Goal: Task Accomplishment & Management: Use online tool/utility

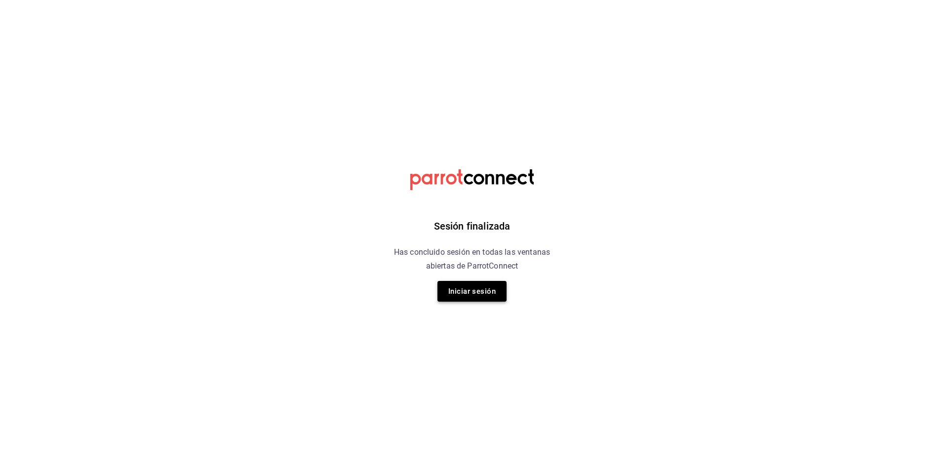
click at [439, 295] on button "Iniciar sesión" at bounding box center [471, 291] width 69 height 21
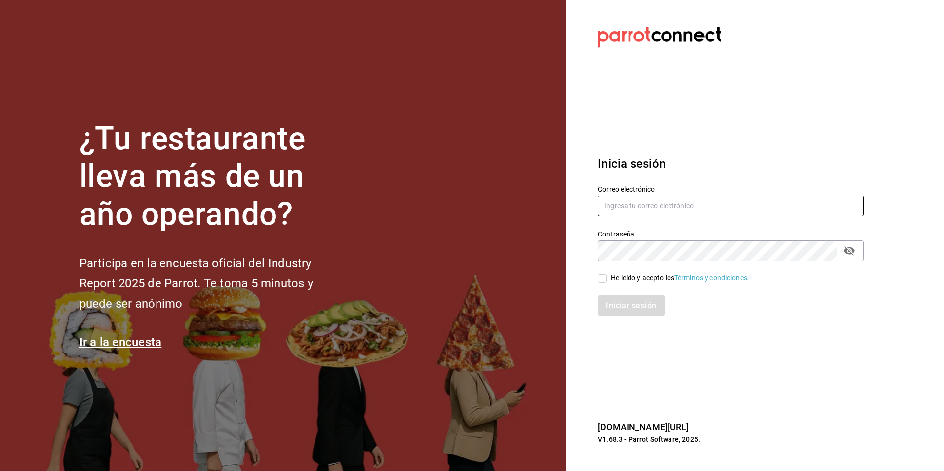
type input "multiuser@comercializadora.com"
click at [607, 278] on input "He leído y acepto los Términos y condiciones." at bounding box center [602, 278] width 9 height 9
checkbox input "true"
click at [608, 322] on div "Inicia sesión Correo electrónico multiuser@comercializadora.com Contraseña Cont…" at bounding box center [731, 235] width 266 height 185
click at [609, 313] on button "Iniciar sesión" at bounding box center [631, 305] width 67 height 21
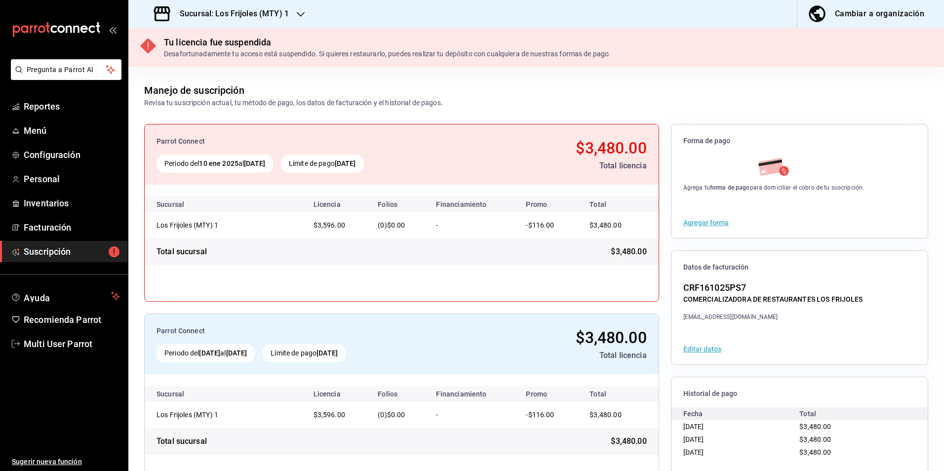
click at [212, 0] on div "Sucursal: Los Frijoles (MTY) 1" at bounding box center [222, 14] width 172 height 28
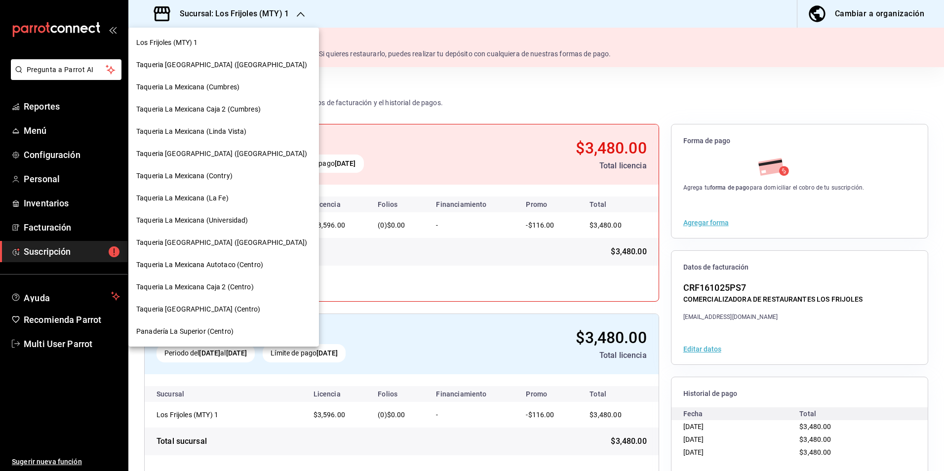
click at [210, 66] on span "Taqueria [GEOGRAPHIC_DATA] ([GEOGRAPHIC_DATA])" at bounding box center [221, 65] width 171 height 10
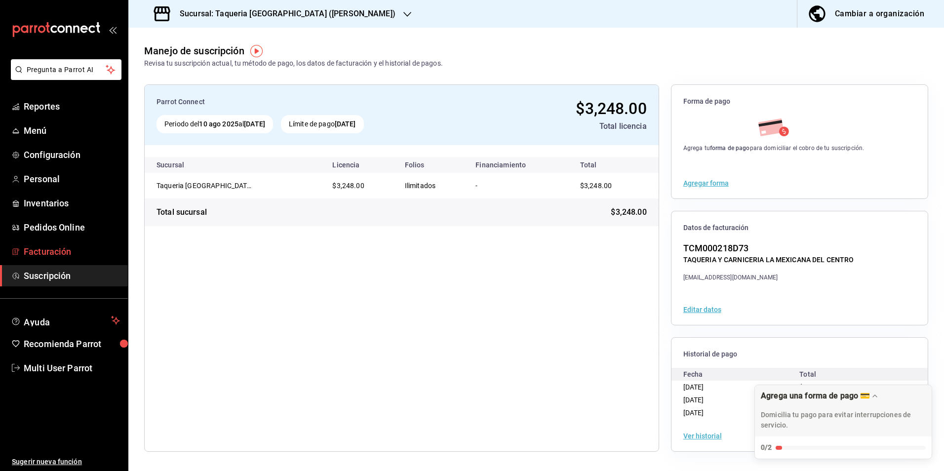
click at [80, 254] on span "Facturación" at bounding box center [72, 251] width 96 height 13
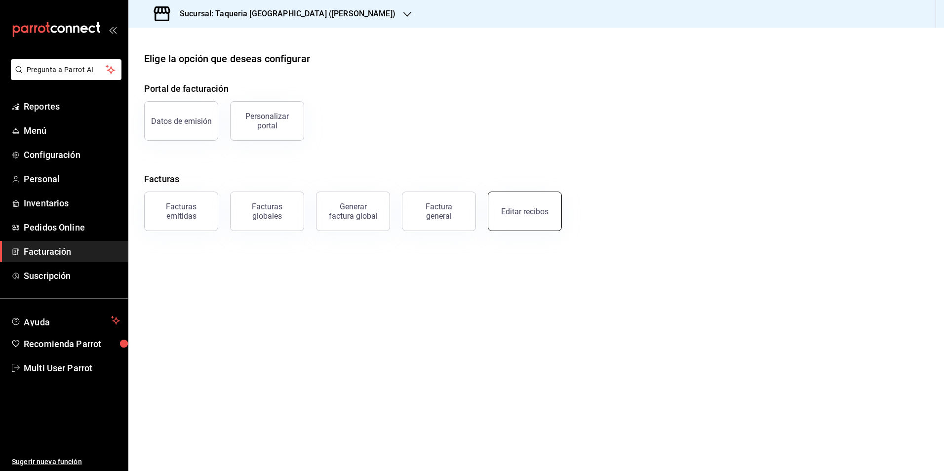
click at [507, 197] on button "Editar recibos" at bounding box center [525, 210] width 74 height 39
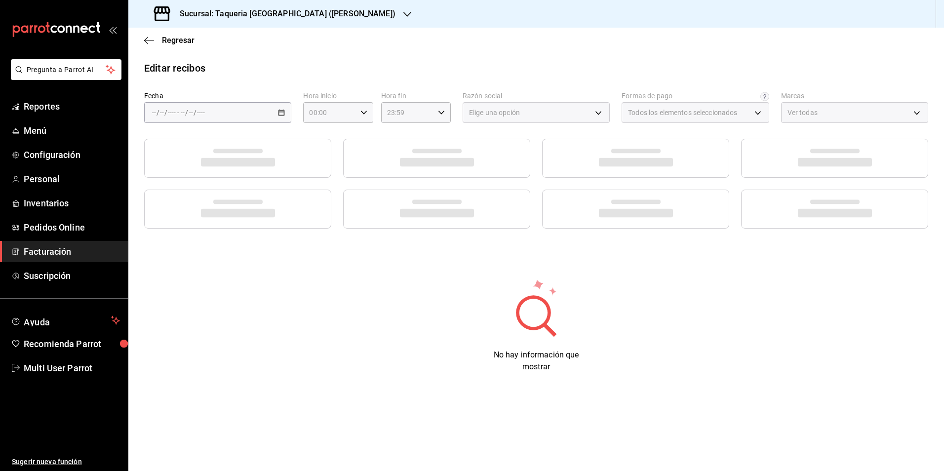
type input "7437ec86-3498-450a-b0f5-5c40c3d95f63"
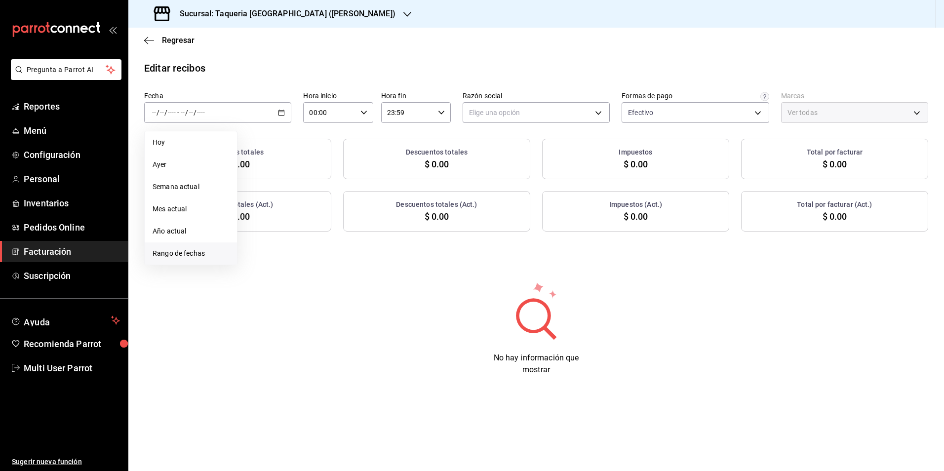
click at [197, 261] on li "Rango de fechas" at bounding box center [191, 253] width 92 height 22
click at [273, 246] on abbr "19" at bounding box center [275, 243] width 6 height 7
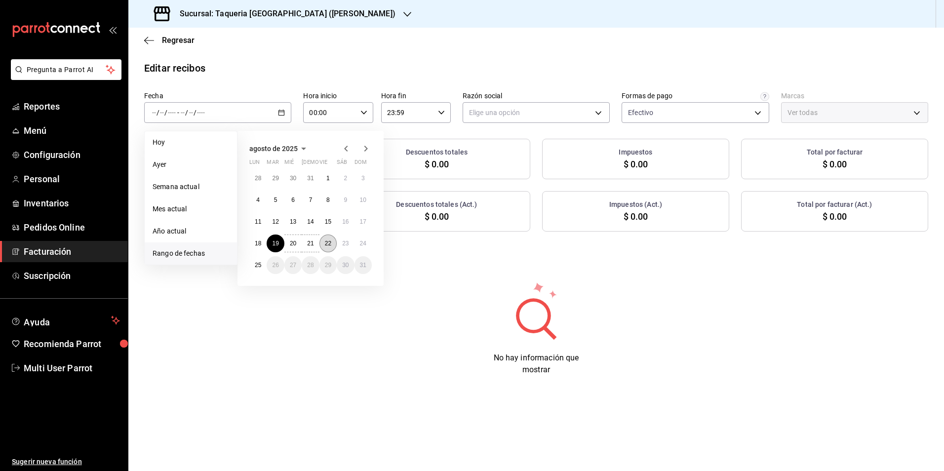
click at [328, 245] on abbr "22" at bounding box center [328, 243] width 6 height 7
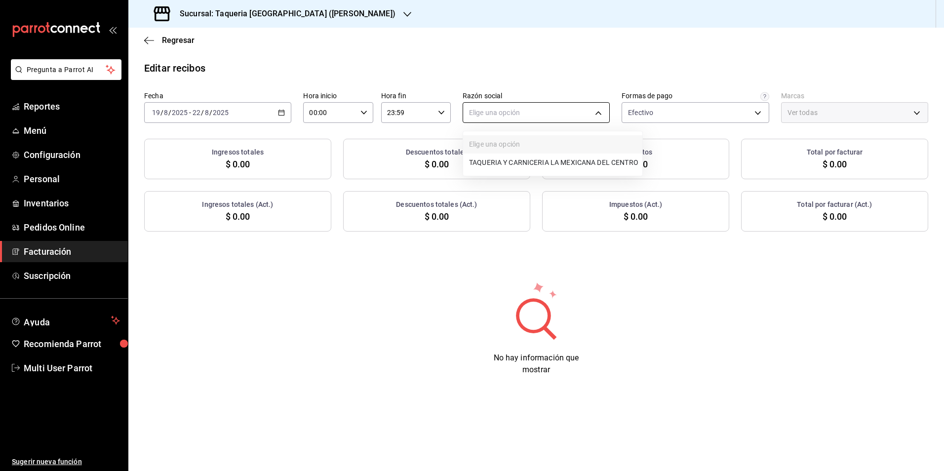
click at [513, 114] on body "Pregunta a Parrot AI Reportes Menú Configuración Personal Inventarios Pedidos O…" at bounding box center [472, 235] width 944 height 471
click at [495, 161] on li "TAQUERIA Y CARNICERIA LA MEXICANA DEL CENTRO" at bounding box center [552, 162] width 179 height 18
type input "4dff3b27-102c-4cd2-9c7c-5ec2a70a3d33"
type input "73286d80-91db-40b0-87cb-9460f5fb930f"
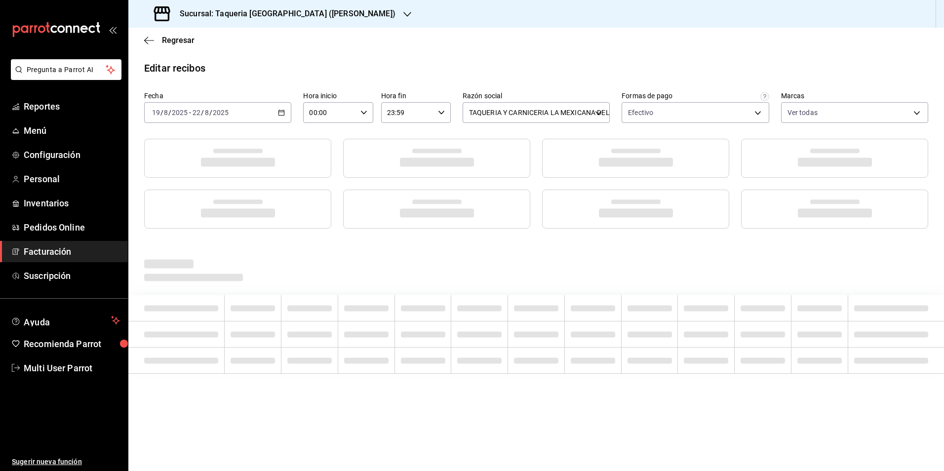
click at [463, 59] on main "Regresar Editar recibos Fecha 2025-08-19 19 / 8 / 2025 - 2025-08-22 22 / 8 / 20…" at bounding box center [535, 249] width 815 height 443
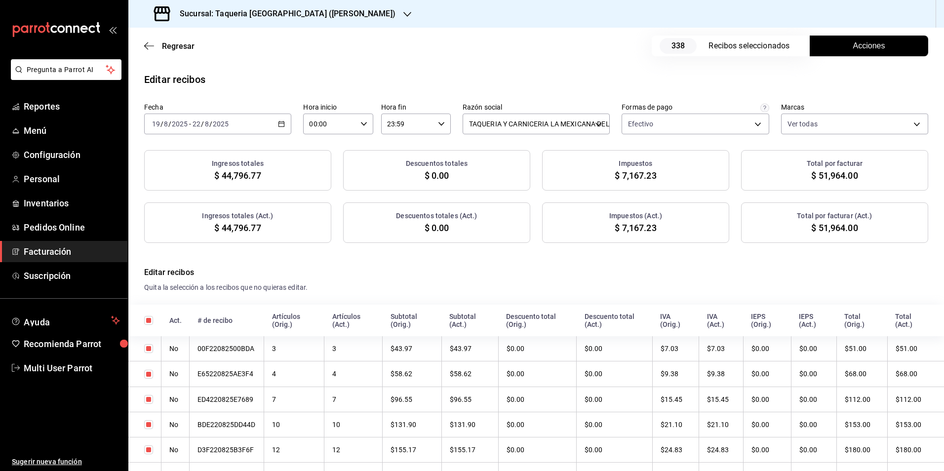
click at [648, 113] on div "Efectivo 7437ec86-3498-450a-b0f5-5c40c3d95f63" at bounding box center [694, 122] width 147 height 25
click at [650, 124] on body "Pregunta a Parrot AI Reportes Menú Configuración Personal Inventarios Pedidos O…" at bounding box center [472, 235] width 944 height 471
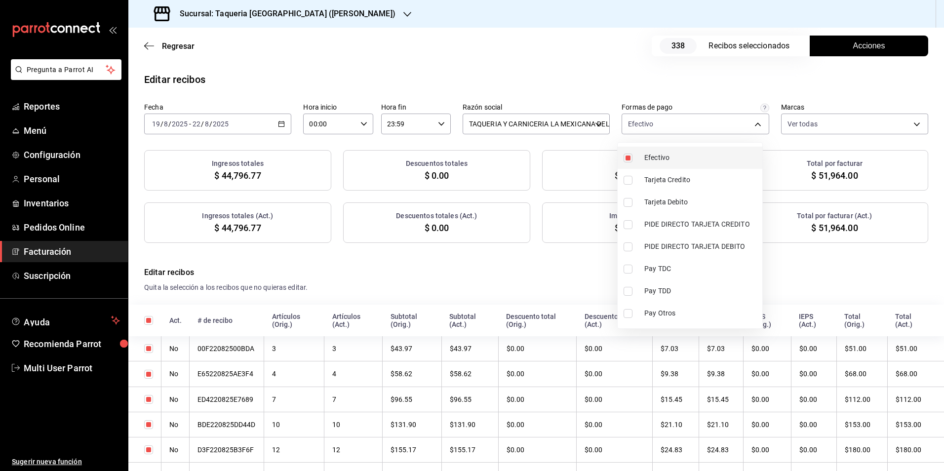
click at [639, 157] on li "Efectivo" at bounding box center [689, 158] width 145 height 22
checkbox input "false"
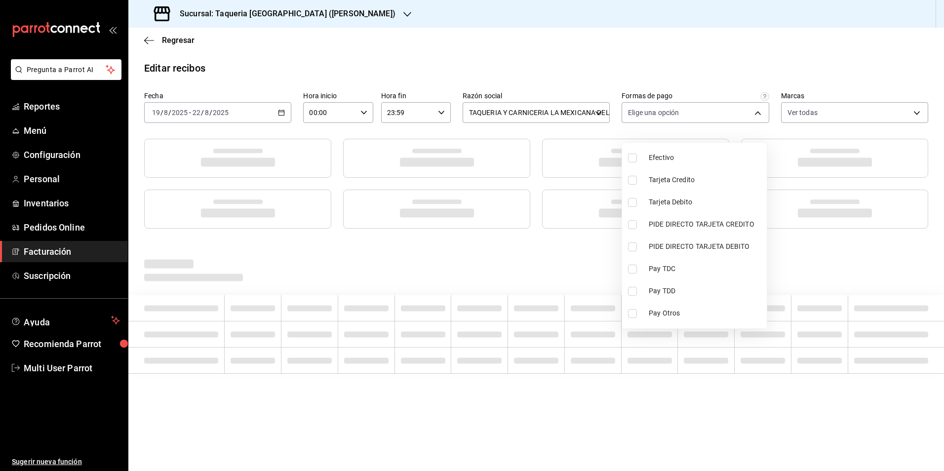
click at [589, 91] on div at bounding box center [472, 235] width 944 height 471
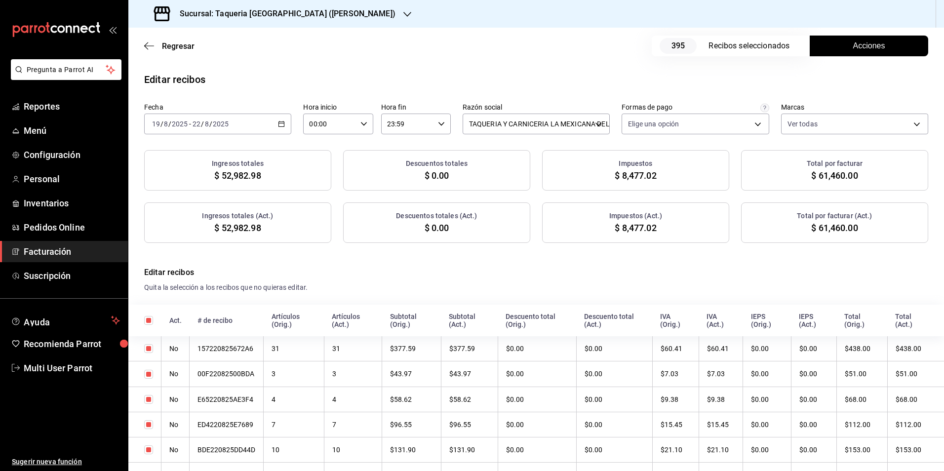
click at [841, 49] on button "Acciones" at bounding box center [868, 46] width 118 height 21
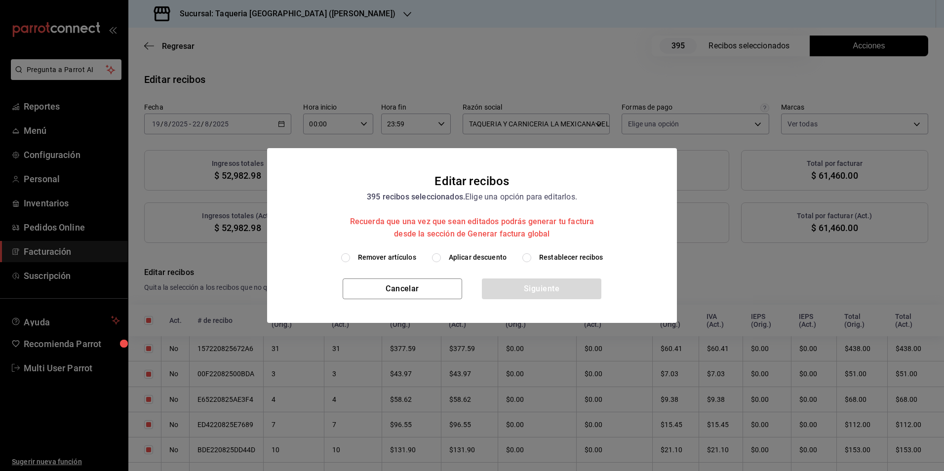
click at [486, 266] on div "Remover artículos Aplicar descuento Restablecer recibos" at bounding box center [472, 265] width 410 height 26
click at [486, 262] on span "Aplicar descuento" at bounding box center [478, 257] width 58 height 10
click at [441, 262] on input "Aplicar descuento" at bounding box center [436, 257] width 9 height 9
radio input "true"
click at [486, 262] on body "Pregunta a Parrot AI Reportes Menú Configuración Personal Inventarios Pedidos O…" at bounding box center [472, 235] width 944 height 471
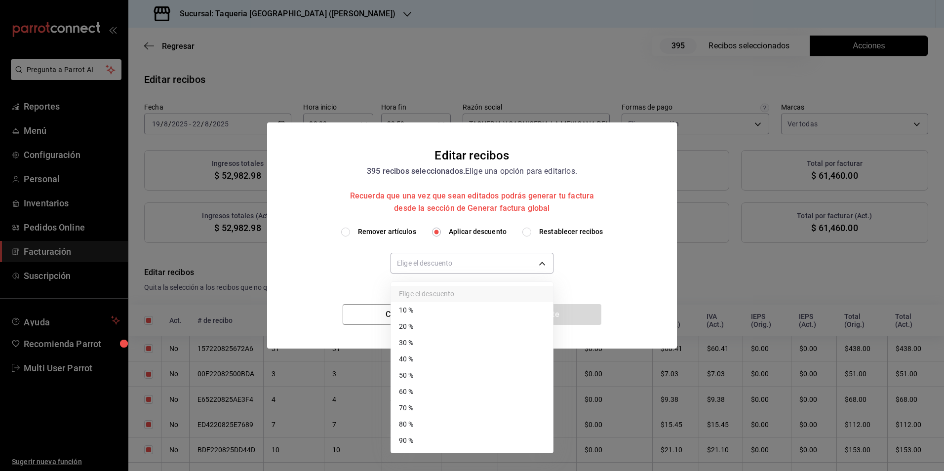
click at [437, 342] on li "30 %" at bounding box center [472, 343] width 162 height 16
type input "30"
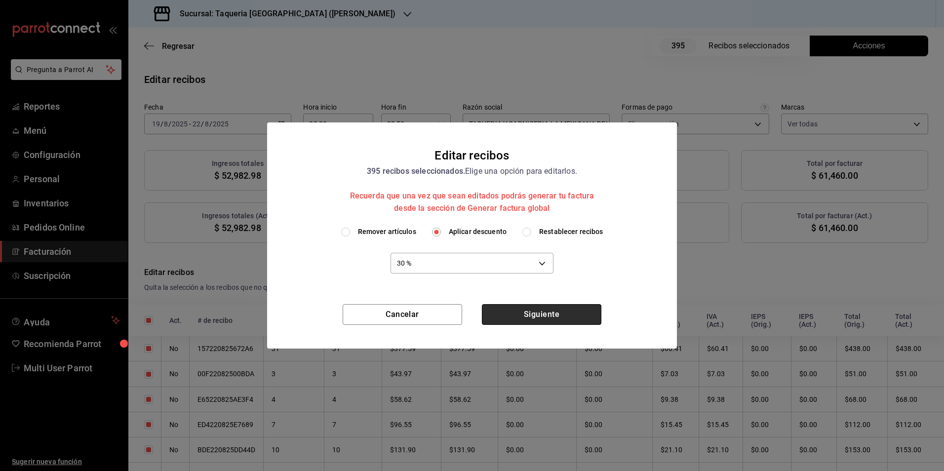
click at [564, 316] on button "Siguiente" at bounding box center [541, 314] width 119 height 21
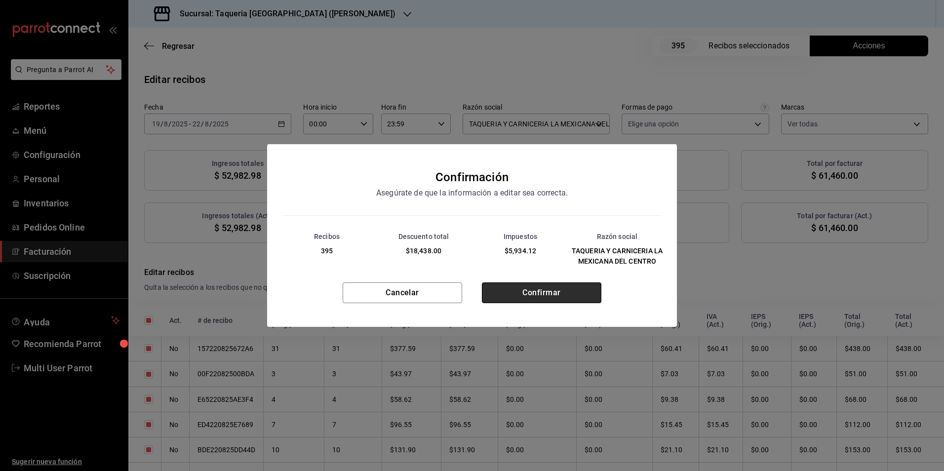
click at [562, 294] on button "Confirmar" at bounding box center [541, 292] width 119 height 21
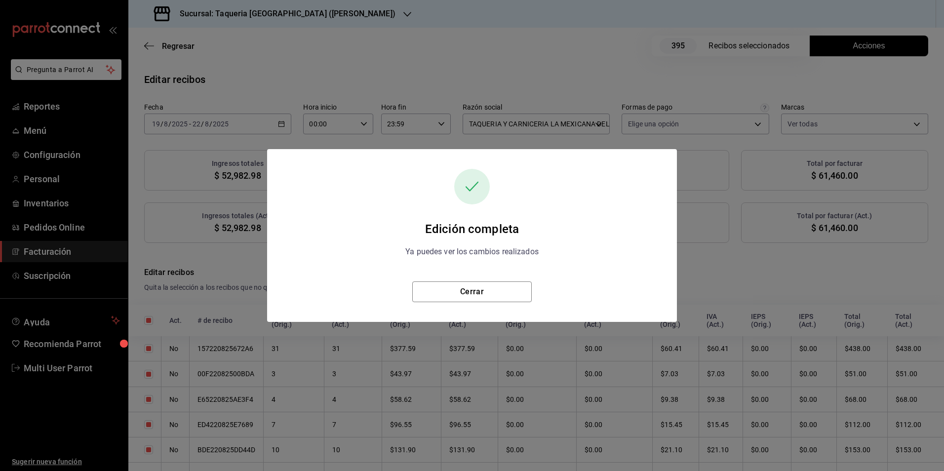
click at [507, 306] on div "Edición completa Ya puedes ver los cambios realizados Cerrar" at bounding box center [472, 235] width 410 height 173
click at [500, 302] on button "Cerrar" at bounding box center [471, 291] width 119 height 21
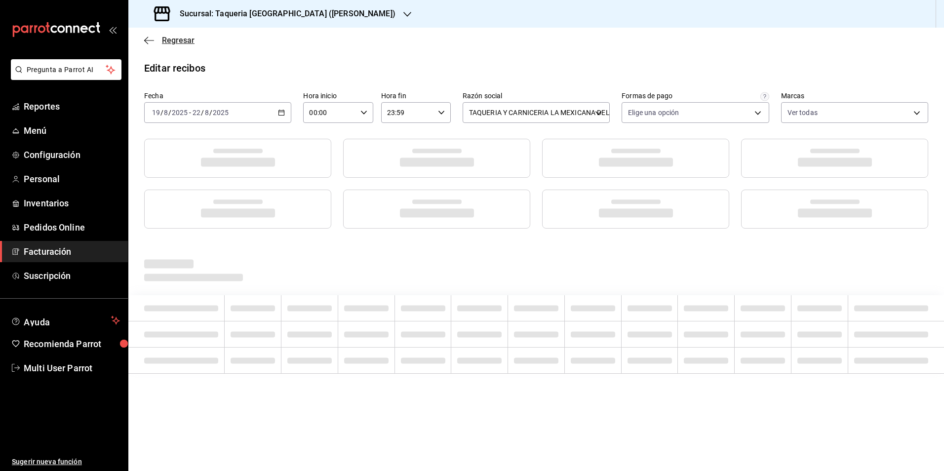
click at [189, 40] on span "Regresar" at bounding box center [178, 40] width 33 height 9
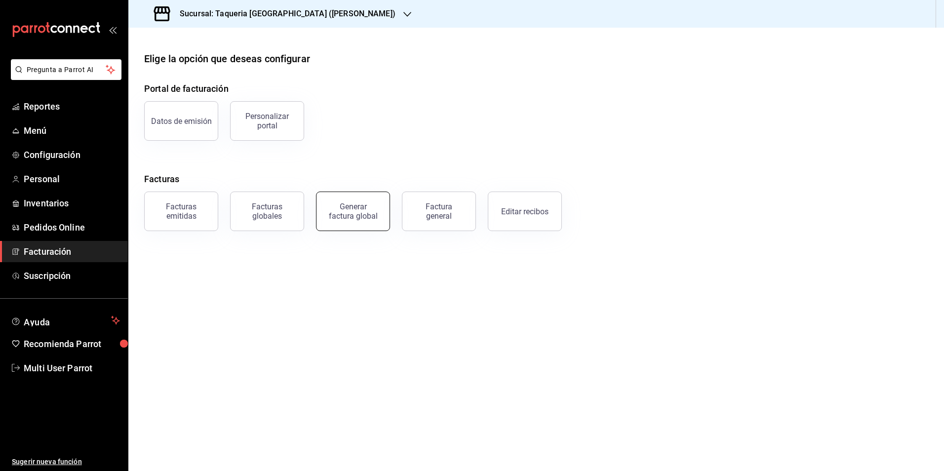
click at [345, 209] on div "Generar factura global" at bounding box center [352, 211] width 49 height 19
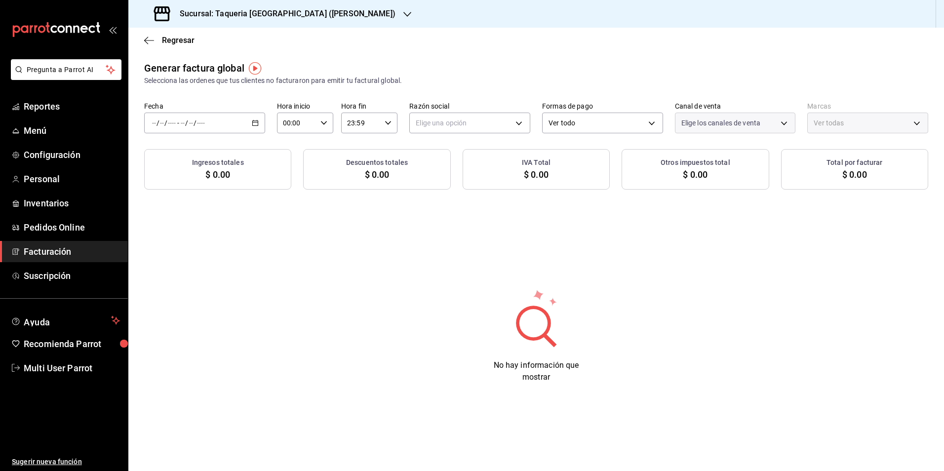
type input "PARROT,UBER_EATS,RAPPI,DIDI_FOOD,ONLINE"
click at [253, 123] on icon "button" at bounding box center [255, 122] width 7 height 7
click at [201, 157] on span "Rango de fechas" at bounding box center [190, 153] width 76 height 10
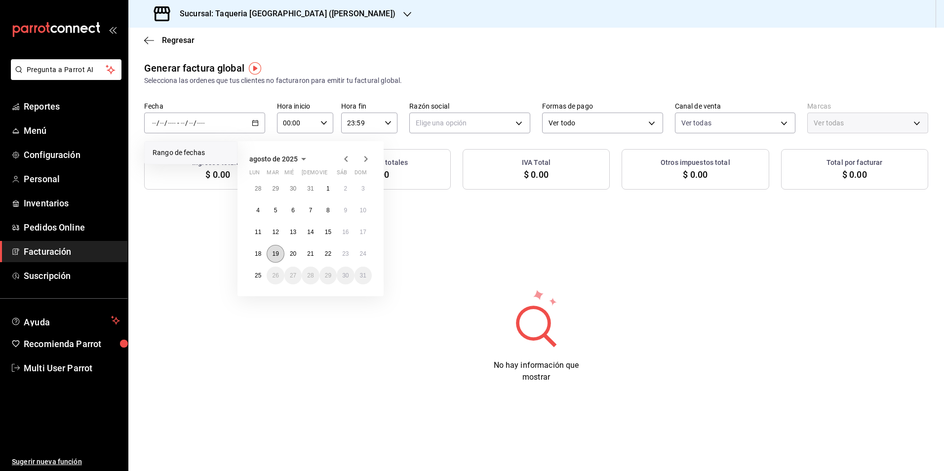
click at [281, 255] on button "19" at bounding box center [274, 254] width 17 height 18
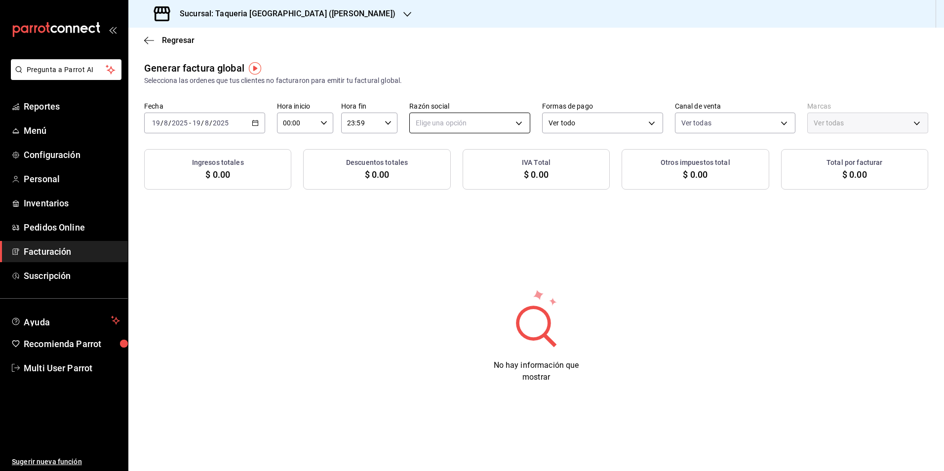
click at [508, 129] on body "Pregunta a Parrot AI Reportes Menú Configuración Personal Inventarios Pedidos O…" at bounding box center [472, 235] width 944 height 471
click at [491, 174] on li "TAQUERIA Y CARNICERIA LA MEXICANA DEL CENTRO" at bounding box center [499, 173] width 179 height 18
type input "4dff3b27-102c-4cd2-9c7c-5ec2a70a3d33"
type input "73286d80-91db-40b0-87cb-9460f5fb930f"
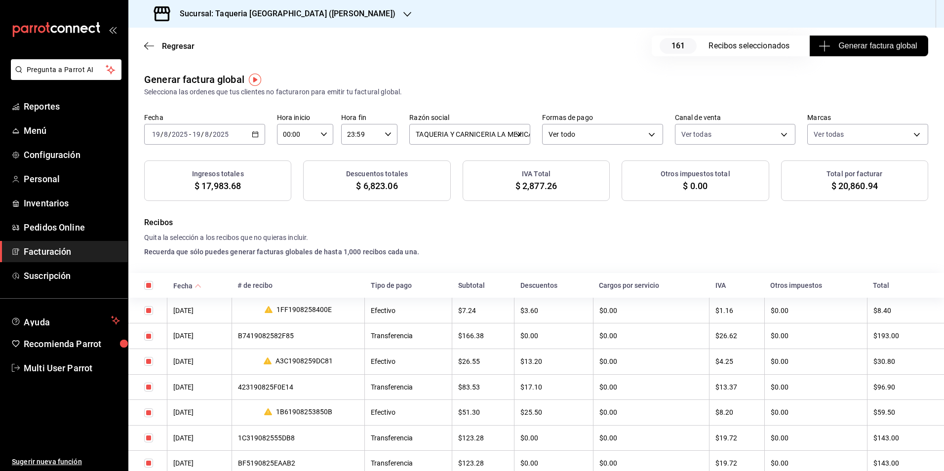
click at [897, 48] on span "Generar factura global" at bounding box center [868, 46] width 96 height 12
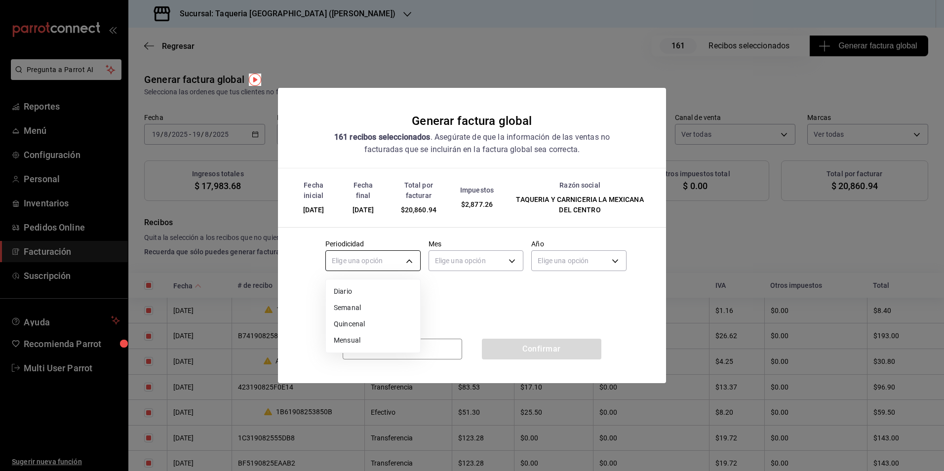
click at [386, 260] on body "Pregunta a Parrot AI Reportes Menú Configuración Personal Inventarios Pedidos O…" at bounding box center [472, 235] width 944 height 471
click at [369, 287] on li "Diario" at bounding box center [373, 291] width 94 height 16
type input "DAILY"
click at [465, 265] on body "Pregunta a Parrot AI Reportes Menú Configuración Personal Inventarios Pedidos O…" at bounding box center [472, 235] width 944 height 471
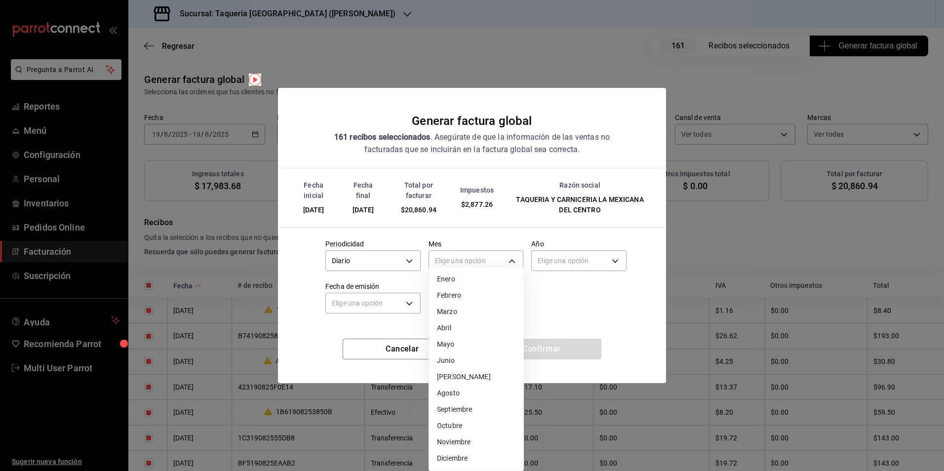
click at [451, 393] on li "Agosto" at bounding box center [476, 393] width 94 height 16
type input "8"
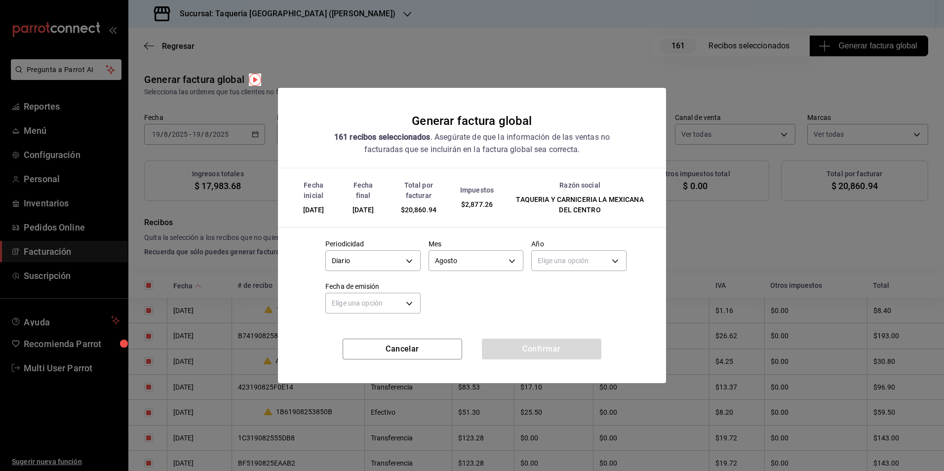
click at [561, 292] on div "Periodicidad Diario DAILY Mes Agosto 8 Año Elige una opción Fecha de emisión El…" at bounding box center [471, 273] width 309 height 85
click at [576, 260] on body "Pregunta a Parrot AI Reportes Menú Configuración Personal Inventarios Pedidos O…" at bounding box center [472, 235] width 944 height 471
click at [560, 288] on li "2025" at bounding box center [578, 291] width 94 height 16
type input "2025"
click at [342, 300] on body "Pregunta a Parrot AI Reportes Menú Configuración Personal Inventarios Pedidos O…" at bounding box center [472, 235] width 944 height 471
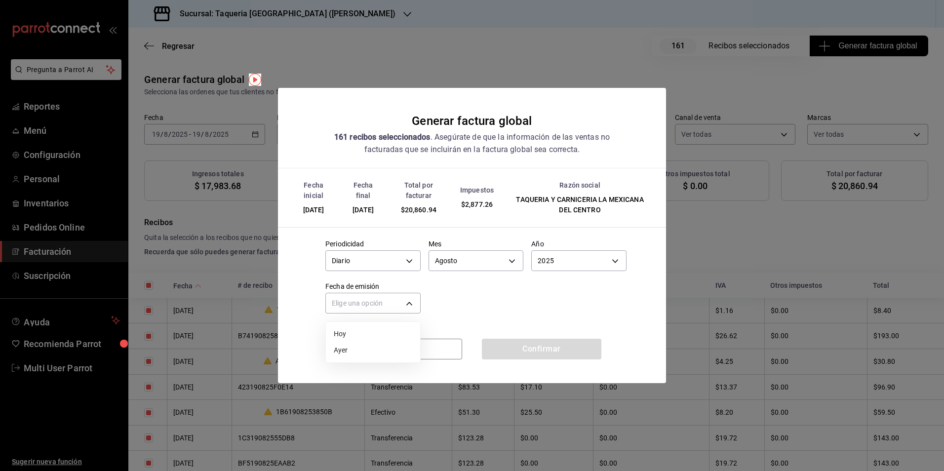
click at [356, 327] on li "Hoy" at bounding box center [373, 334] width 94 height 16
type input "TODAY"
click at [570, 349] on button "Confirmar" at bounding box center [541, 349] width 119 height 21
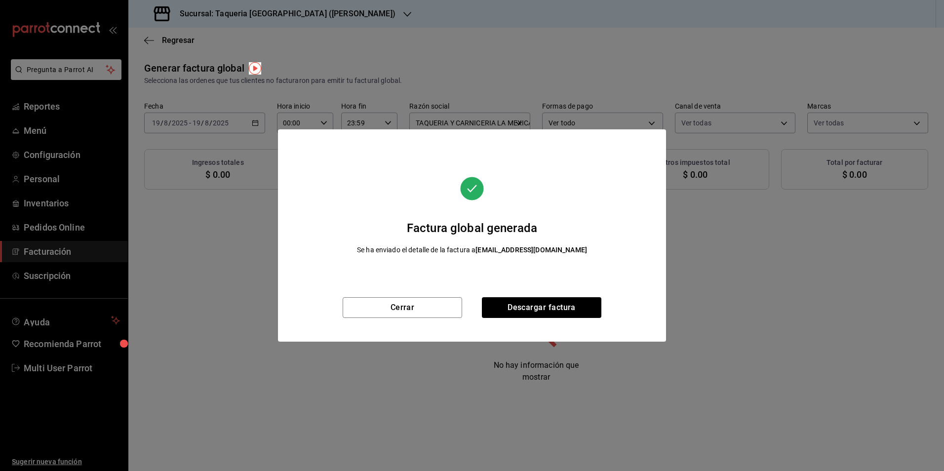
click at [395, 291] on div "Factura global generada Se ha enviado el detalle de la factura a sinfacturar.me…" at bounding box center [472, 213] width 388 height 168
click at [406, 303] on button "Cerrar" at bounding box center [401, 307] width 119 height 21
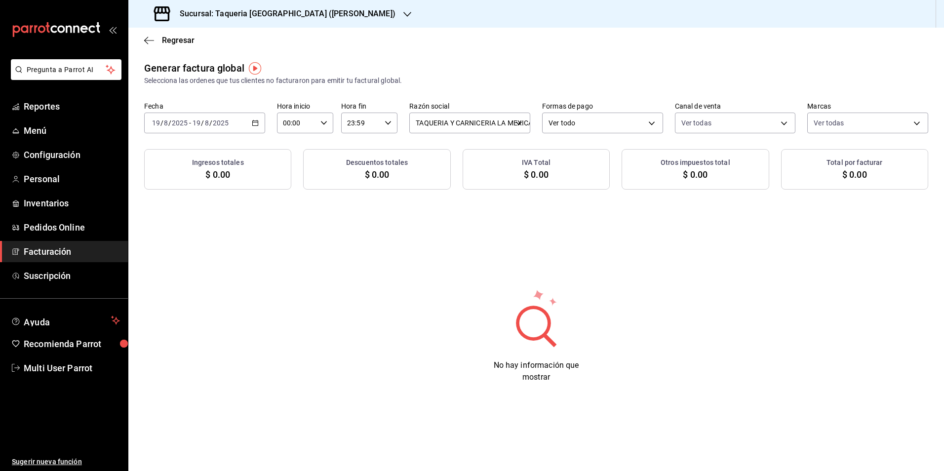
click at [238, 121] on div "[DATE] [DATE] - [DATE] [DATE]" at bounding box center [204, 123] width 121 height 21
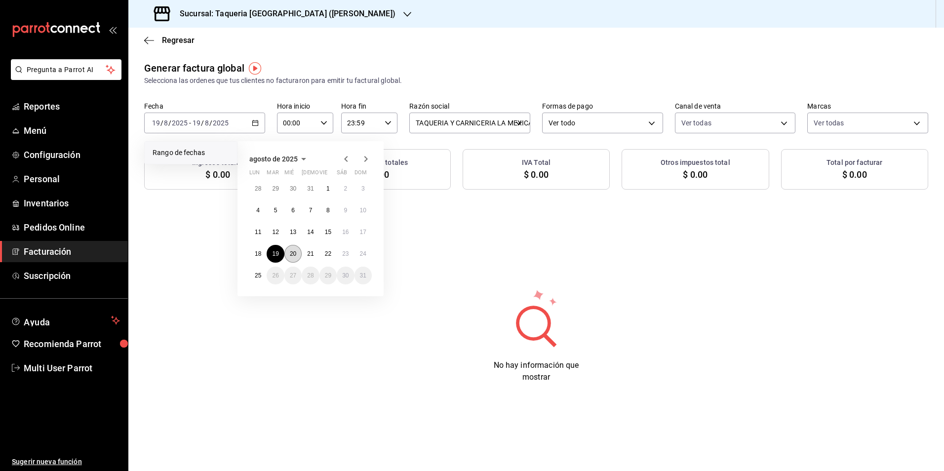
click at [290, 252] on abbr "20" at bounding box center [293, 253] width 6 height 7
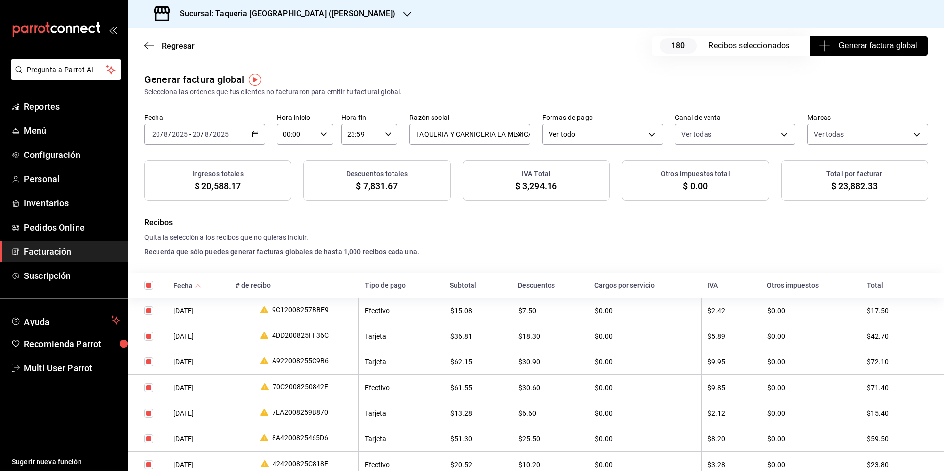
click at [904, 44] on span "Generar factura global" at bounding box center [868, 46] width 96 height 12
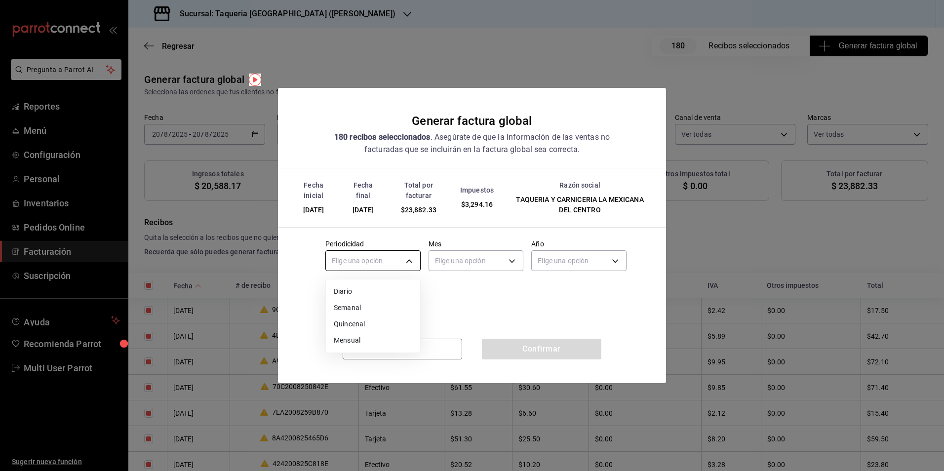
click at [384, 257] on body "Pregunta a Parrot AI Reportes Menú Configuración Personal Inventarios Pedidos O…" at bounding box center [472, 235] width 944 height 471
click at [350, 291] on li "Diario" at bounding box center [373, 291] width 94 height 16
type input "DAILY"
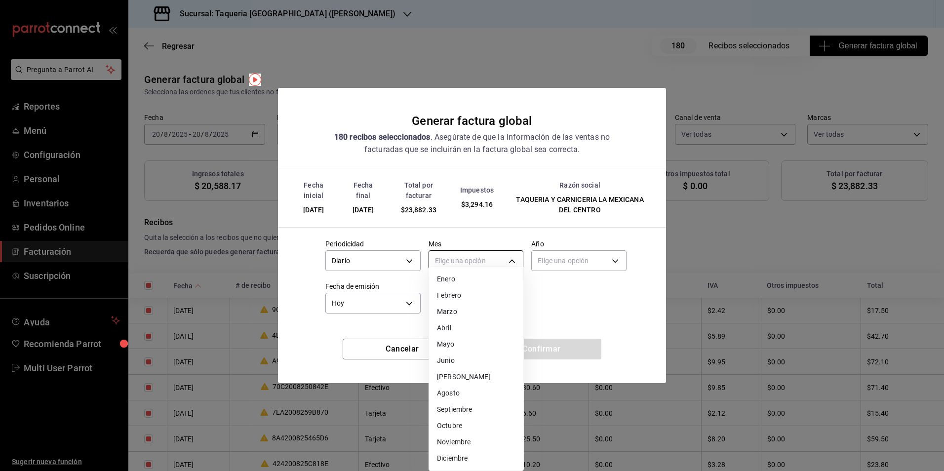
click at [450, 252] on body "Pregunta a Parrot AI Reportes Menú Configuración Personal Inventarios Pedidos O…" at bounding box center [472, 235] width 944 height 471
click at [477, 395] on li "Agosto" at bounding box center [476, 393] width 94 height 16
type input "8"
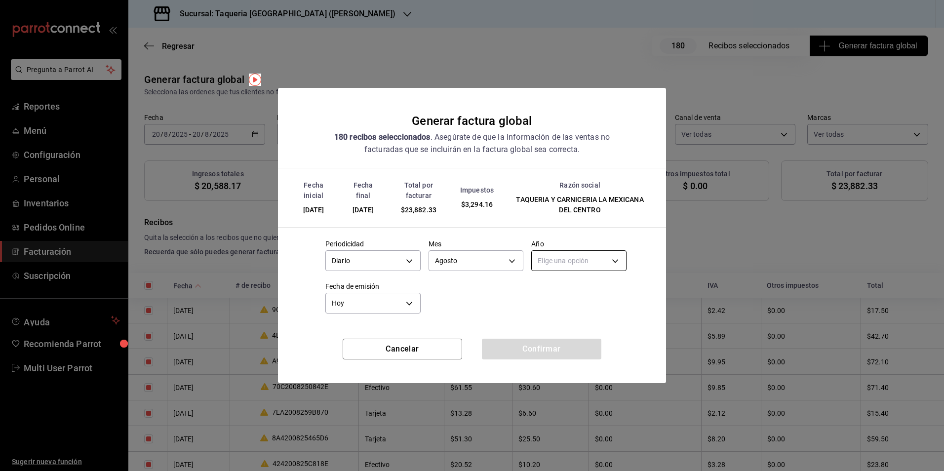
click at [569, 263] on body "Pregunta a Parrot AI Reportes Menú Configuración Personal Inventarios Pedidos O…" at bounding box center [472, 235] width 944 height 471
click at [553, 292] on li "2025" at bounding box center [578, 291] width 94 height 16
type input "2025"
click at [563, 352] on button "Confirmar" at bounding box center [541, 349] width 119 height 21
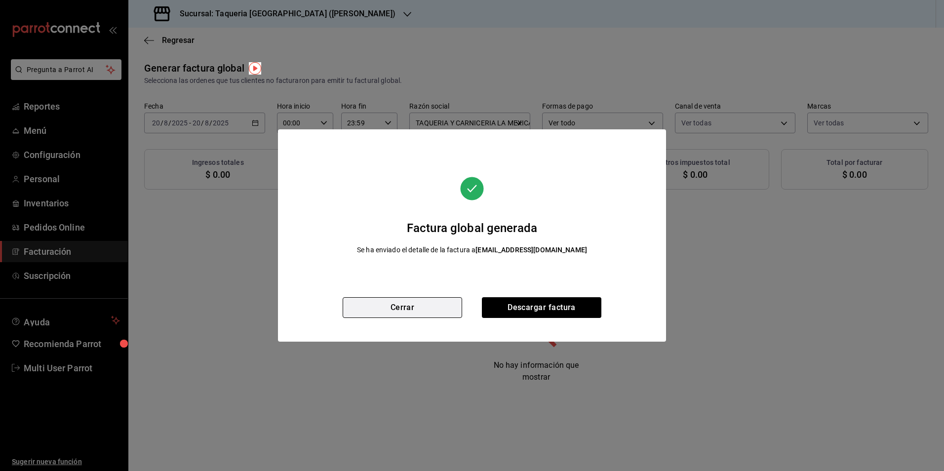
click at [381, 316] on button "Cerrar" at bounding box center [401, 307] width 119 height 21
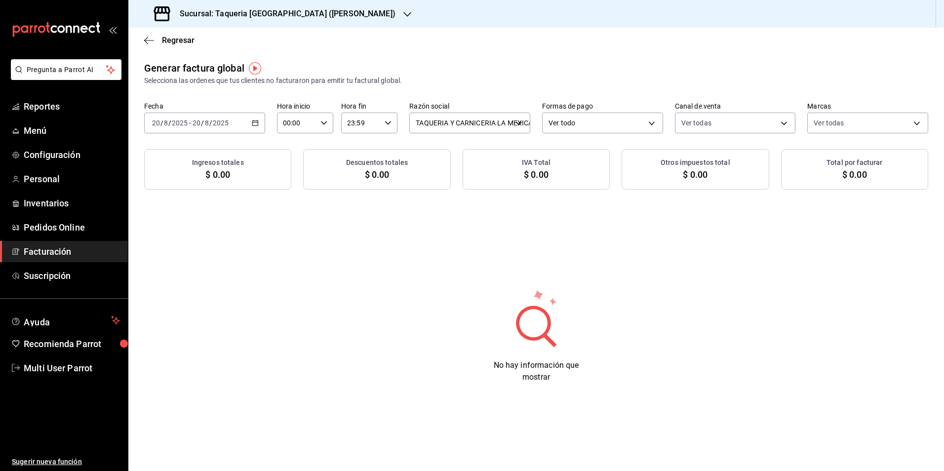
click at [257, 127] on div "[DATE] [DATE] - [DATE] [DATE]" at bounding box center [204, 123] width 121 height 21
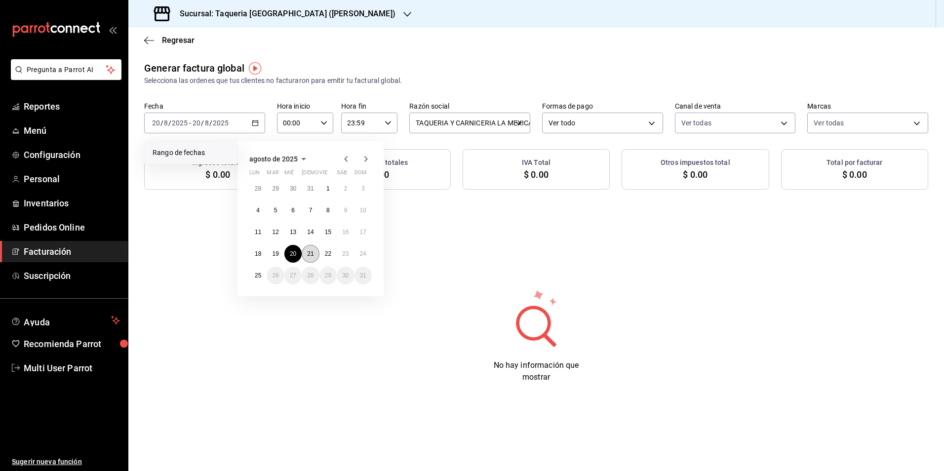
click at [315, 254] on button "21" at bounding box center [310, 254] width 17 height 18
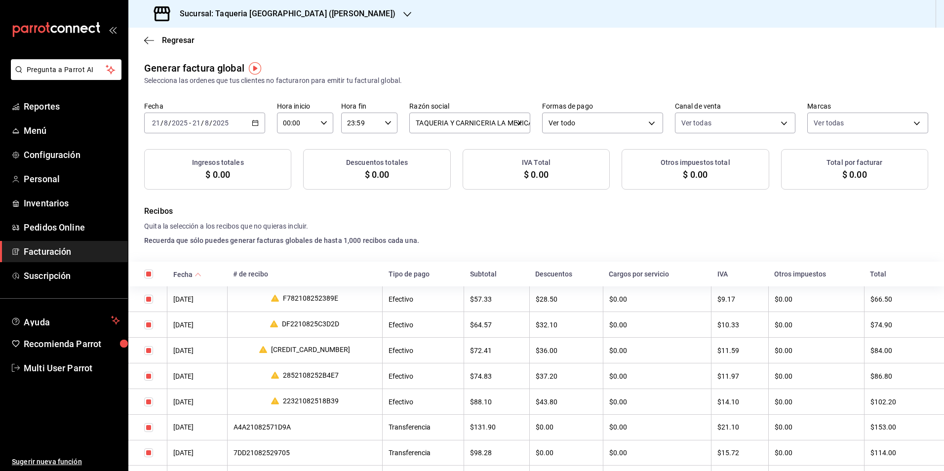
checkbox input "true"
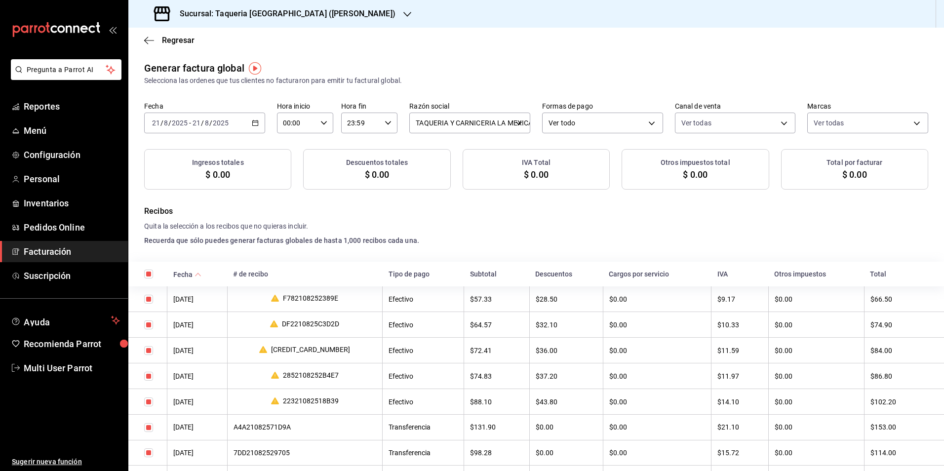
checkbox input "true"
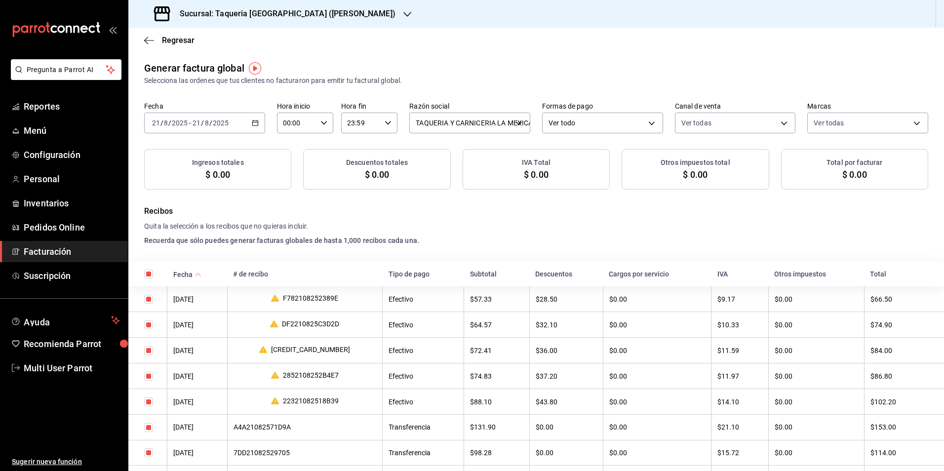
checkbox input "true"
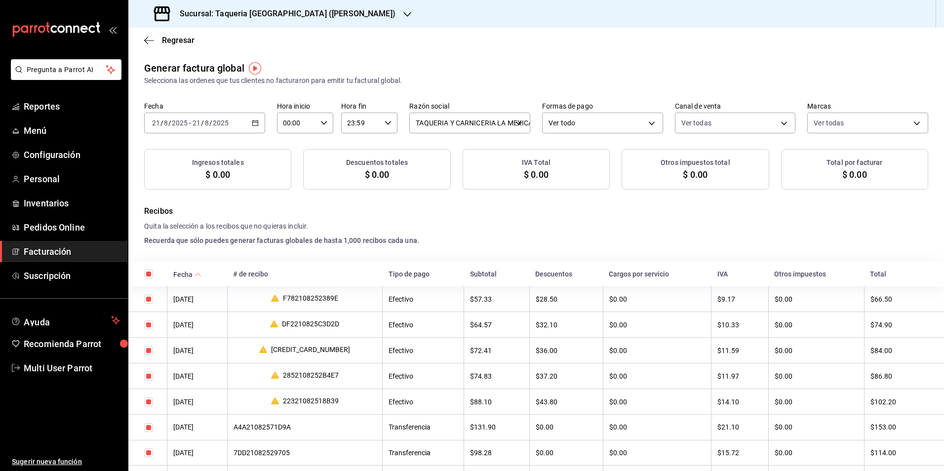
checkbox input "true"
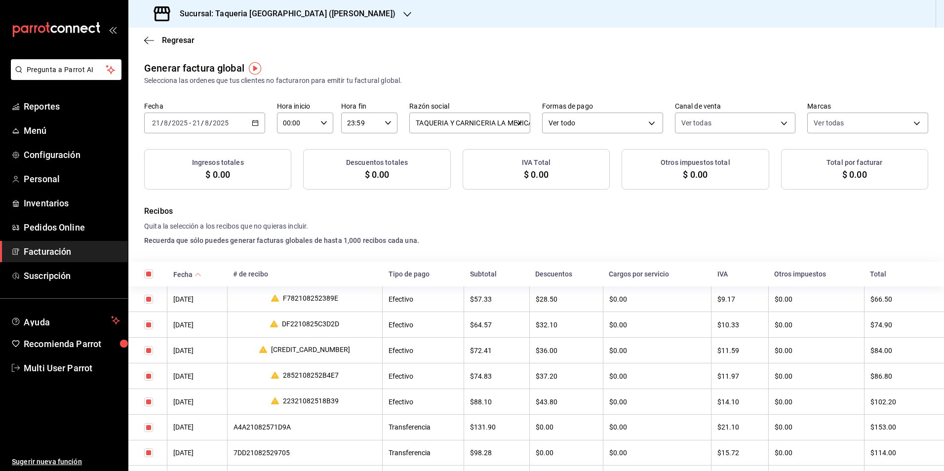
checkbox input "true"
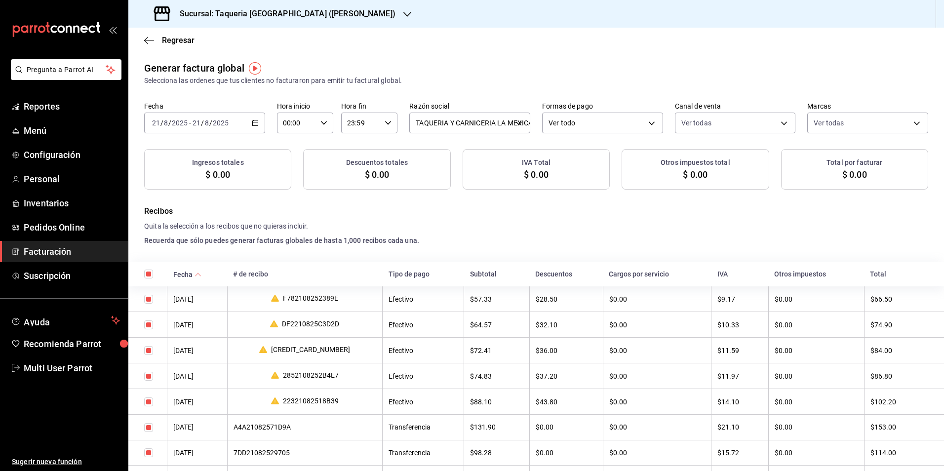
checkbox input "true"
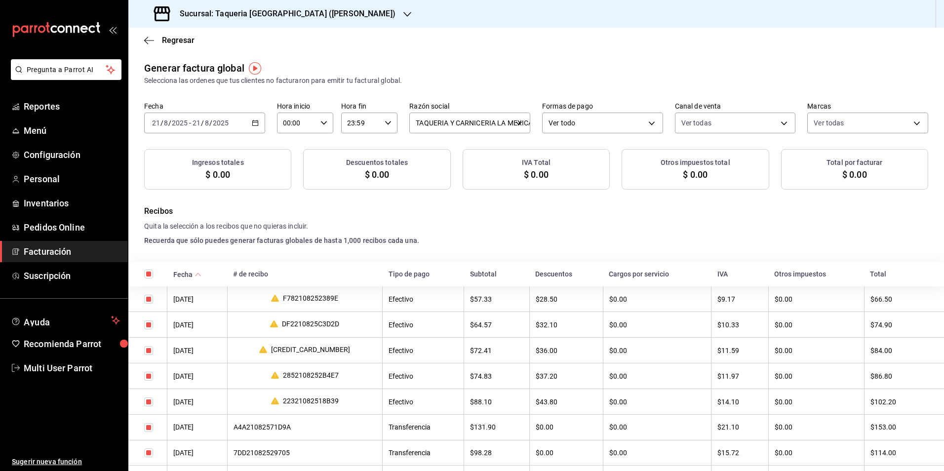
checkbox input "true"
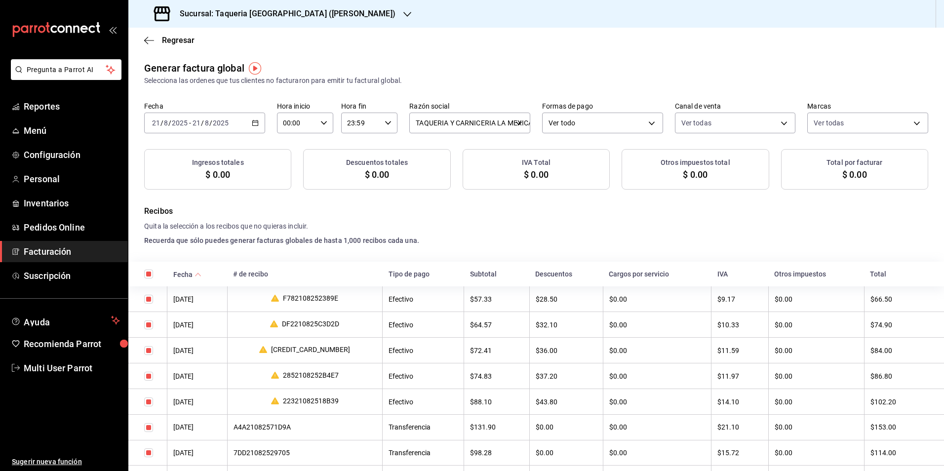
checkbox input "true"
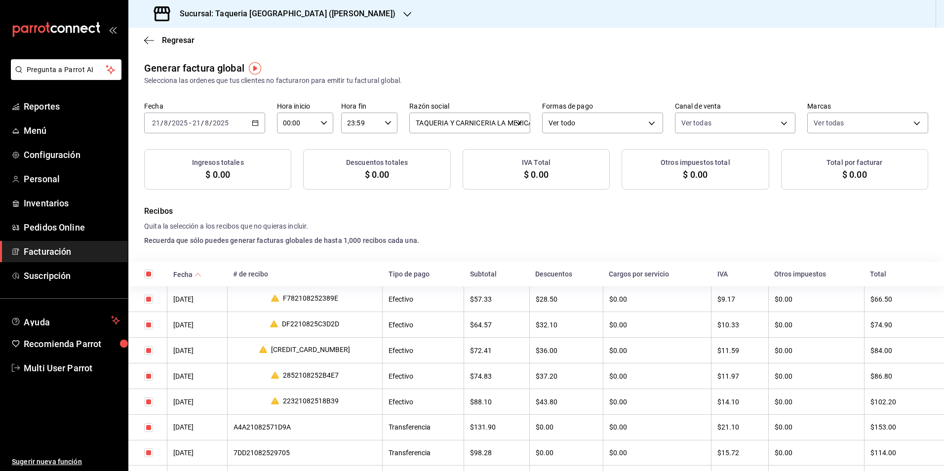
checkbox input "true"
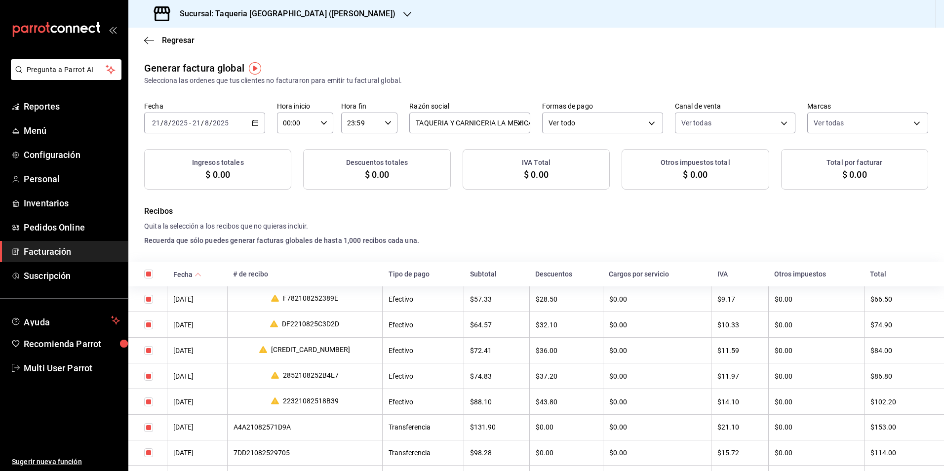
checkbox input "true"
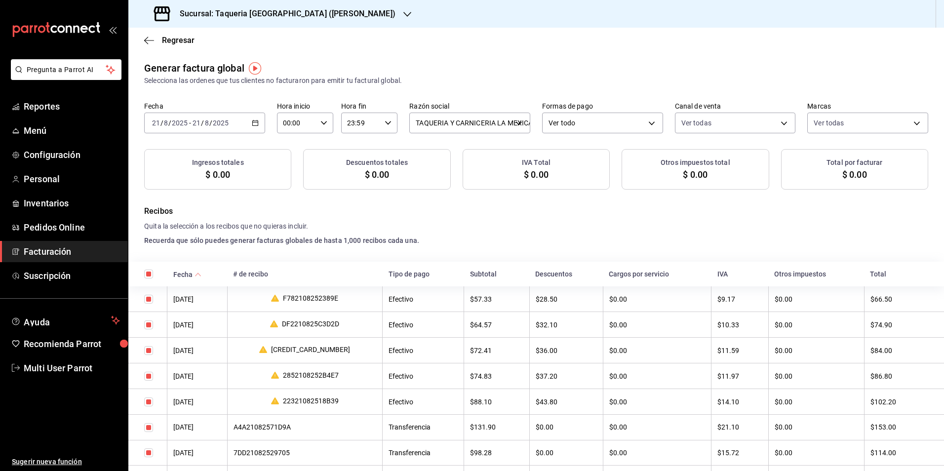
checkbox input "true"
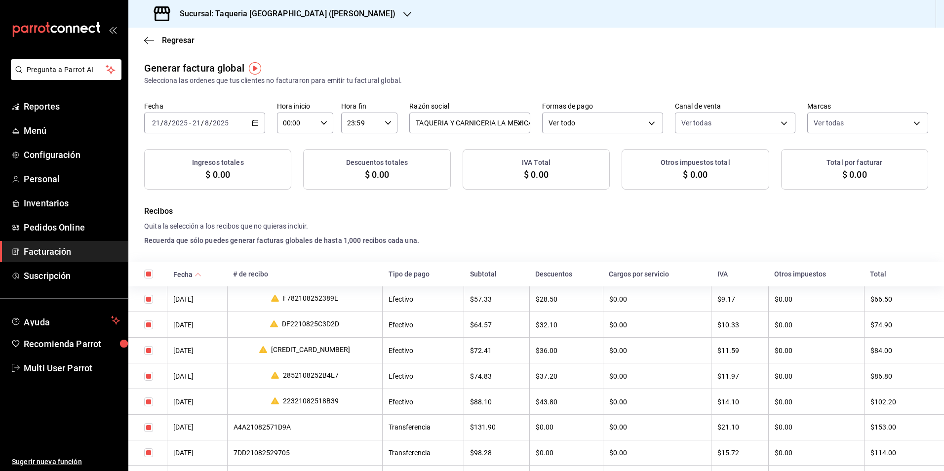
checkbox input "true"
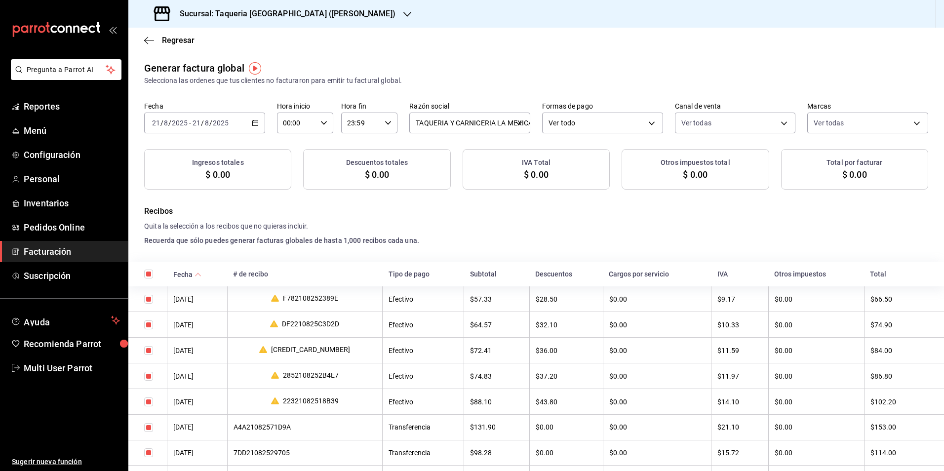
checkbox input "true"
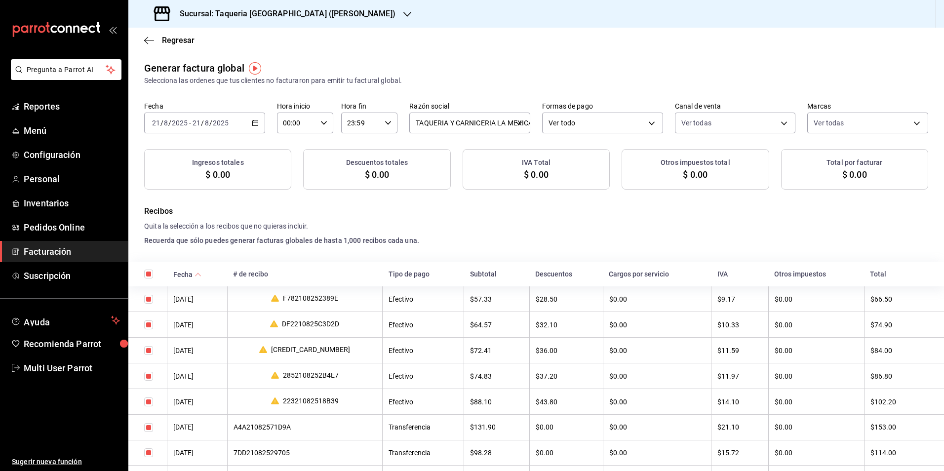
checkbox input "true"
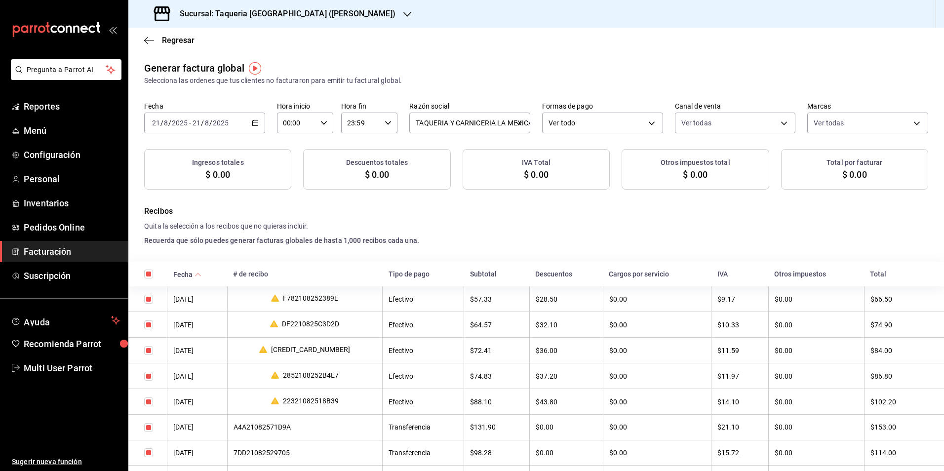
checkbox input "true"
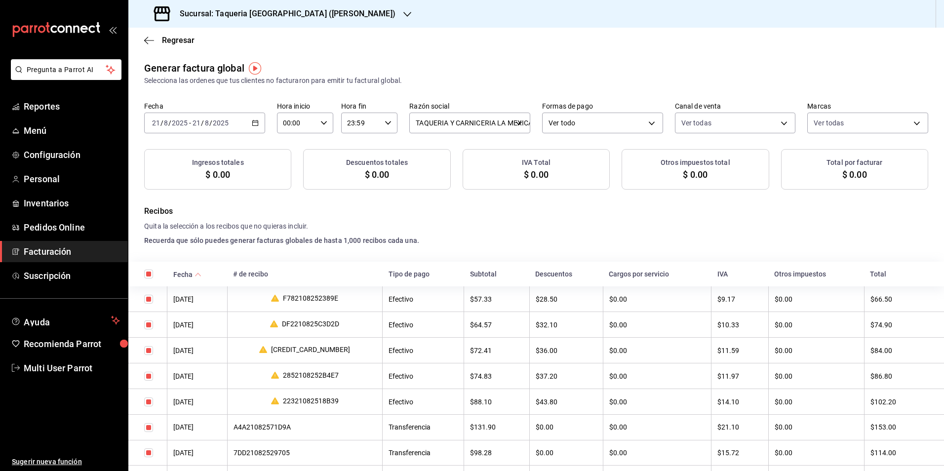
checkbox input "true"
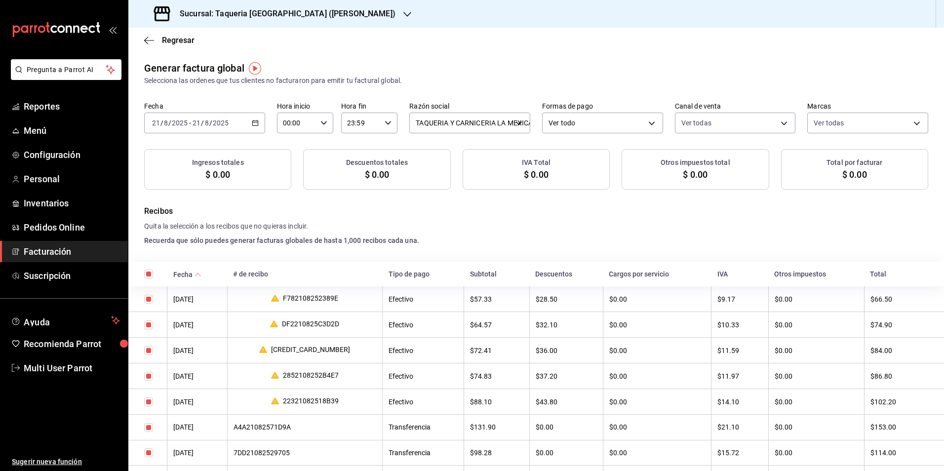
checkbox input "true"
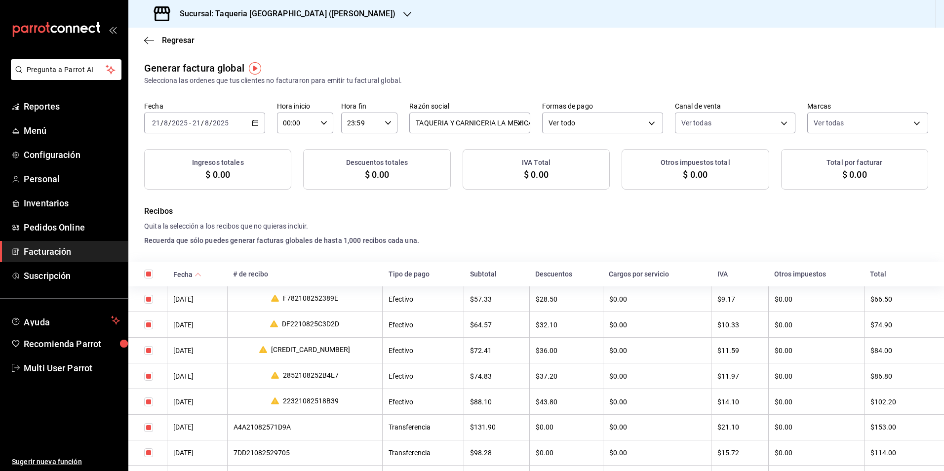
checkbox input "true"
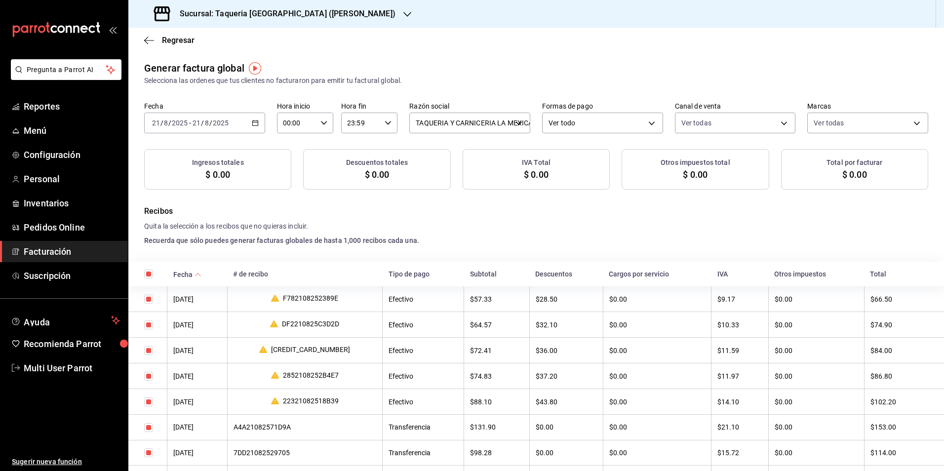
checkbox input "true"
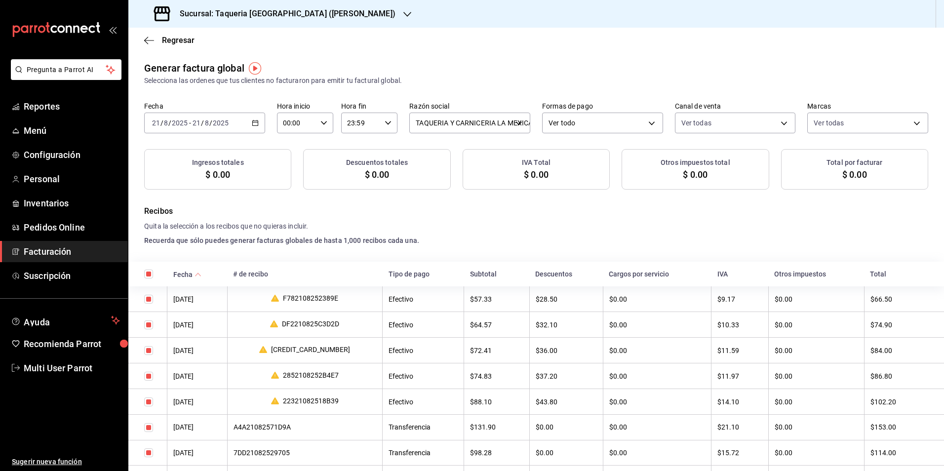
checkbox input "true"
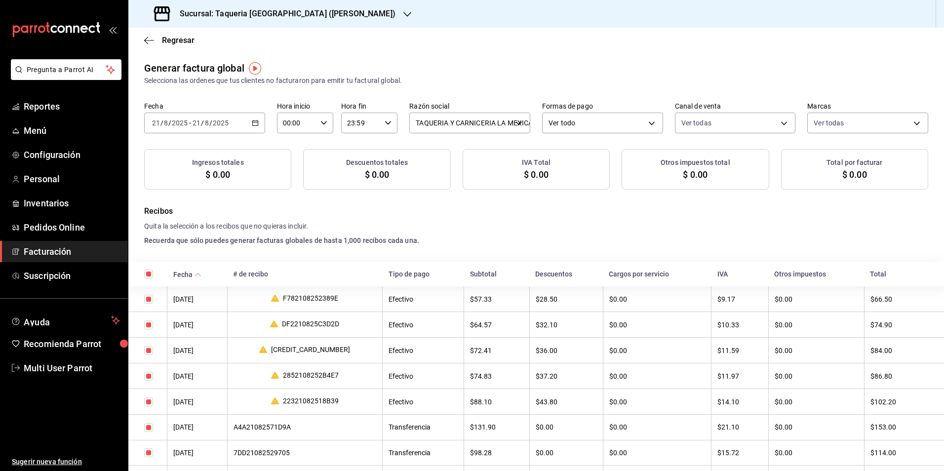
checkbox input "true"
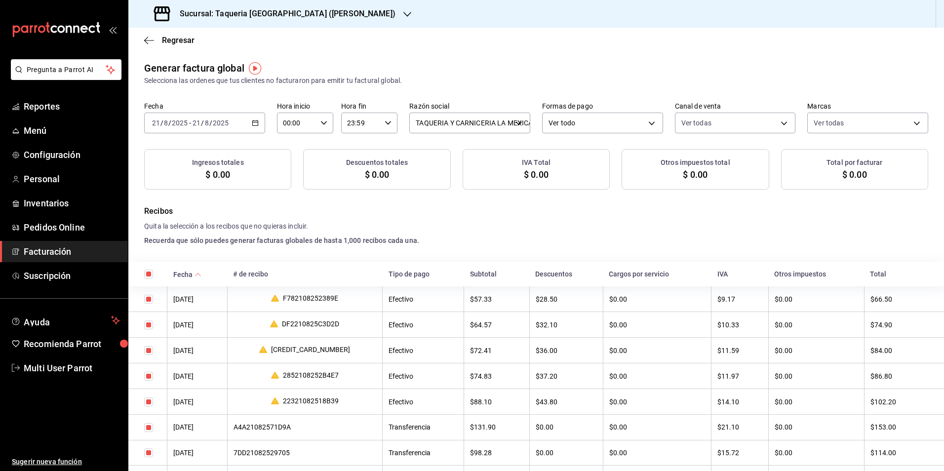
checkbox input "true"
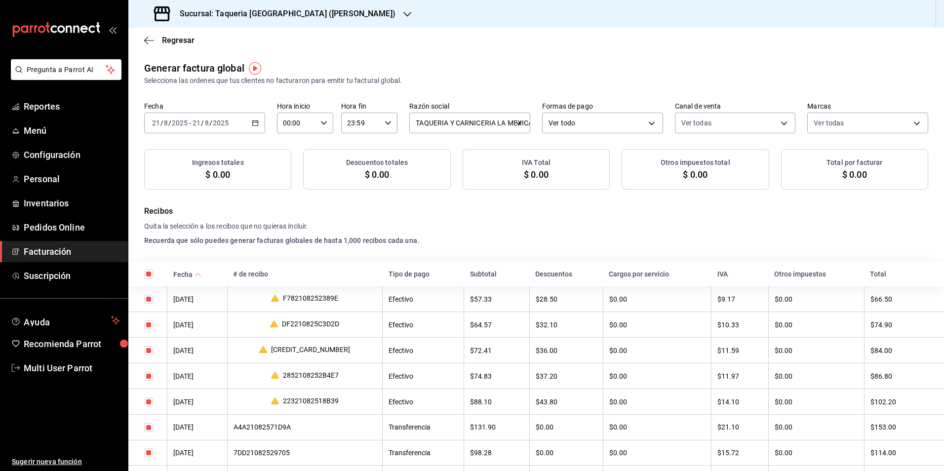
checkbox input "true"
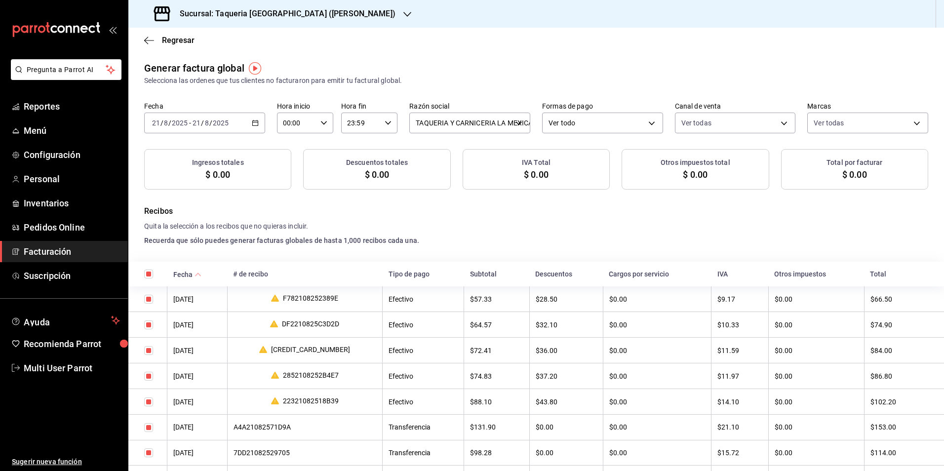
checkbox input "true"
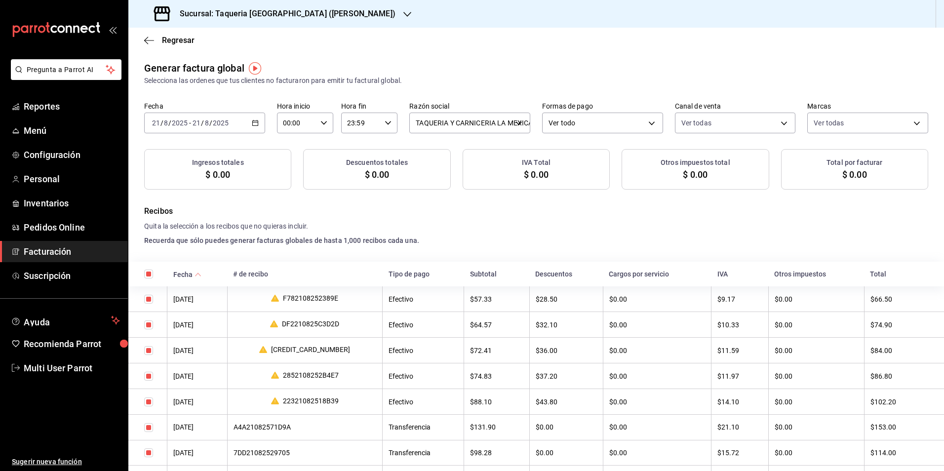
checkbox input "true"
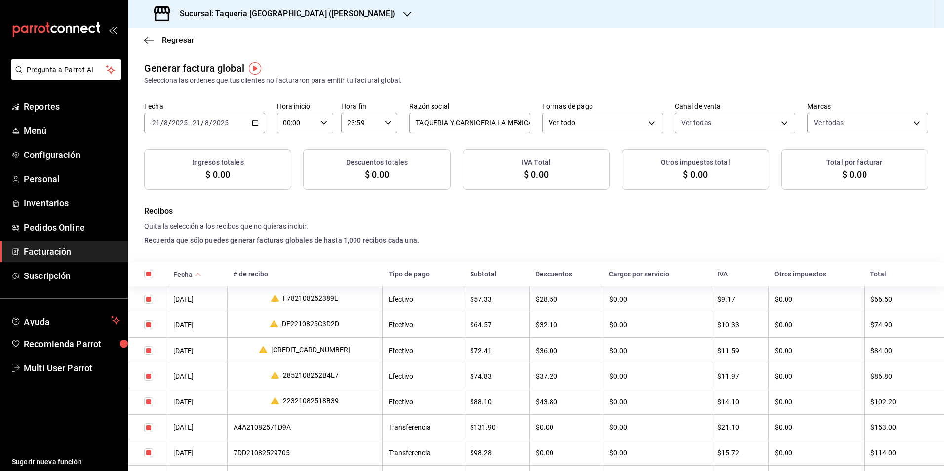
checkbox input "true"
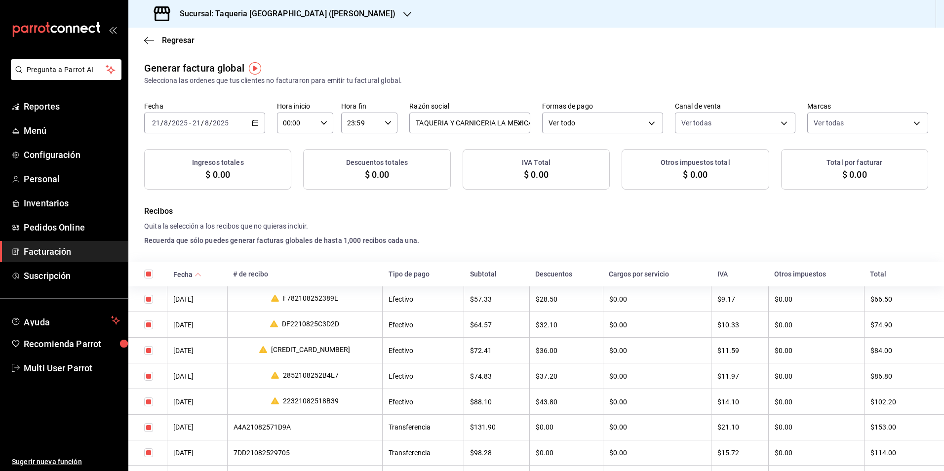
checkbox input "true"
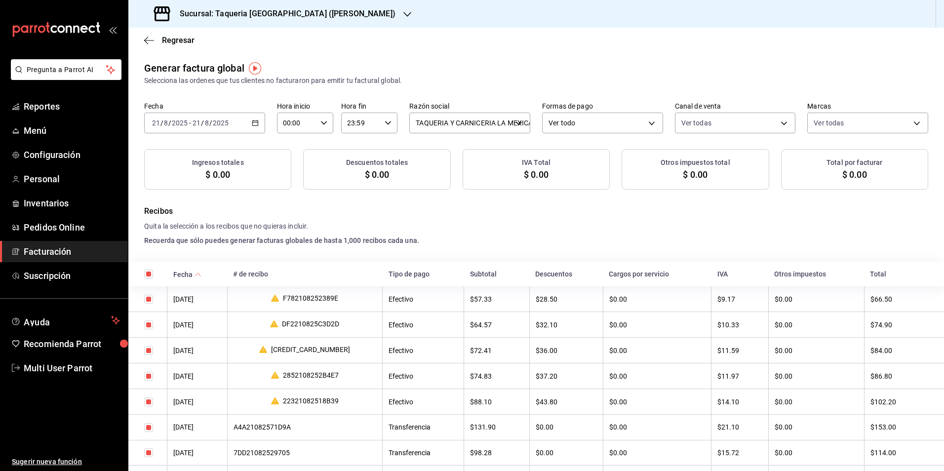
checkbox input "true"
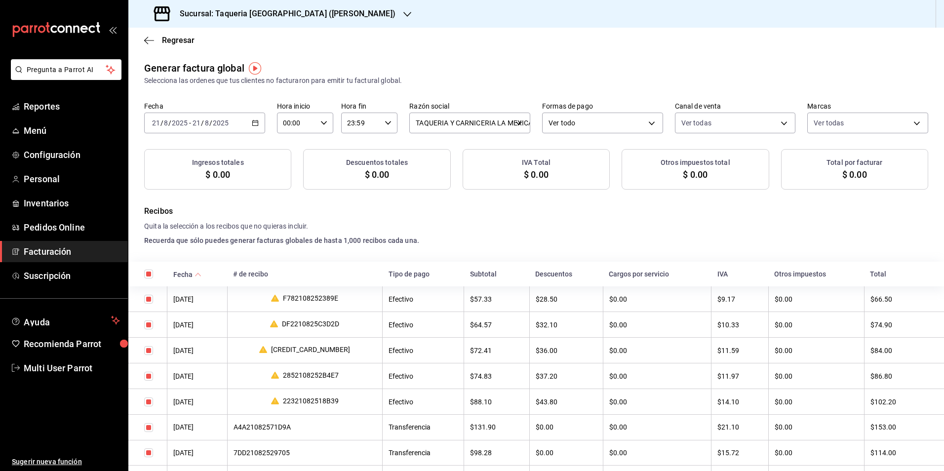
checkbox input "true"
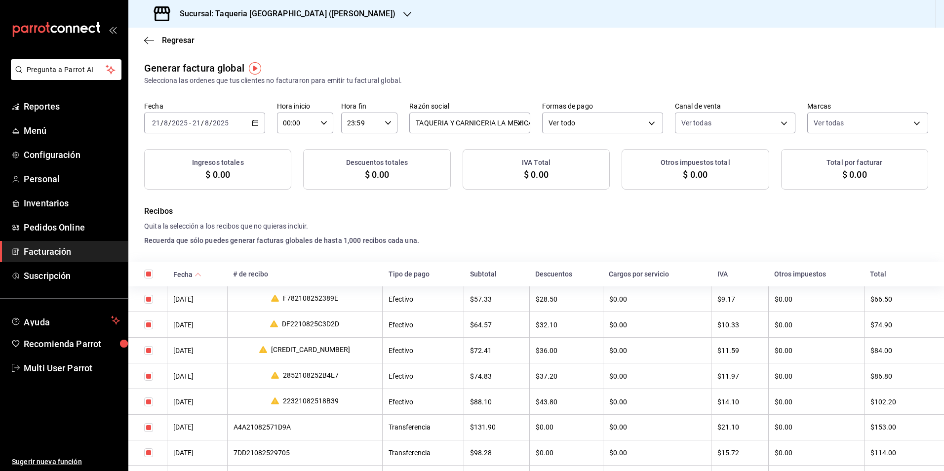
checkbox input "true"
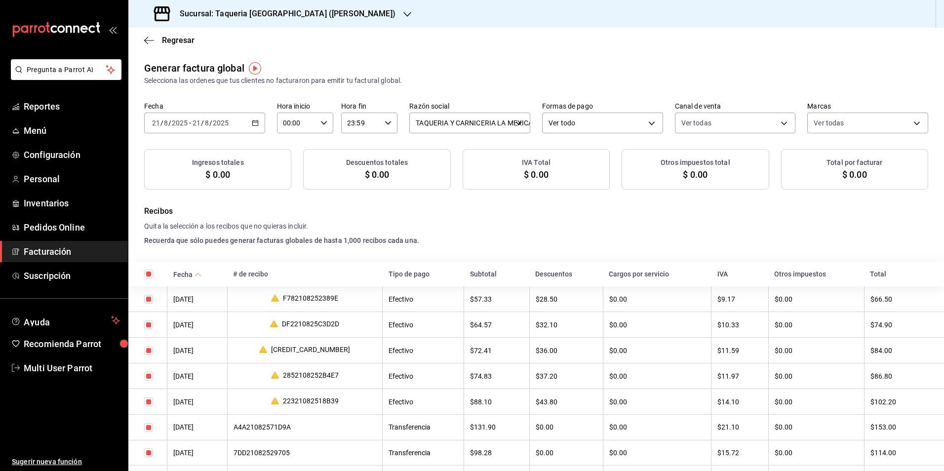
checkbox input "true"
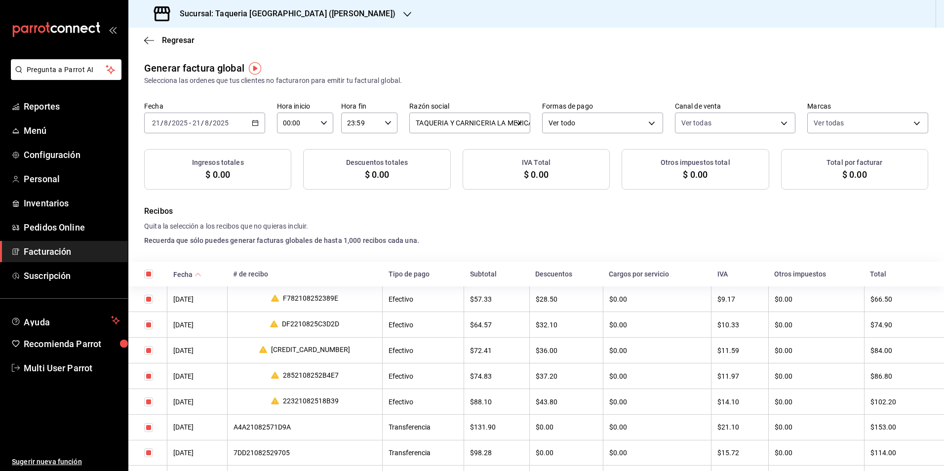
checkbox input "true"
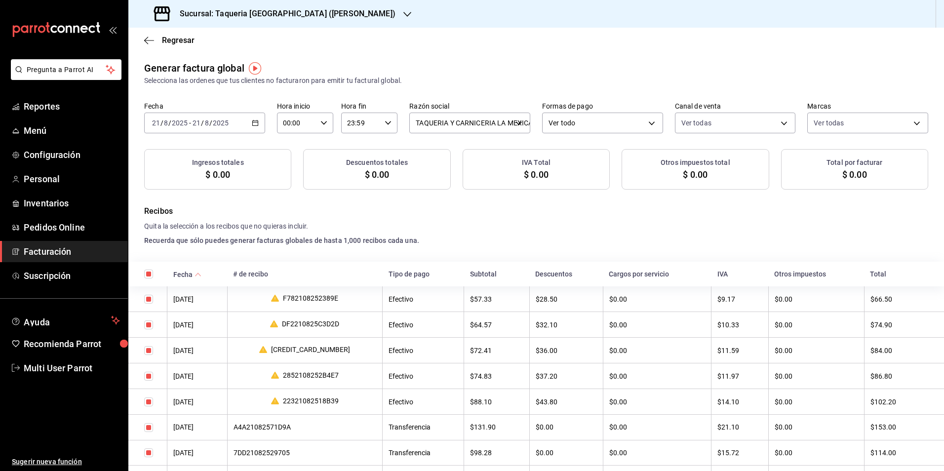
checkbox input "true"
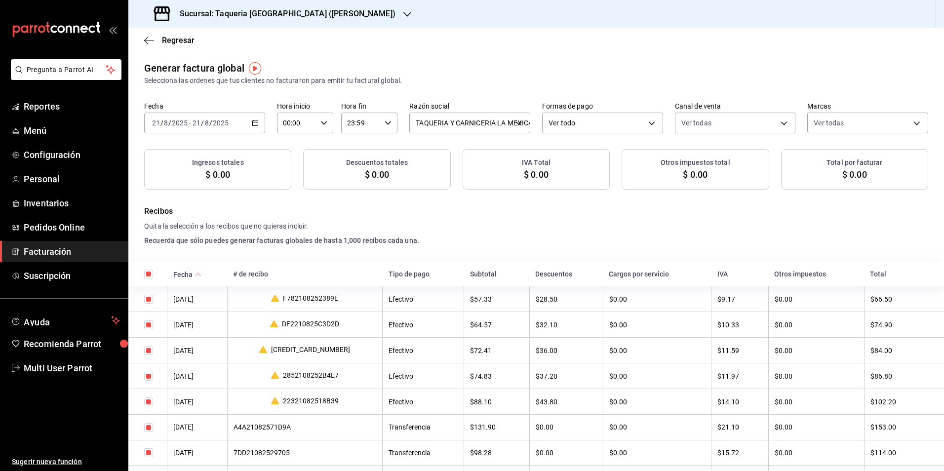
checkbox input "true"
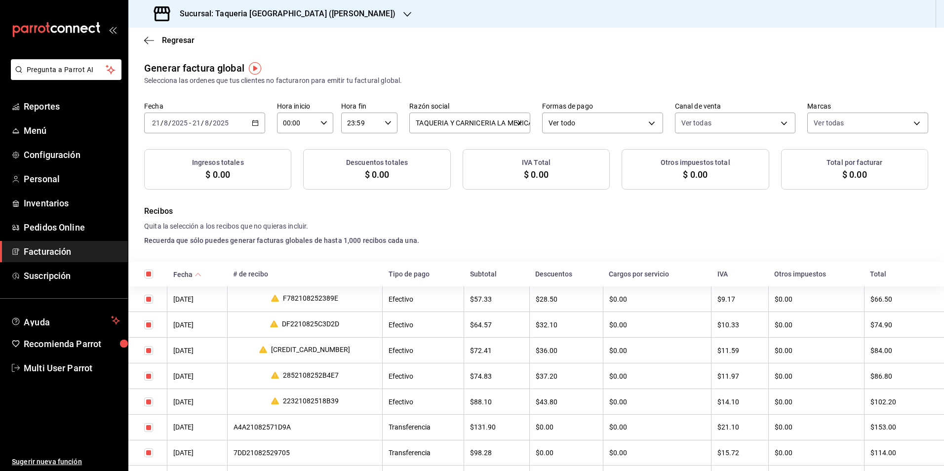
checkbox input "true"
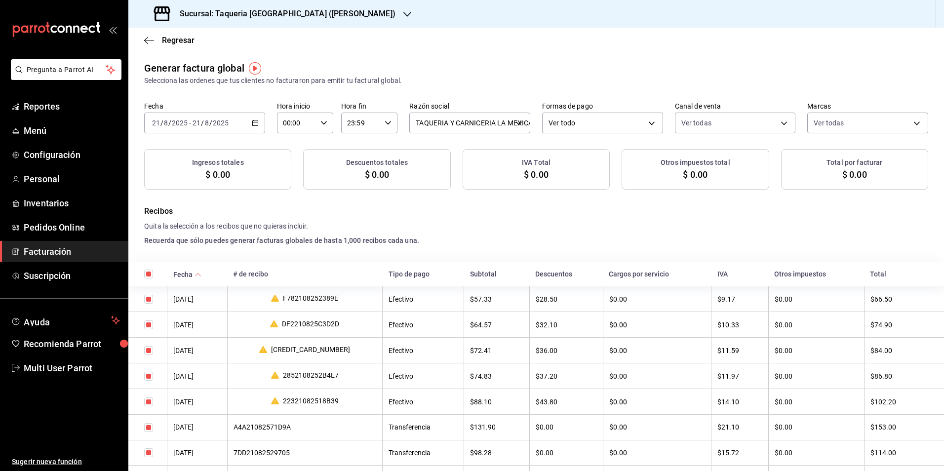
checkbox input "true"
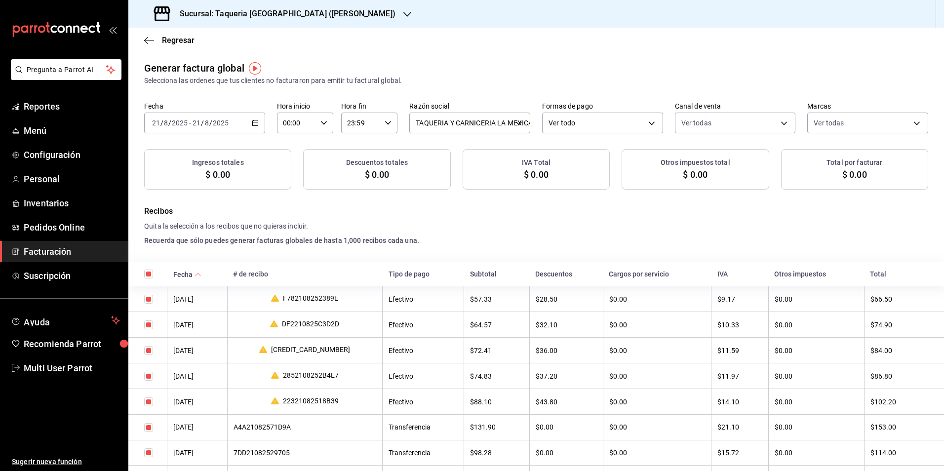
checkbox input "true"
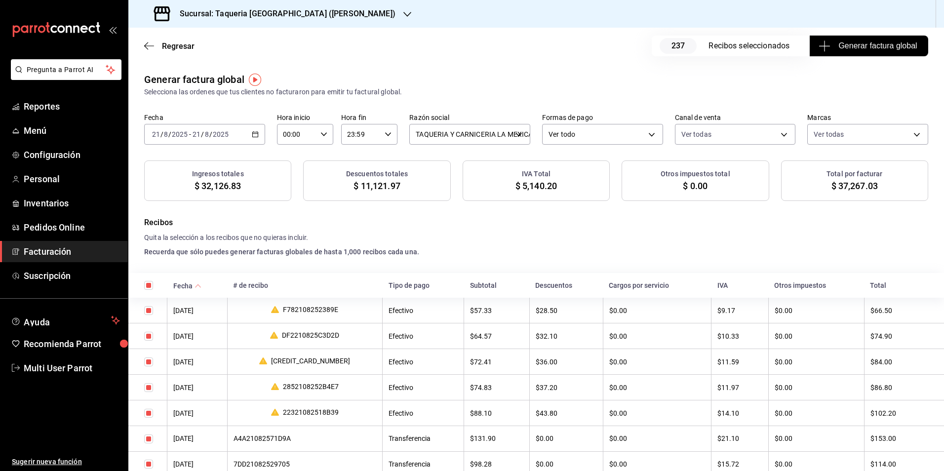
click at [847, 55] on button "Generar factura global" at bounding box center [868, 46] width 118 height 21
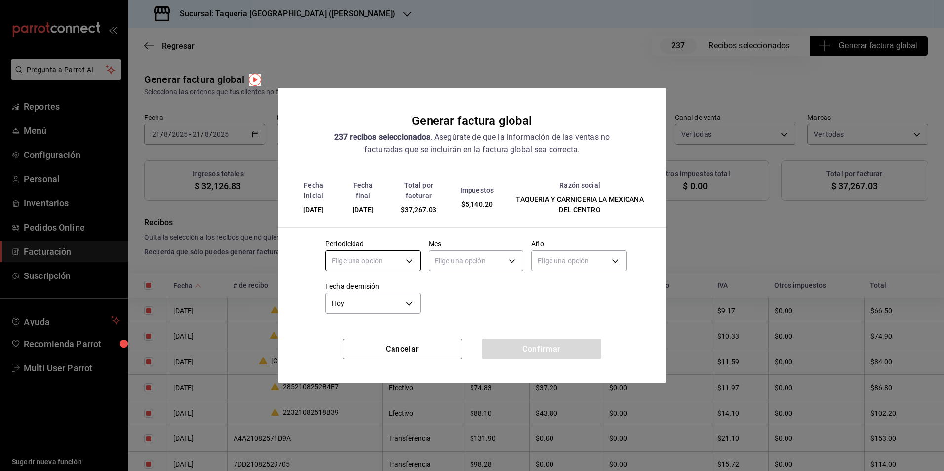
click at [394, 265] on body "Pregunta a Parrot AI Reportes Menú Configuración Personal Inventarios Pedidos O…" at bounding box center [472, 235] width 944 height 471
click at [365, 286] on li "Diario" at bounding box center [373, 291] width 94 height 16
click at [500, 258] on body "Pregunta a Parrot AI Reportes Menú Configuración Personal Inventarios Pedidos O…" at bounding box center [472, 235] width 944 height 471
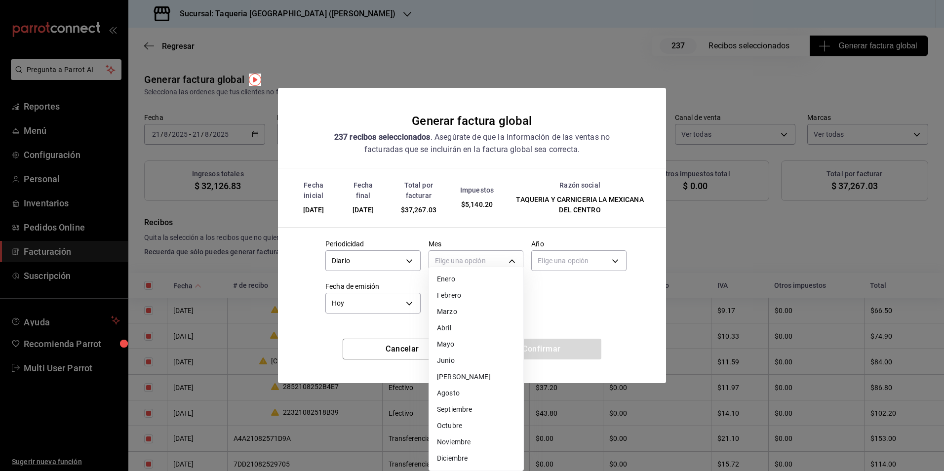
click at [459, 388] on li "Agosto" at bounding box center [476, 393] width 94 height 16
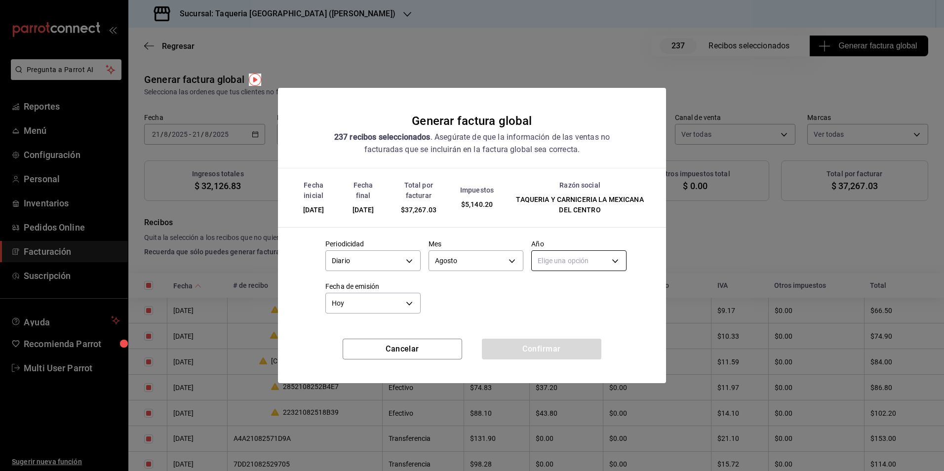
click at [590, 259] on body "Pregunta a Parrot AI Reportes Menú Configuración Personal Inventarios Pedidos O…" at bounding box center [472, 235] width 944 height 471
click at [549, 290] on li "2025" at bounding box center [578, 291] width 94 height 16
click at [521, 347] on button "Confirmar" at bounding box center [541, 349] width 119 height 21
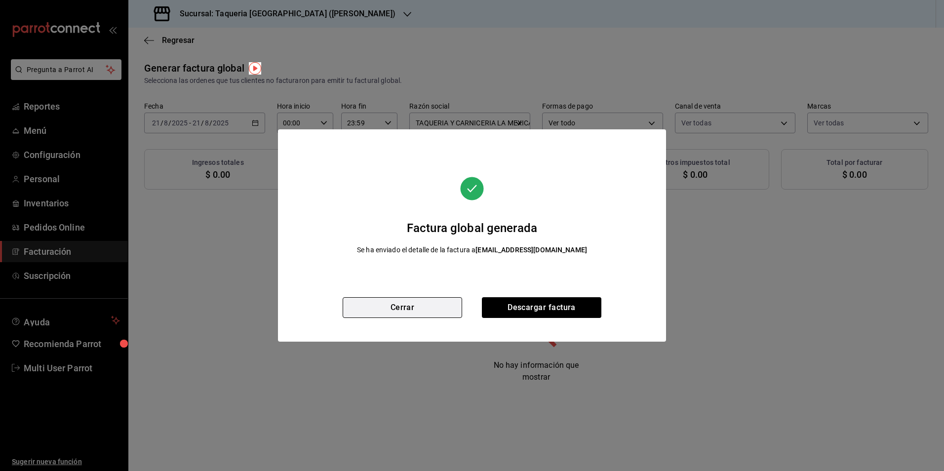
click at [400, 314] on button "Cerrar" at bounding box center [401, 307] width 119 height 21
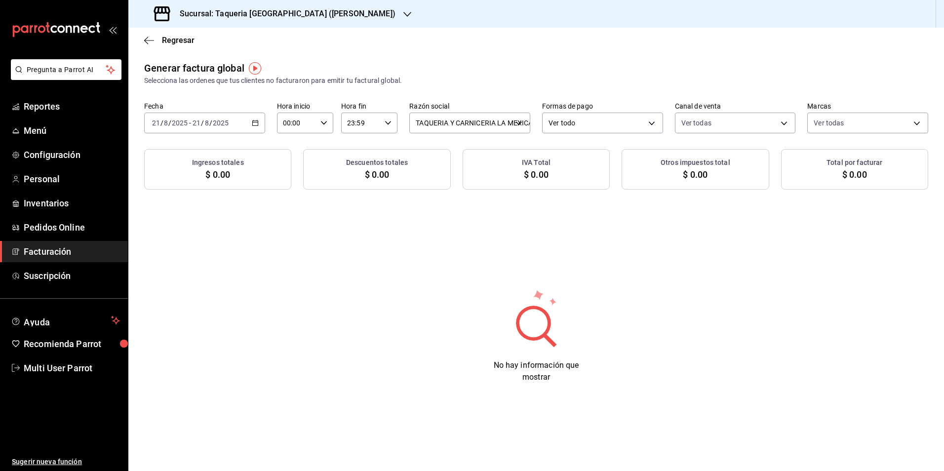
click at [243, 124] on div "2025-08-21 21 / 8 / 2025 - 2025-08-21 21 / 8 / 2025" at bounding box center [204, 123] width 121 height 21
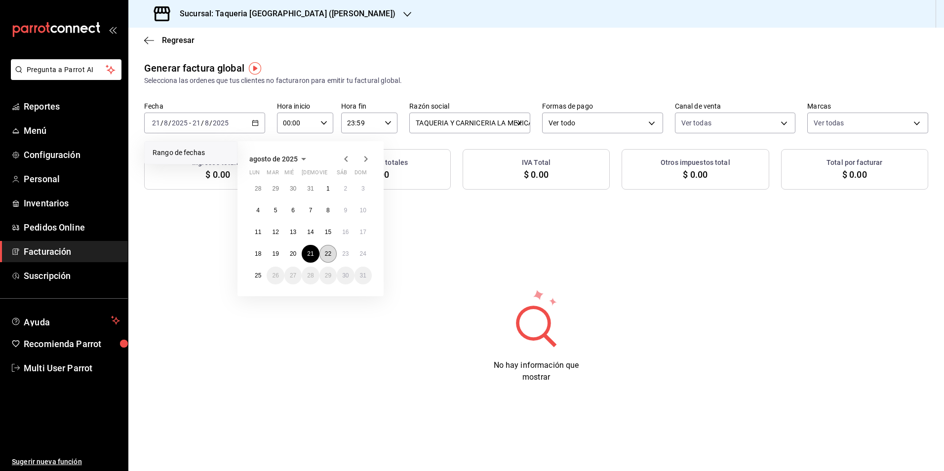
click at [325, 254] on abbr "22" at bounding box center [328, 253] width 6 height 7
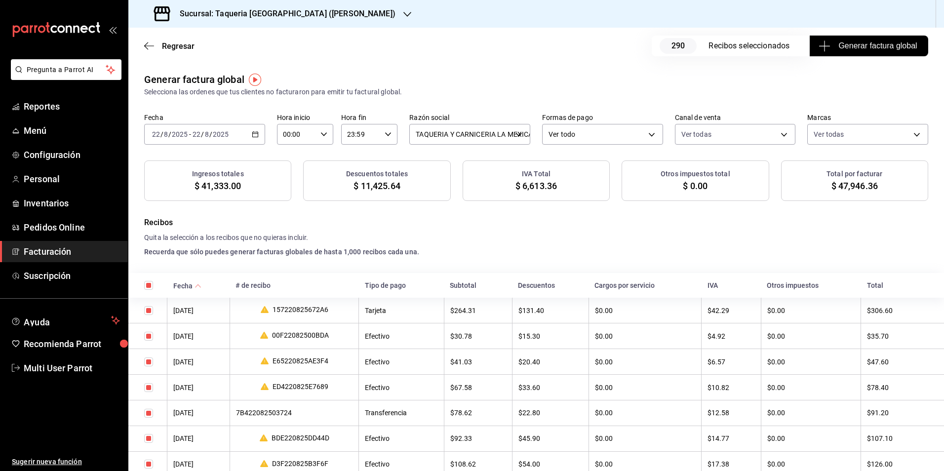
click at [818, 45] on icon "button" at bounding box center [824, 46] width 12 height 12
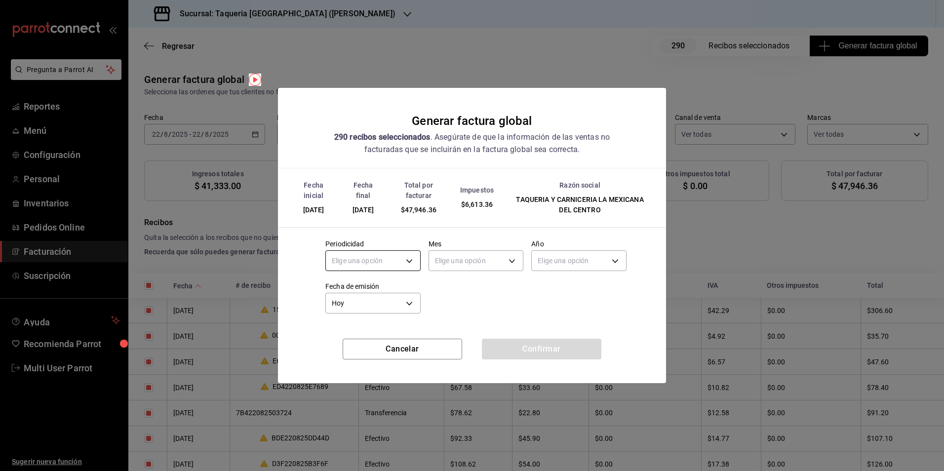
click at [361, 259] on body "Pregunta a Parrot AI Reportes Menú Configuración Personal Inventarios Pedidos O…" at bounding box center [472, 235] width 944 height 471
click at [361, 290] on li "Diario" at bounding box center [373, 291] width 94 height 16
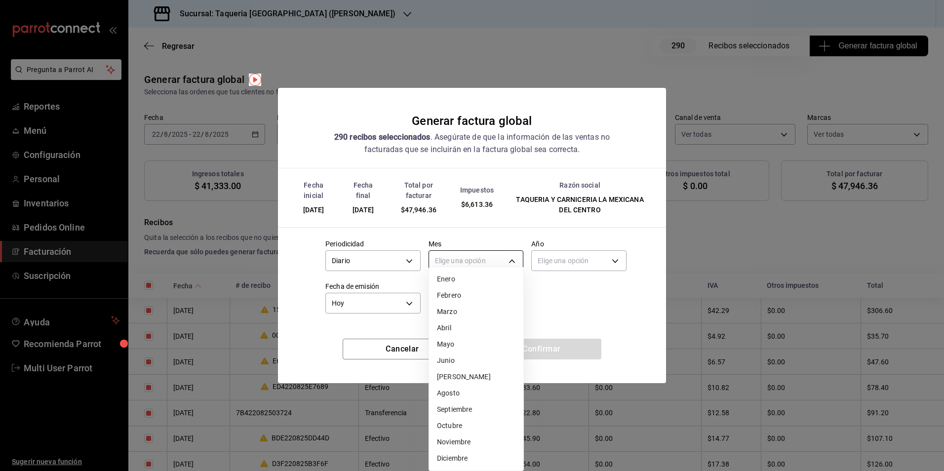
click at [475, 265] on body "Pregunta a Parrot AI Reportes Menú Configuración Personal Inventarios Pedidos O…" at bounding box center [472, 235] width 944 height 471
click at [463, 387] on li "Agosto" at bounding box center [476, 393] width 94 height 16
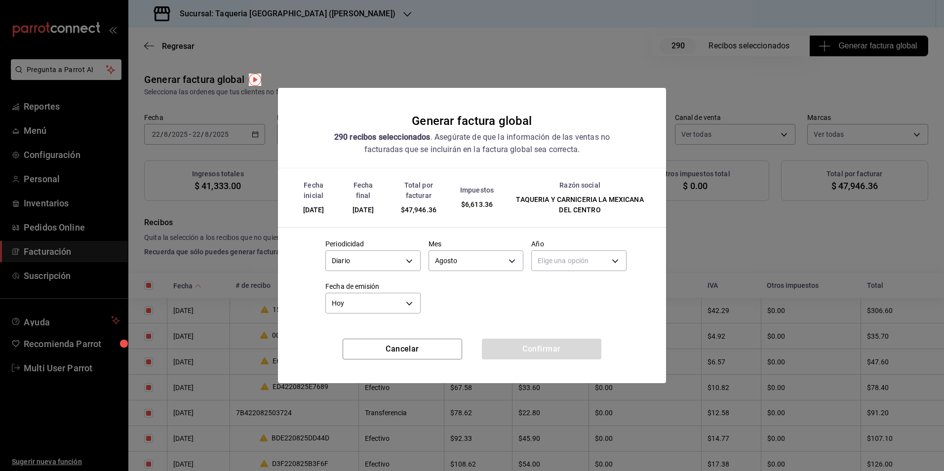
click at [584, 266] on body "Pregunta a Parrot AI Reportes Menú Configuración Personal Inventarios Pedidos O…" at bounding box center [472, 235] width 944 height 471
click at [566, 292] on li "2025" at bounding box center [578, 291] width 94 height 16
click at [544, 346] on button "Confirmar" at bounding box center [541, 349] width 119 height 21
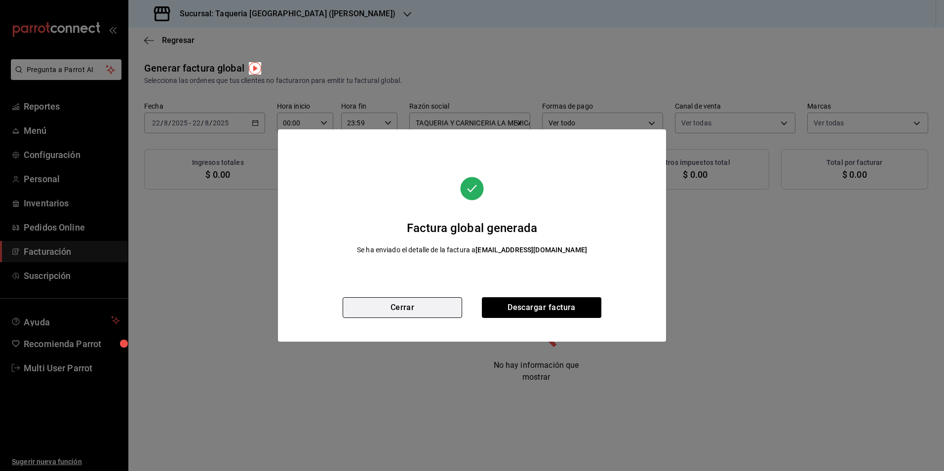
click at [453, 316] on button "Cerrar" at bounding box center [401, 307] width 119 height 21
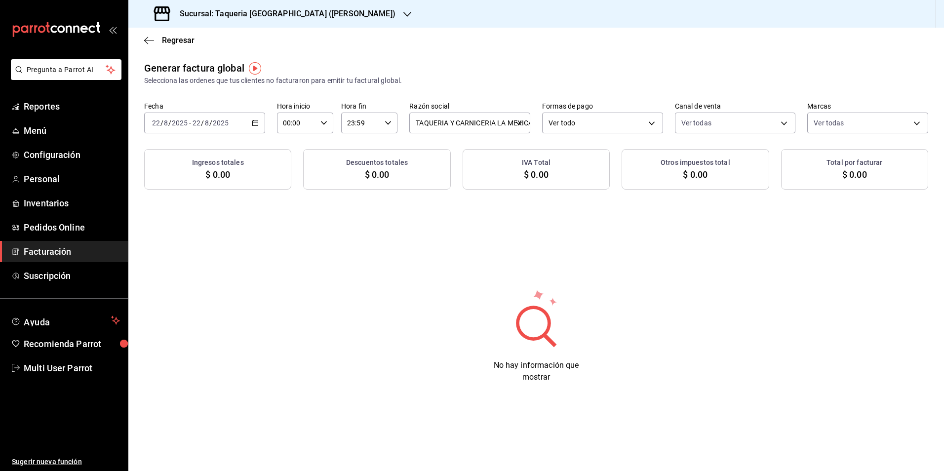
click at [236, 119] on div "2025-08-22 22 / 8 / 2025 - 2025-08-22 22 / 8 / 2025" at bounding box center [204, 123] width 121 height 21
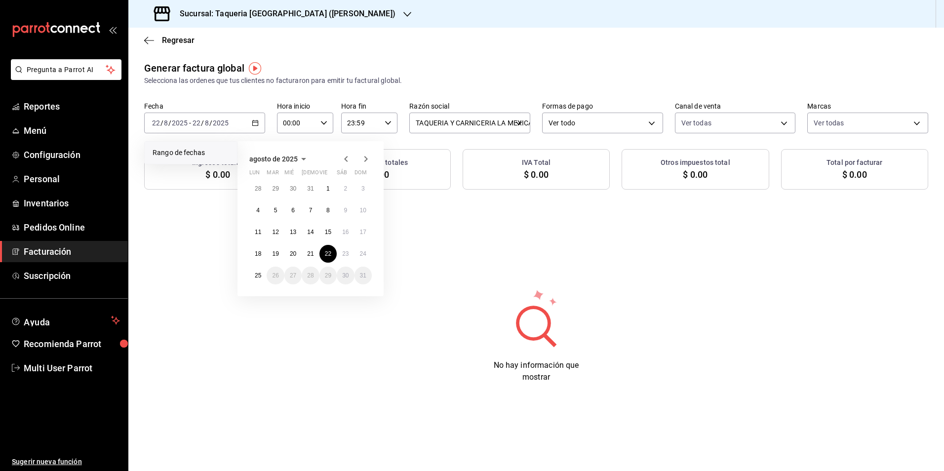
click at [330, 5] on div "Sucursal: Taqueria La Mexicana (Valle)" at bounding box center [275, 14] width 279 height 28
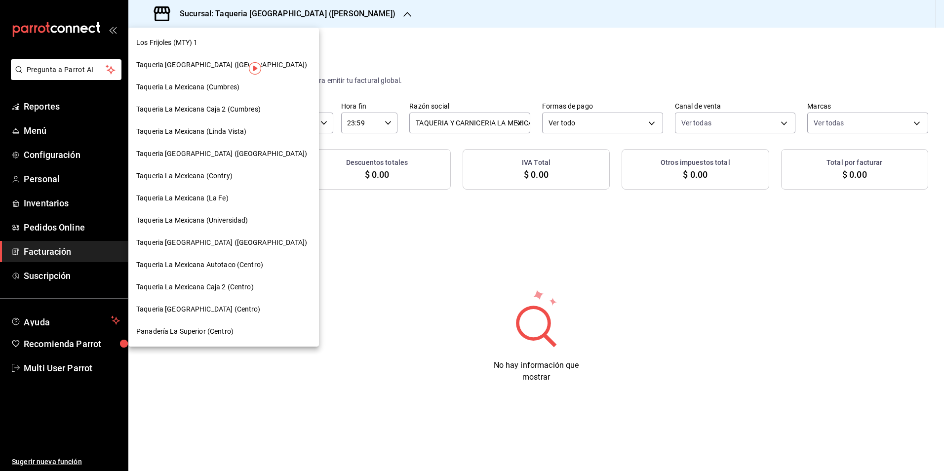
click at [309, 21] on div at bounding box center [472, 235] width 944 height 471
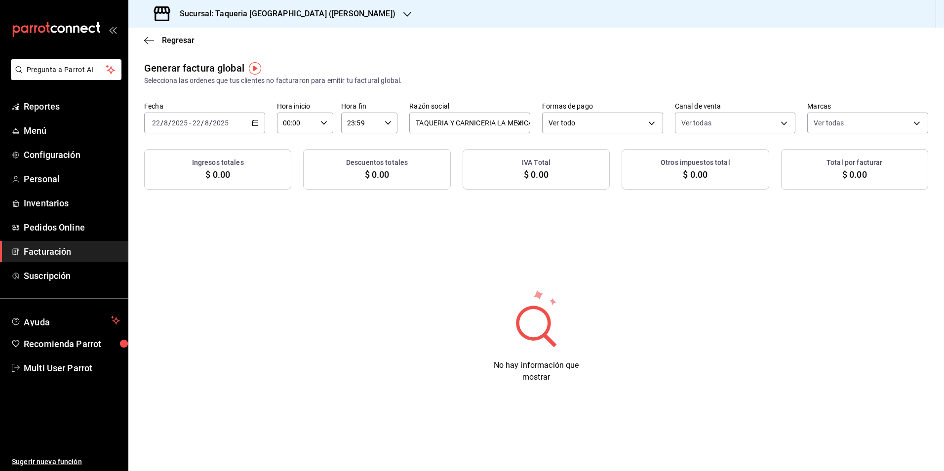
click at [302, 19] on h3 "Sucursal: Taqueria La Mexicana (Valle)" at bounding box center [284, 14] width 224 height 12
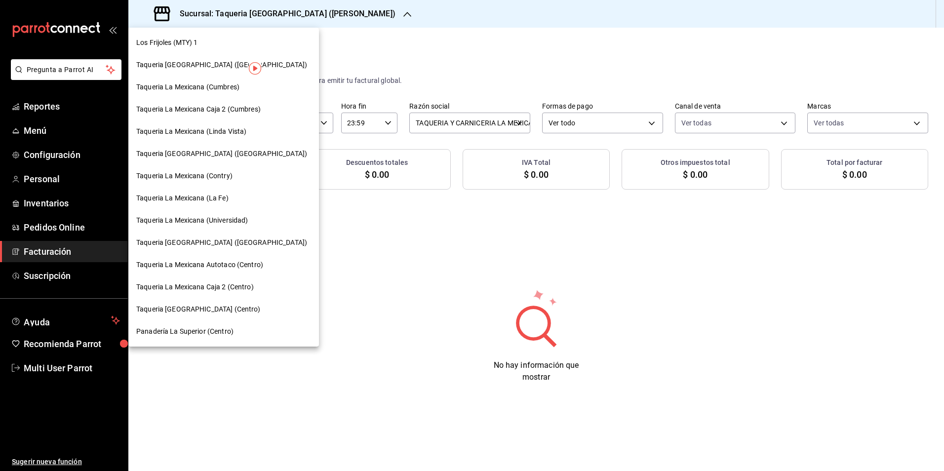
click at [240, 84] on div "Taqueria La Mexicana (Cumbres)" at bounding box center [223, 87] width 175 height 10
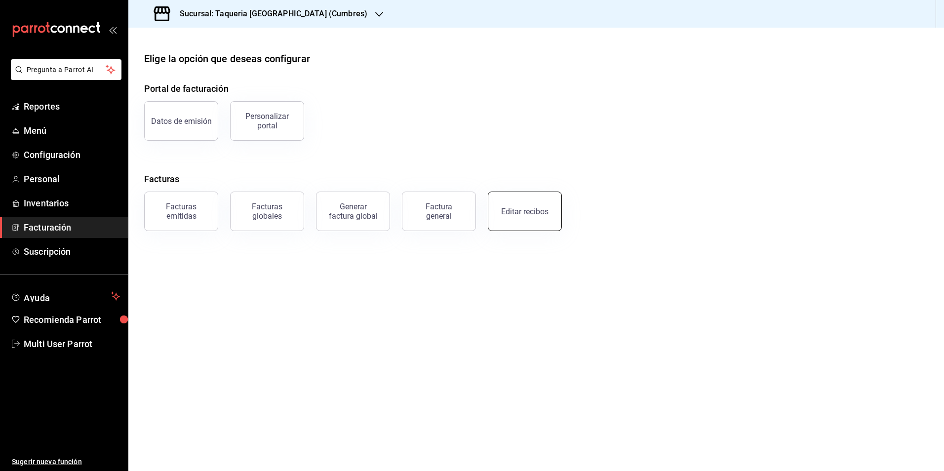
click at [518, 195] on button "Editar recibos" at bounding box center [525, 210] width 74 height 39
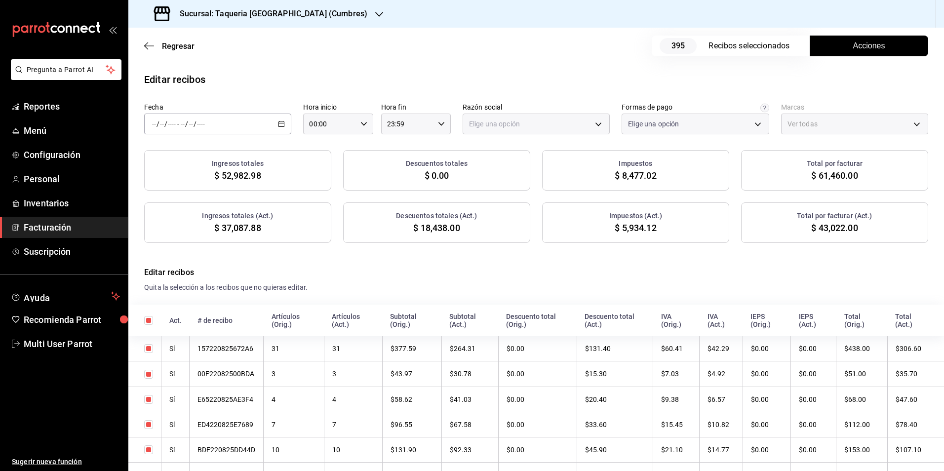
click at [234, 125] on div "/ / - / /" at bounding box center [217, 124] width 147 height 21
click at [207, 265] on span "Rango de fechas" at bounding box center [190, 265] width 76 height 10
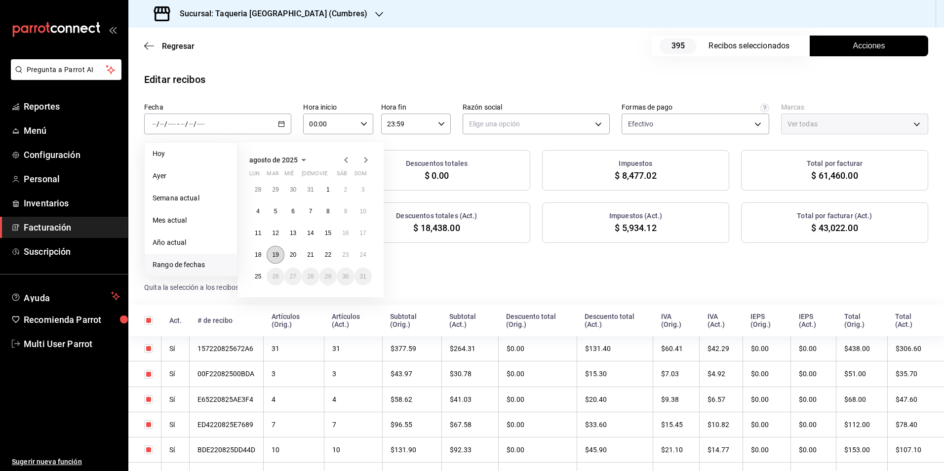
click at [276, 258] on abbr "19" at bounding box center [275, 254] width 6 height 7
click at [321, 256] on button "22" at bounding box center [327, 255] width 17 height 18
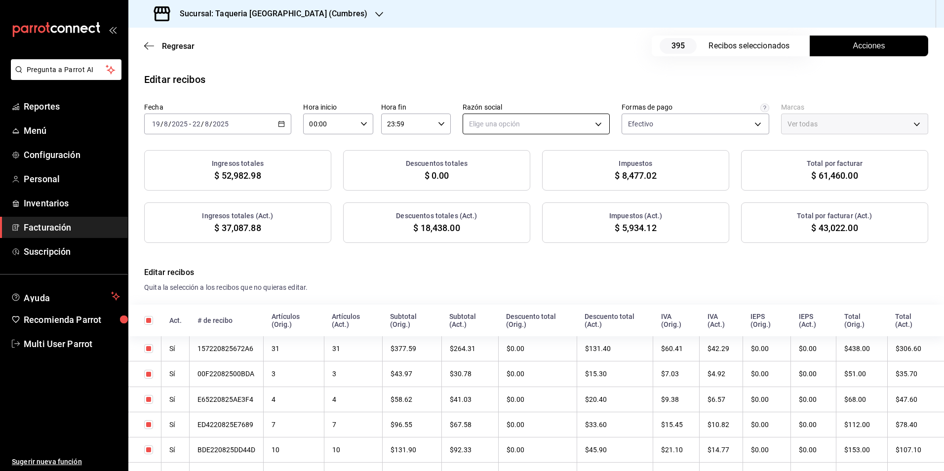
click at [504, 122] on body "Pregunta a Parrot AI Reportes Menú Configuración Personal Inventarios Facturaci…" at bounding box center [472, 235] width 944 height 471
click at [504, 172] on li "TAQUERIA Y CARNICERIA LA MEXICANA DEL CENTRO" at bounding box center [549, 174] width 179 height 18
click at [627, 132] on body "Pregunta a Parrot AI Reportes Menú Configuración Personal Inventarios Facturaci…" at bounding box center [472, 235] width 944 height 471
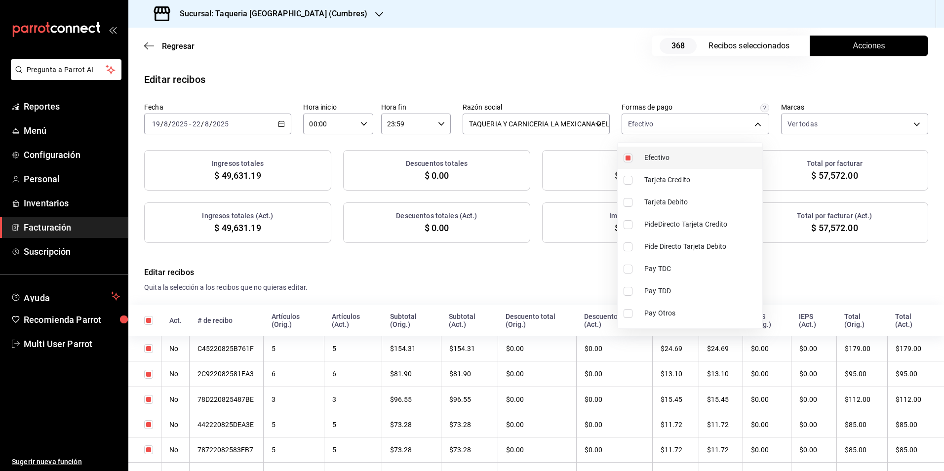
click at [660, 154] on span "Efectivo" at bounding box center [701, 157] width 114 height 10
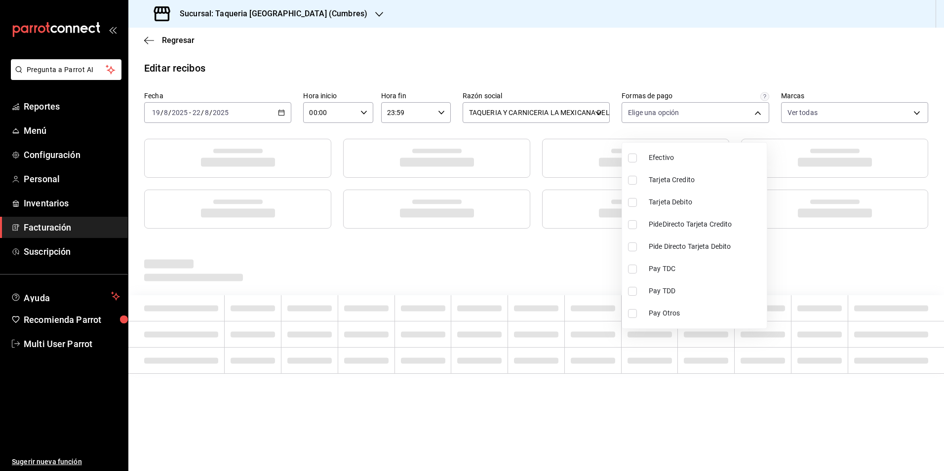
click at [614, 65] on div at bounding box center [472, 235] width 944 height 471
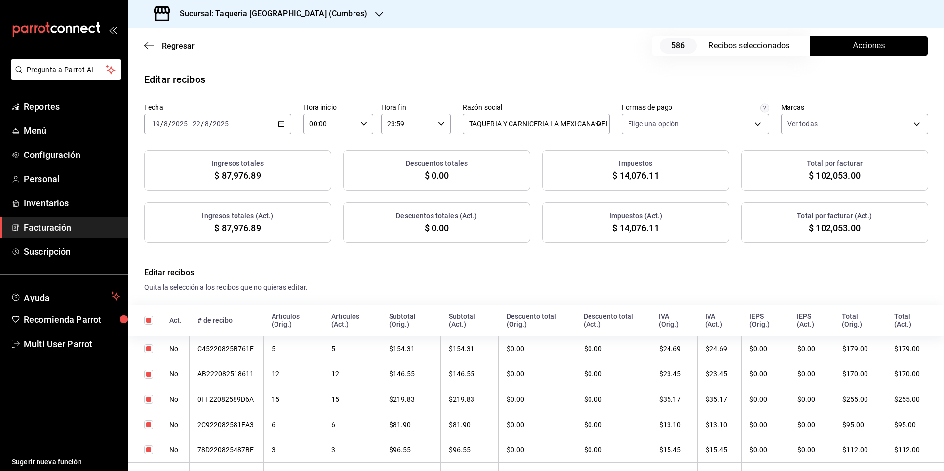
click at [878, 50] on button "Acciones" at bounding box center [868, 46] width 118 height 21
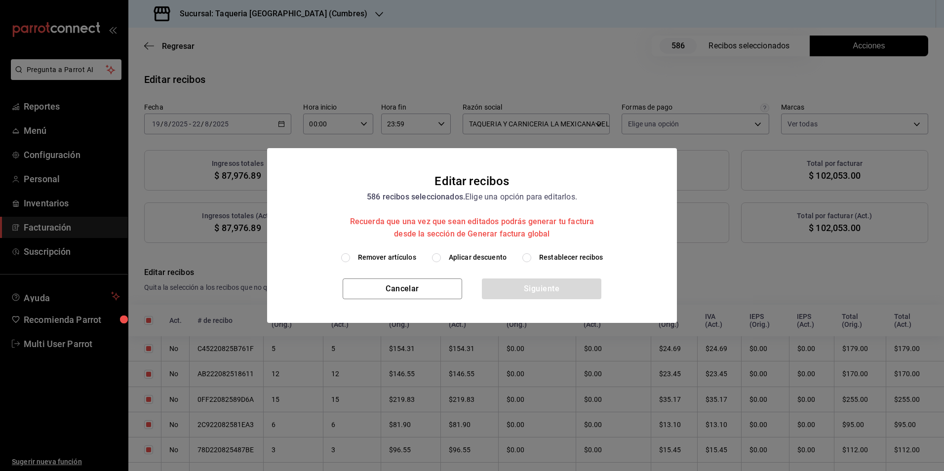
click at [478, 253] on span "Aplicar descuento" at bounding box center [478, 257] width 58 height 10
click at [441, 253] on input "Aplicar descuento" at bounding box center [436, 257] width 9 height 9
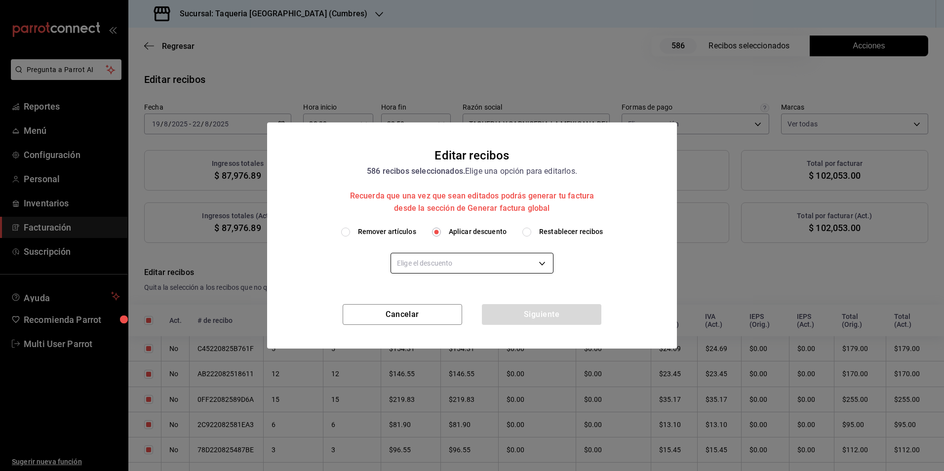
click at [478, 260] on body "Pregunta a Parrot AI Reportes Menú Configuración Personal Inventarios Facturaci…" at bounding box center [472, 235] width 944 height 471
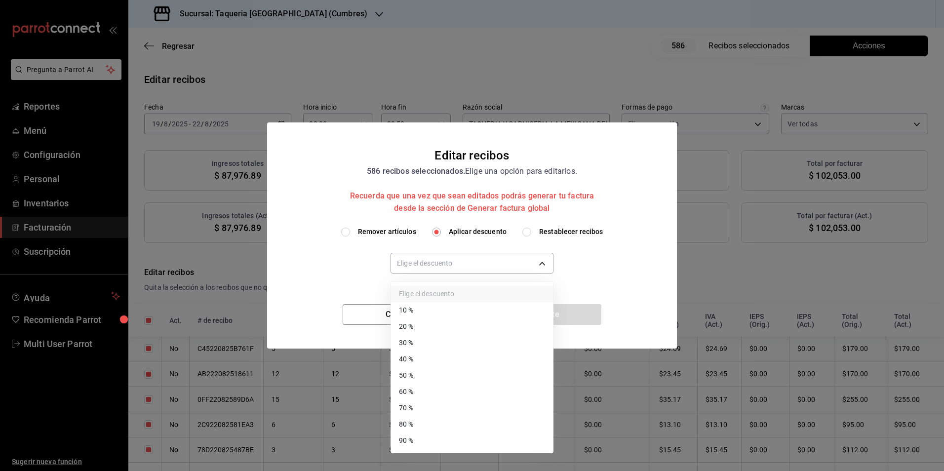
click at [420, 338] on li "30 %" at bounding box center [472, 343] width 162 height 16
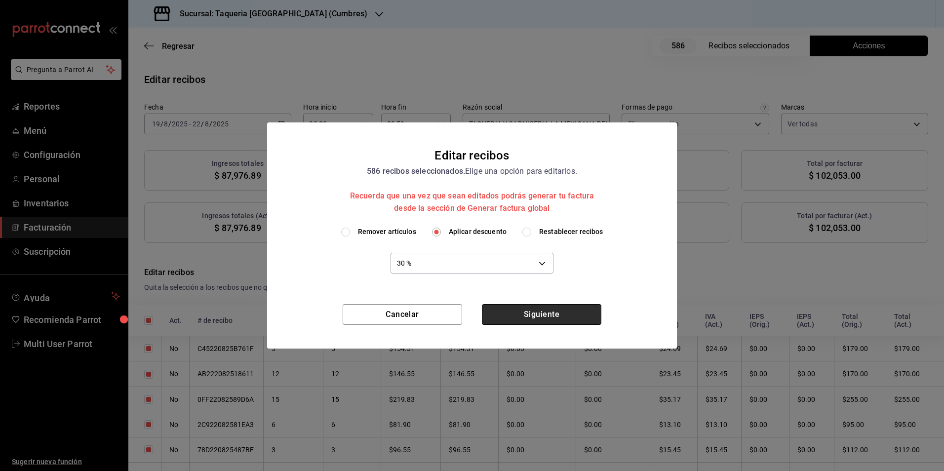
click at [537, 316] on button "Siguiente" at bounding box center [541, 314] width 119 height 21
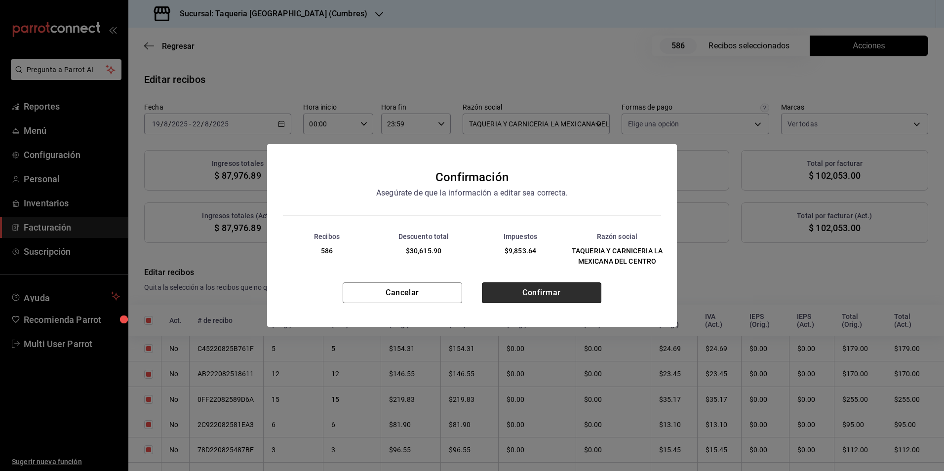
click at [535, 289] on button "Confirmar" at bounding box center [541, 292] width 119 height 21
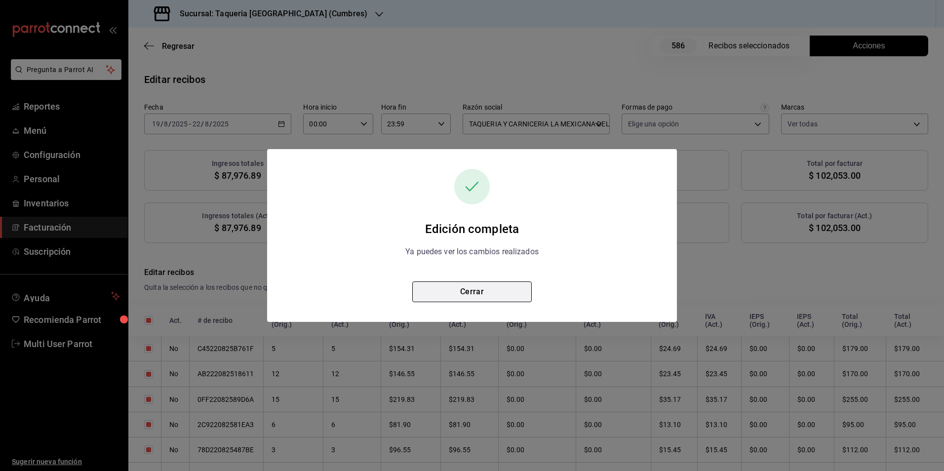
click at [505, 296] on button "Cerrar" at bounding box center [471, 291] width 119 height 21
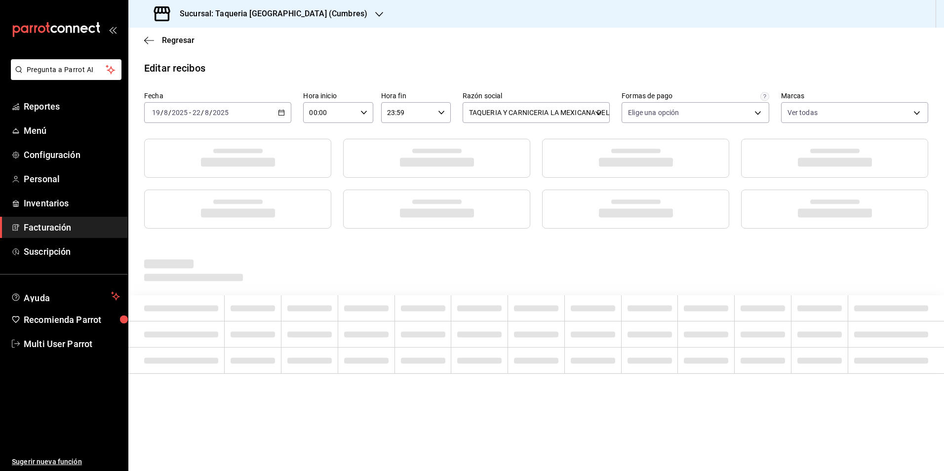
click at [164, 48] on div "Regresar" at bounding box center [535, 40] width 815 height 25
click at [167, 43] on span "Regresar" at bounding box center [178, 40] width 33 height 9
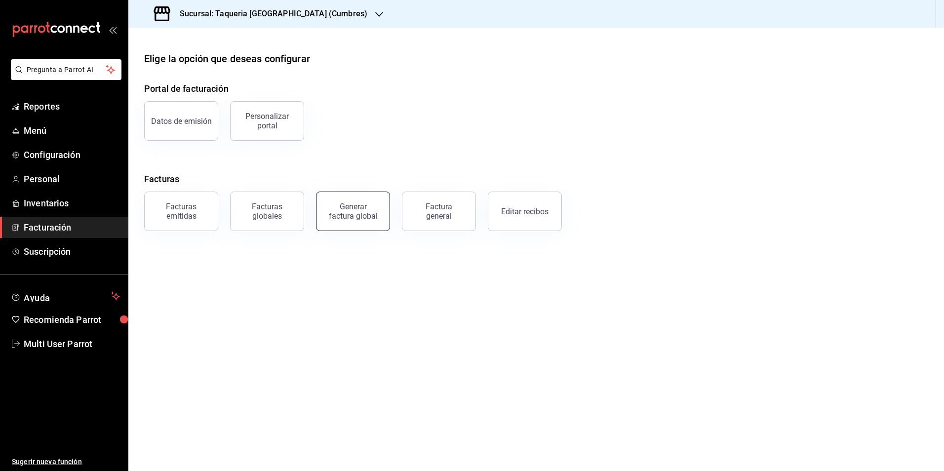
click at [381, 222] on button "Generar factura global" at bounding box center [353, 210] width 74 height 39
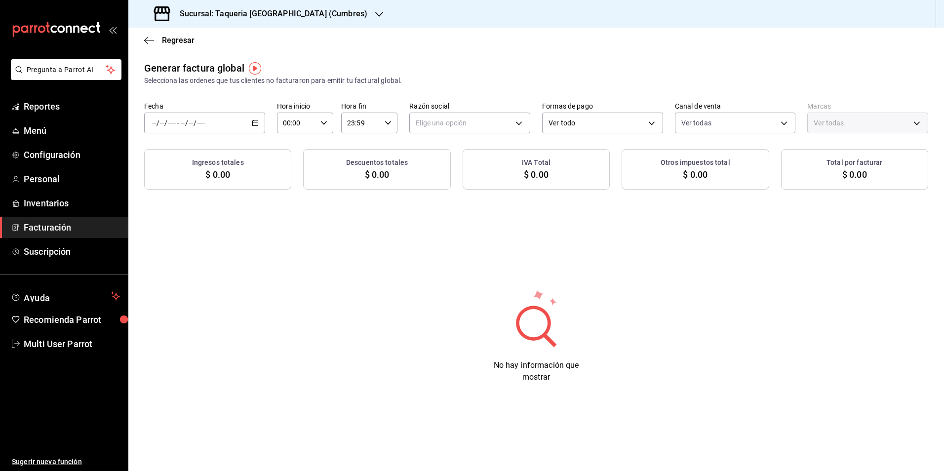
click at [246, 119] on div "/ / - / /" at bounding box center [204, 123] width 121 height 21
click at [219, 157] on span "Rango de fechas" at bounding box center [190, 153] width 76 height 10
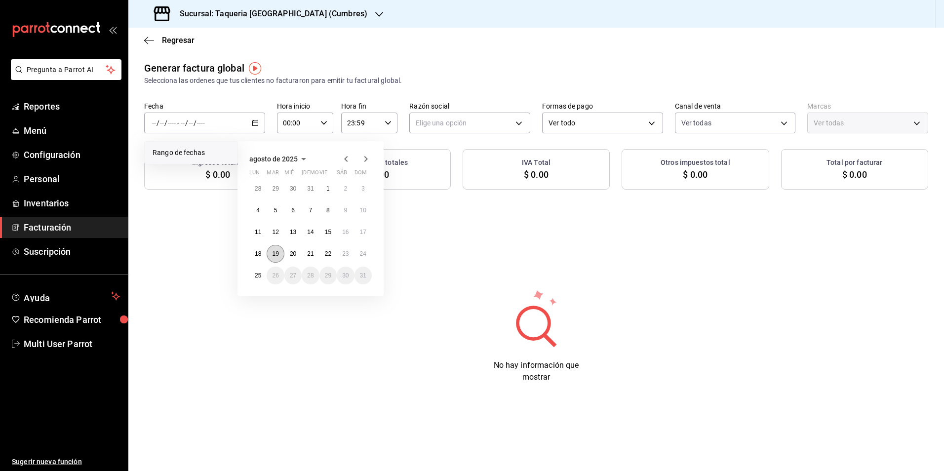
click at [267, 255] on button "19" at bounding box center [274, 254] width 17 height 18
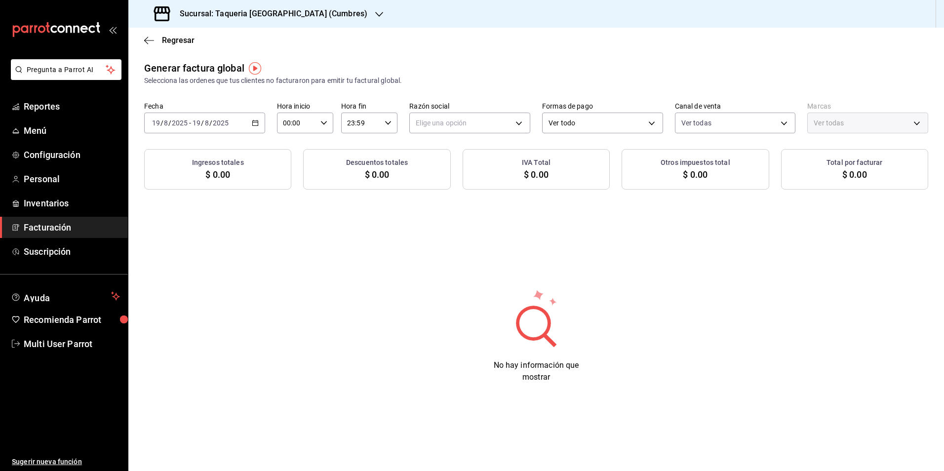
click at [473, 112] on div "Elige una opción" at bounding box center [469, 121] width 121 height 25
click at [465, 131] on body "Pregunta a Parrot AI Reportes Menú Configuración Personal Inventarios Facturaci…" at bounding box center [472, 235] width 944 height 471
click at [456, 164] on li "TAQUERIA Y CARNICERIA LA MEXICANA DEL CENTRO" at bounding box center [499, 173] width 179 height 18
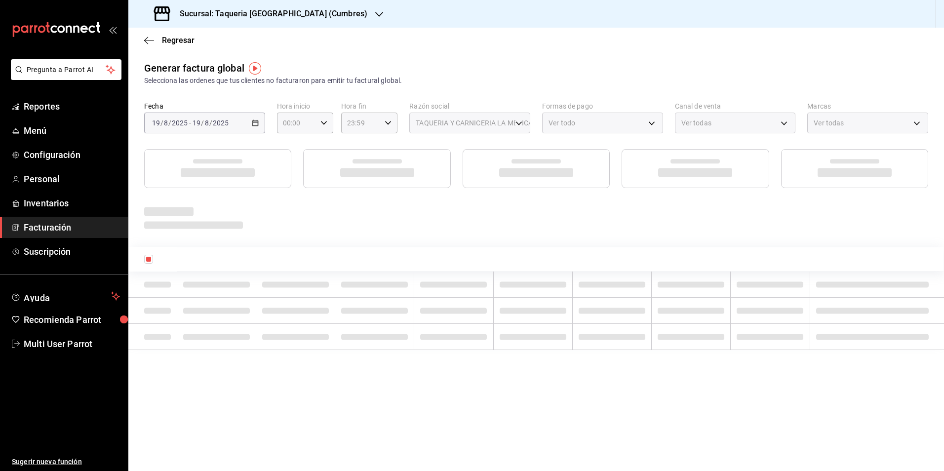
click at [501, 91] on div "Generar factura global Selecciona las ordenes que tus clientes no facturaron pa…" at bounding box center [535, 124] width 815 height 127
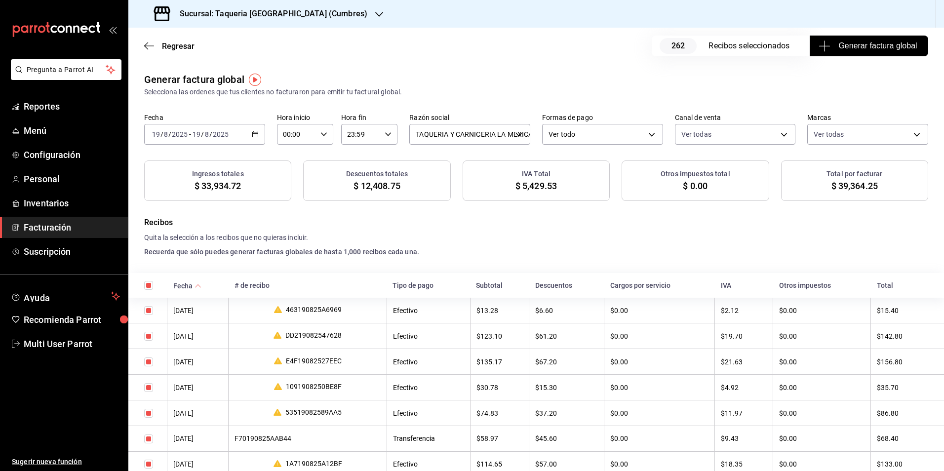
click at [855, 52] on button "Generar factura global" at bounding box center [868, 46] width 118 height 21
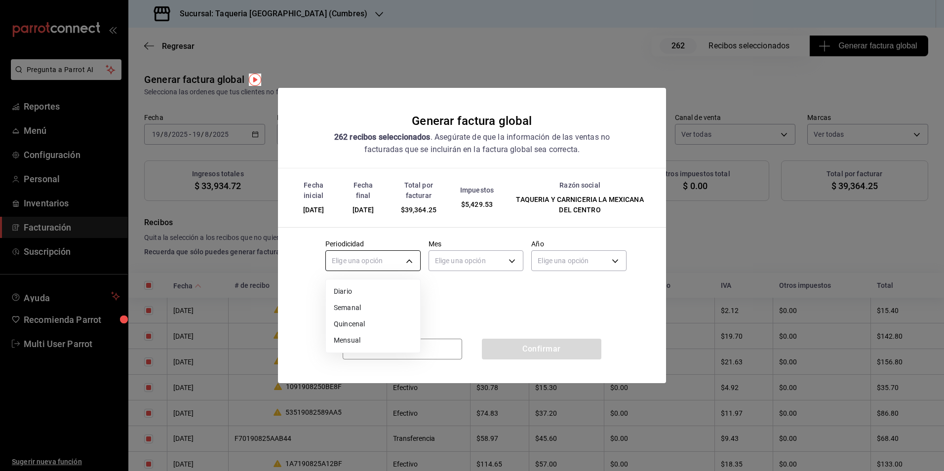
click at [379, 265] on body "Pregunta a Parrot AI Reportes Menú Configuración Personal Inventarios Facturaci…" at bounding box center [472, 235] width 944 height 471
click at [370, 291] on li "Diario" at bounding box center [373, 291] width 94 height 16
click at [460, 262] on body "Pregunta a Parrot AI Reportes Menú Configuración Personal Inventarios Facturaci…" at bounding box center [472, 235] width 944 height 471
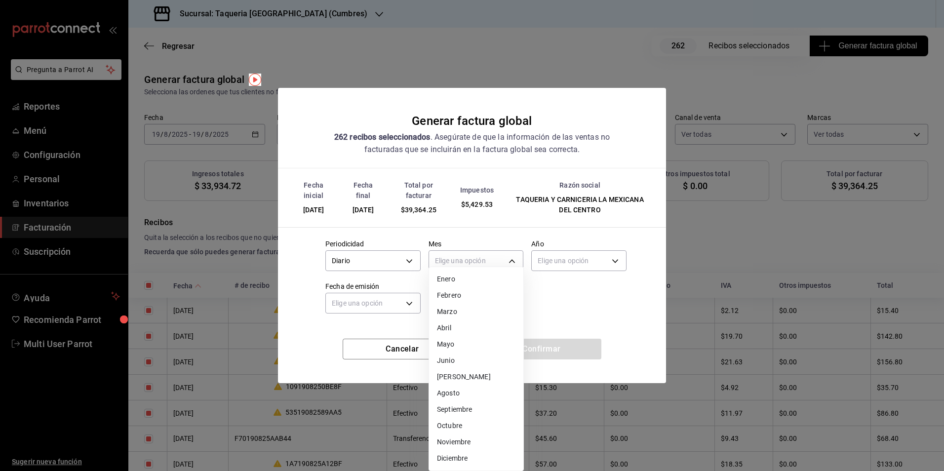
click at [463, 397] on li "Agosto" at bounding box center [476, 393] width 94 height 16
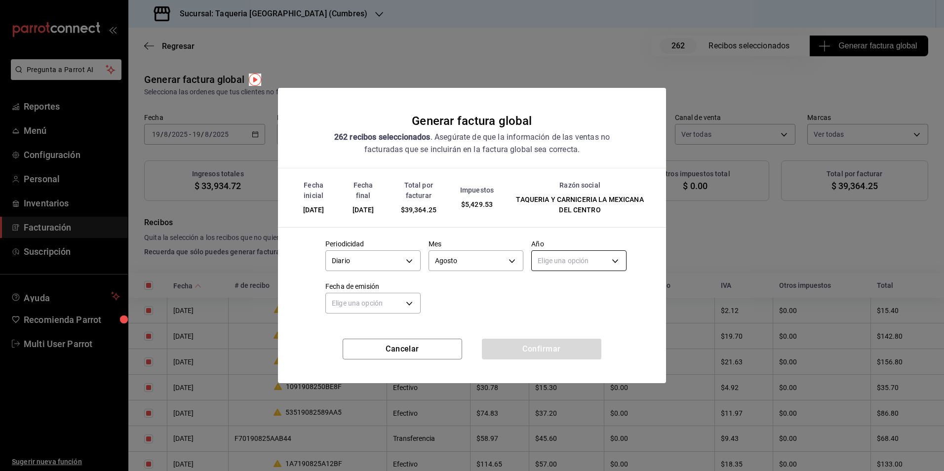
click at [592, 256] on body "Pregunta a Parrot AI Reportes Menú Configuración Personal Inventarios Facturaci…" at bounding box center [472, 235] width 944 height 471
click at [568, 294] on li "2025" at bounding box center [578, 291] width 94 height 16
click at [368, 302] on body "Pregunta a Parrot AI Reportes Menú Configuración Personal Inventarios Facturaci…" at bounding box center [472, 235] width 944 height 471
click at [354, 338] on li "Hoy" at bounding box center [373, 334] width 94 height 16
click at [536, 350] on button "Confirmar" at bounding box center [541, 349] width 119 height 21
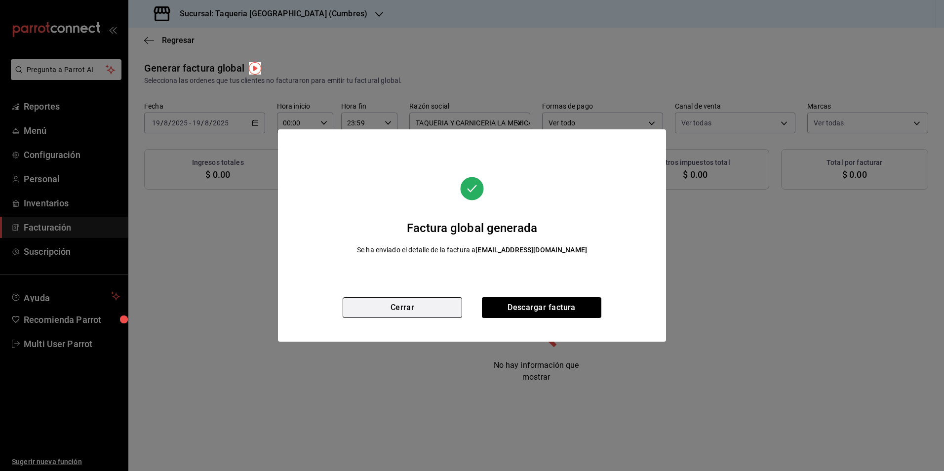
click at [411, 310] on button "Cerrar" at bounding box center [401, 307] width 119 height 21
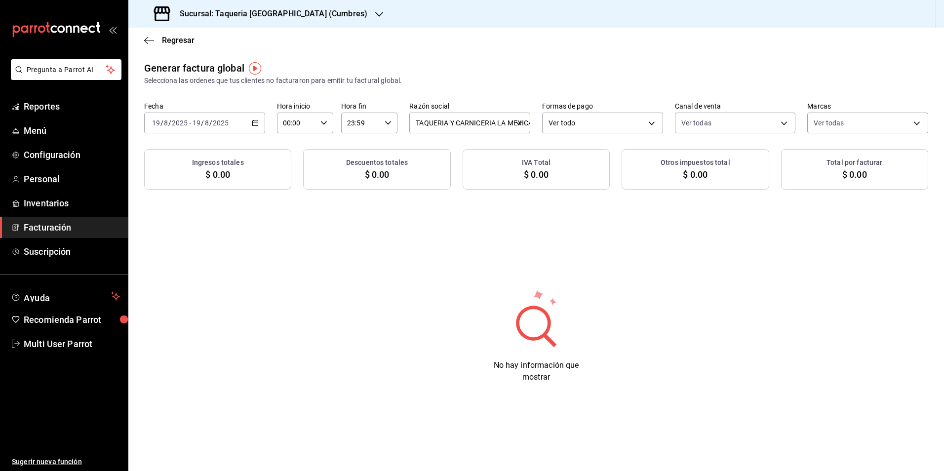
click at [240, 128] on div "2025-08-19 19 / 8 / 2025 - 2025-08-19 19 / 8 / 2025" at bounding box center [204, 123] width 121 height 21
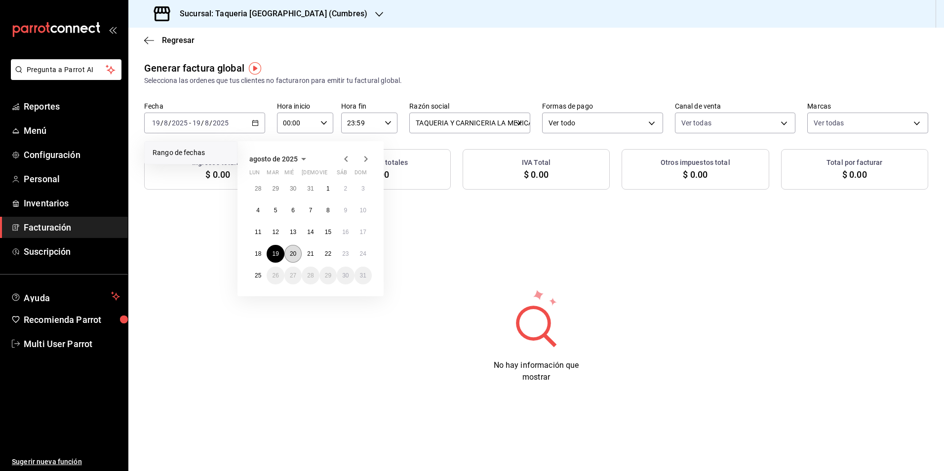
click at [294, 256] on abbr "20" at bounding box center [293, 253] width 6 height 7
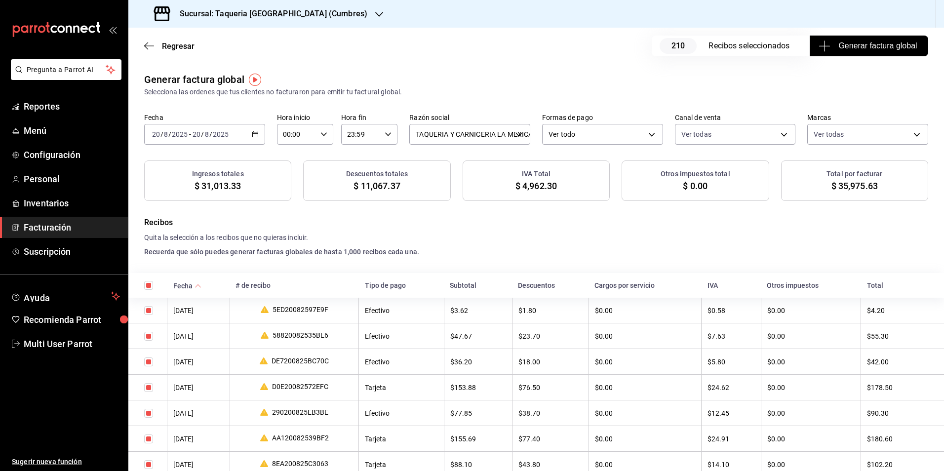
click at [837, 45] on span "Generar factura global" at bounding box center [868, 46] width 96 height 12
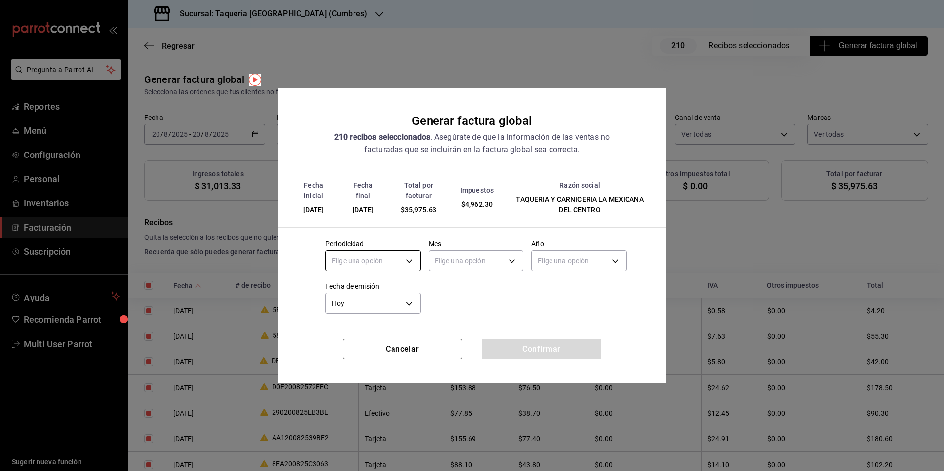
click at [397, 255] on body "Pregunta a Parrot AI Reportes Menú Configuración Personal Inventarios Facturaci…" at bounding box center [472, 235] width 944 height 471
click at [380, 293] on li "Diario" at bounding box center [373, 291] width 94 height 16
click at [479, 264] on body "Pregunta a Parrot AI Reportes Menú Configuración Personal Inventarios Facturaci…" at bounding box center [472, 235] width 944 height 471
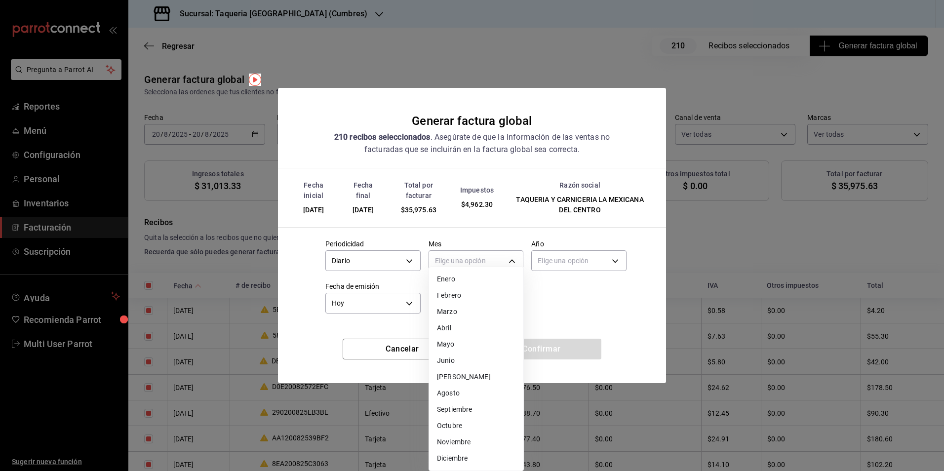
click at [466, 387] on li "Agosto" at bounding box center [476, 393] width 94 height 16
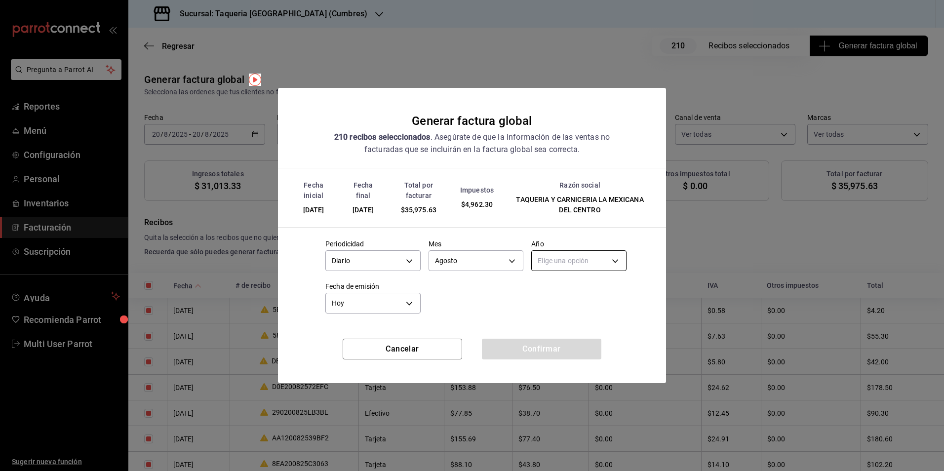
click at [583, 262] on body "Pregunta a Parrot AI Reportes Menú Configuración Personal Inventarios Facturaci…" at bounding box center [472, 235] width 944 height 471
click at [572, 286] on li "2025" at bounding box center [578, 291] width 94 height 16
click at [498, 342] on button "Confirmar" at bounding box center [541, 349] width 119 height 21
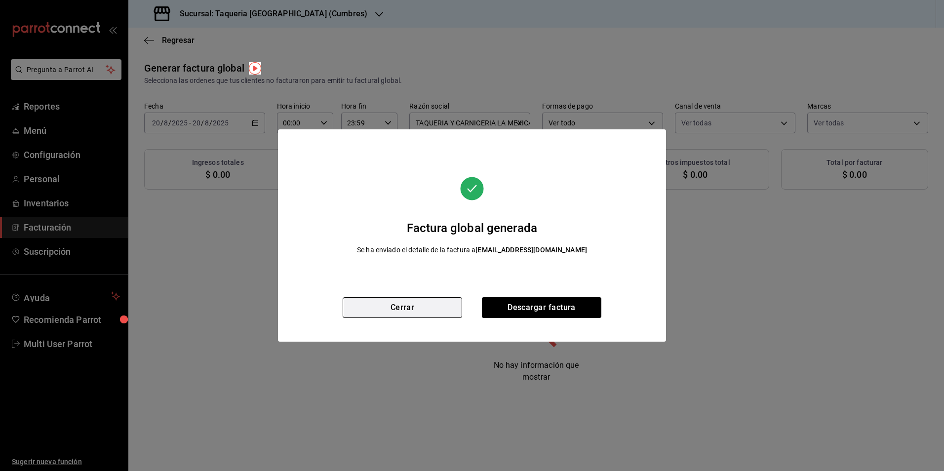
click at [418, 304] on button "Cerrar" at bounding box center [401, 307] width 119 height 21
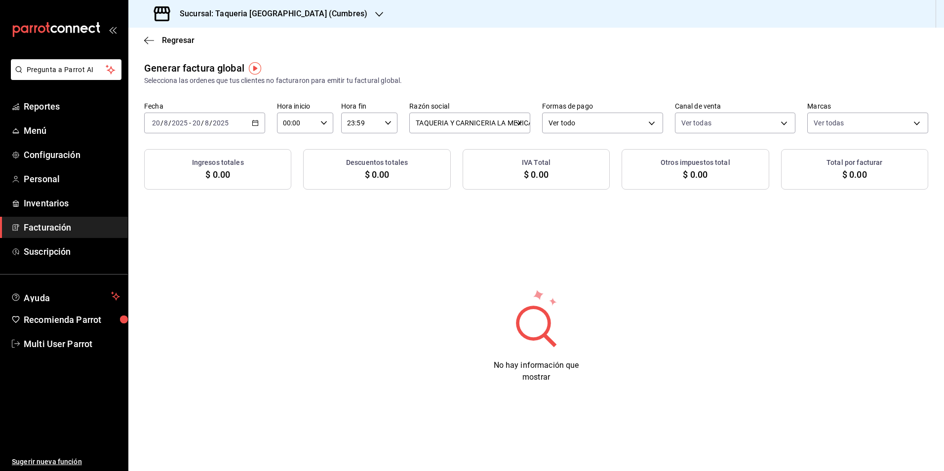
click at [238, 123] on div "2025-08-20 20 / 8 / 2025 - 2025-08-20 20 / 8 / 2025" at bounding box center [204, 123] width 121 height 21
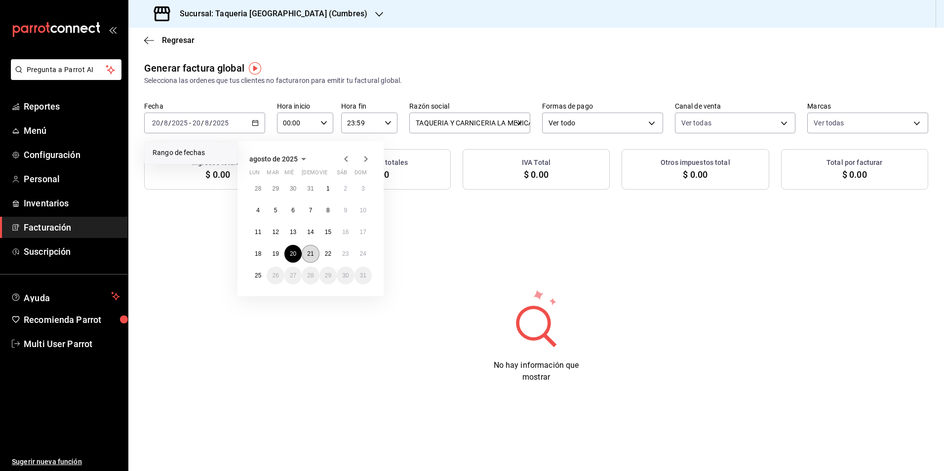
click at [316, 255] on button "21" at bounding box center [310, 254] width 17 height 18
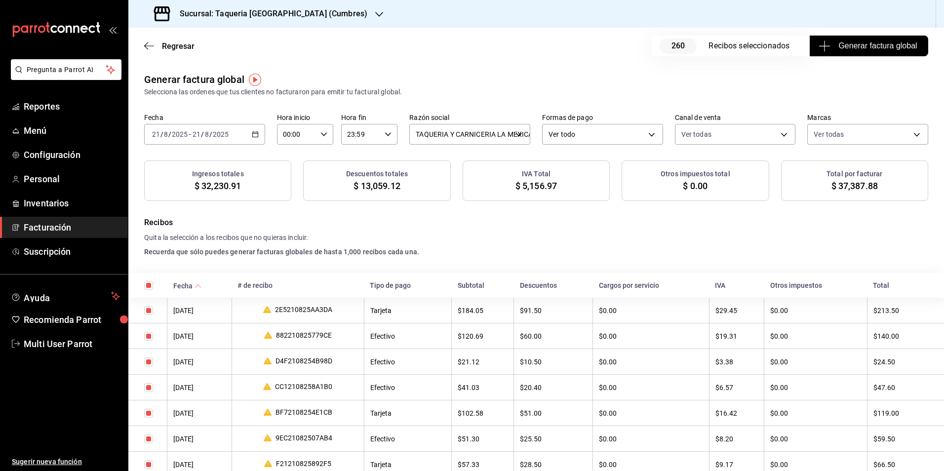
click at [845, 45] on span "Generar factura global" at bounding box center [868, 46] width 96 height 12
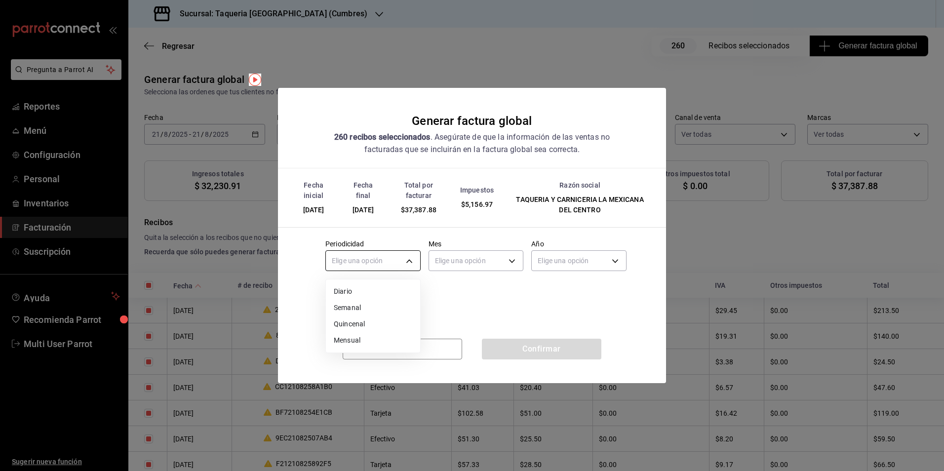
click at [391, 260] on body "Pregunta a Parrot AI Reportes Menú Configuración Personal Inventarios Facturaci…" at bounding box center [472, 235] width 944 height 471
click at [363, 306] on li "Semanal" at bounding box center [373, 308] width 94 height 16
click at [378, 267] on body "Pregunta a Parrot AI Reportes Menú Configuración Personal Inventarios Facturaci…" at bounding box center [472, 235] width 944 height 471
click at [370, 290] on li "Diario" at bounding box center [373, 291] width 94 height 16
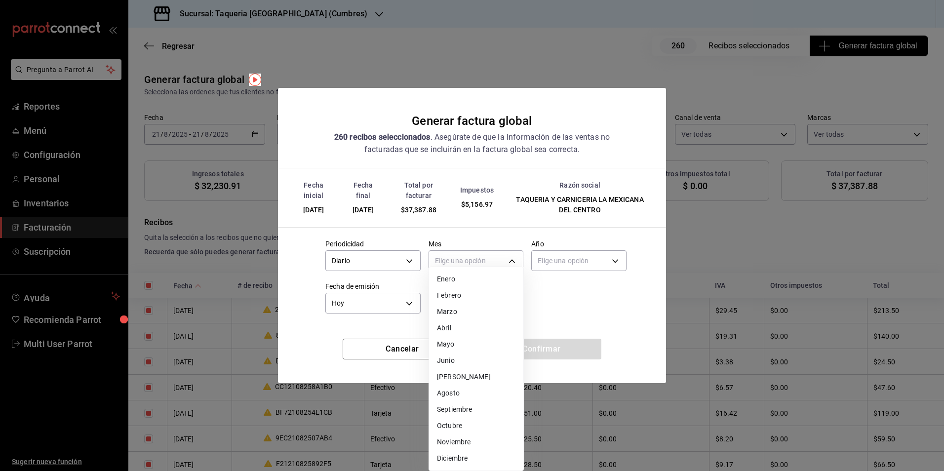
click at [498, 252] on body "Pregunta a Parrot AI Reportes Menú Configuración Personal Inventarios Facturaci…" at bounding box center [472, 235] width 944 height 471
click at [468, 391] on li "Agosto" at bounding box center [476, 393] width 94 height 16
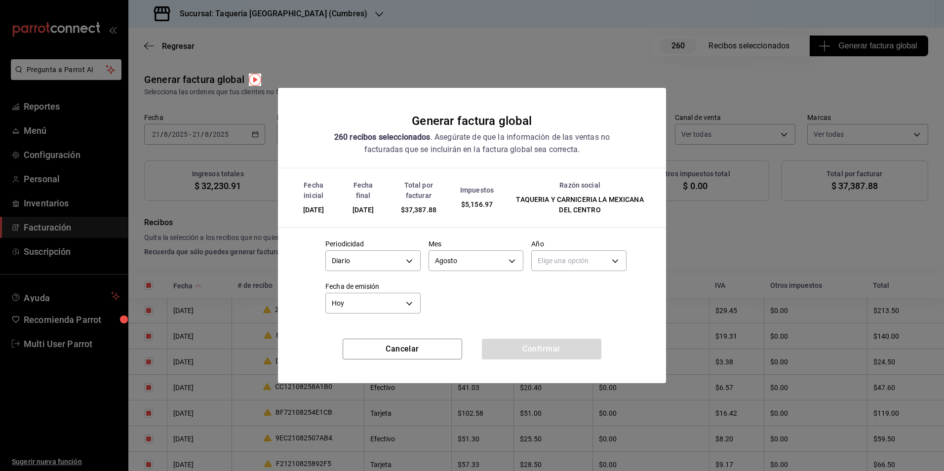
click at [588, 249] on div "Elige una opción" at bounding box center [578, 259] width 95 height 26
click at [580, 267] on body "Pregunta a Parrot AI Reportes Menú Configuración Personal Inventarios Facturaci…" at bounding box center [472, 235] width 944 height 471
click at [550, 290] on li "2025" at bounding box center [578, 291] width 94 height 16
click at [556, 347] on button "Confirmar" at bounding box center [541, 349] width 119 height 21
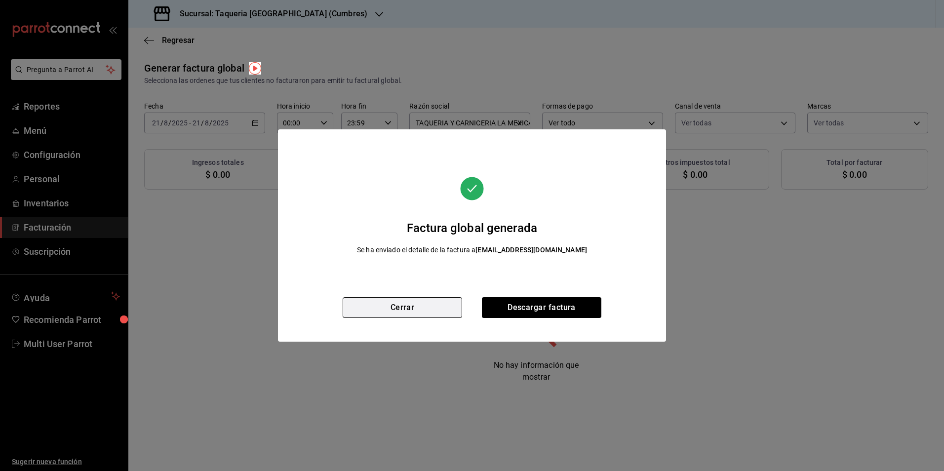
click at [447, 308] on button "Cerrar" at bounding box center [401, 307] width 119 height 21
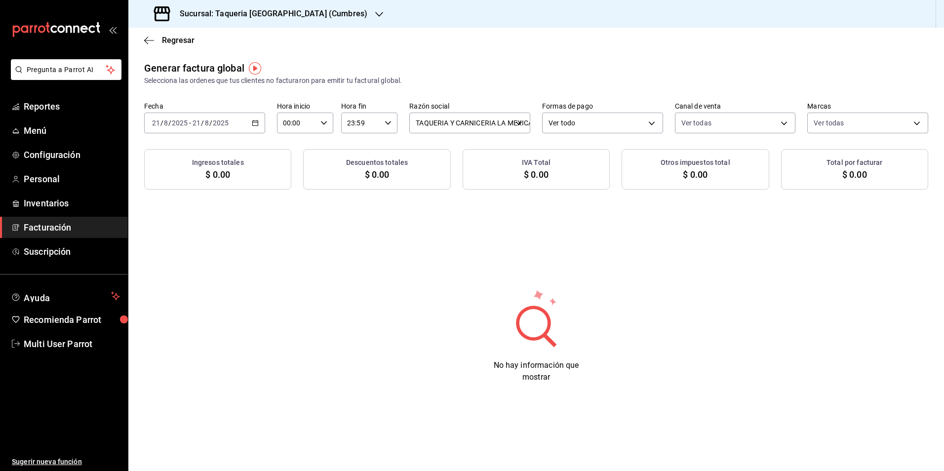
click at [263, 128] on div "2025-08-21 21 / 8 / 2025 - 2025-08-21 21 / 8 / 2025" at bounding box center [204, 123] width 121 height 21
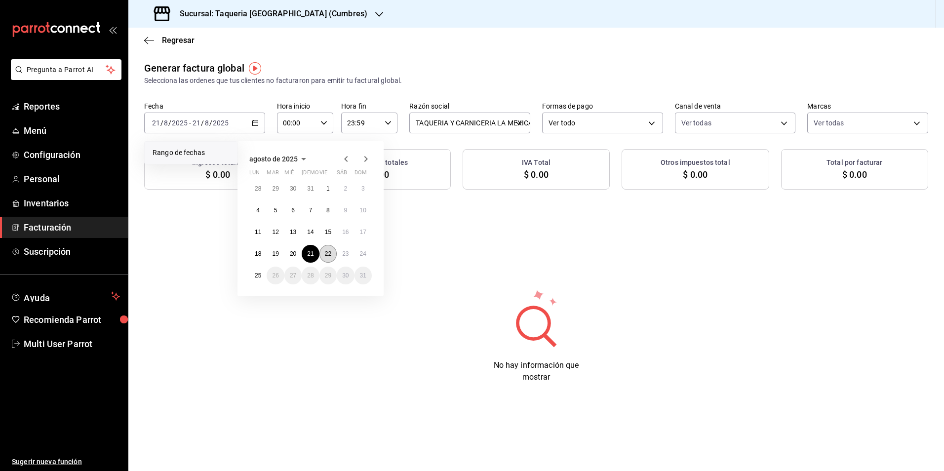
click at [327, 255] on abbr "22" at bounding box center [328, 253] width 6 height 7
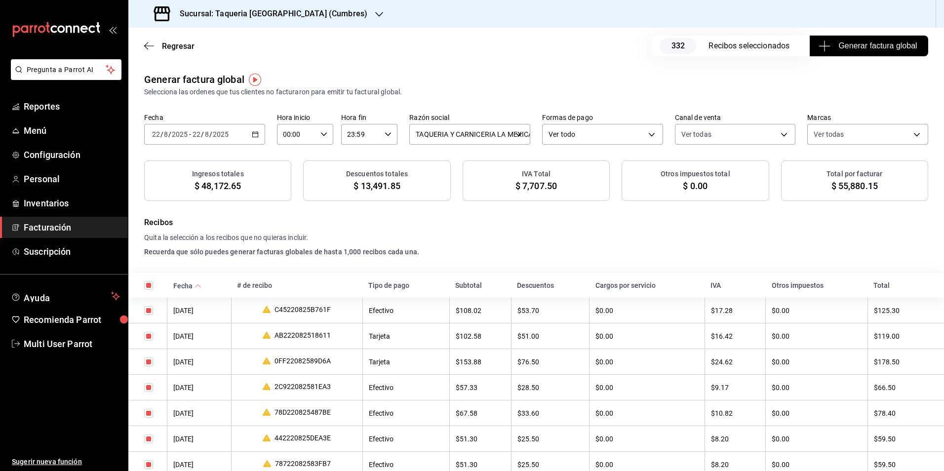
click at [871, 36] on button "Generar factura global" at bounding box center [868, 46] width 118 height 21
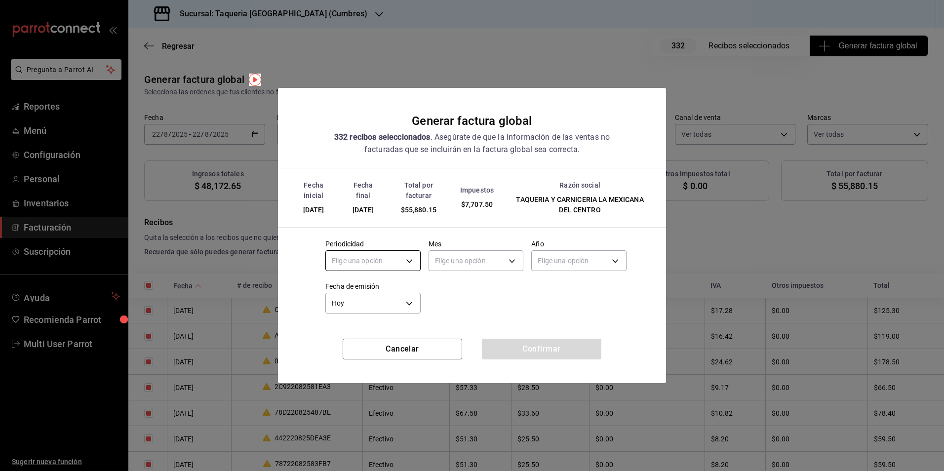
click at [368, 265] on body "Pregunta a Parrot AI Reportes Menú Configuración Personal Inventarios Facturaci…" at bounding box center [472, 235] width 944 height 471
click at [365, 285] on li "Diario" at bounding box center [373, 291] width 94 height 16
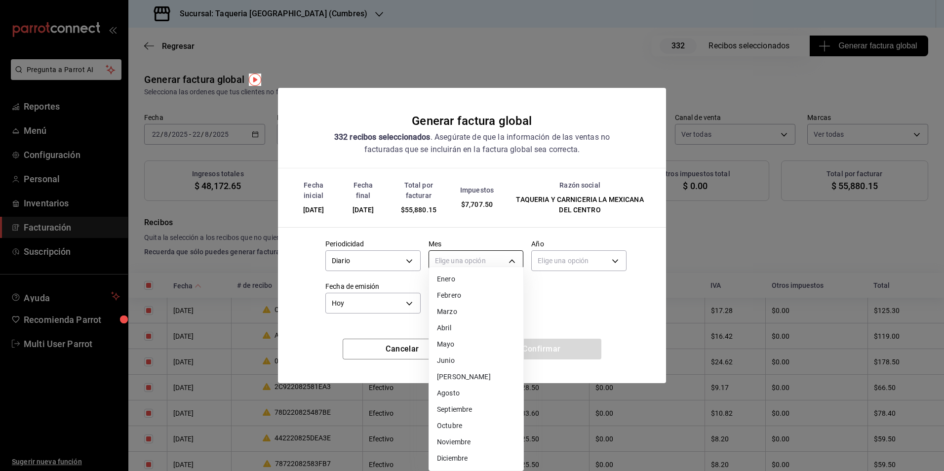
click at [460, 266] on body "Pregunta a Parrot AI Reportes Menú Configuración Personal Inventarios Facturaci…" at bounding box center [472, 235] width 944 height 471
click at [457, 396] on li "Agosto" at bounding box center [476, 393] width 94 height 16
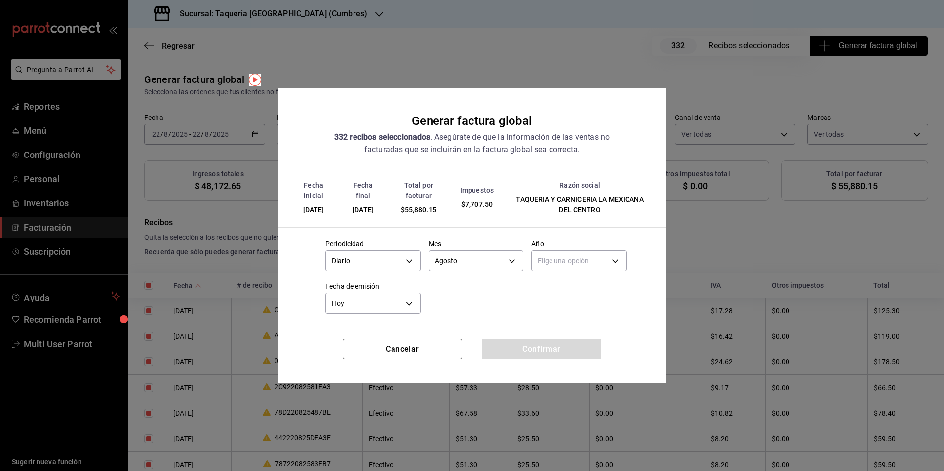
click at [544, 272] on div "Elige una opción" at bounding box center [578, 259] width 95 height 26
click at [554, 263] on body "Pregunta a Parrot AI Reportes Menú Configuración Personal Inventarios Facturaci…" at bounding box center [472, 235] width 944 height 471
click at [550, 301] on li "2024" at bounding box center [578, 308] width 94 height 16
click at [554, 268] on body "Pregunta a Parrot AI Reportes Menú Configuración Personal Inventarios Facturaci…" at bounding box center [472, 235] width 944 height 471
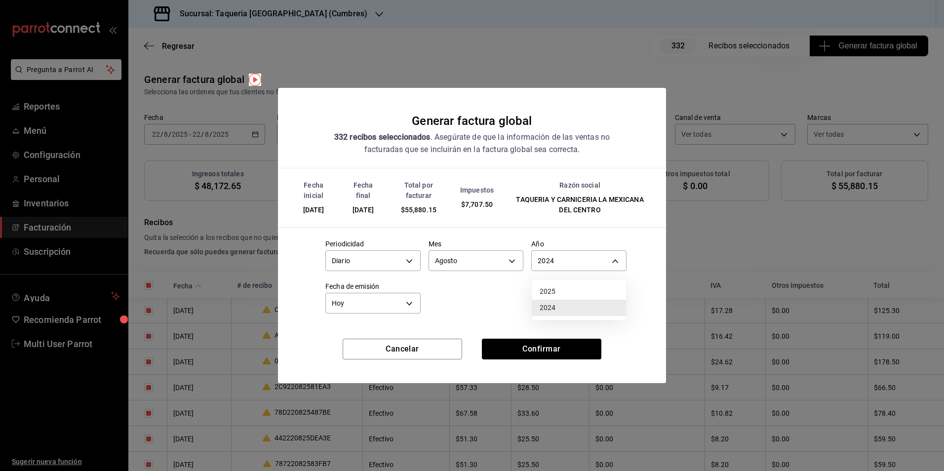
click at [551, 283] on li "2025" at bounding box center [578, 291] width 94 height 16
click at [553, 353] on button "Confirmar" at bounding box center [541, 349] width 119 height 21
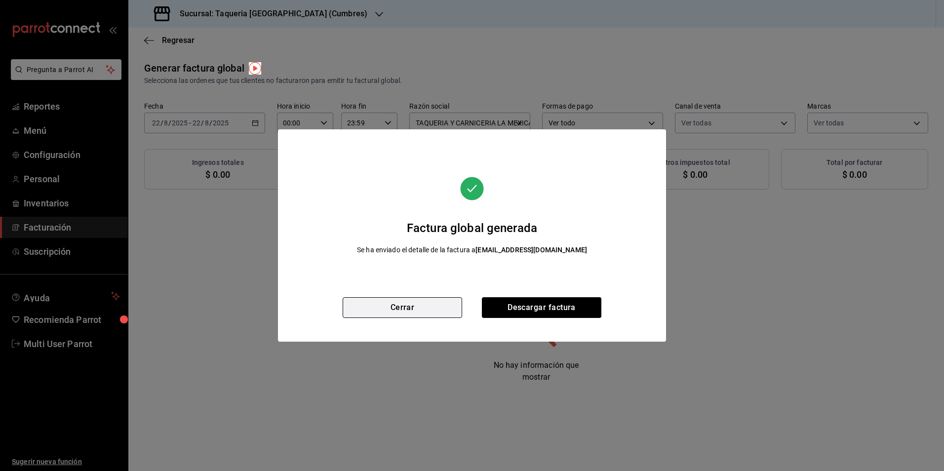
click at [440, 308] on button "Cerrar" at bounding box center [401, 307] width 119 height 21
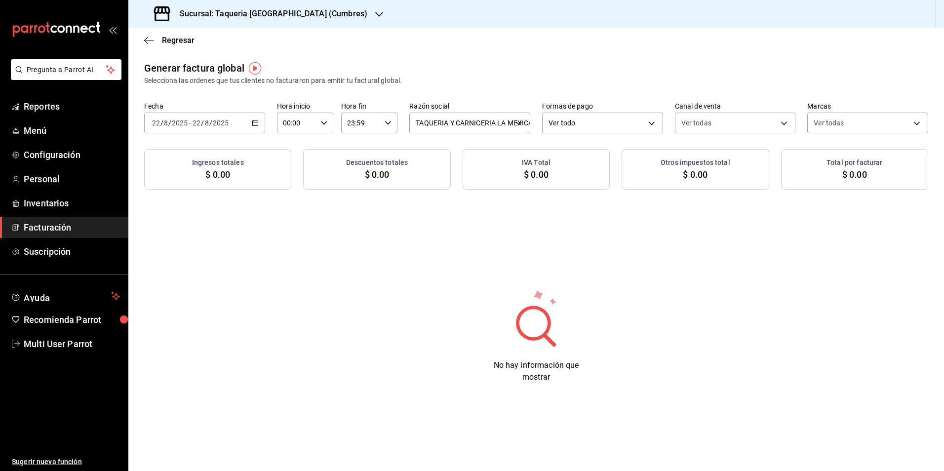
click at [272, 9] on h3 "Sucursal: Taqueria La Mexicana (Cumbres)" at bounding box center [269, 14] width 195 height 12
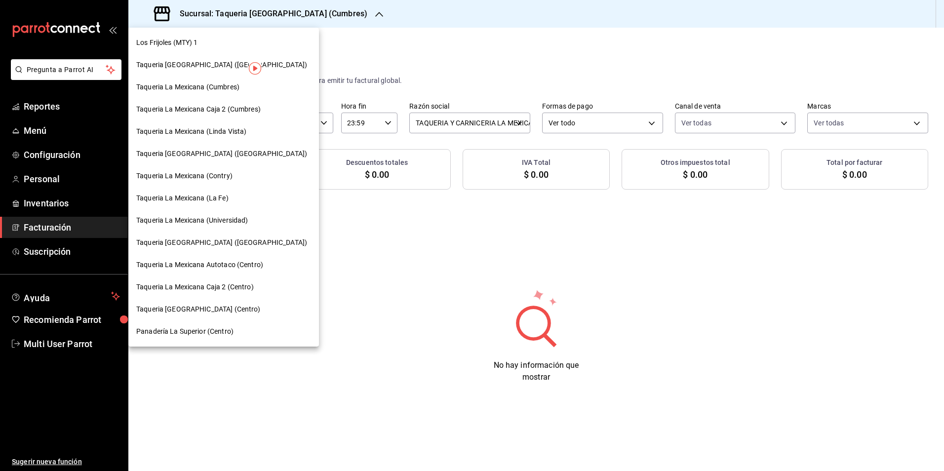
click at [335, 10] on div at bounding box center [472, 235] width 944 height 471
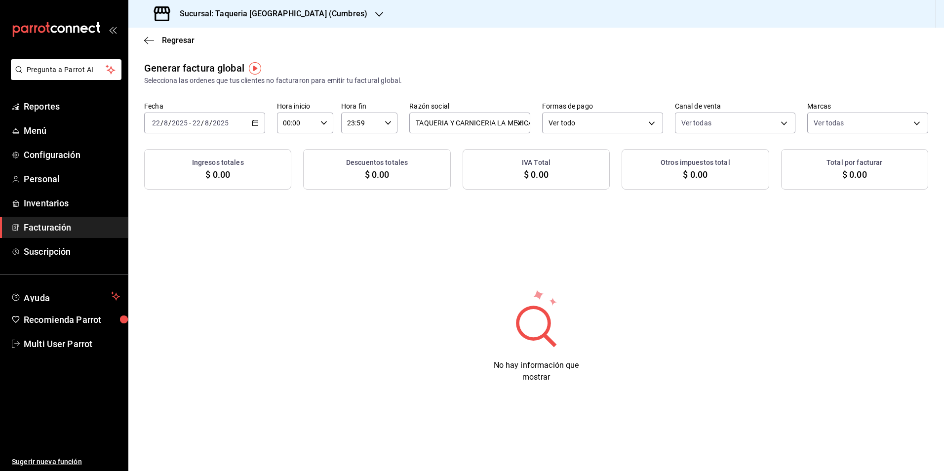
click at [314, 14] on div "Los Frijoles (MTY) 1 Taqueria La Mexicana (Valle) Taqueria La Mexicana (Cumbres…" at bounding box center [472, 235] width 944 height 471
click at [329, 17] on h3 "Sucursal: Taqueria La Mexicana (Cumbres)" at bounding box center [269, 14] width 195 height 12
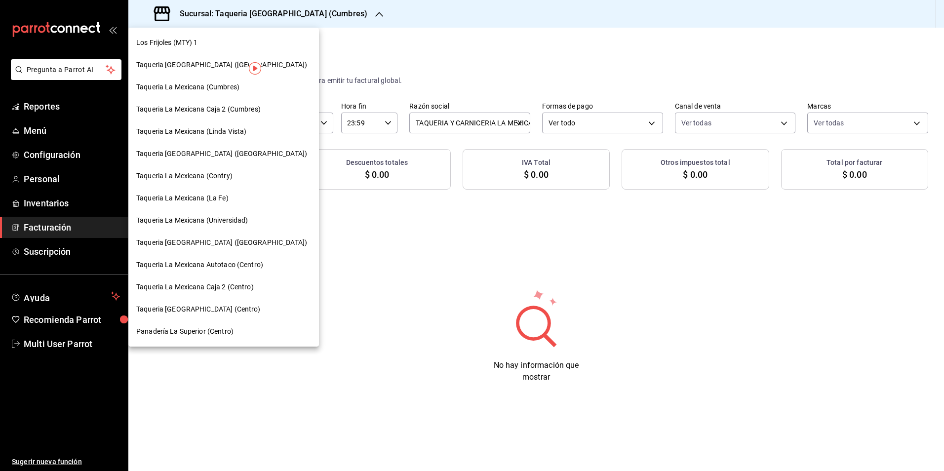
click at [447, 61] on div at bounding box center [472, 235] width 944 height 471
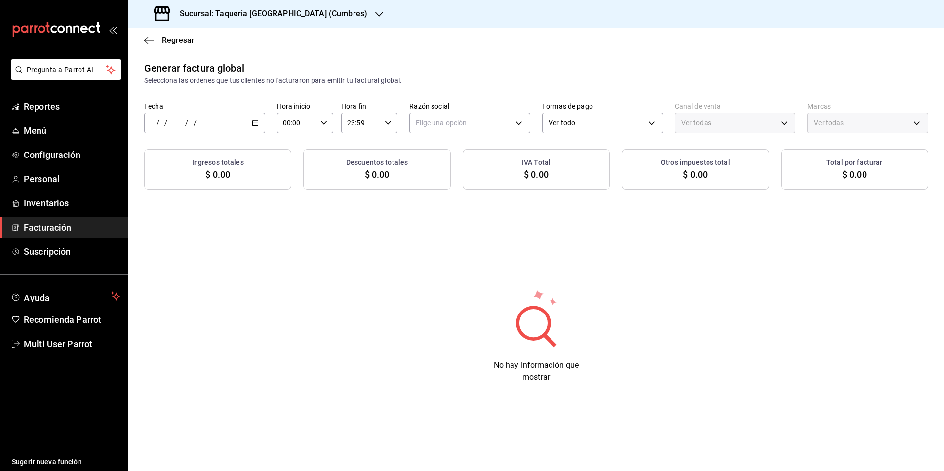
type input "PARROT,UBER_EATS,RAPPI,DIDI_FOOD,ONLINE"
click at [180, 125] on input "number" at bounding box center [182, 123] width 5 height 8
click at [287, 13] on h3 "Sucursal: Taqueria [GEOGRAPHIC_DATA] (Cumbres)" at bounding box center [269, 14] width 195 height 12
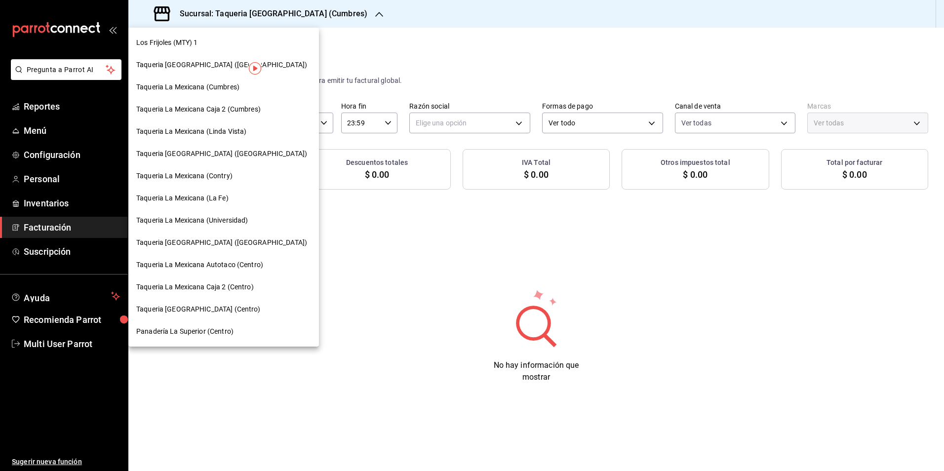
click at [243, 132] on span "Taqueria La Mexicana (Linda Vista)" at bounding box center [191, 131] width 110 height 10
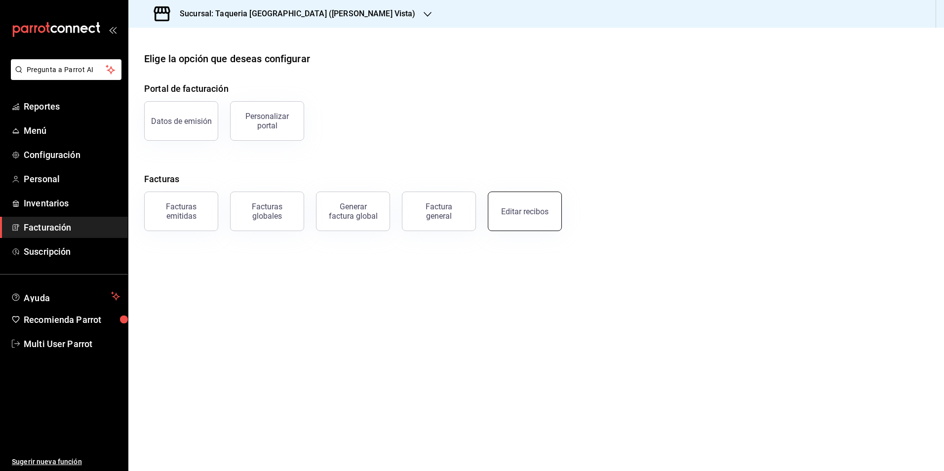
click at [517, 195] on button "Editar recibos" at bounding box center [525, 210] width 74 height 39
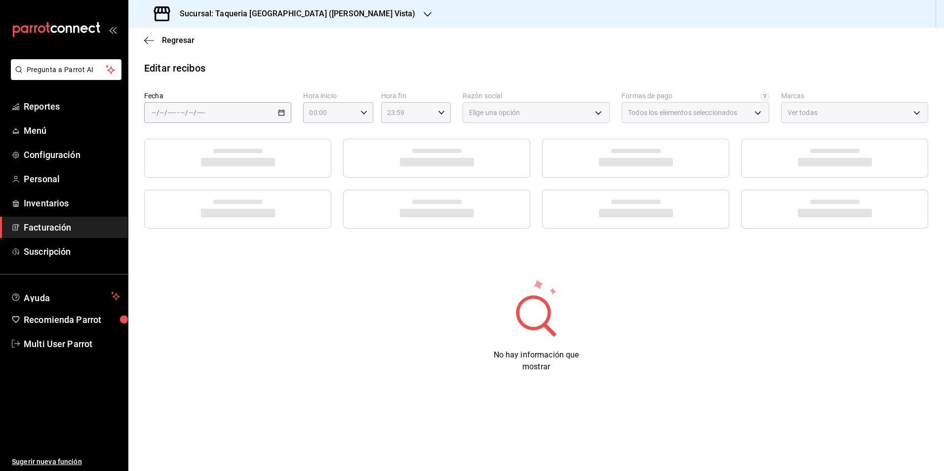
type input "8596d424-719e-4549-8048-d42b121afb14"
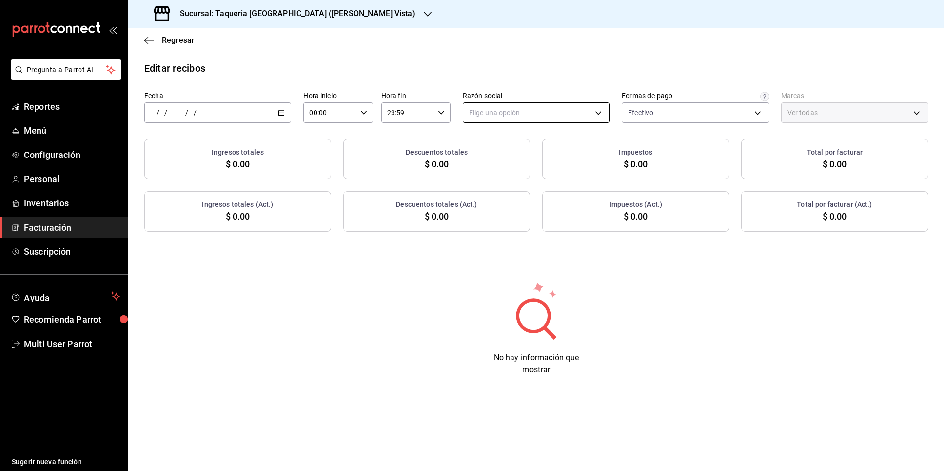
click at [536, 114] on body "Pregunta a Parrot AI Reportes Menú Configuración Personal Inventarios Facturaci…" at bounding box center [472, 235] width 944 height 471
click at [508, 163] on li "TAQUERIA Y CARNICERIA LA MEXICANA DEL CENTRO" at bounding box center [552, 162] width 179 height 18
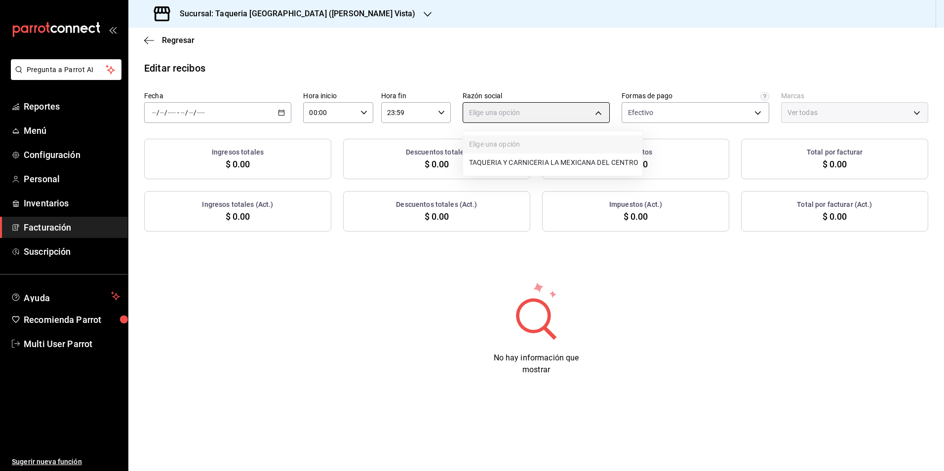
type input "6b53cca4-72af-48c5-bc17-c3cbc4c9c596"
type input "2b311de4-c542-44b6-9e37-20ab7e91d442"
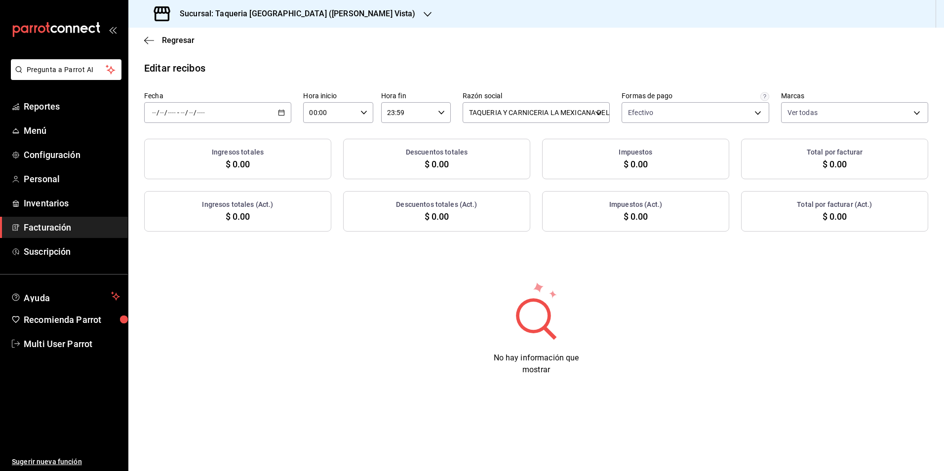
click at [222, 113] on div "/ / - / /" at bounding box center [217, 112] width 147 height 21
click at [188, 269] on div "Editar recibos Fecha / / - / / Hoy Ayer Semana actual Mes actual Año actual Ran…" at bounding box center [535, 226] width 815 height 331
click at [242, 109] on div "/ / - / /" at bounding box center [217, 112] width 147 height 21
click at [201, 235] on span "Año actual" at bounding box center [190, 231] width 76 height 10
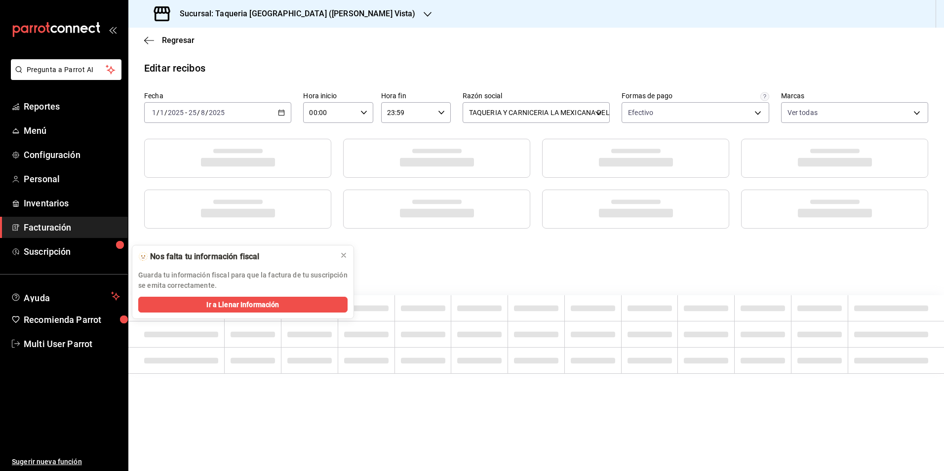
click at [246, 111] on div "2025-01-01 1 / 1 / 2025 - 2025-08-25 25 / 8 / 2025" at bounding box center [217, 112] width 147 height 21
click at [200, 237] on li "Año actual" at bounding box center [191, 231] width 92 height 22
click at [339, 255] on button at bounding box center [344, 255] width 16 height 16
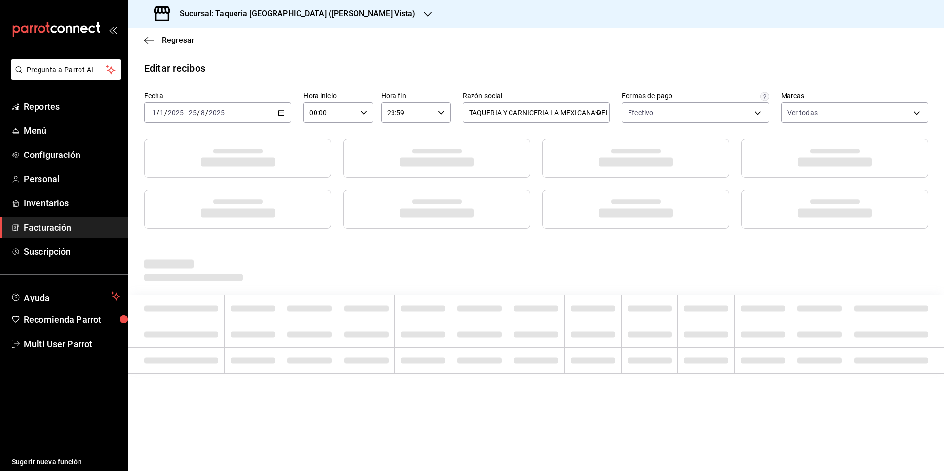
click at [221, 113] on input "2025" at bounding box center [216, 113] width 17 height 8
click at [194, 259] on li "Rango de fechas" at bounding box center [191, 253] width 92 height 22
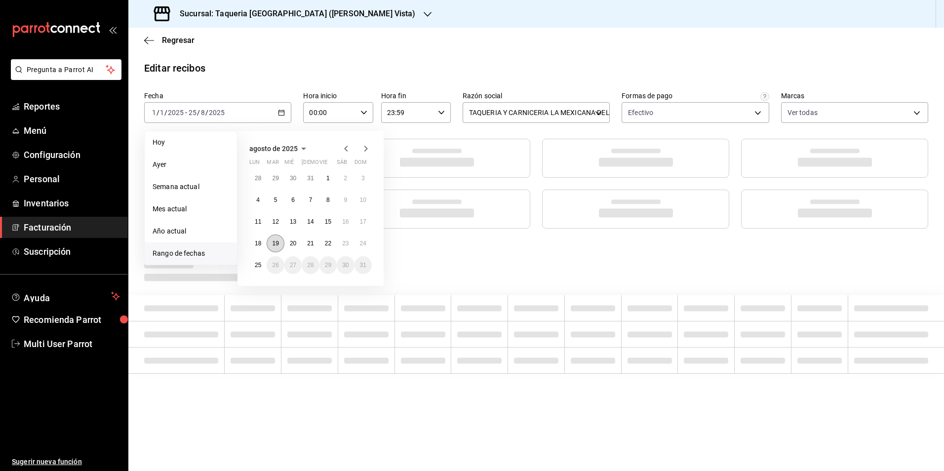
click at [278, 242] on abbr "19" at bounding box center [275, 243] width 6 height 7
click at [335, 241] on button "22" at bounding box center [327, 243] width 17 height 18
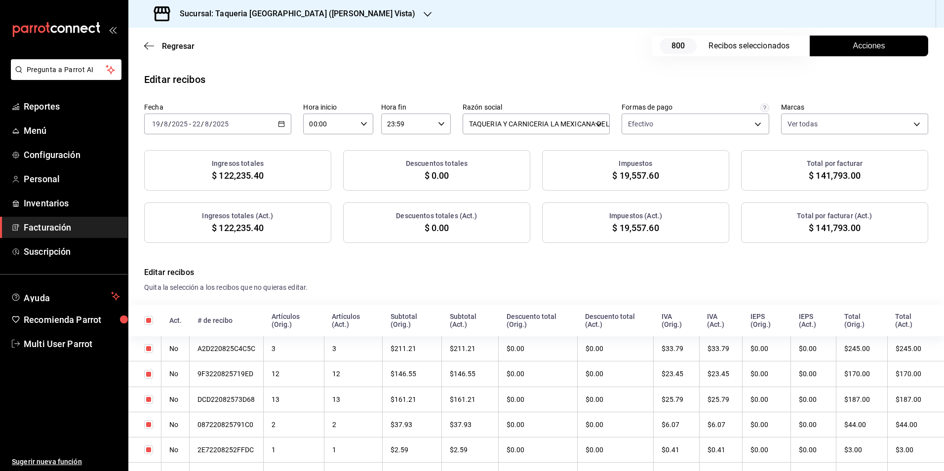
click at [663, 110] on div "Efectivo 8596d424-719e-4549-8048-d42b121afb14" at bounding box center [694, 122] width 147 height 25
click at [665, 124] on body "Pregunta a Parrot AI Reportes Menú Configuración Personal Inventarios Facturaci…" at bounding box center [472, 235] width 944 height 471
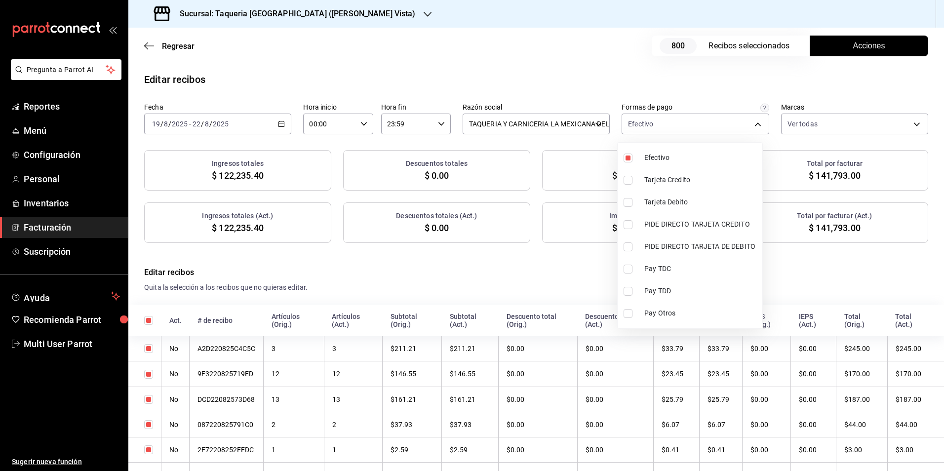
click at [646, 157] on span "Efectivo" at bounding box center [701, 157] width 114 height 10
checkbox input "false"
click at [864, 56] on div at bounding box center [472, 235] width 944 height 471
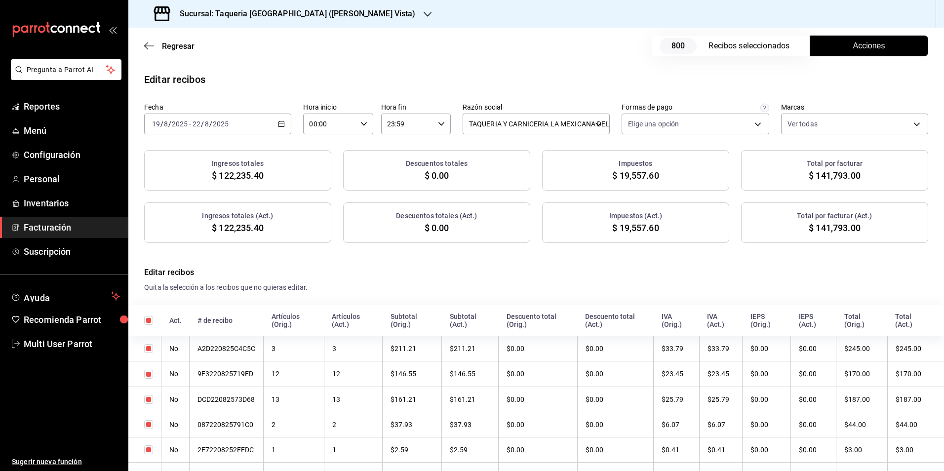
click at [865, 48] on div "Efectivo Tarjeta Credito Tarjeta Debito PIDE DIRECTO TARJETA CREDITO PIDE DIREC…" at bounding box center [472, 235] width 944 height 471
click at [842, 35] on div "Regresar 800 Recibos seleccionados Acciones" at bounding box center [535, 46] width 815 height 37
click at [853, 43] on span "Acciones" at bounding box center [869, 46] width 32 height 12
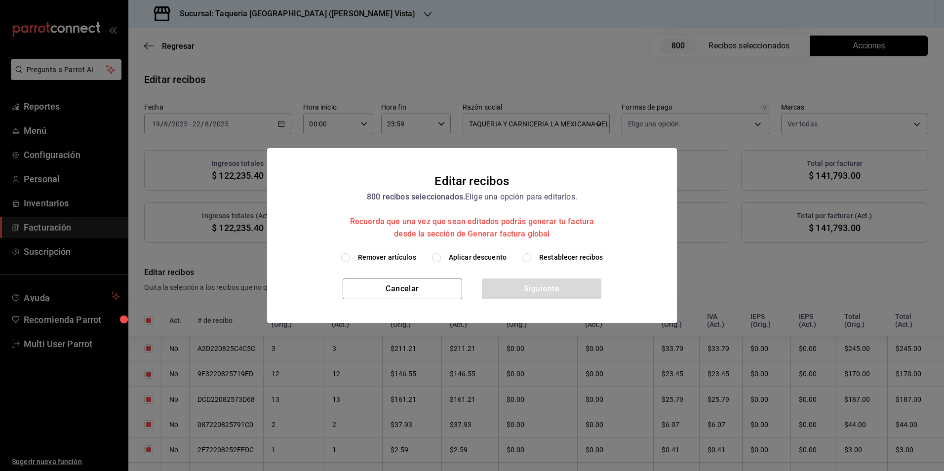
click at [489, 256] on span "Aplicar descuento" at bounding box center [478, 257] width 58 height 10
click at [441, 256] on input "Aplicar descuento" at bounding box center [436, 257] width 9 height 9
radio input "true"
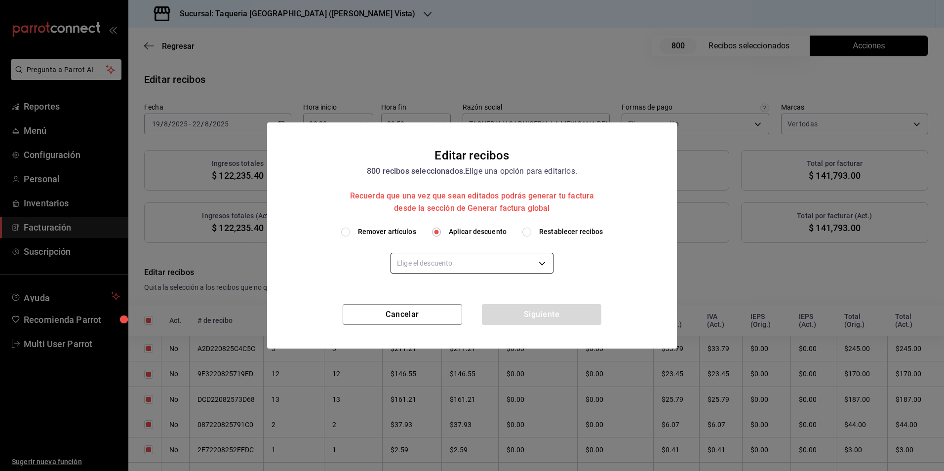
click at [485, 258] on body "Pregunta a Parrot AI Reportes Menú Configuración Personal Inventarios Facturaci…" at bounding box center [472, 235] width 944 height 471
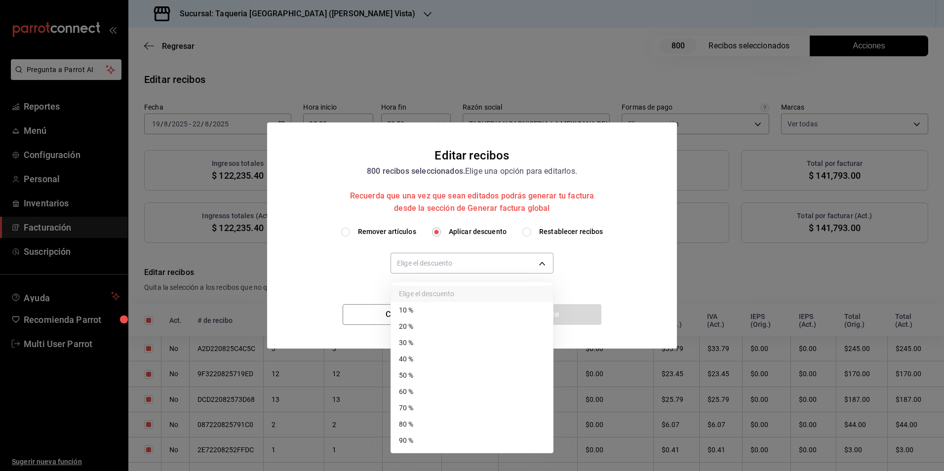
click at [439, 349] on li "30 %" at bounding box center [472, 343] width 162 height 16
type input "30"
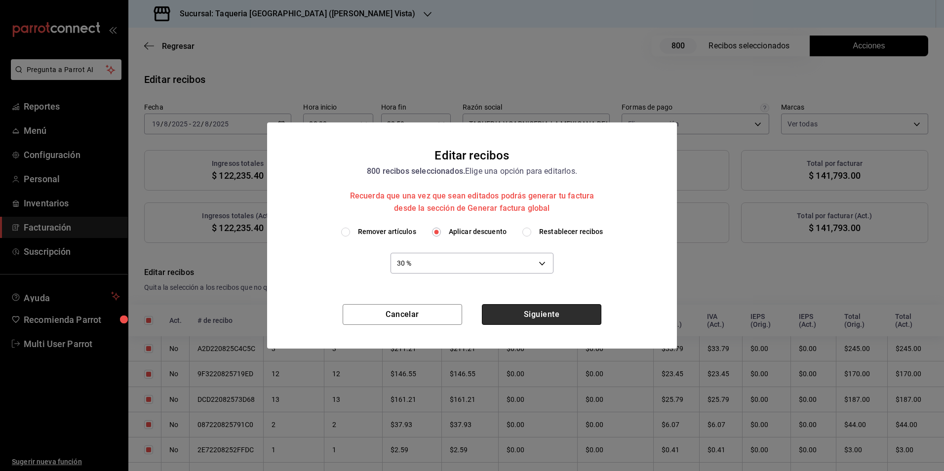
click at [551, 312] on button "Siguiente" at bounding box center [541, 314] width 119 height 21
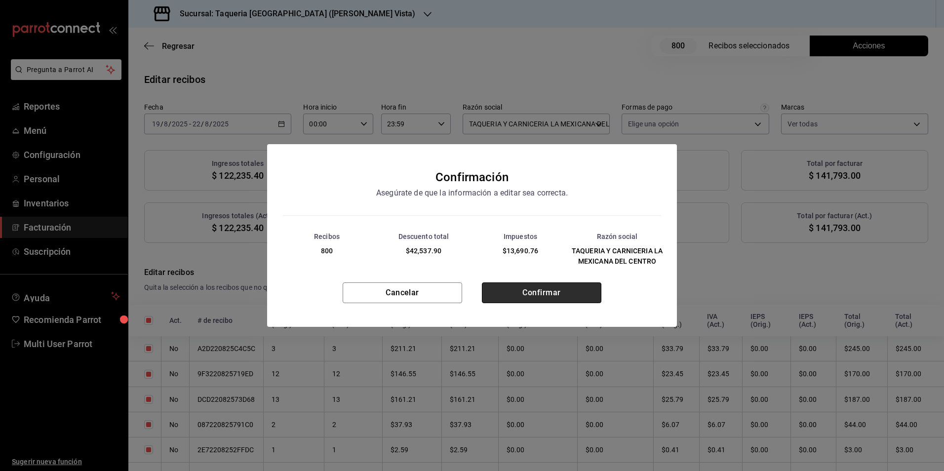
click at [547, 291] on button "Confirmar" at bounding box center [541, 292] width 119 height 21
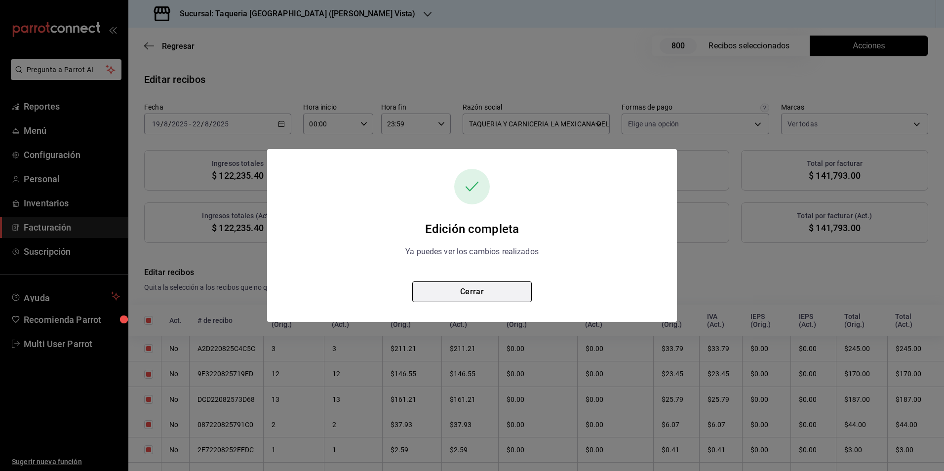
click at [516, 293] on button "Cerrar" at bounding box center [471, 291] width 119 height 21
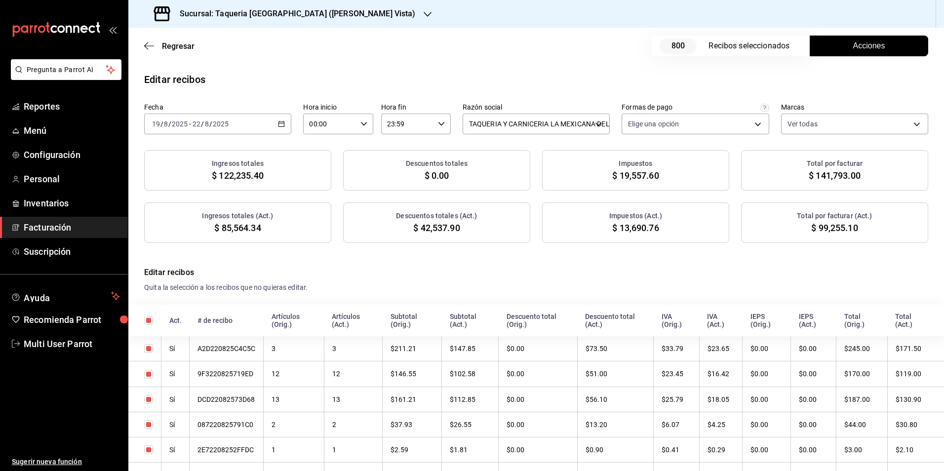
click at [196, 44] on div "Regresar 800 Recibos seleccionados Acciones" at bounding box center [535, 46] width 815 height 37
click at [183, 49] on span "Regresar" at bounding box center [178, 45] width 33 height 9
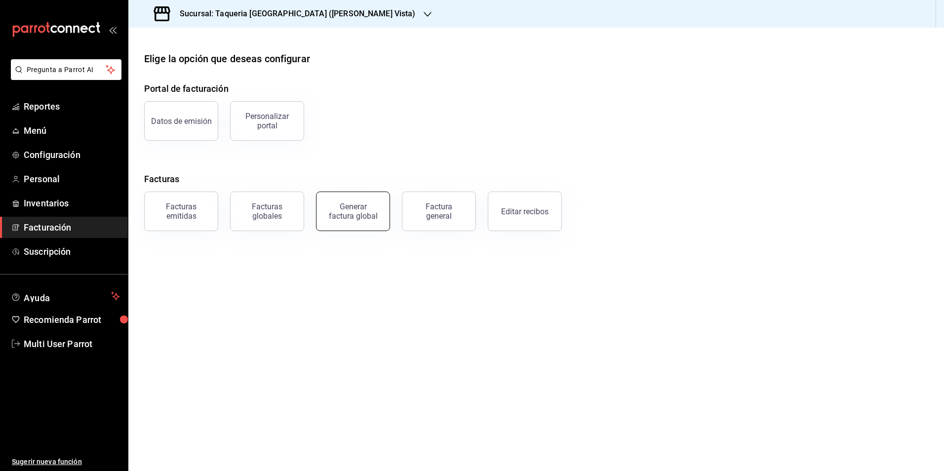
click at [378, 220] on button "Generar factura global" at bounding box center [353, 210] width 74 height 39
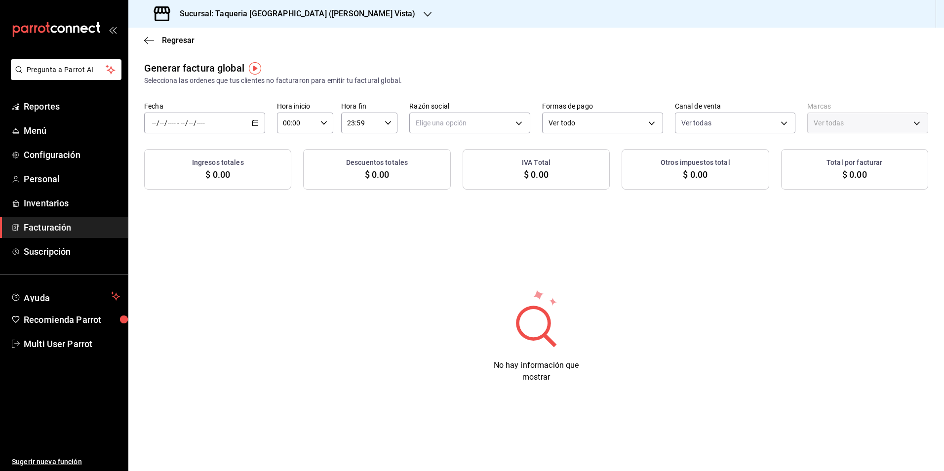
click at [238, 116] on div "/ / - / /" at bounding box center [204, 123] width 121 height 21
click at [196, 154] on span "Rango de fechas" at bounding box center [190, 153] width 76 height 10
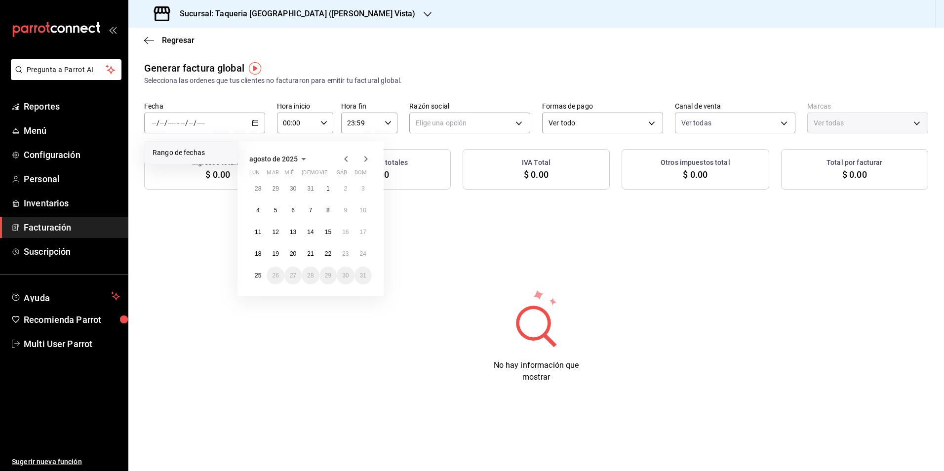
click at [429, 250] on div "Generar factura global Selecciona las ordenes que tus clientes no facturaron pa…" at bounding box center [535, 230] width 815 height 338
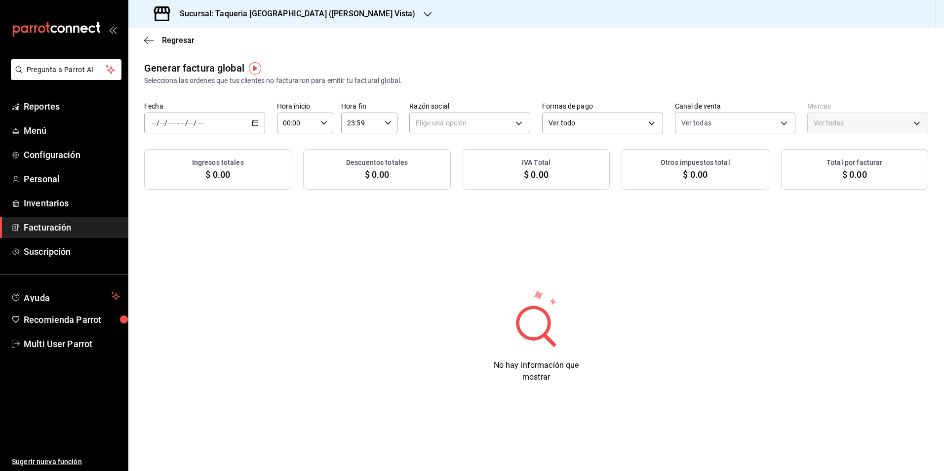
click at [233, 127] on div "/ / - / /" at bounding box center [204, 123] width 121 height 21
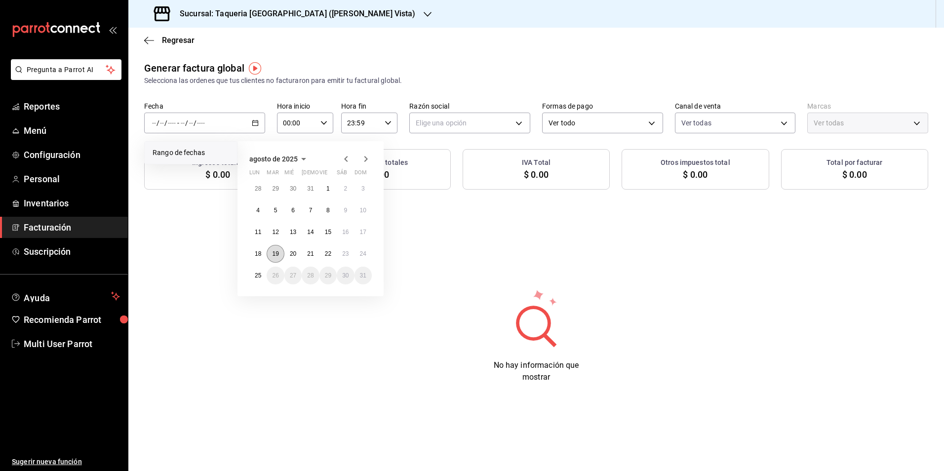
click at [279, 254] on button "19" at bounding box center [274, 254] width 17 height 18
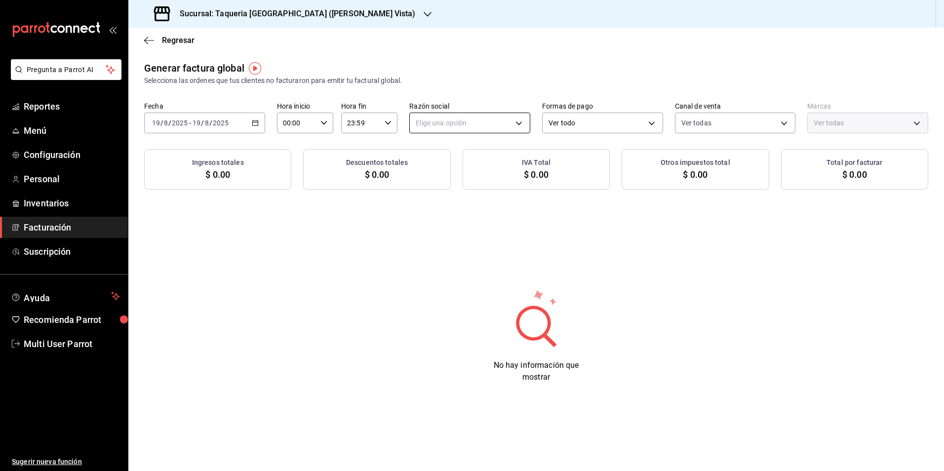
click at [485, 114] on body "Pregunta a Parrot AI Reportes Menú Configuración Personal Inventarios Facturaci…" at bounding box center [472, 235] width 944 height 471
click at [470, 164] on li "TAQUERIA Y CARNICERIA LA MEXICANA DEL CENTRO" at bounding box center [499, 173] width 179 height 18
type input "6b53cca4-72af-48c5-bc17-c3cbc4c9c596"
type input "2b311de4-c542-44b6-9e37-20ab7e91d442"
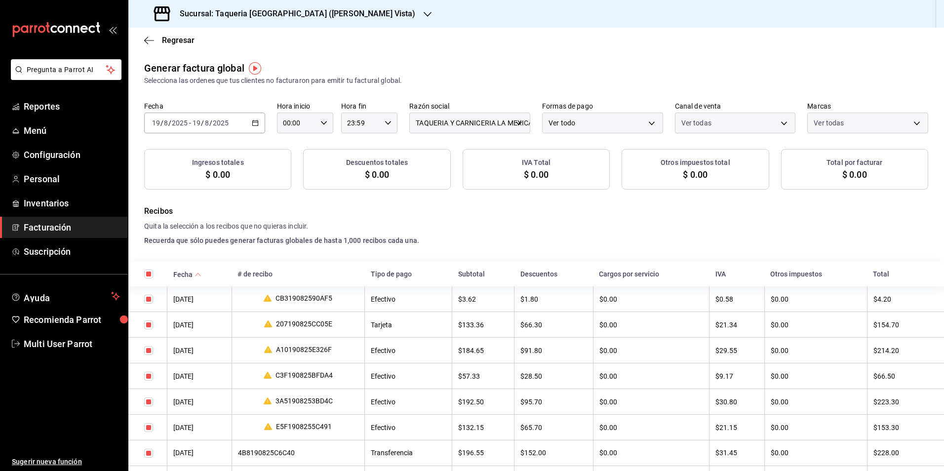
checkbox input "true"
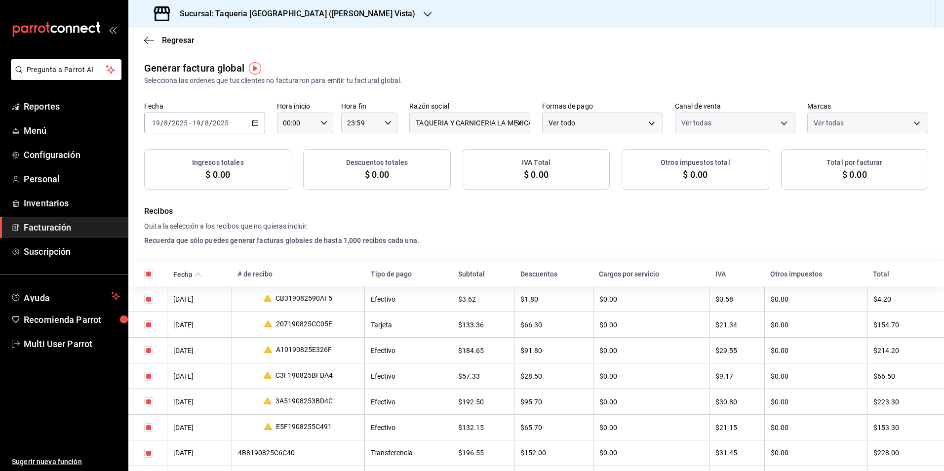
checkbox input "true"
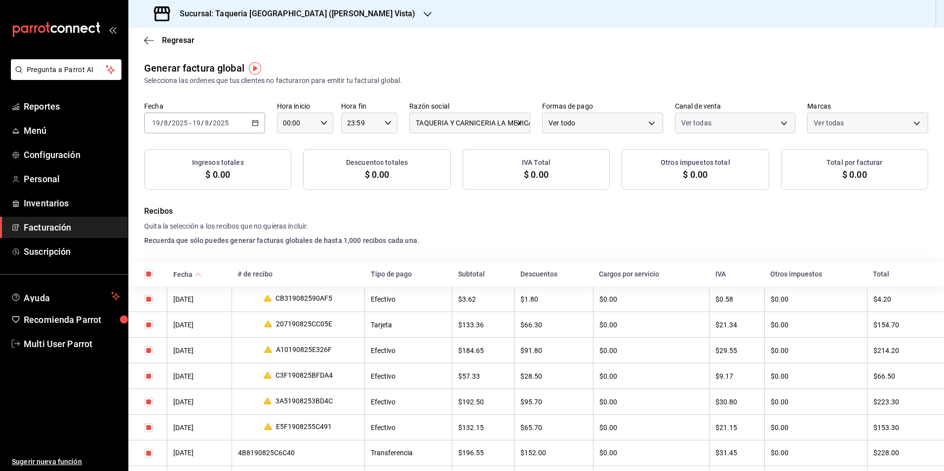
checkbox input "true"
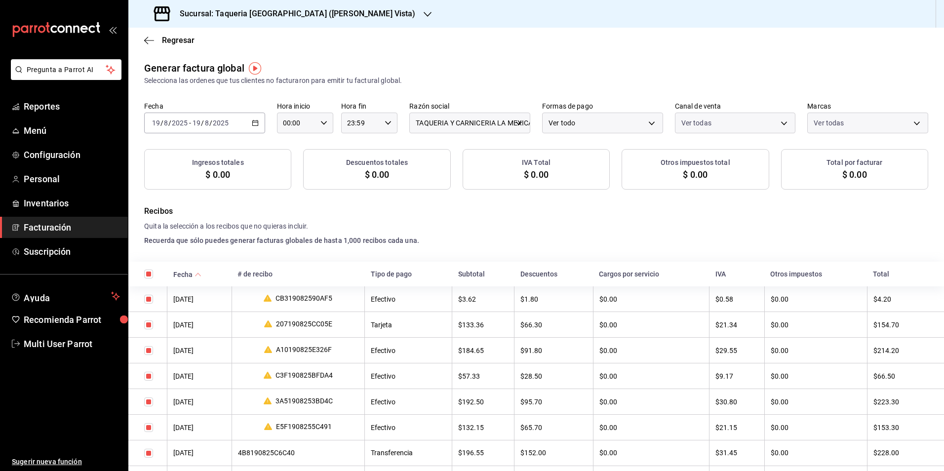
checkbox input "true"
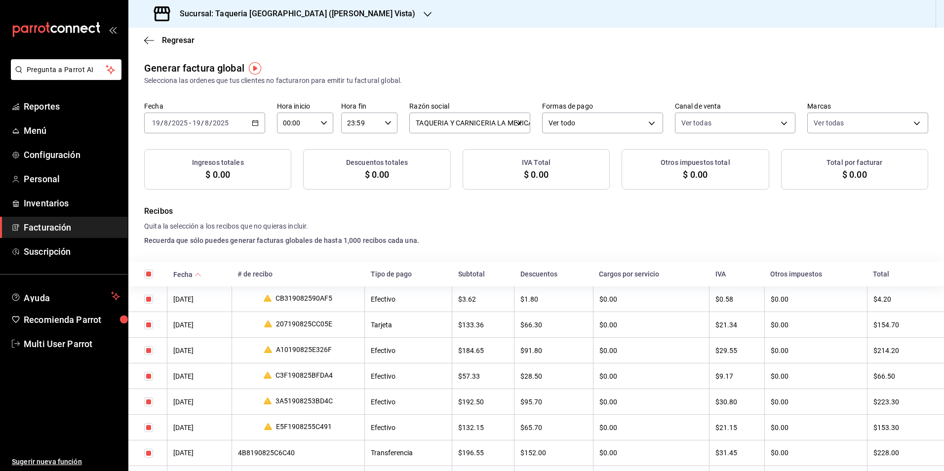
checkbox input "true"
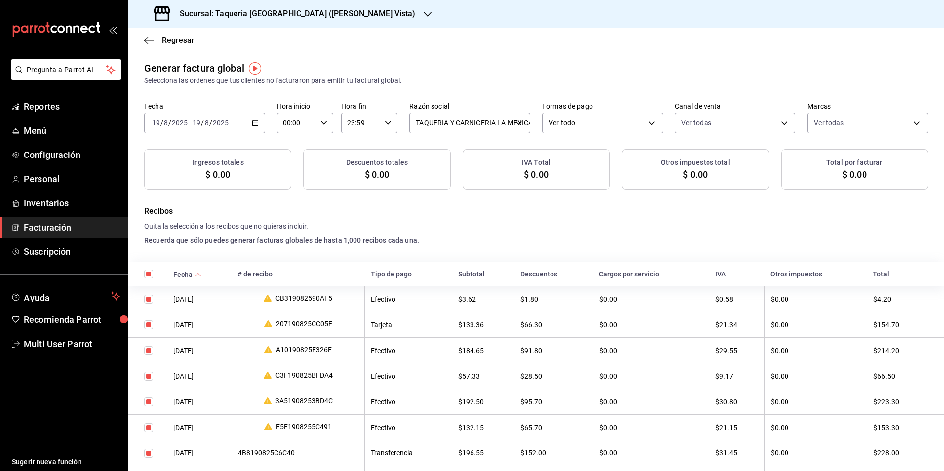
checkbox input "true"
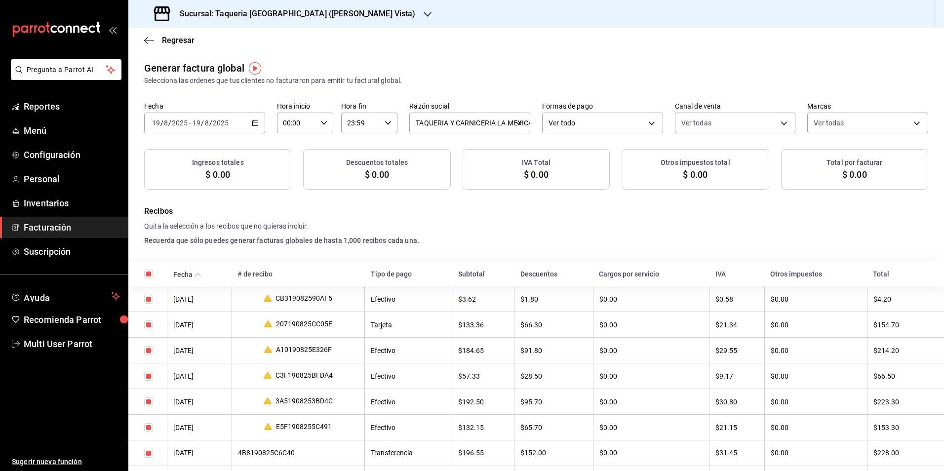
checkbox input "true"
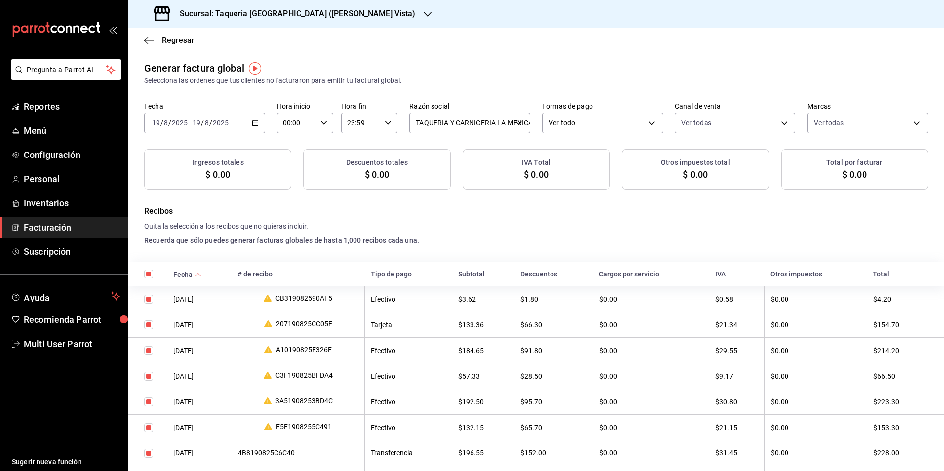
checkbox input "true"
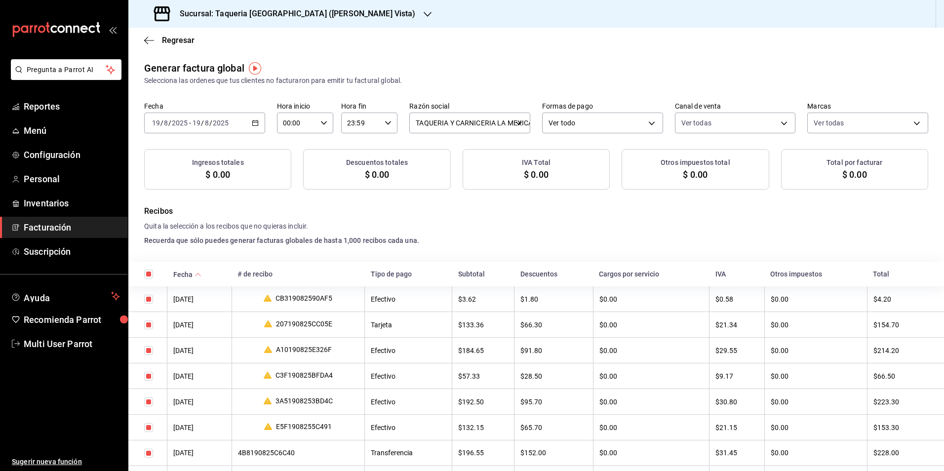
checkbox input "true"
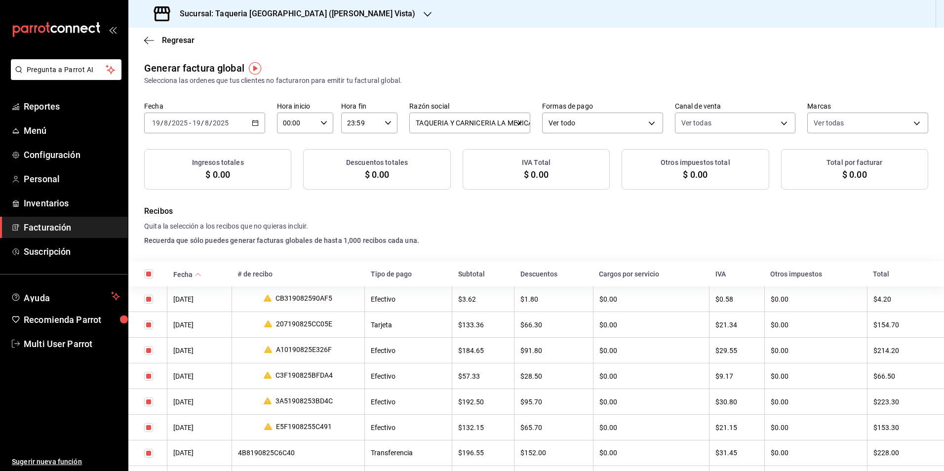
checkbox input "true"
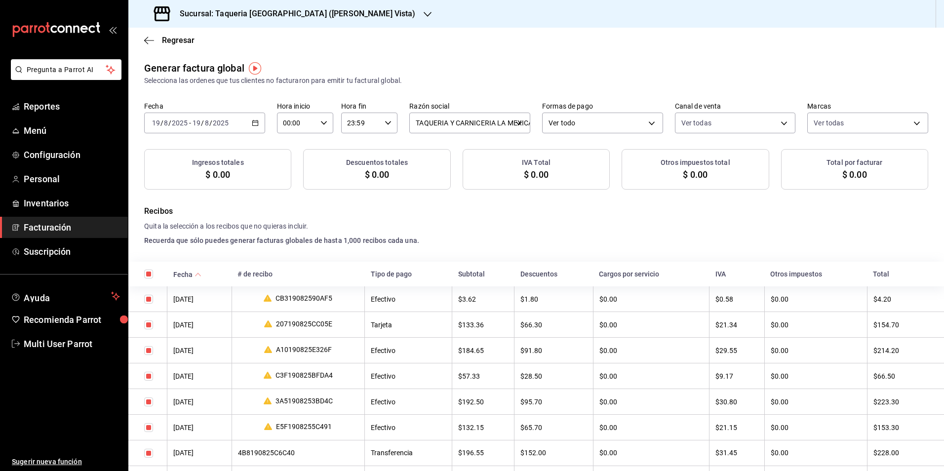
checkbox input "true"
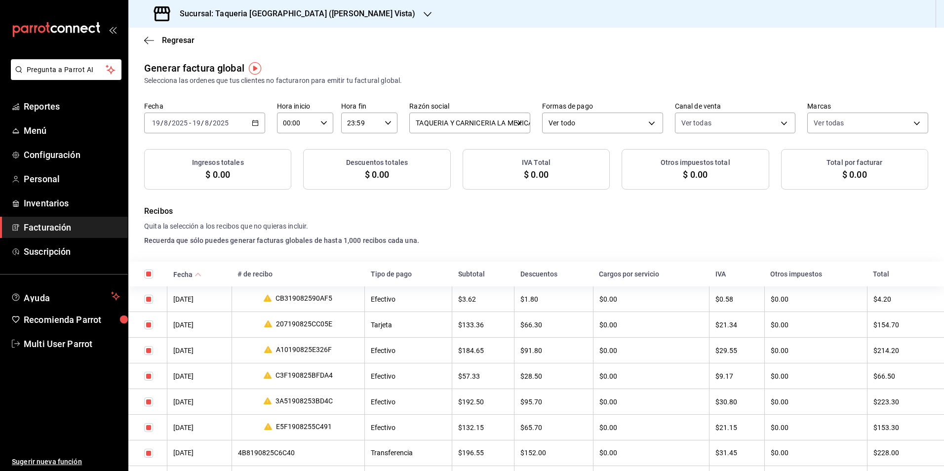
checkbox input "true"
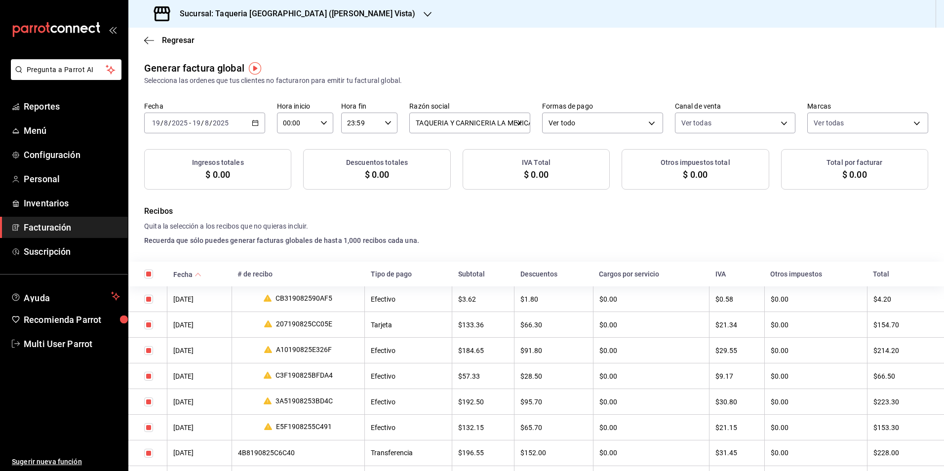
checkbox input "true"
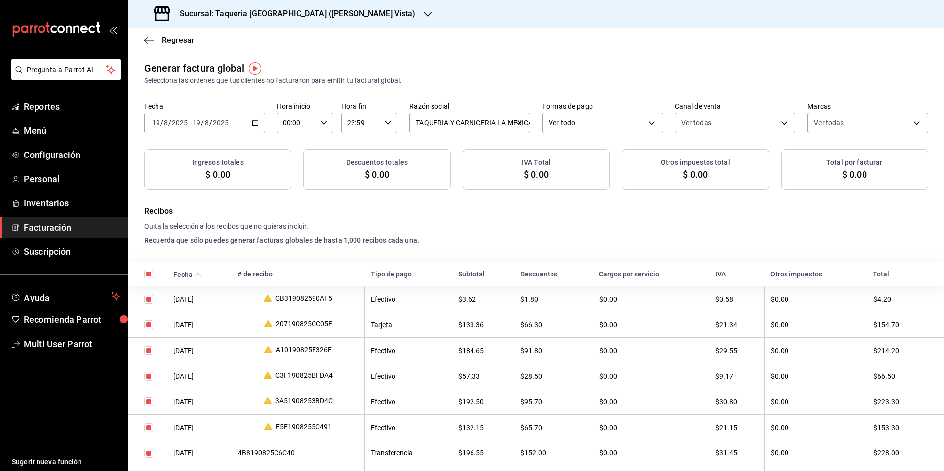
checkbox input "true"
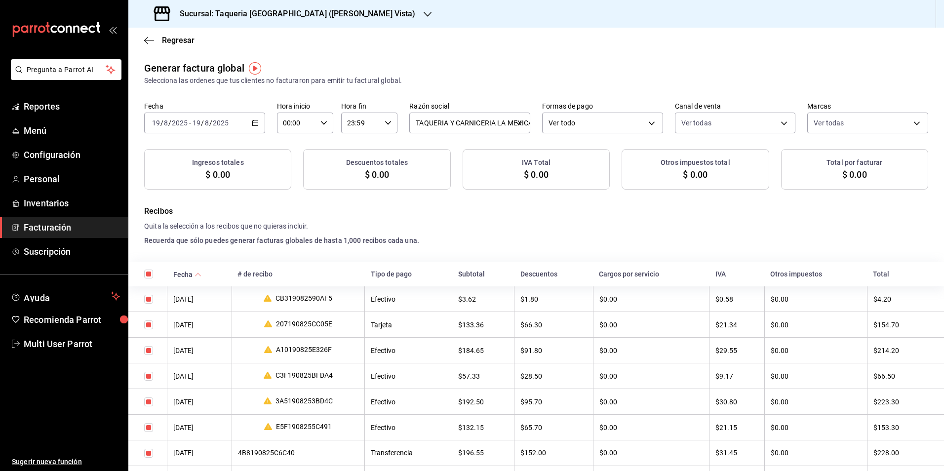
checkbox input "true"
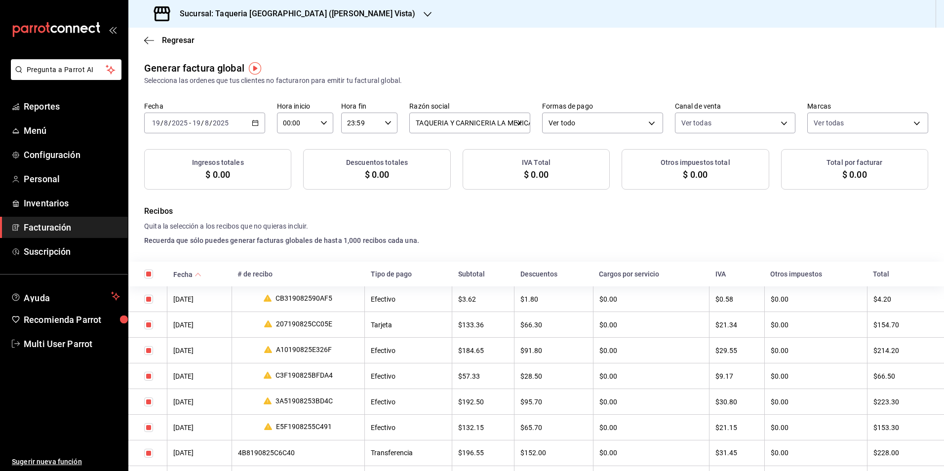
checkbox input "true"
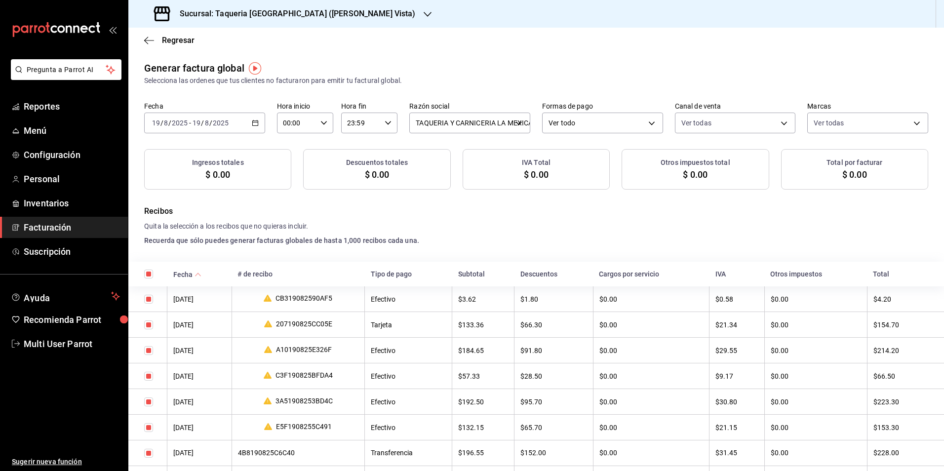
checkbox input "true"
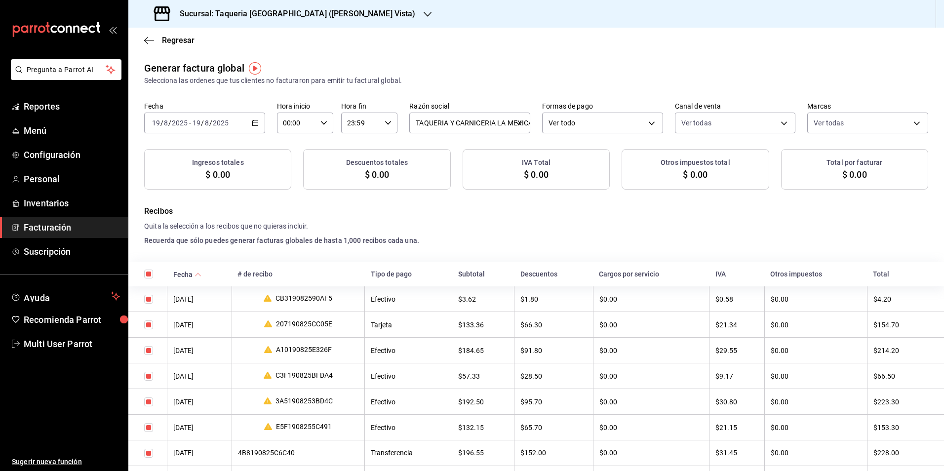
checkbox input "true"
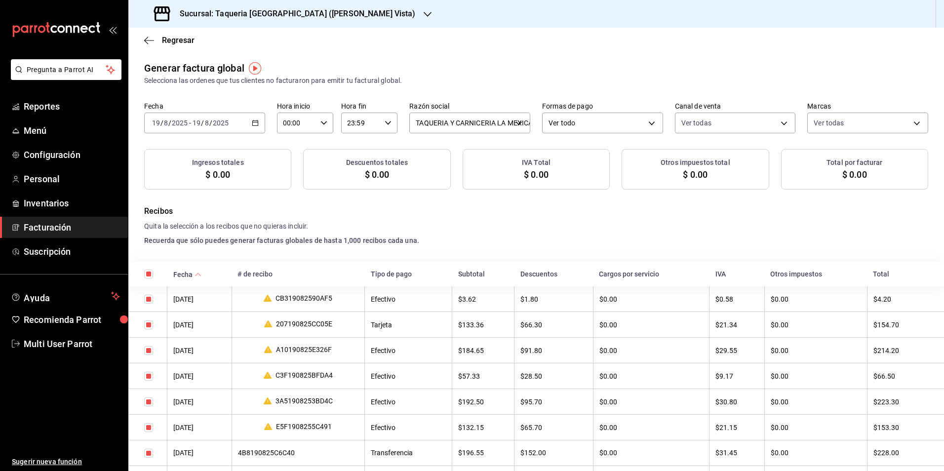
checkbox input "true"
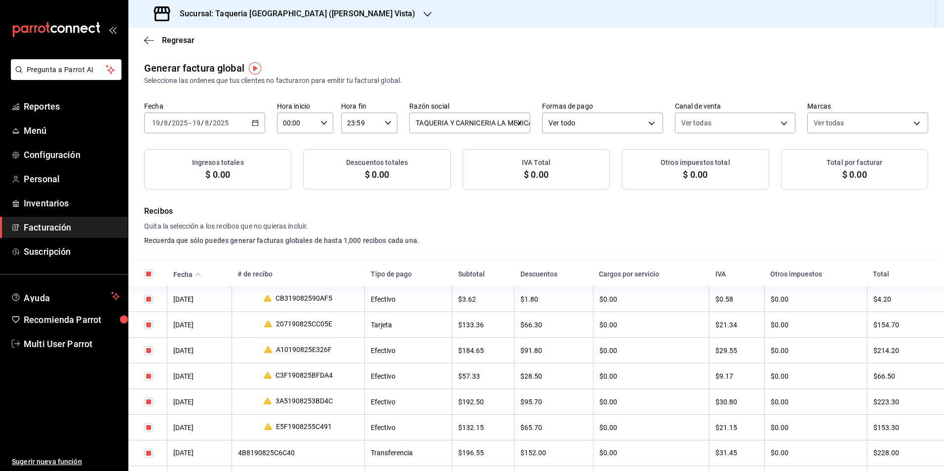
checkbox input "true"
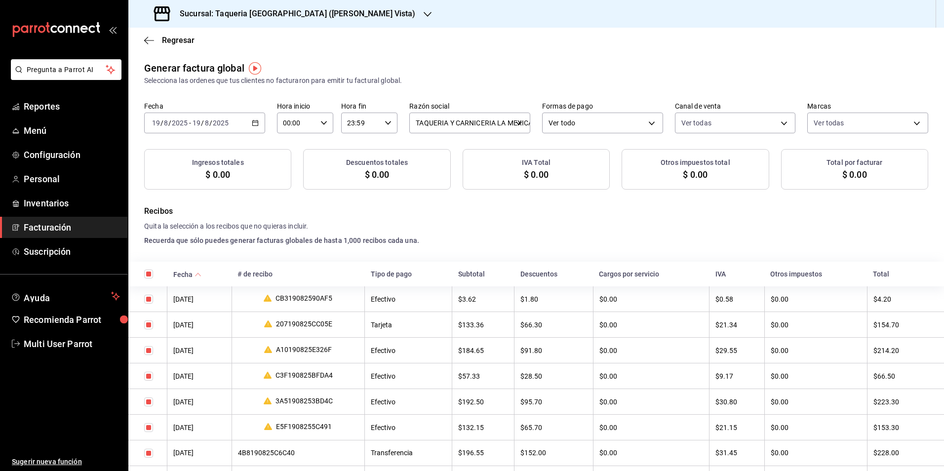
checkbox input "true"
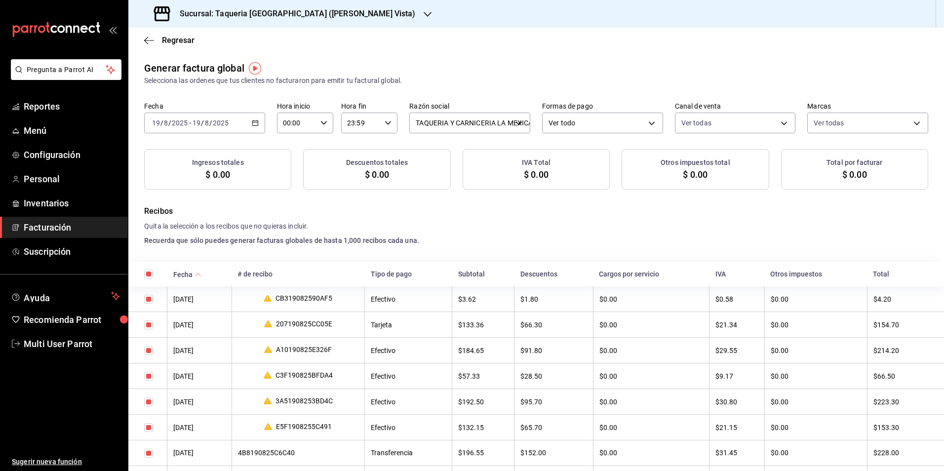
checkbox input "true"
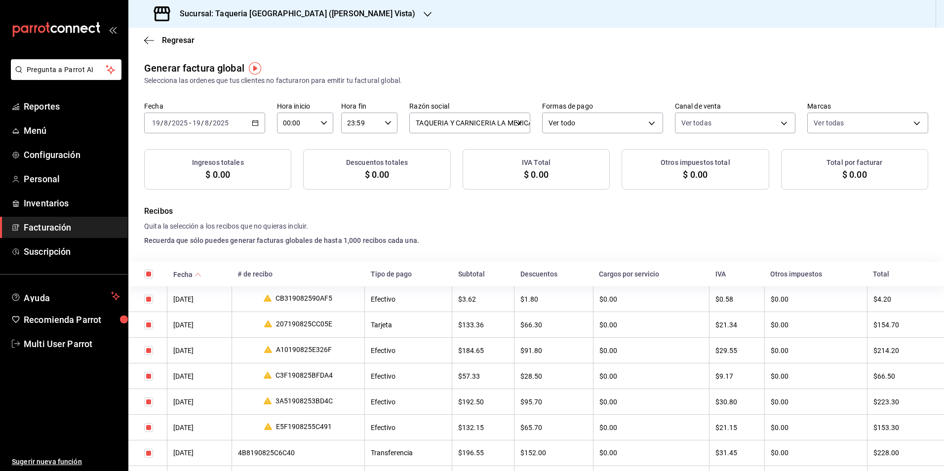
checkbox input "true"
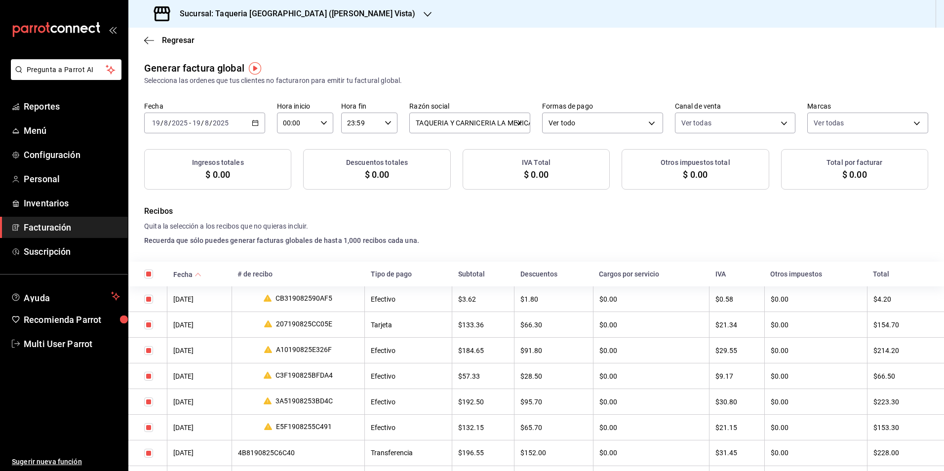
checkbox input "true"
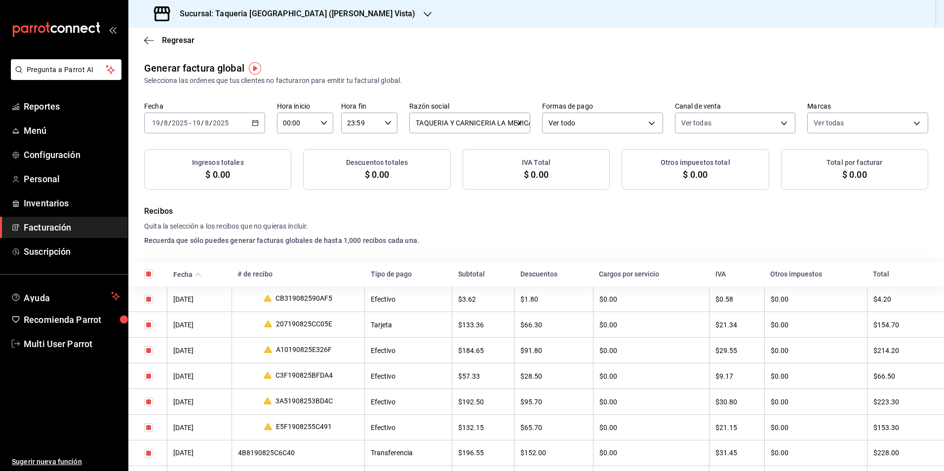
checkbox input "true"
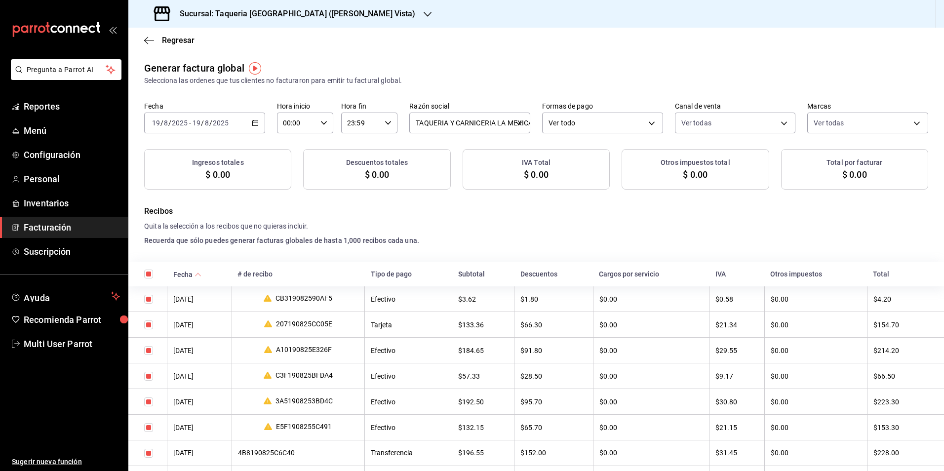
checkbox input "true"
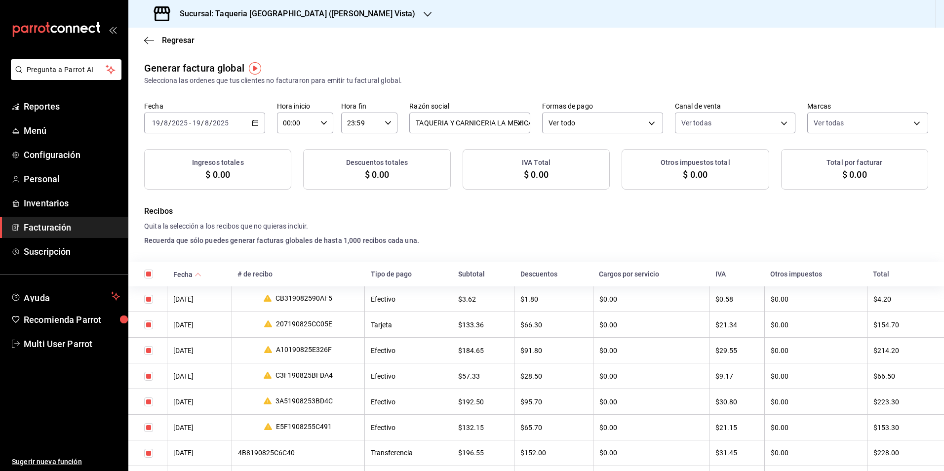
checkbox input "true"
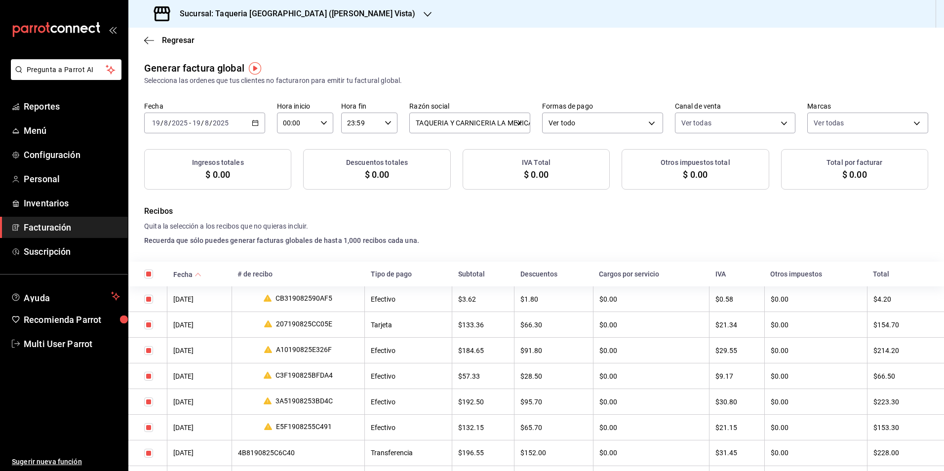
checkbox input "true"
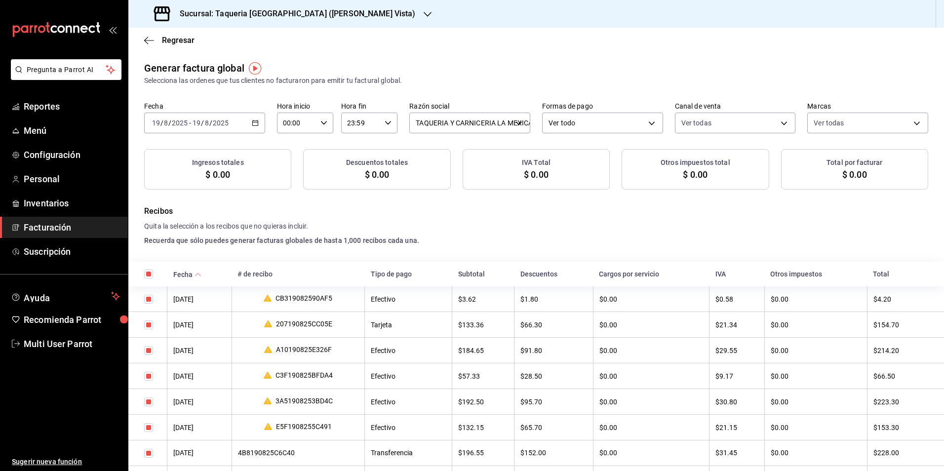
checkbox input "true"
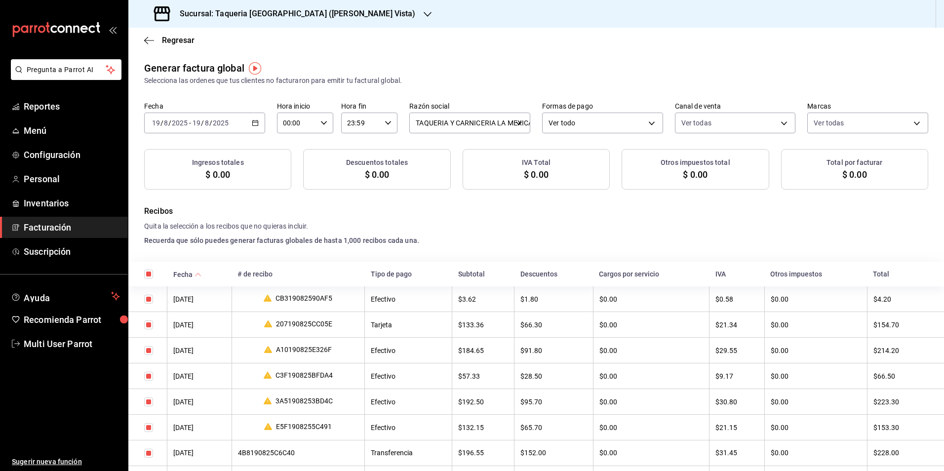
checkbox input "true"
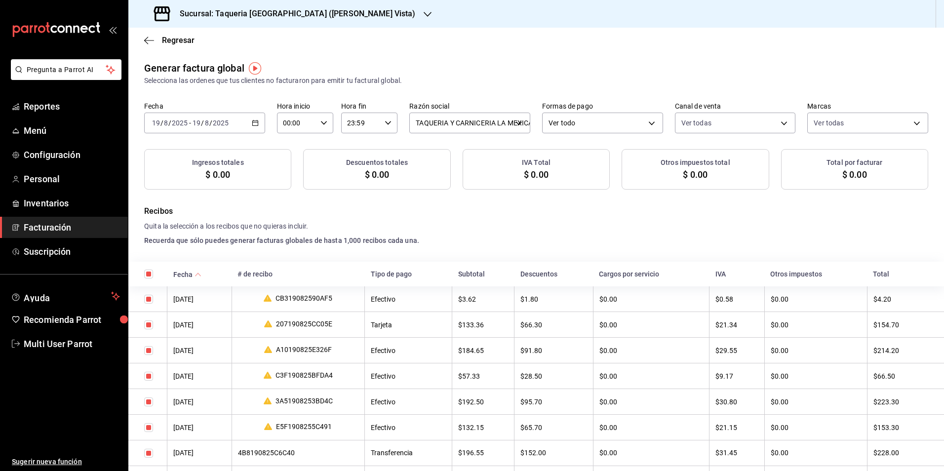
checkbox input "true"
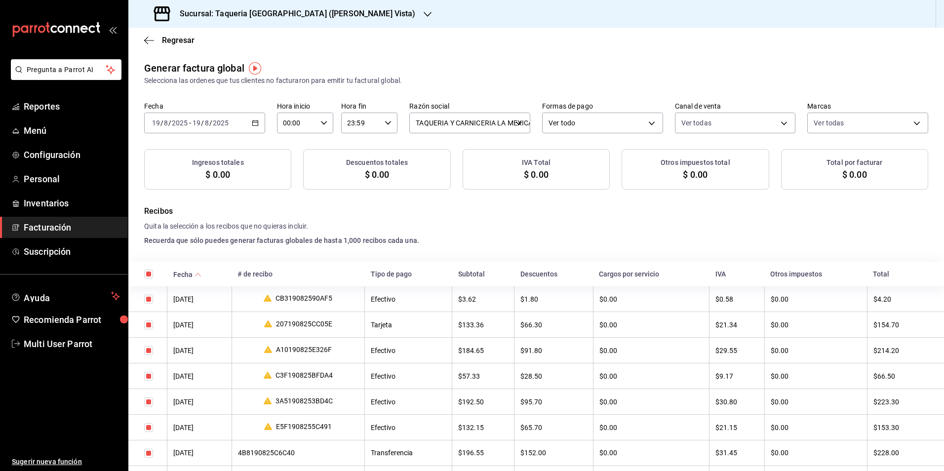
checkbox input "true"
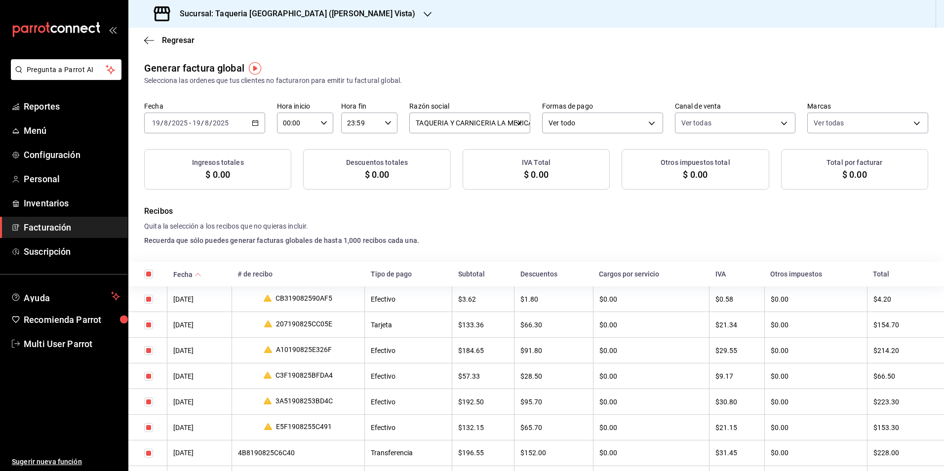
checkbox input "true"
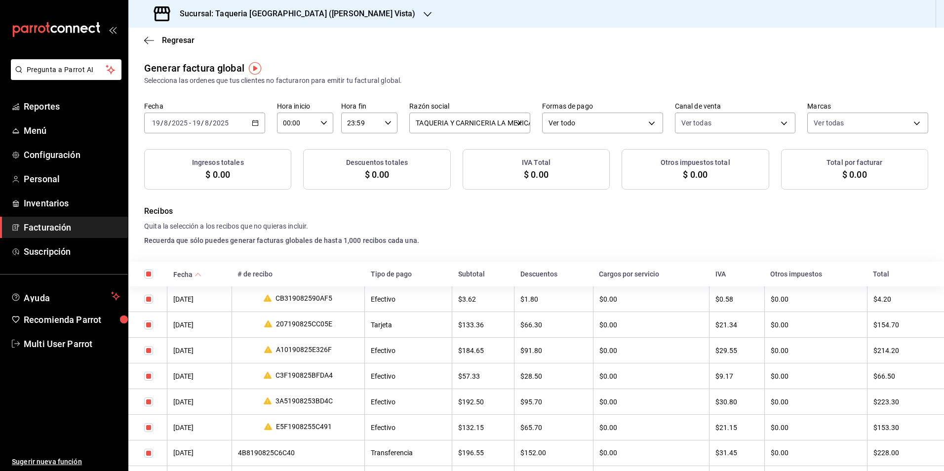
checkbox input "true"
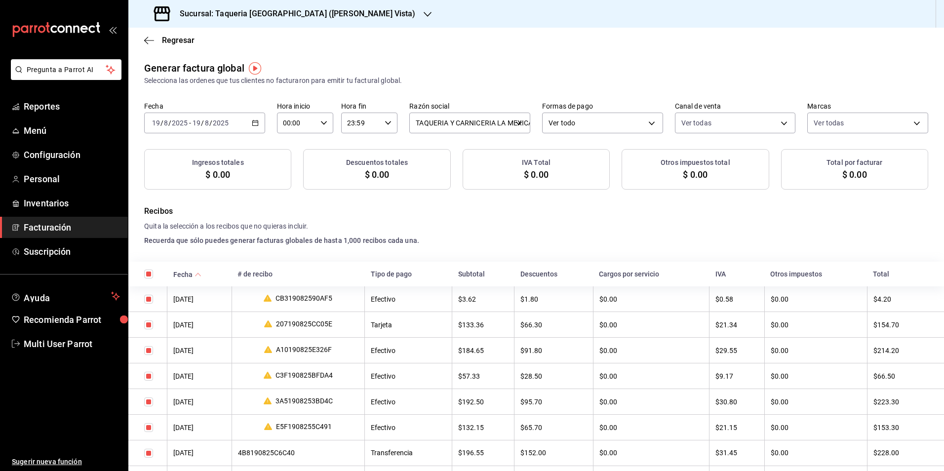
checkbox input "true"
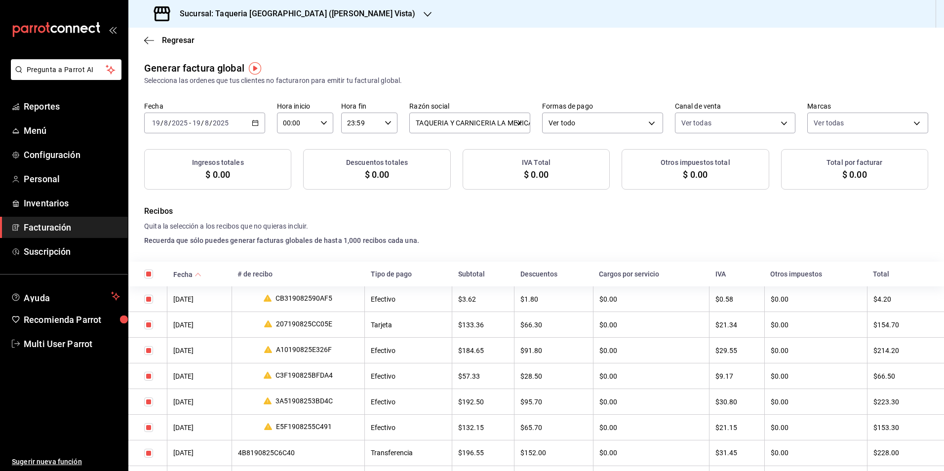
checkbox input "true"
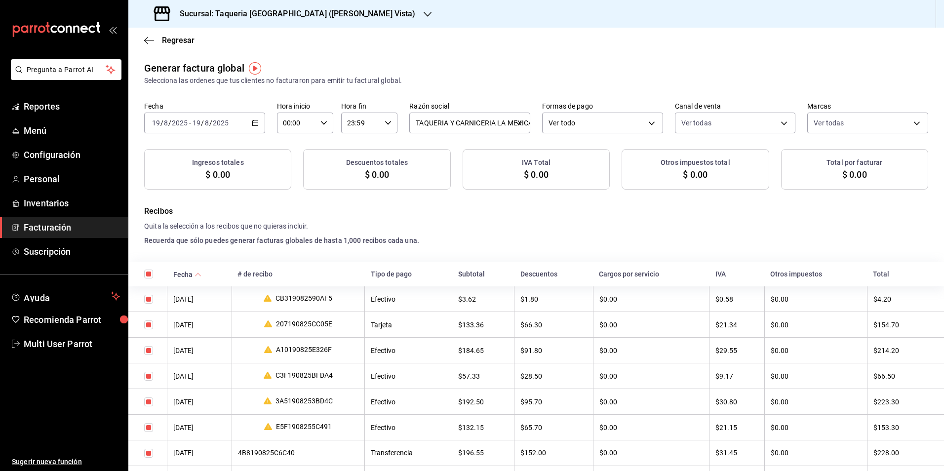
checkbox input "true"
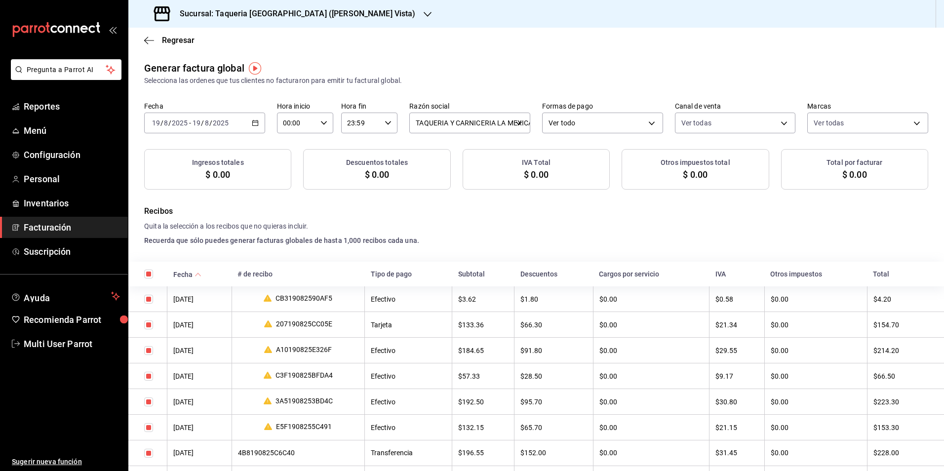
checkbox input "true"
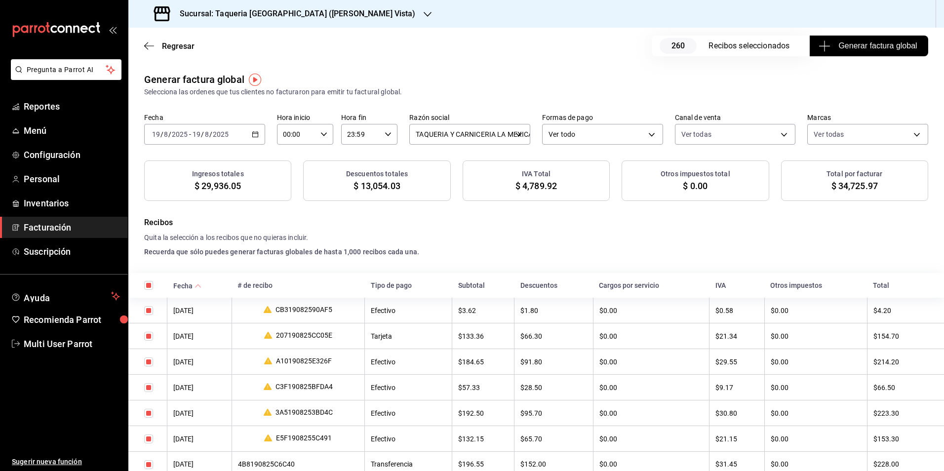
click at [861, 41] on span "Generar factura global" at bounding box center [868, 46] width 96 height 12
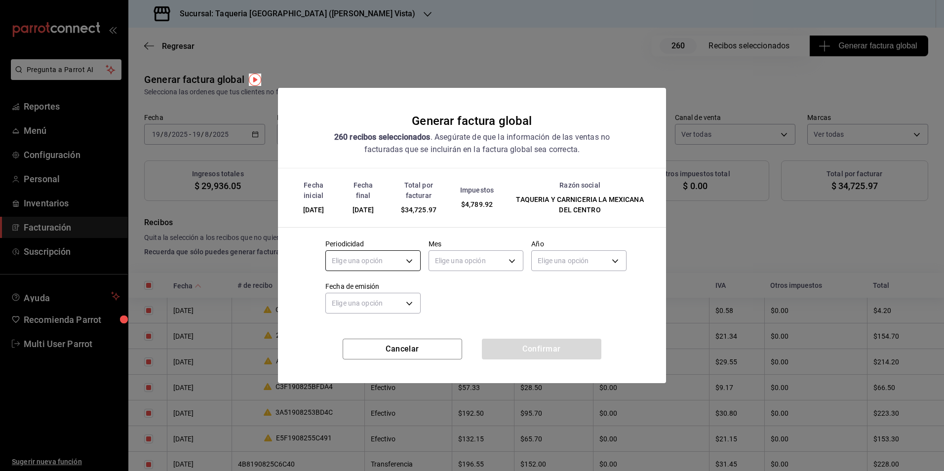
click at [372, 257] on body "Pregunta a Parrot AI Reportes Menú Configuración Personal Inventarios Facturaci…" at bounding box center [472, 235] width 944 height 471
click at [364, 285] on li "Diario" at bounding box center [373, 291] width 94 height 16
click at [467, 264] on body "Pregunta a Parrot AI Reportes Menú Configuración Personal Inventarios Facturaci…" at bounding box center [472, 235] width 944 height 471
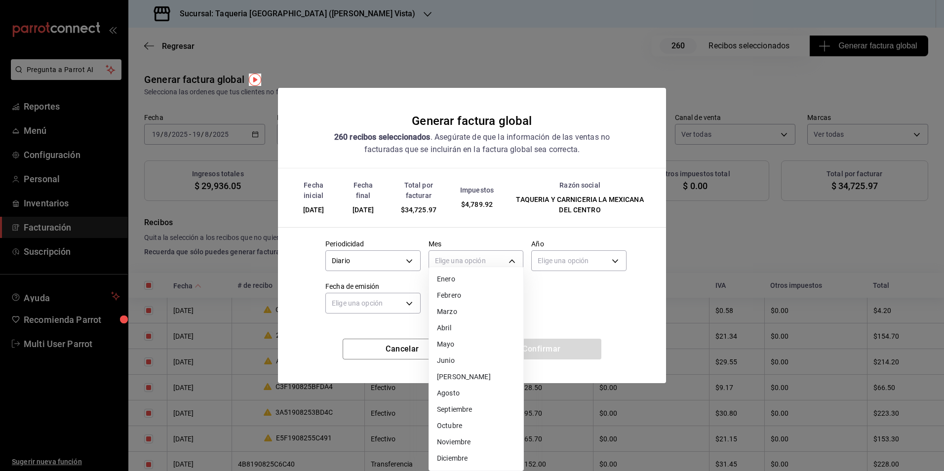
click at [459, 391] on li "Agosto" at bounding box center [476, 393] width 94 height 16
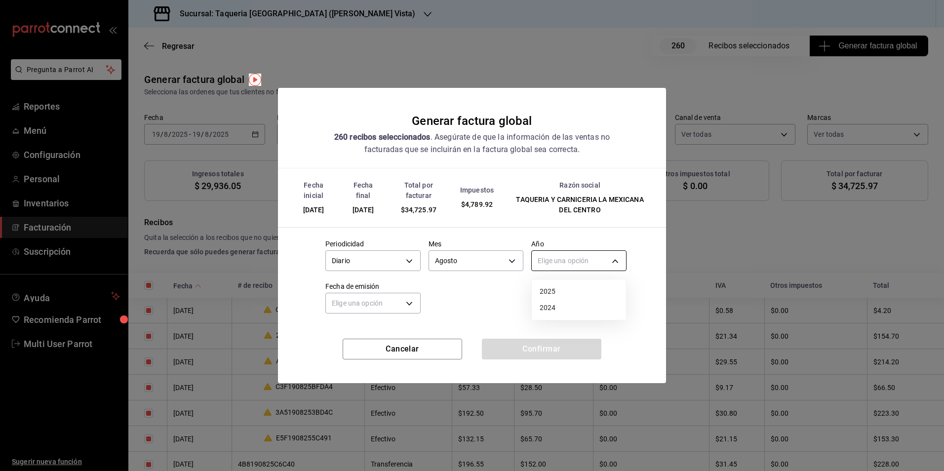
click at [570, 255] on body "Pregunta a Parrot AI Reportes Menú Configuración Personal Inventarios Facturaci…" at bounding box center [472, 235] width 944 height 471
click at [557, 292] on li "2025" at bounding box center [578, 291] width 94 height 16
click at [345, 311] on body "Pregunta a Parrot AI Reportes Menú Configuración Personal Inventarios Facturaci…" at bounding box center [472, 235] width 944 height 471
click at [343, 331] on li "Hoy" at bounding box center [373, 334] width 94 height 16
click at [550, 357] on button "Confirmar" at bounding box center [541, 349] width 119 height 21
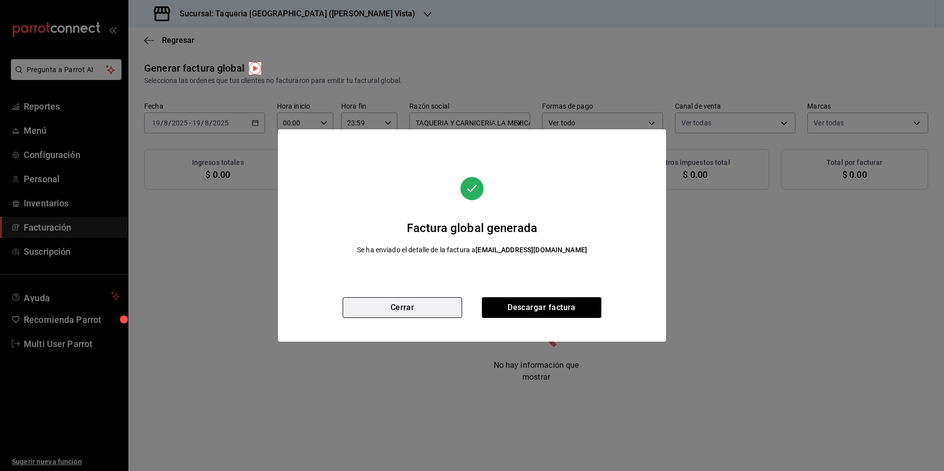
click at [425, 299] on button "Cerrar" at bounding box center [401, 307] width 119 height 21
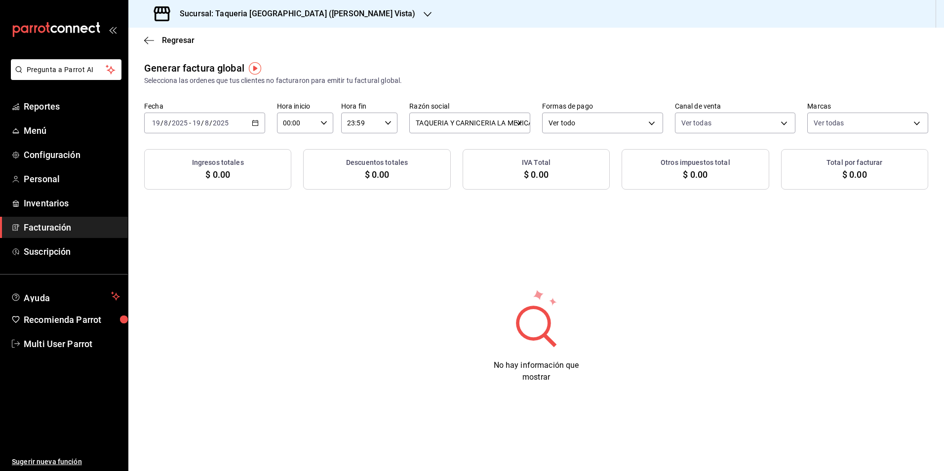
click at [234, 133] on div "Generar factura global Selecciona las ordenes que tus clientes no facturaron pa…" at bounding box center [535, 125] width 815 height 129
click at [248, 124] on div "2025-08-19 19 / 8 / 2025 - 2025-08-19 19 / 8 / 2025" at bounding box center [204, 123] width 121 height 21
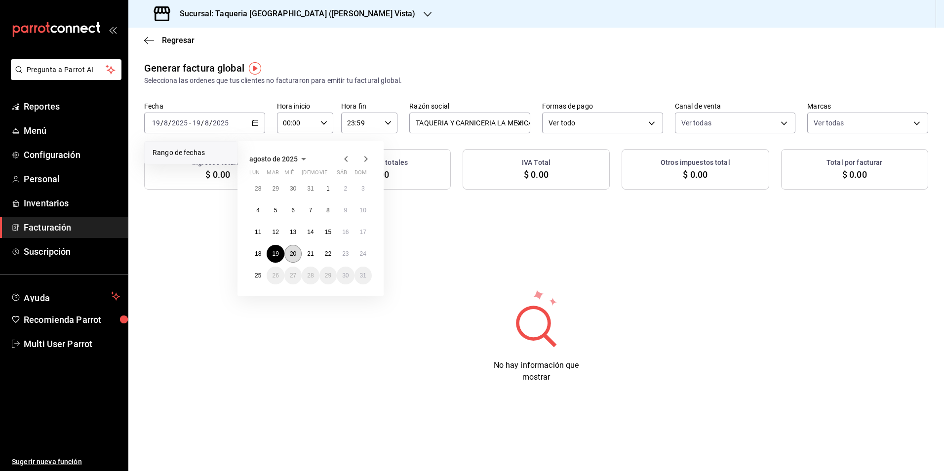
click at [288, 249] on button "20" at bounding box center [292, 254] width 17 height 18
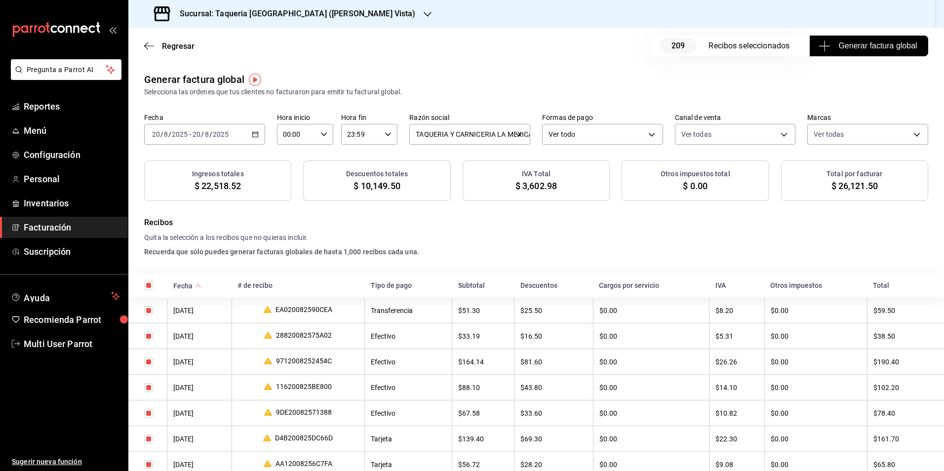
click at [878, 47] on span "Generar factura global" at bounding box center [868, 46] width 96 height 12
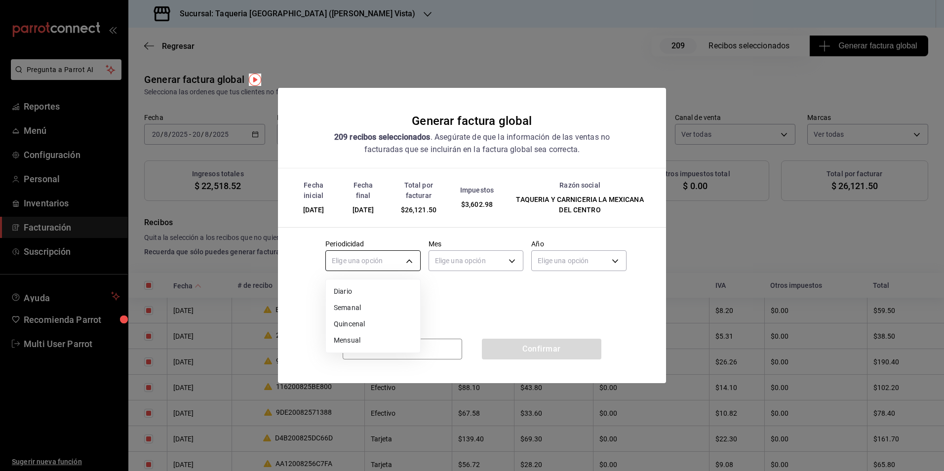
click at [371, 255] on body "Pregunta a Parrot AI Reportes Menú Configuración Personal Inventarios Facturaci…" at bounding box center [472, 235] width 944 height 471
click at [367, 291] on ul "Elige una opción Diario Semanal Quincenal Mensual" at bounding box center [373, 315] width 94 height 73
click at [367, 293] on li "Diario" at bounding box center [373, 291] width 94 height 16
click at [504, 243] on label "Mes" at bounding box center [475, 243] width 95 height 7
click at [484, 251] on body "Pregunta a Parrot AI Reportes Menú Configuración Personal Inventarios Facturaci…" at bounding box center [472, 235] width 944 height 471
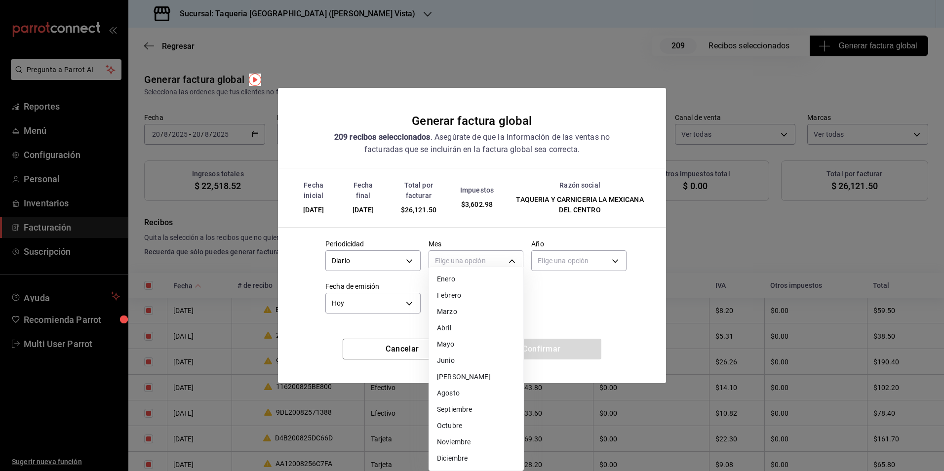
click at [468, 392] on li "Agosto" at bounding box center [476, 393] width 94 height 16
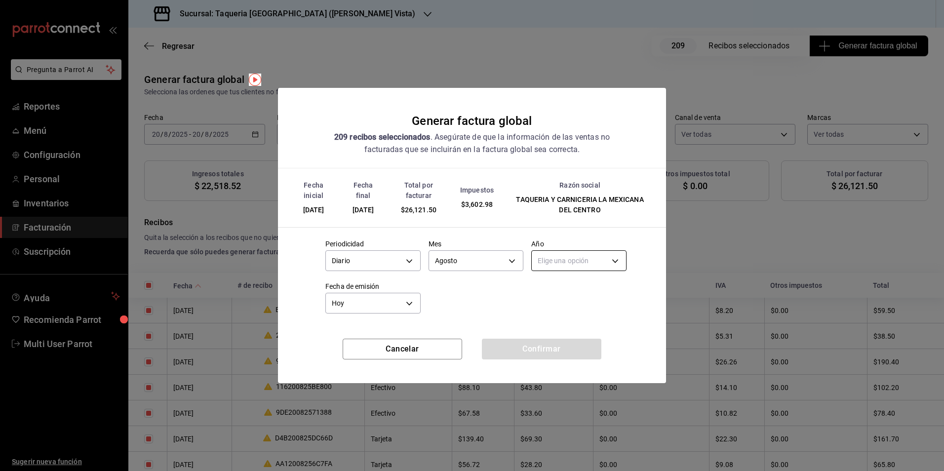
click at [580, 260] on body "Pregunta a Parrot AI Reportes Menú Configuración Personal Inventarios Facturaci…" at bounding box center [472, 235] width 944 height 471
click at [544, 297] on li "2025" at bounding box center [578, 291] width 94 height 16
click at [536, 338] on div "Fecha inicial 20/08/2025 Fecha final 20/08/2025 Total por facturar $26,121.50 I…" at bounding box center [472, 253] width 388 height 170
click at [540, 343] on button "Confirmar" at bounding box center [541, 349] width 119 height 21
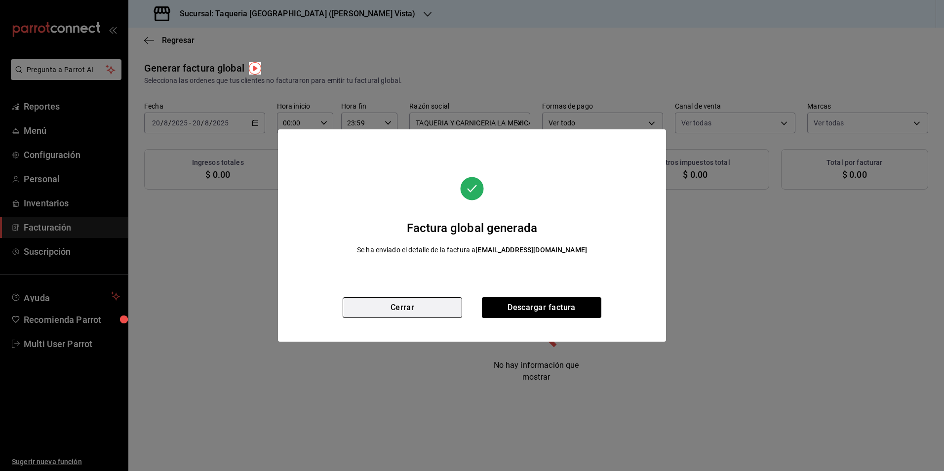
click at [428, 310] on button "Cerrar" at bounding box center [401, 307] width 119 height 21
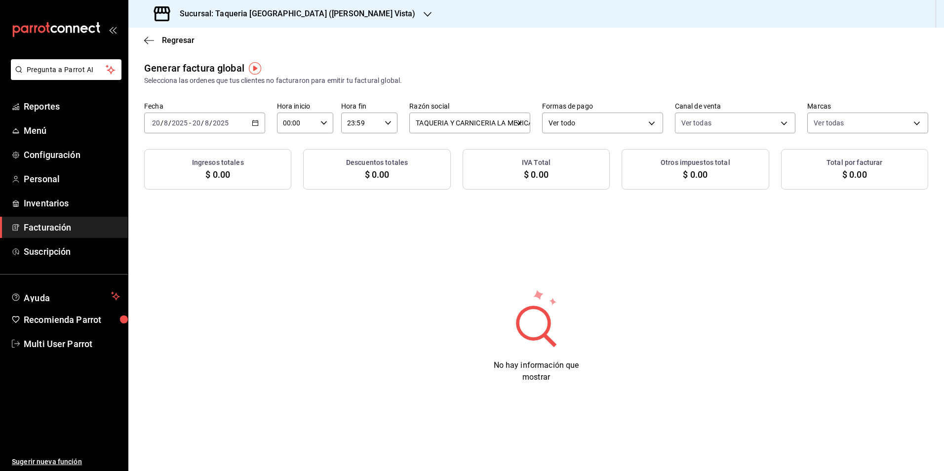
click at [190, 111] on div "Fecha 2025-08-20 20 / 8 / 2025 - 2025-08-20 20 / 8 / 2025" at bounding box center [204, 118] width 121 height 32
click at [201, 119] on span "/" at bounding box center [202, 123] width 3 height 8
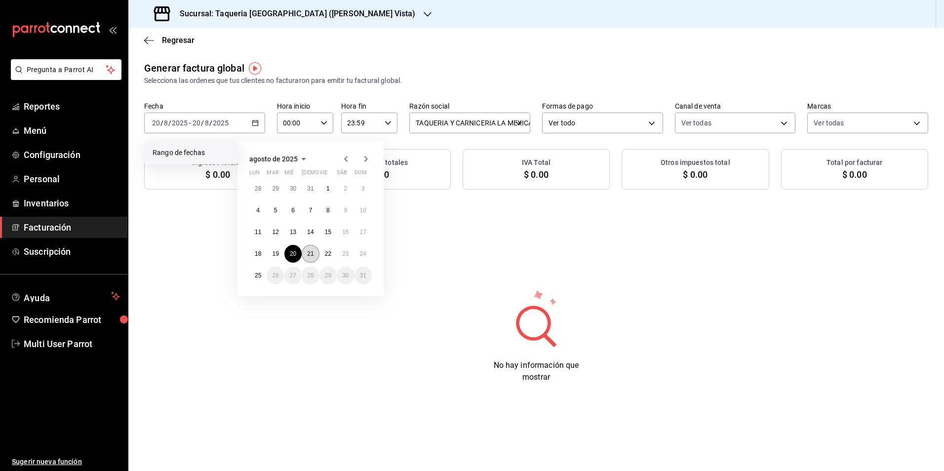
click at [312, 249] on button "21" at bounding box center [310, 254] width 17 height 18
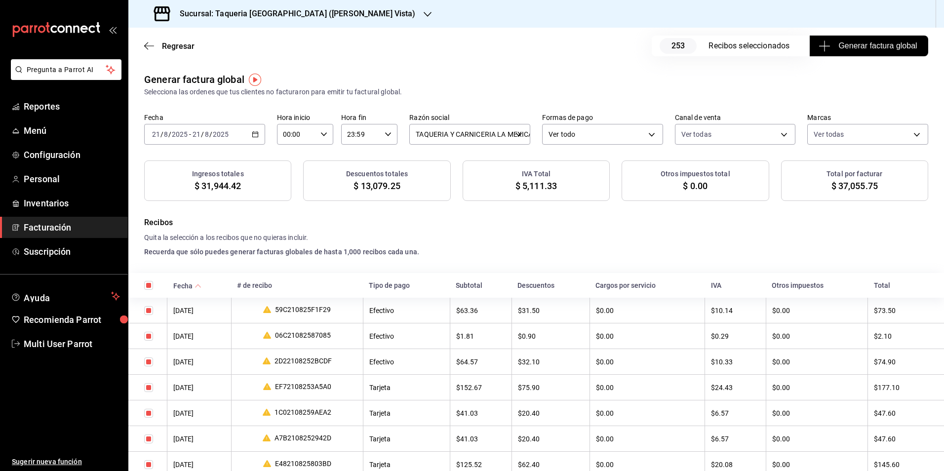
click at [878, 38] on button "Generar factura global" at bounding box center [868, 46] width 118 height 21
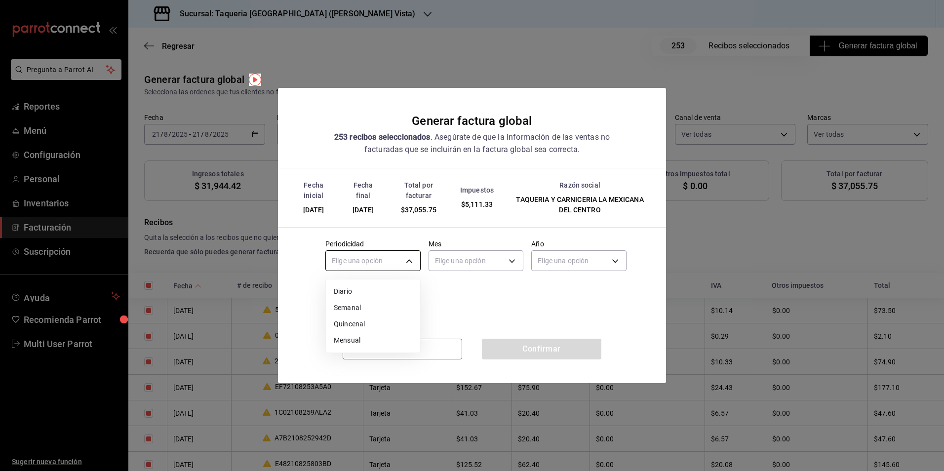
click at [347, 259] on body "Pregunta a Parrot AI Reportes Menú Configuración Personal Inventarios Facturaci…" at bounding box center [472, 235] width 944 height 471
click at [350, 294] on li "Diario" at bounding box center [373, 291] width 94 height 16
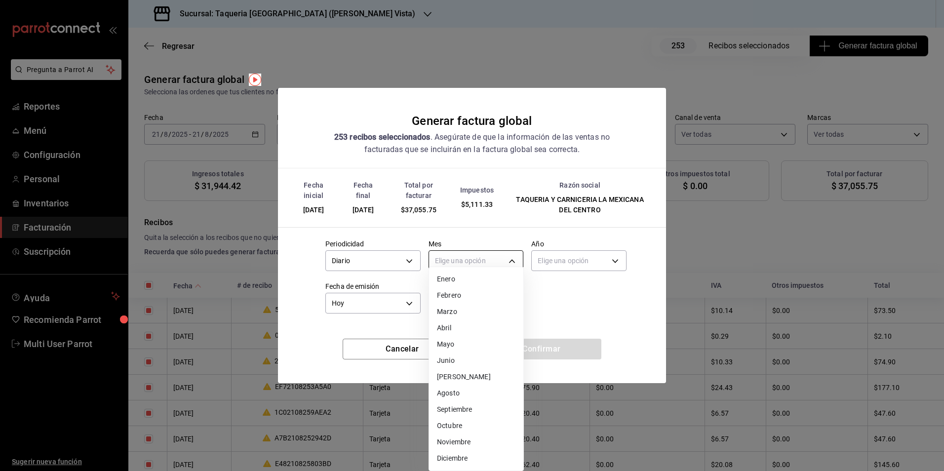
click at [462, 261] on body "Pregunta a Parrot AI Reportes Menú Configuración Personal Inventarios Facturaci…" at bounding box center [472, 235] width 944 height 471
click at [464, 399] on li "Agosto" at bounding box center [476, 393] width 94 height 16
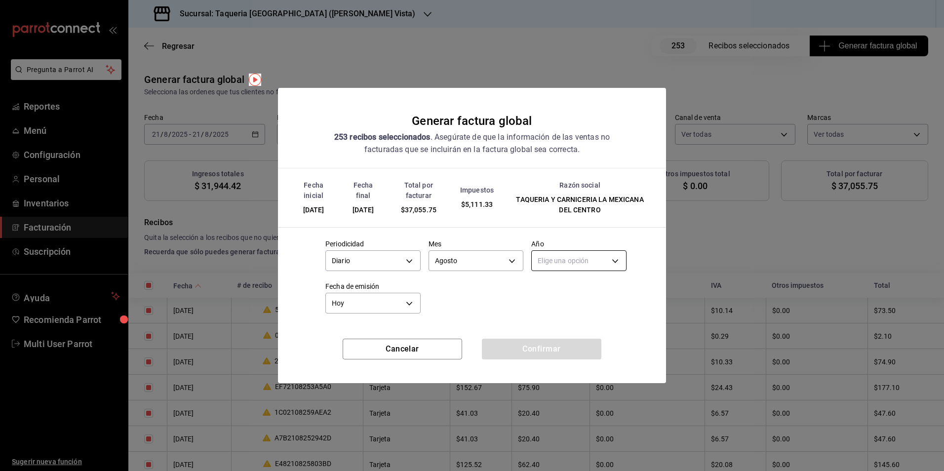
click at [580, 257] on body "Pregunta a Parrot AI Reportes Menú Configuración Personal Inventarios Facturaci…" at bounding box center [472, 235] width 944 height 471
click at [559, 288] on li "2025" at bounding box center [578, 291] width 94 height 16
click at [510, 356] on button "Confirmar" at bounding box center [541, 349] width 119 height 21
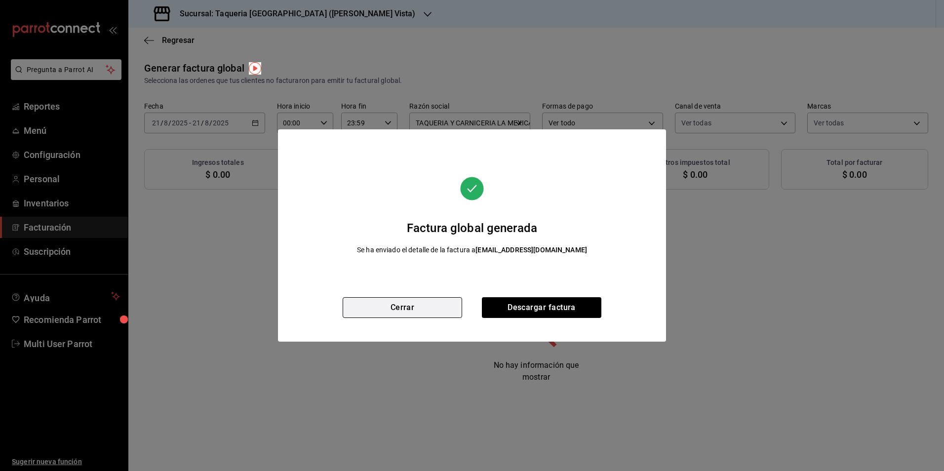
click at [394, 307] on button "Cerrar" at bounding box center [401, 307] width 119 height 21
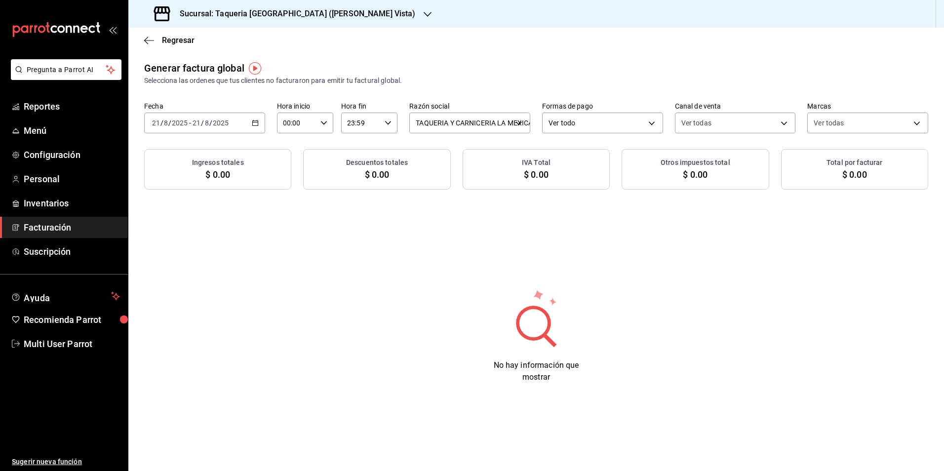
click at [205, 121] on input "8" at bounding box center [206, 123] width 5 height 8
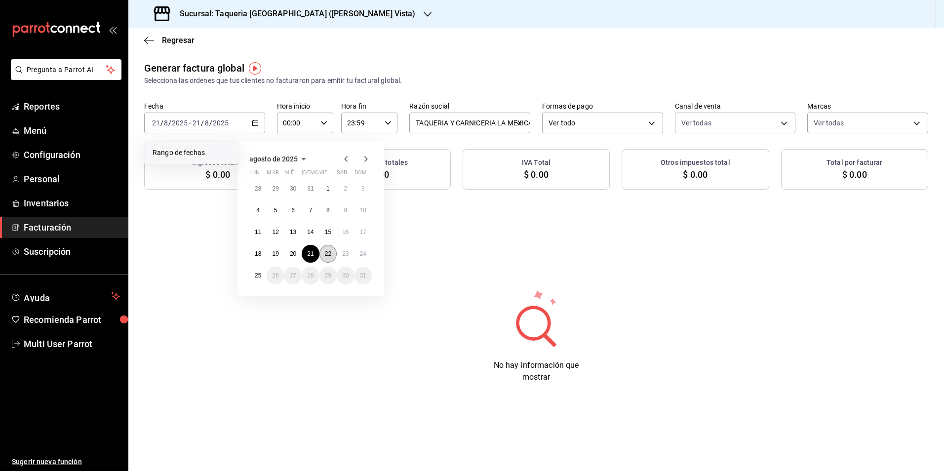
click at [325, 255] on abbr "22" at bounding box center [328, 253] width 6 height 7
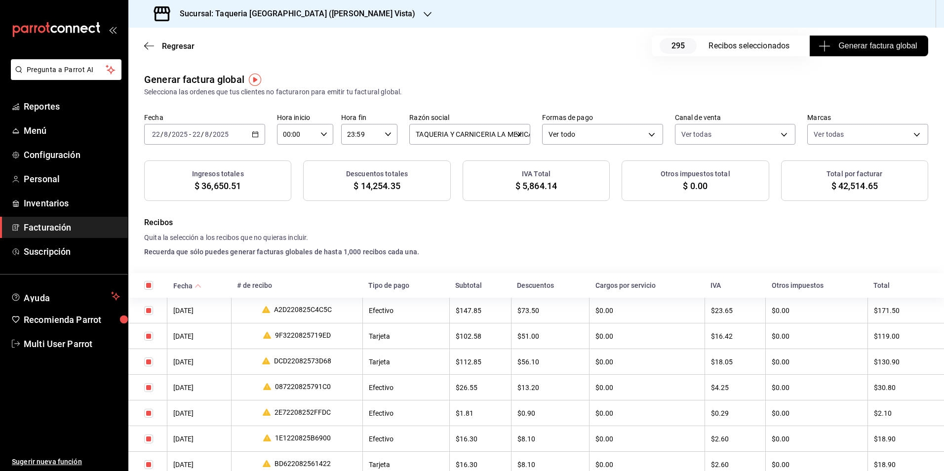
click at [842, 49] on span "Generar factura global" at bounding box center [868, 46] width 96 height 12
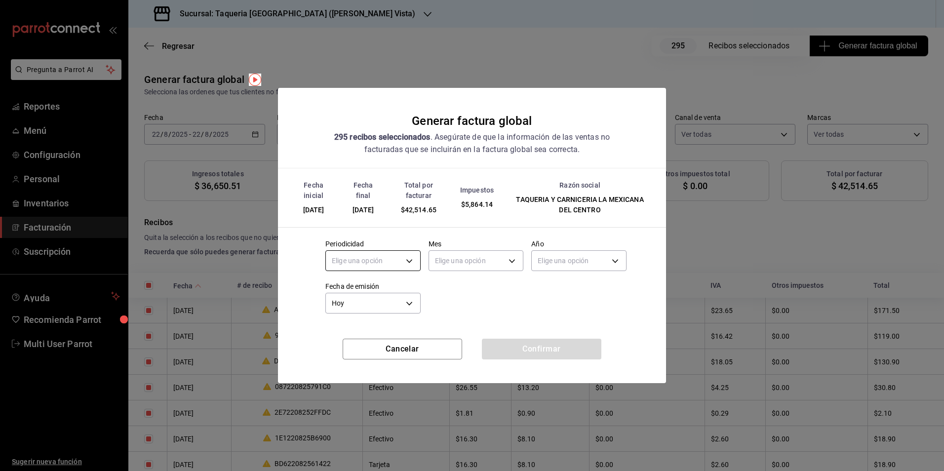
click at [393, 260] on body "Pregunta a Parrot AI Reportes Menú Configuración Personal Inventarios Facturaci…" at bounding box center [472, 235] width 944 height 471
click at [369, 297] on li "Diario" at bounding box center [373, 291] width 94 height 16
click at [475, 279] on div "Periodicidad Diario DAILY Mes Elige una opción Año Elige una opción Fecha de em…" at bounding box center [471, 273] width 309 height 85
click at [487, 252] on body "Pregunta a Parrot AI Reportes Menú Configuración Personal Inventarios Facturaci…" at bounding box center [472, 235] width 944 height 471
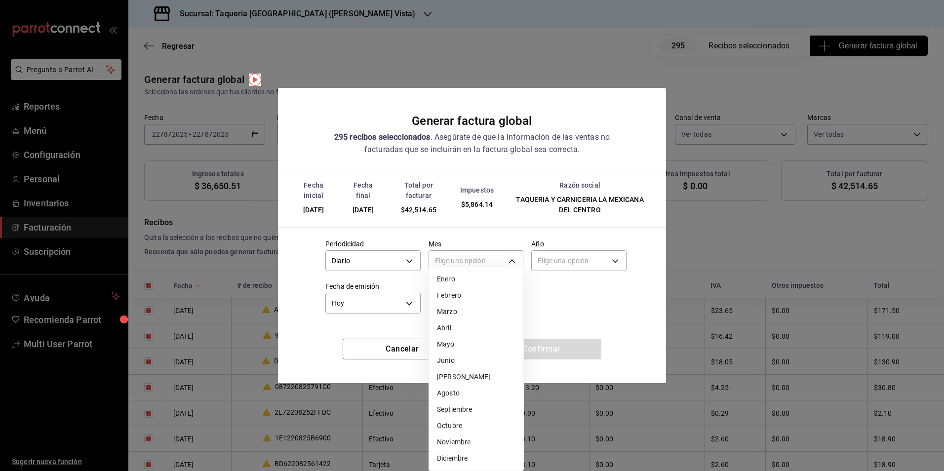
click at [457, 389] on li "Agosto" at bounding box center [476, 393] width 94 height 16
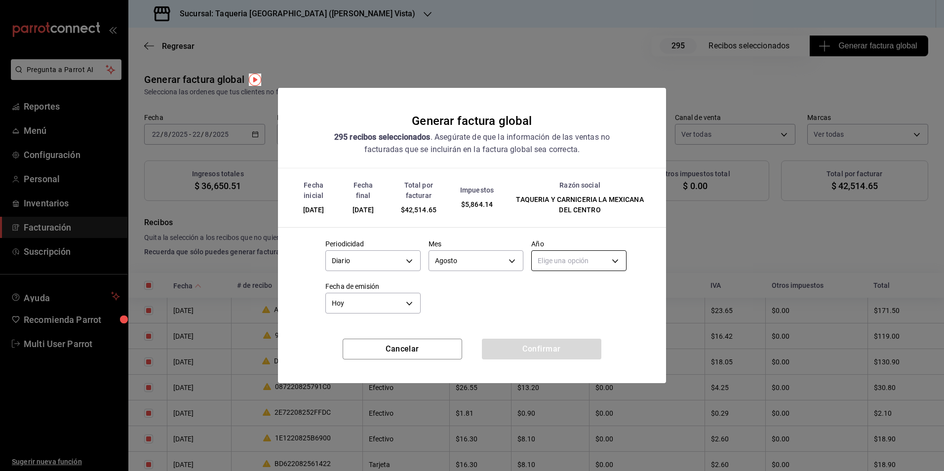
click at [591, 266] on body "Pregunta a Parrot AI Reportes Menú Configuración Personal Inventarios Facturaci…" at bounding box center [472, 235] width 944 height 471
click at [576, 286] on li "2025" at bounding box center [578, 291] width 94 height 16
click at [571, 350] on button "Confirmar" at bounding box center [541, 349] width 119 height 21
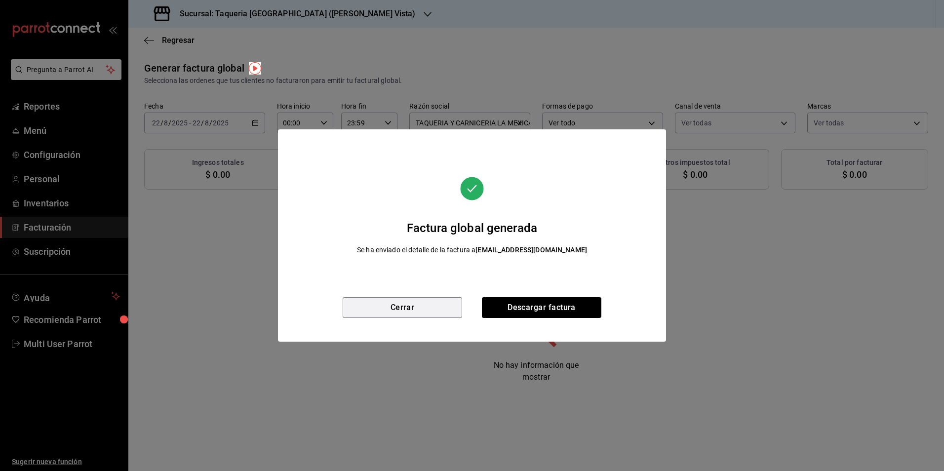
click at [424, 316] on button "Cerrar" at bounding box center [401, 307] width 119 height 21
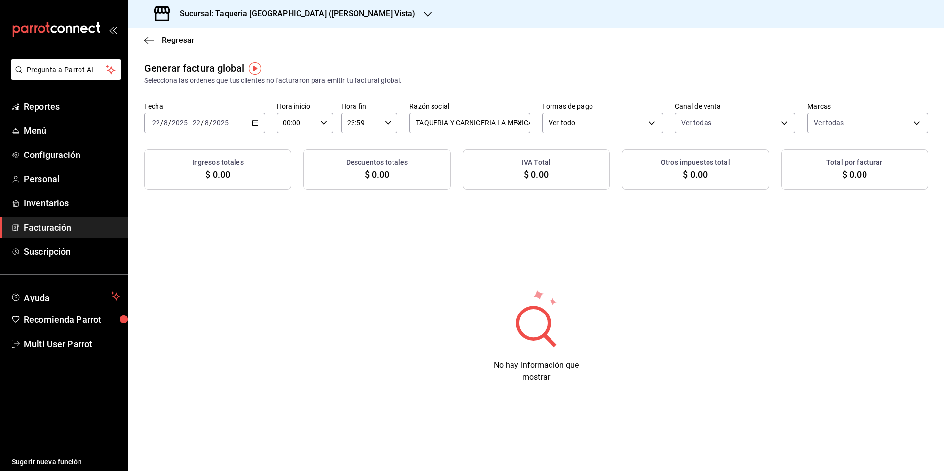
click at [241, 107] on label "Fecha" at bounding box center [204, 106] width 121 height 7
click at [303, 18] on h3 "Sucursal: Taqueria La Mexicana (Linda Vista)" at bounding box center [294, 14] width 244 height 12
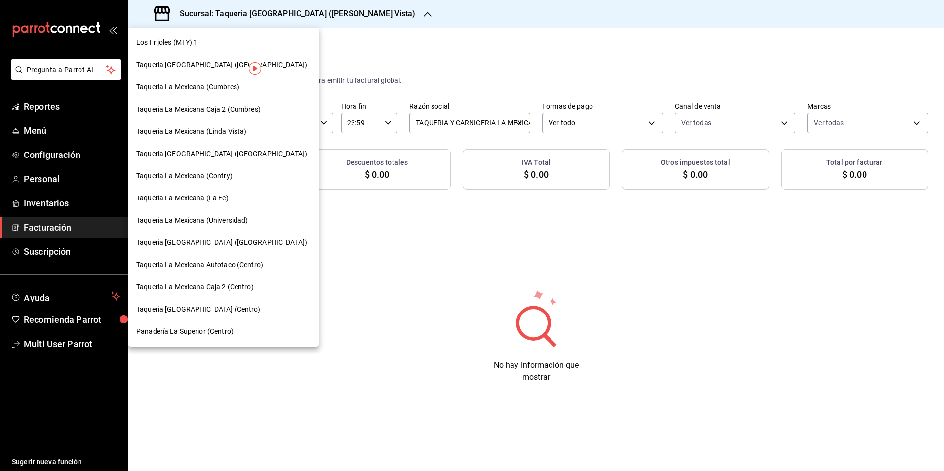
click at [250, 151] on span "Taqueria La Mexicana (Santa Catarina)" at bounding box center [221, 154] width 171 height 10
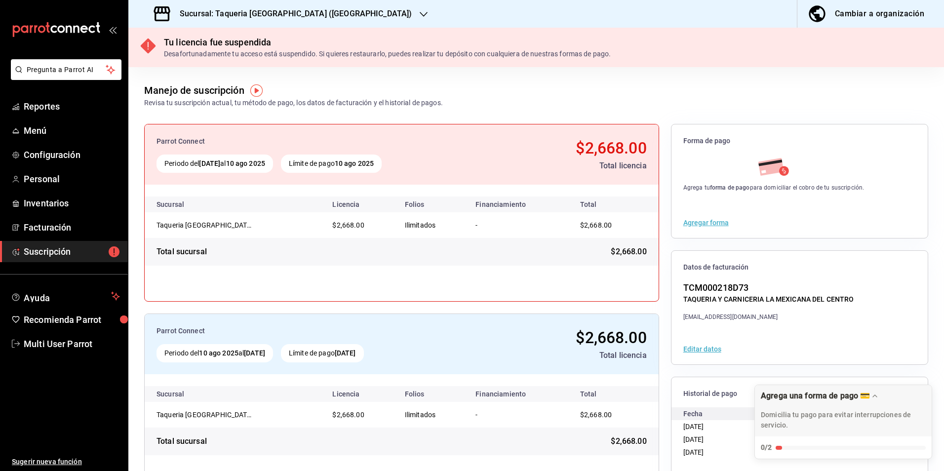
click at [321, 15] on h3 "Sucursal: Taqueria La Mexicana (Santa Catarina)" at bounding box center [292, 14] width 240 height 12
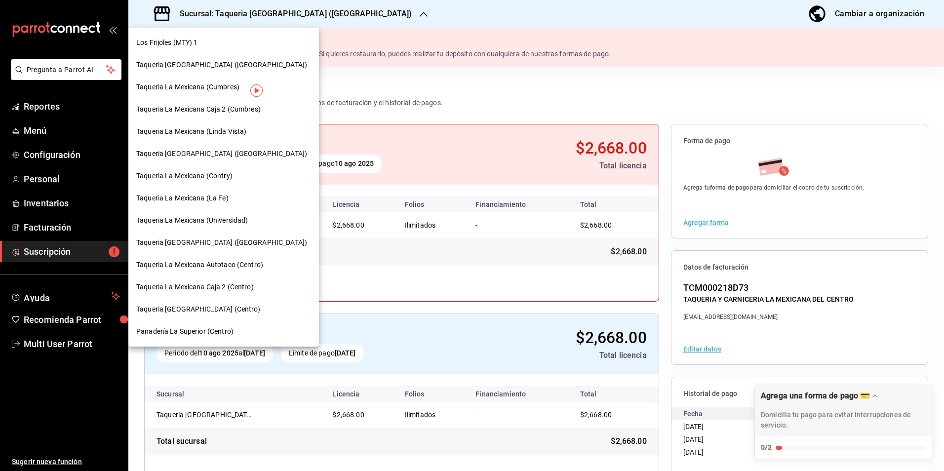
click at [248, 184] on div "Taqueria La Mexicana (Contry)" at bounding box center [223, 176] width 190 height 22
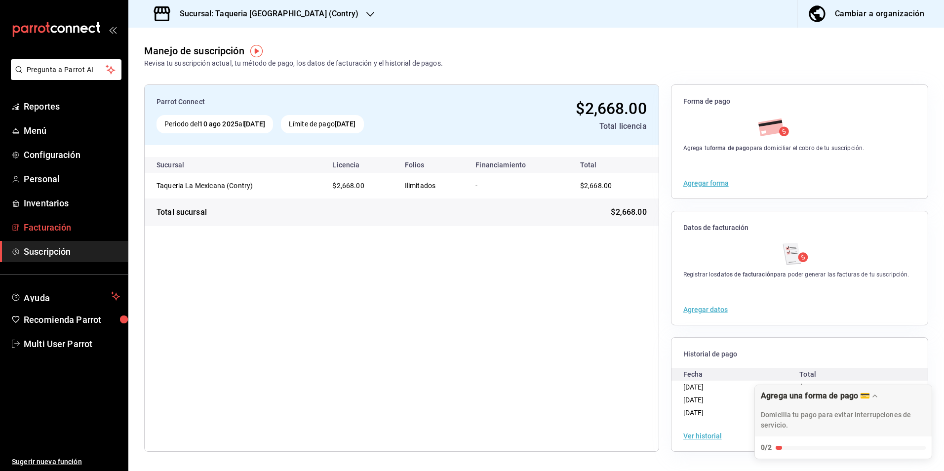
click at [40, 235] on link "Facturación" at bounding box center [64, 227] width 128 height 21
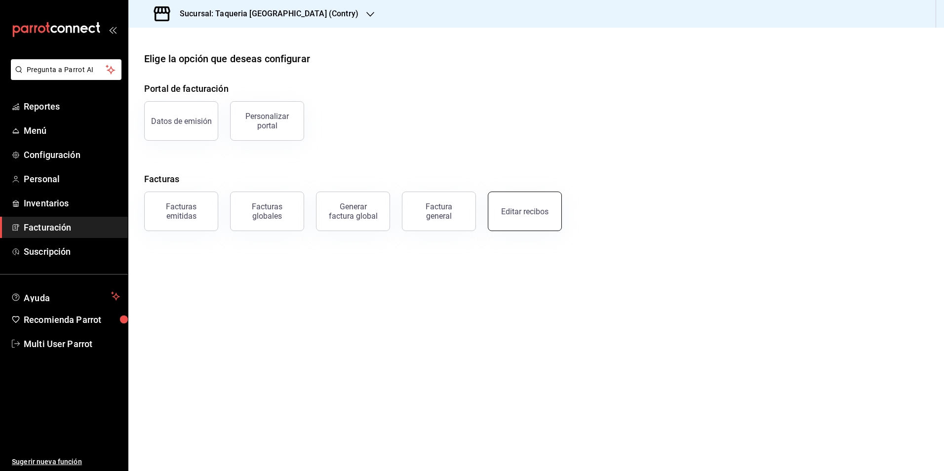
click at [551, 213] on button "Editar recibos" at bounding box center [525, 210] width 74 height 39
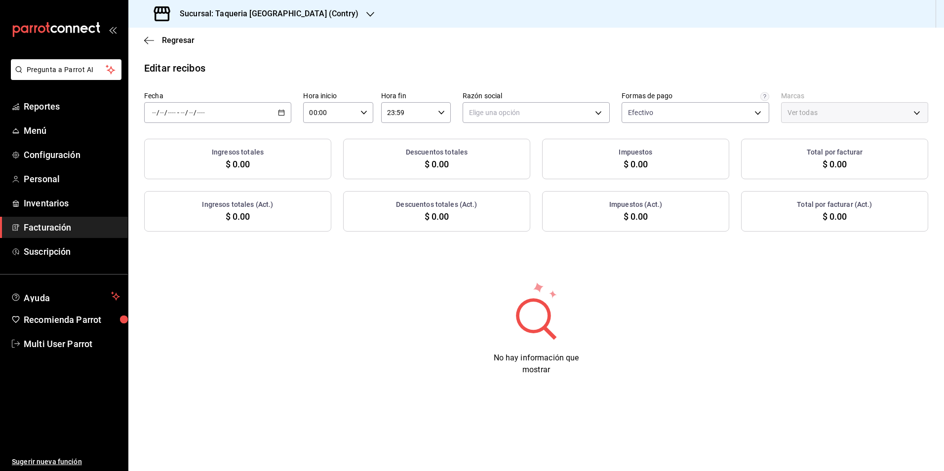
click at [215, 117] on div "/ / - / /" at bounding box center [217, 112] width 147 height 21
click at [200, 252] on span "Rango de fechas" at bounding box center [190, 253] width 76 height 10
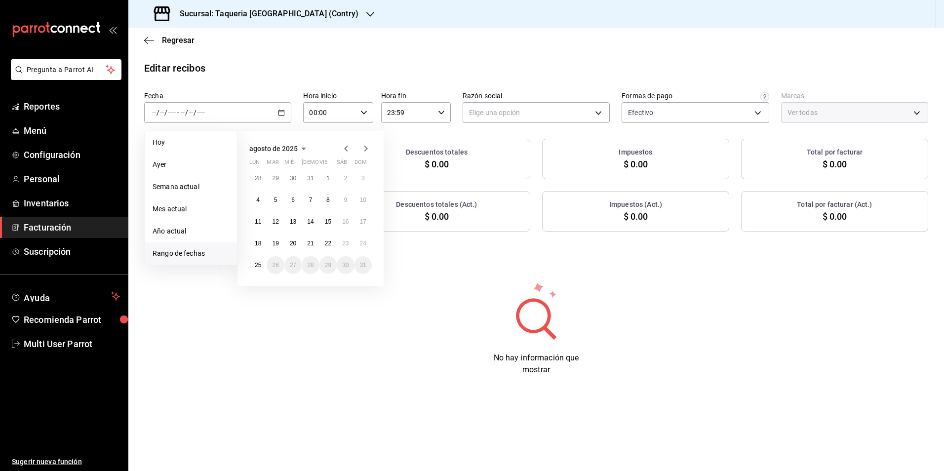
click at [268, 250] on div "28 29 30 31 1 2 3 4 5 6 7 8 9 10 11 12 13 14 15 16 17 18 19 20 21 22 23 24 25 2…" at bounding box center [310, 221] width 122 height 105
click at [277, 245] on abbr "19" at bounding box center [275, 243] width 6 height 7
click at [330, 244] on abbr "22" at bounding box center [328, 243] width 6 height 7
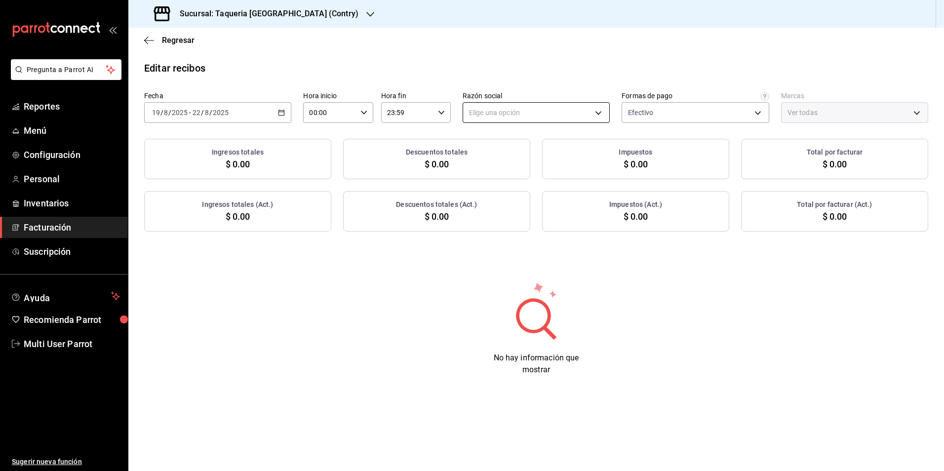
click at [474, 105] on body "Pregunta a Parrot AI Reportes Menú Configuración Personal Inventarios Facturaci…" at bounding box center [472, 235] width 944 height 471
click at [521, 164] on li "TAQUERIA Y CARNICERIA LA MEXICANA DEL CENTRO" at bounding box center [552, 162] width 179 height 18
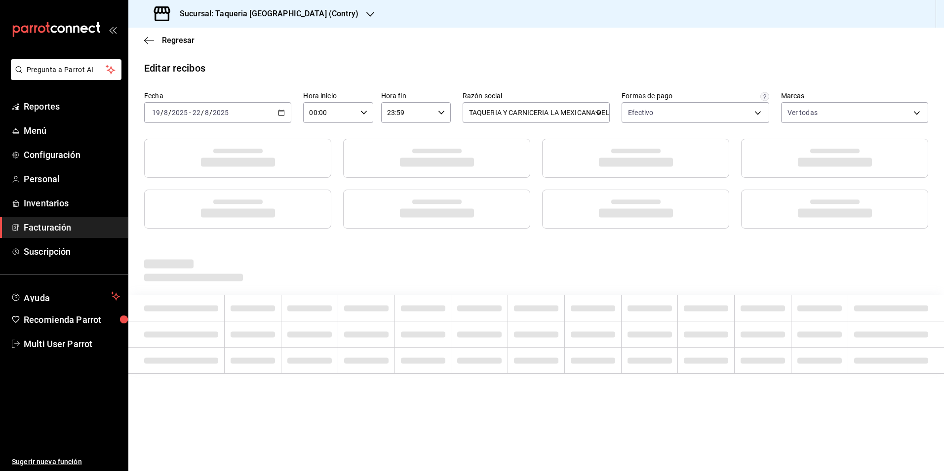
click at [513, 63] on div "Editar recibos" at bounding box center [535, 68] width 815 height 15
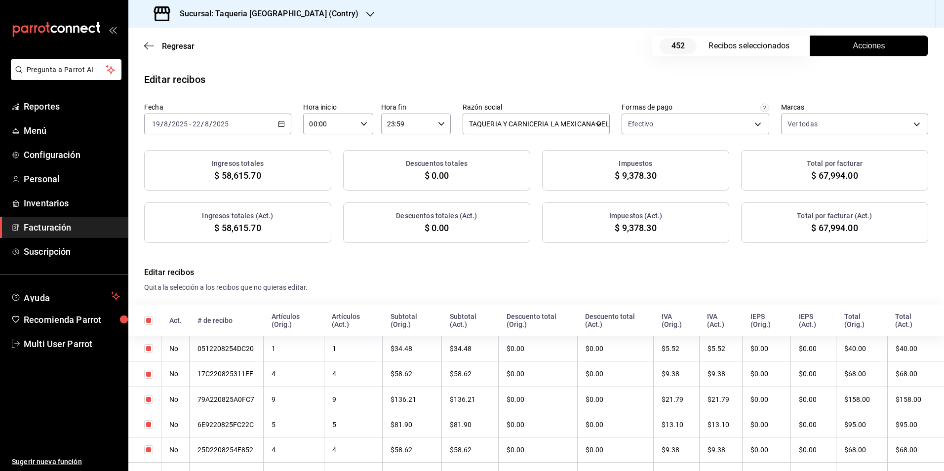
click at [640, 138] on div "Fecha 2025-08-19 19 / 8 / 2025 - 2025-08-22 22 / 8 / 2025 Hora inicio 00:00 Hor…" at bounding box center [535, 173] width 815 height 140
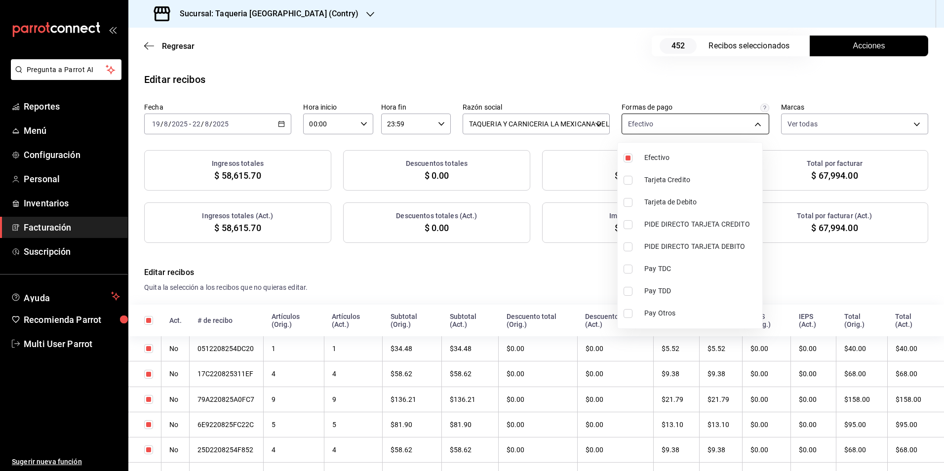
click at [646, 120] on body "Pregunta a Parrot AI Reportes Menú Configuración Personal Inventarios Facturaci…" at bounding box center [472, 235] width 944 height 471
click at [633, 152] on li "Efectivo" at bounding box center [689, 158] width 145 height 22
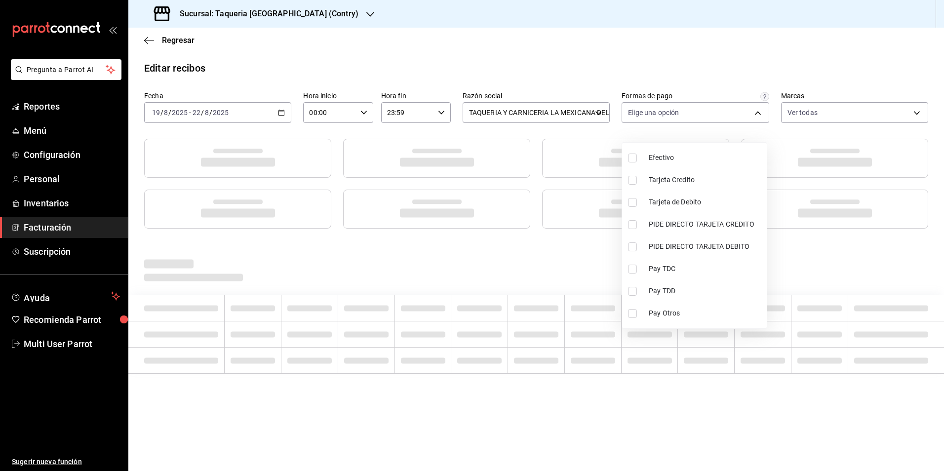
click at [690, 87] on div at bounding box center [472, 235] width 944 height 471
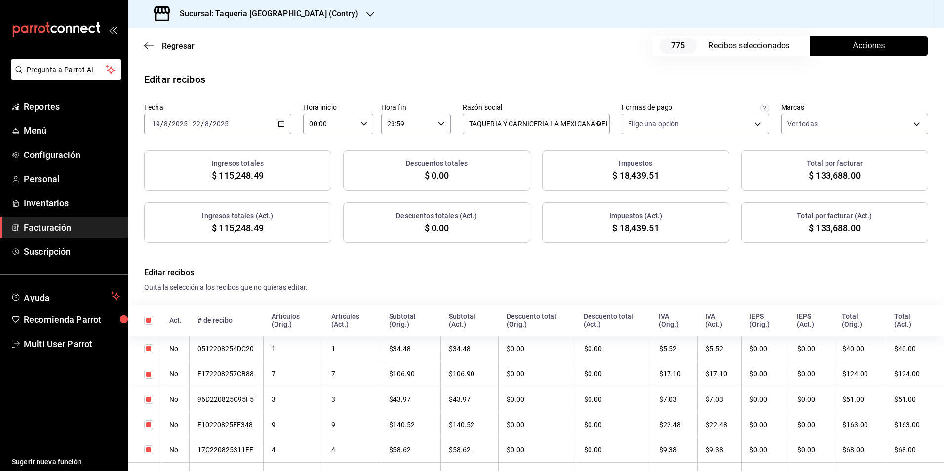
click at [859, 58] on div "Regresar 775 Recibos seleccionados Acciones" at bounding box center [535, 46] width 815 height 37
click at [858, 54] on button "Acciones" at bounding box center [868, 46] width 118 height 21
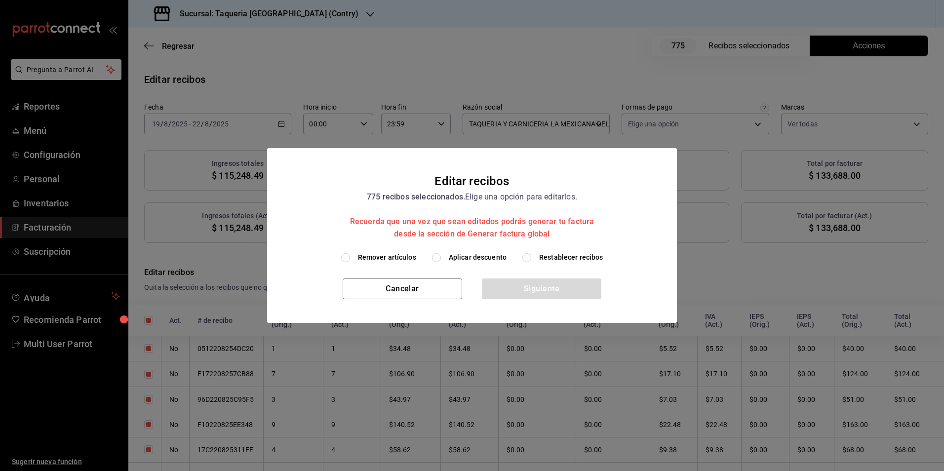
click at [463, 262] on span "Aplicar descuento" at bounding box center [478, 257] width 58 height 10
click at [467, 258] on span "Aplicar descuento" at bounding box center [478, 257] width 58 height 10
click at [441, 258] on input "Aplicar descuento" at bounding box center [436, 257] width 9 height 9
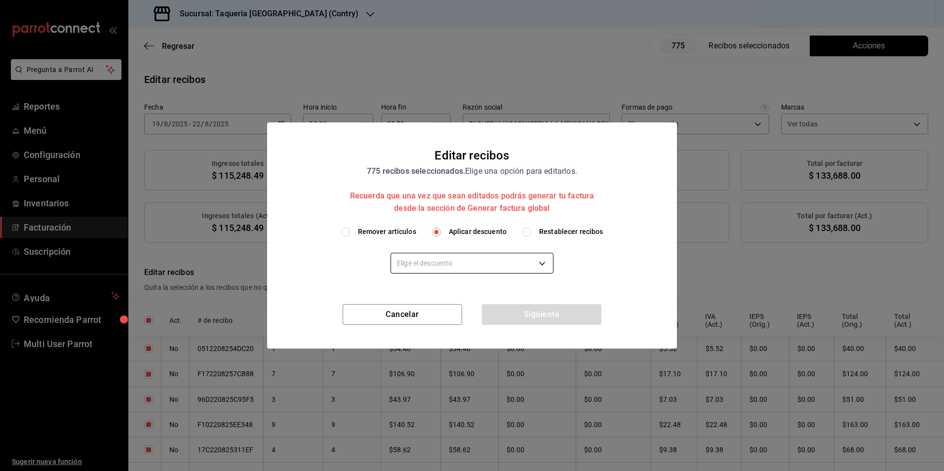
click at [450, 272] on body "Pregunta a Parrot AI Reportes Menú Configuración Personal Inventarios Facturaci…" at bounding box center [472, 235] width 944 height 471
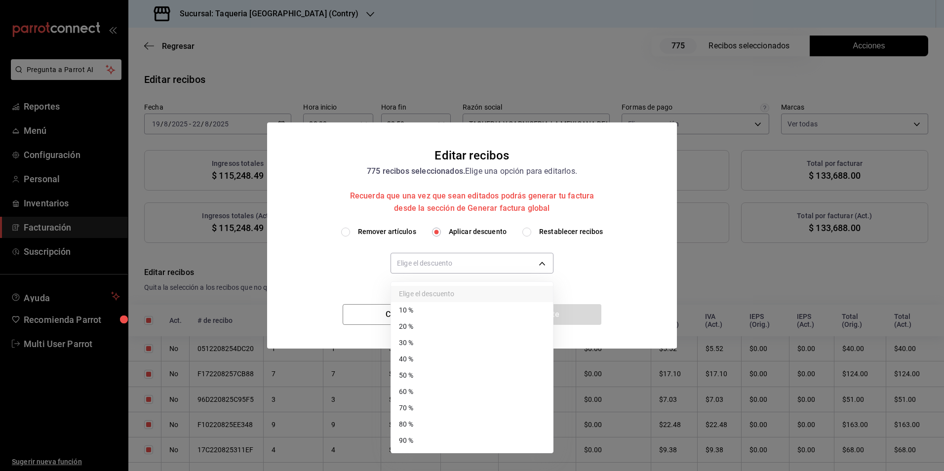
click at [424, 344] on li "30 %" at bounding box center [472, 343] width 162 height 16
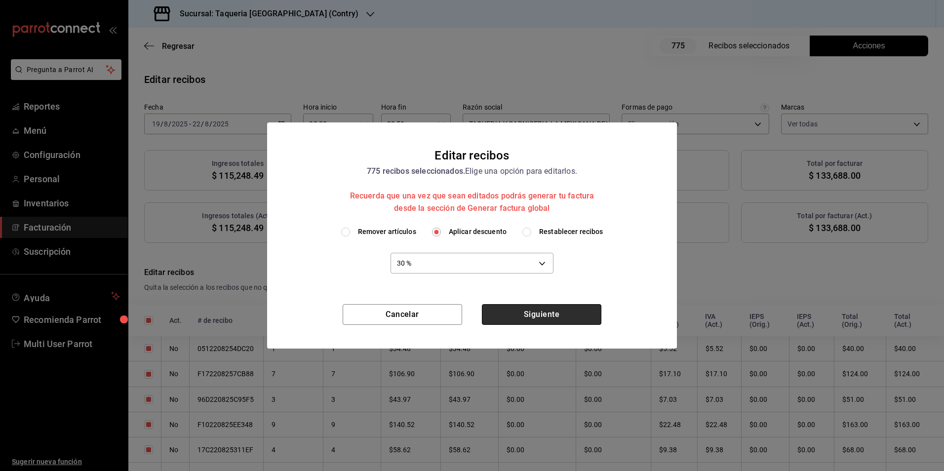
click at [514, 311] on button "Siguiente" at bounding box center [541, 314] width 119 height 21
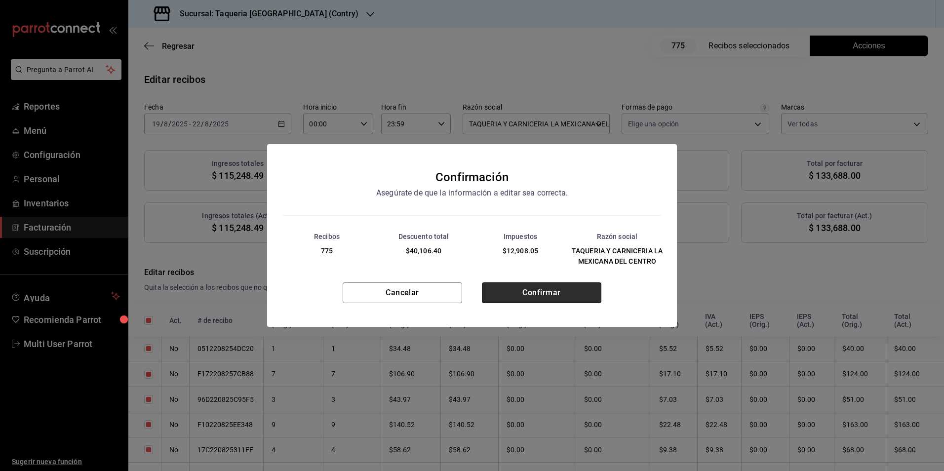
click at [538, 290] on button "Confirmar" at bounding box center [541, 292] width 119 height 21
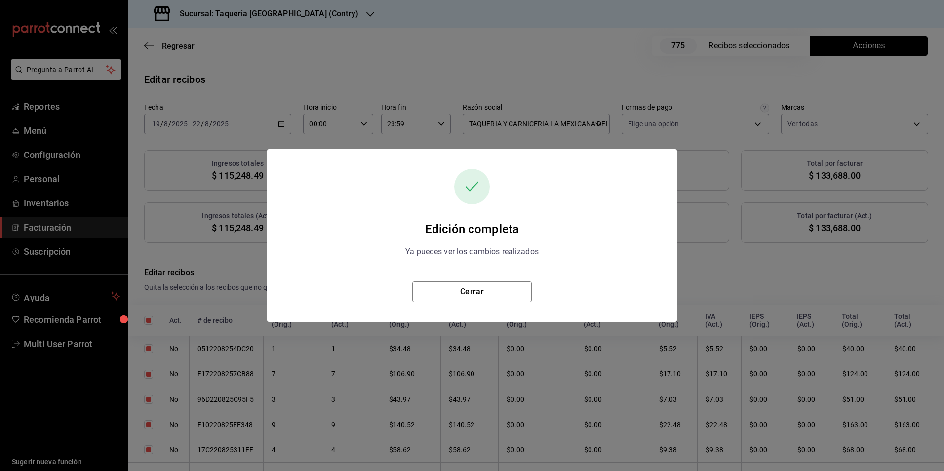
click at [512, 278] on div "Edición completa Ya puedes ver los cambios realizados Cerrar" at bounding box center [472, 235] width 410 height 133
click at [513, 292] on button "Cerrar" at bounding box center [471, 291] width 119 height 21
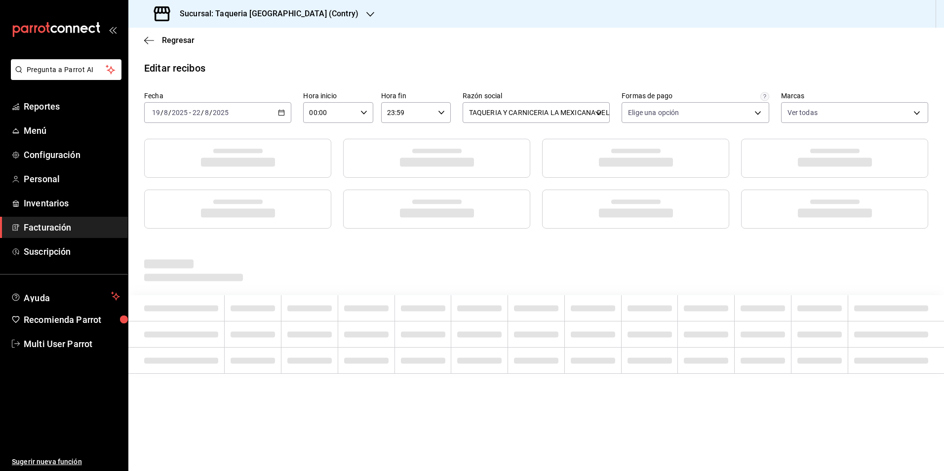
click at [245, 120] on div "2025-08-19 19 / 8 / 2025 - 2025-08-22 22 / 8 / 2025" at bounding box center [217, 112] width 147 height 21
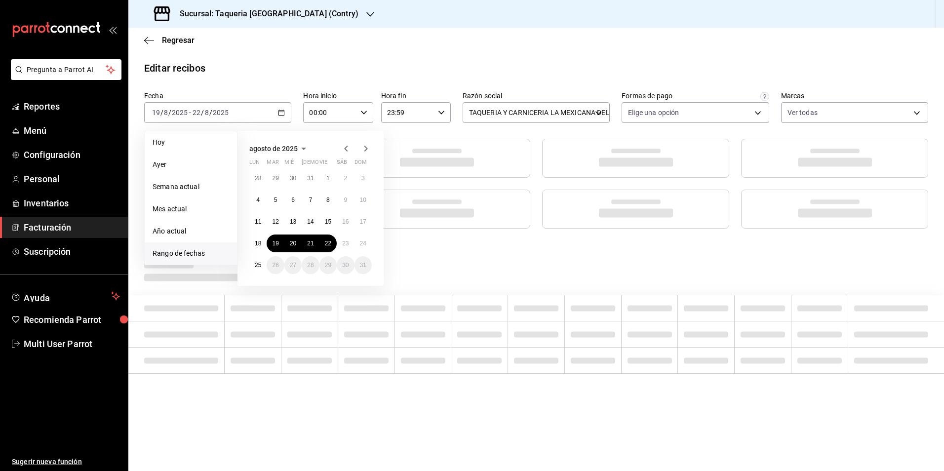
click at [313, 46] on div "Regresar" at bounding box center [535, 40] width 815 height 25
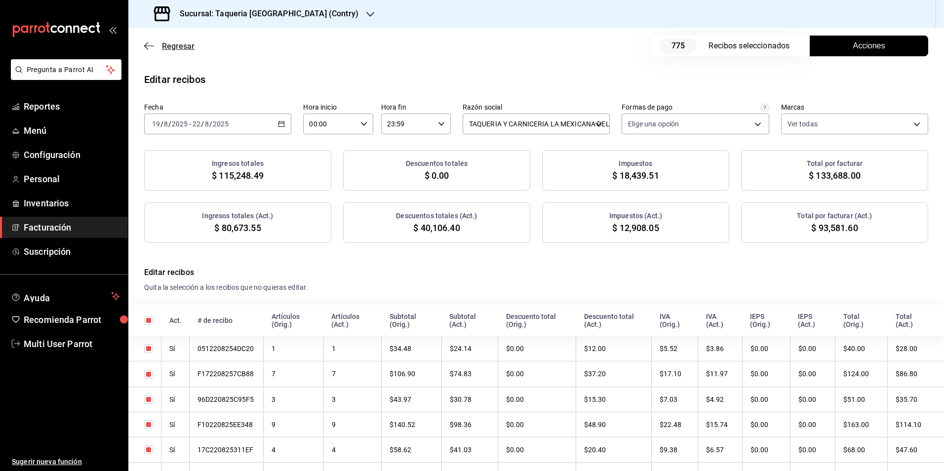
click at [192, 46] on span "Regresar" at bounding box center [178, 45] width 33 height 9
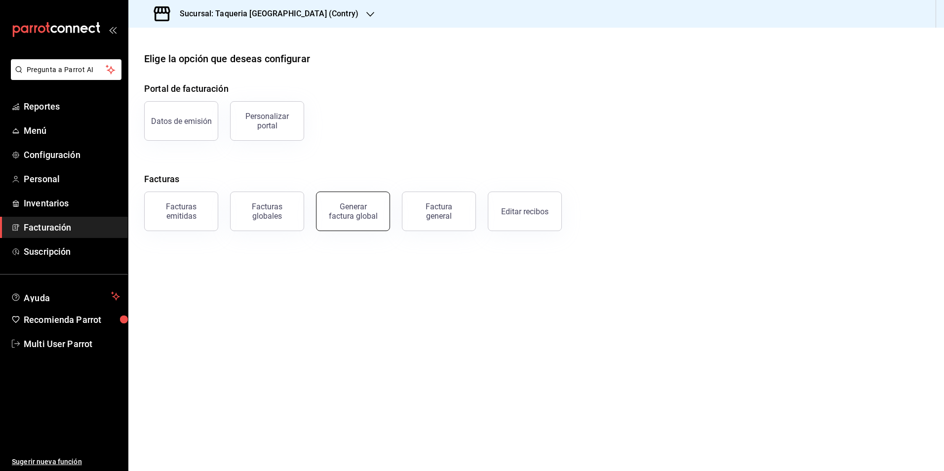
click at [333, 216] on div "Generar factura global" at bounding box center [352, 211] width 49 height 19
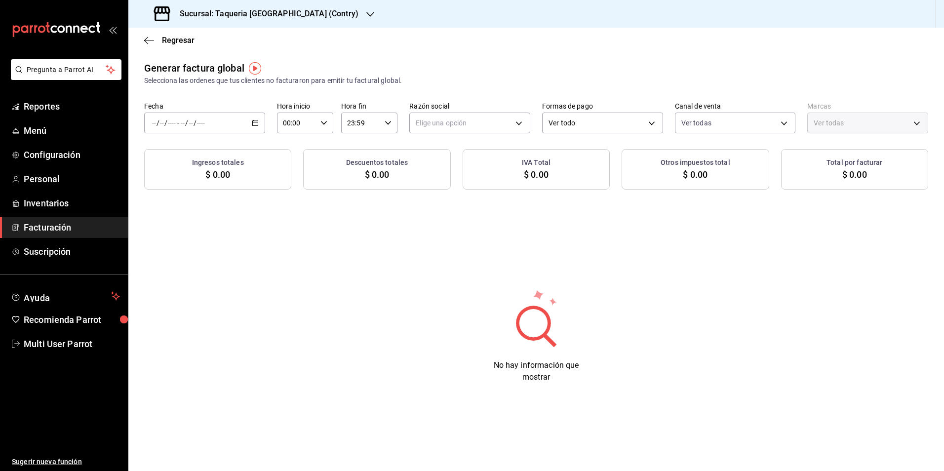
click at [205, 117] on div "/ / - / /" at bounding box center [204, 123] width 121 height 21
click at [214, 158] on li "Rango de fechas" at bounding box center [191, 153] width 92 height 22
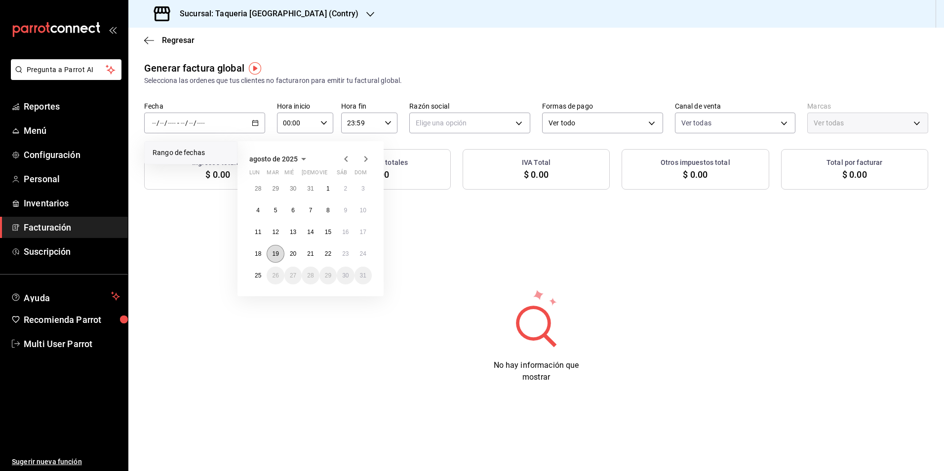
click at [276, 258] on button "19" at bounding box center [274, 254] width 17 height 18
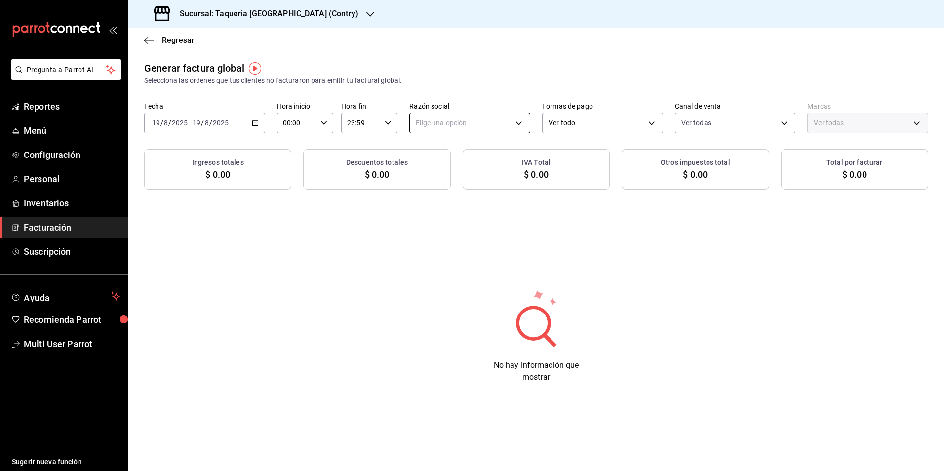
click at [501, 131] on body "Pregunta a Parrot AI Reportes Menú Configuración Personal Inventarios Facturaci…" at bounding box center [472, 235] width 944 height 471
click at [493, 154] on ul "Elige una opción TAQUERIA Y CARNICERIA LA MEXICANA DEL CENTRO" at bounding box center [499, 164] width 179 height 44
click at [495, 169] on li "TAQUERIA Y CARNICERIA LA MEXICANA DEL CENTRO" at bounding box center [499, 173] width 179 height 18
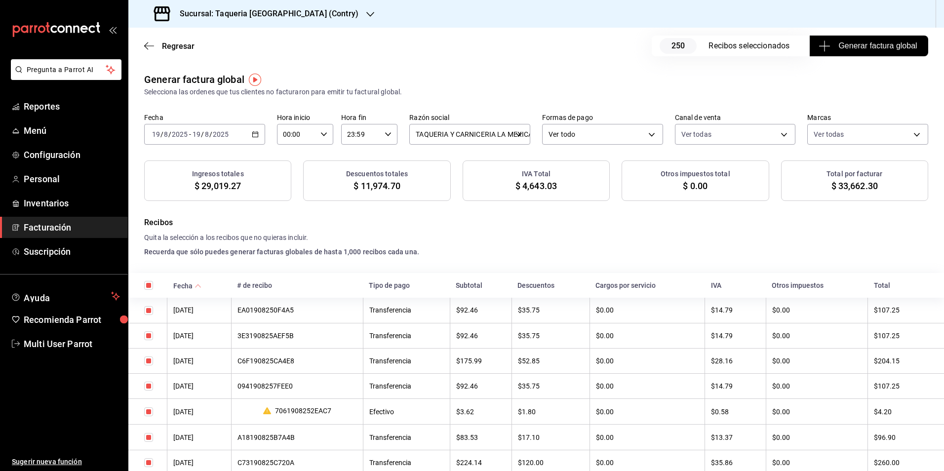
click at [847, 48] on span "Generar factura global" at bounding box center [868, 46] width 96 height 12
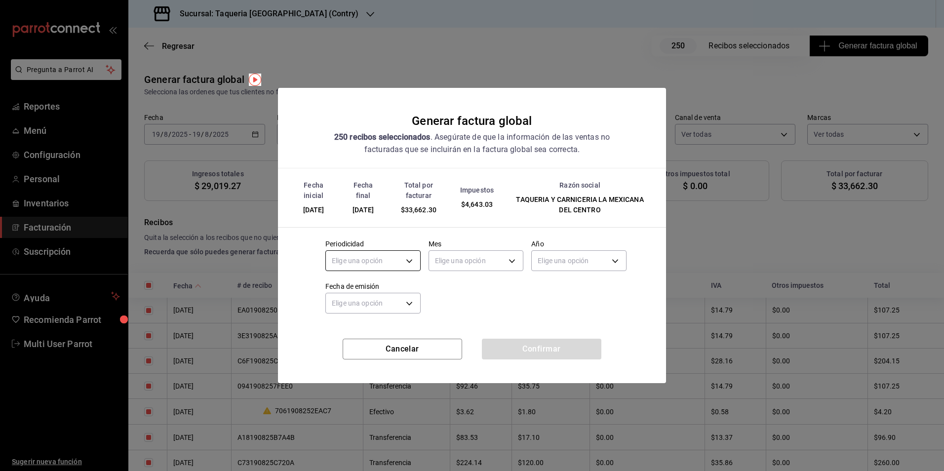
click at [375, 270] on body "Pregunta a Parrot AI Reportes Menú Configuración Personal Inventarios Facturaci…" at bounding box center [472, 235] width 944 height 471
click at [373, 281] on ul "Elige una opción Diario Semanal Quincenal Mensual" at bounding box center [373, 315] width 94 height 73
click at [375, 286] on li "Diario" at bounding box center [373, 291] width 94 height 16
click at [471, 257] on body "Pregunta a Parrot AI Reportes Menú Configuración Personal Inventarios Facturaci…" at bounding box center [472, 235] width 944 height 471
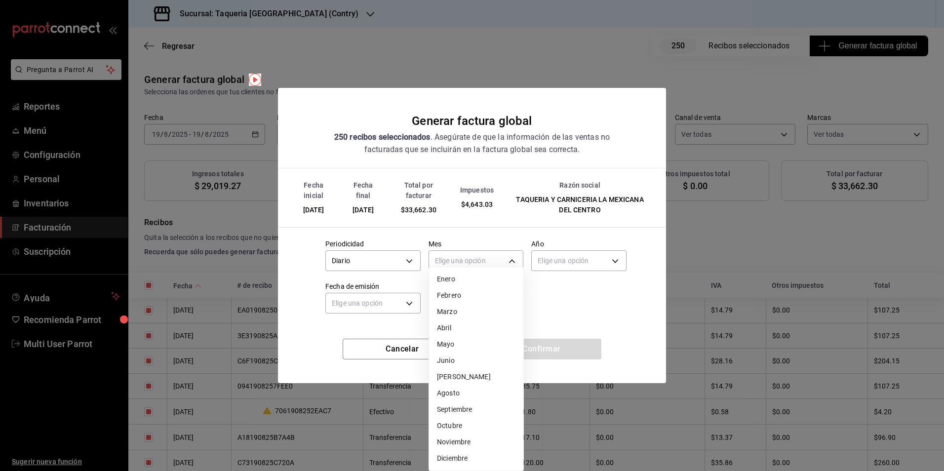
click at [468, 389] on li "Agosto" at bounding box center [476, 393] width 94 height 16
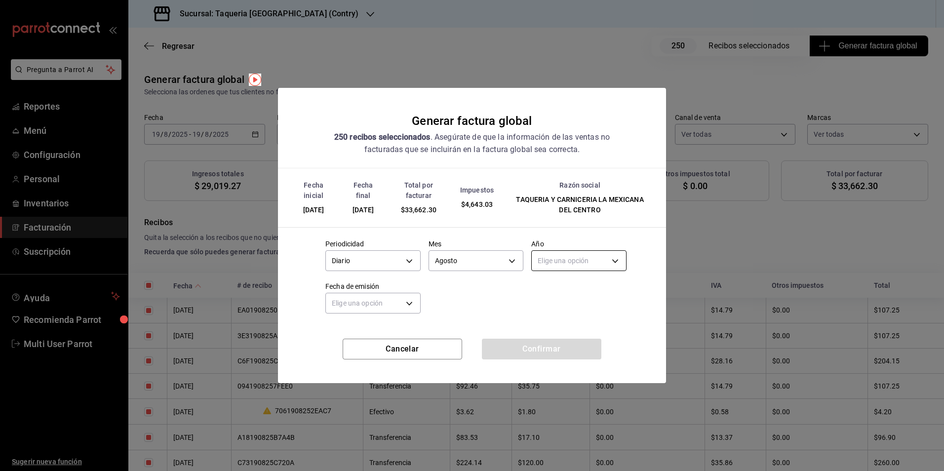
click at [574, 255] on body "Pregunta a Parrot AI Reportes Menú Configuración Personal Inventarios Facturaci…" at bounding box center [472, 235] width 944 height 471
click at [566, 286] on li "2025" at bounding box center [578, 291] width 94 height 16
click at [377, 302] on body "Pregunta a Parrot AI Reportes Menú Configuración Personal Inventarios Facturaci…" at bounding box center [472, 235] width 944 height 471
click at [361, 331] on li "Hoy" at bounding box center [373, 334] width 94 height 16
click at [505, 344] on button "Confirmar" at bounding box center [541, 349] width 119 height 21
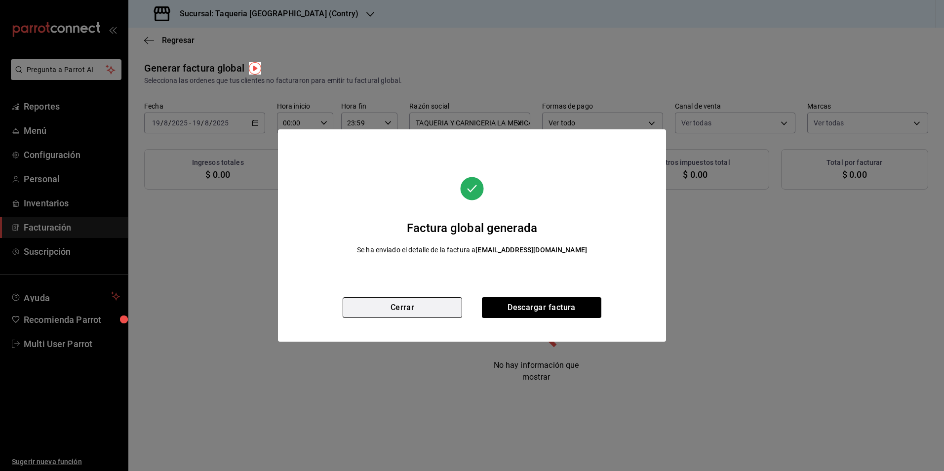
click at [408, 315] on button "Cerrar" at bounding box center [401, 307] width 119 height 21
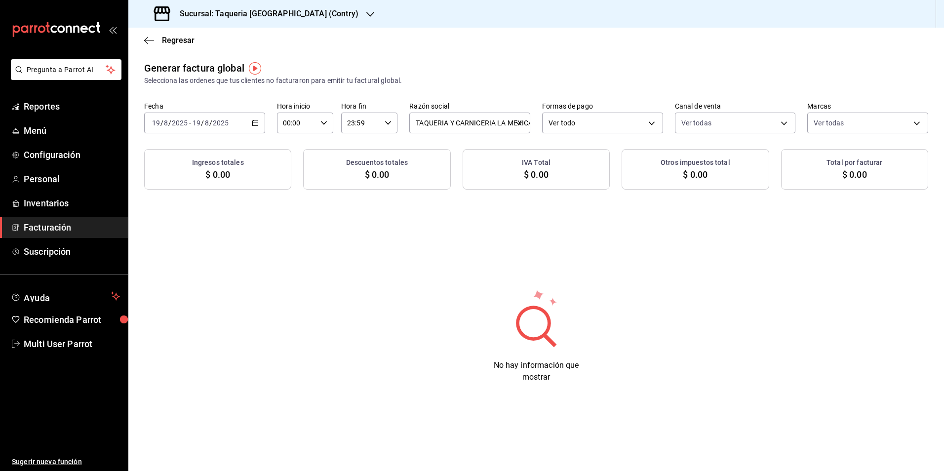
click at [203, 125] on span "/" at bounding box center [202, 123] width 3 height 8
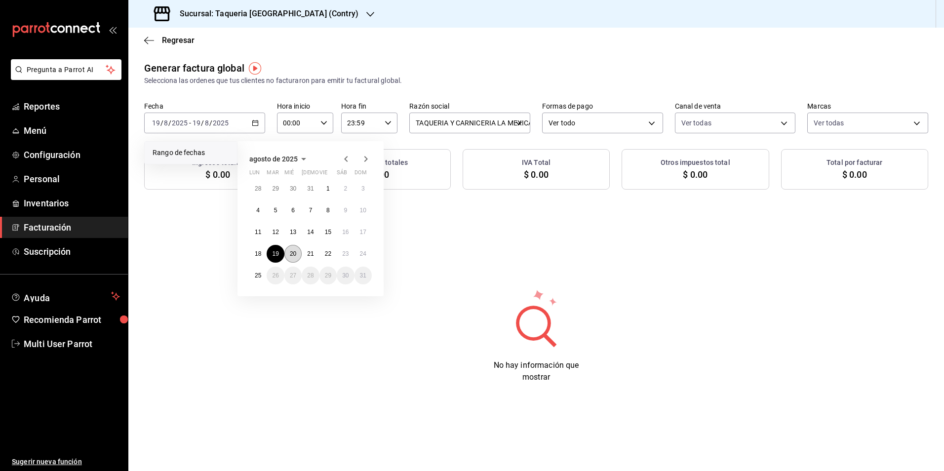
click at [295, 255] on abbr "20" at bounding box center [293, 253] width 6 height 7
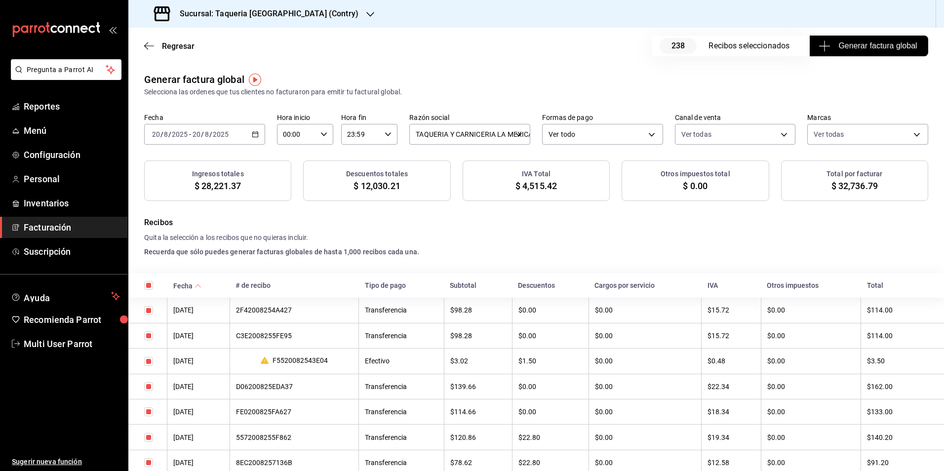
click at [865, 55] on button "Generar factura global" at bounding box center [868, 46] width 118 height 21
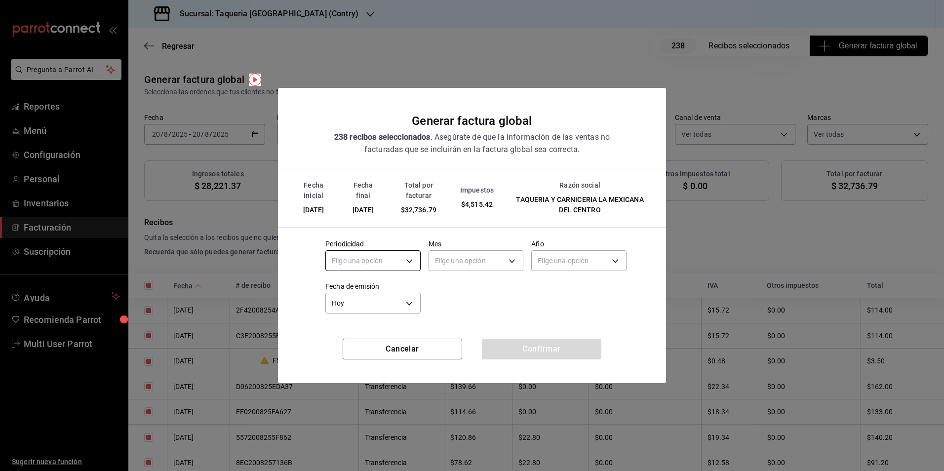
click at [372, 266] on body "Pregunta a Parrot AI Reportes Menú Configuración Personal Inventarios Facturaci…" at bounding box center [472, 235] width 944 height 471
click at [359, 287] on li "Diario" at bounding box center [373, 291] width 94 height 16
click at [438, 259] on body "Pregunta a Parrot AI Reportes Menú Configuración Personal Inventarios Facturaci…" at bounding box center [472, 235] width 944 height 471
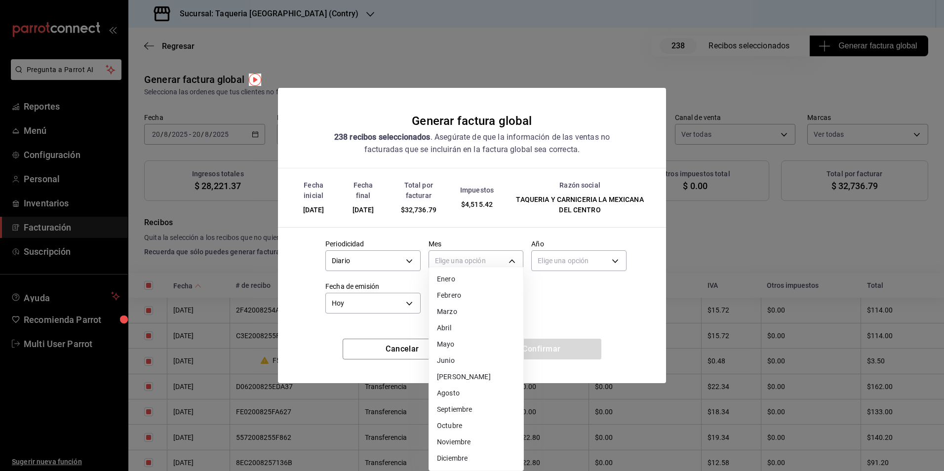
click at [449, 386] on li "Agosto" at bounding box center [476, 393] width 94 height 16
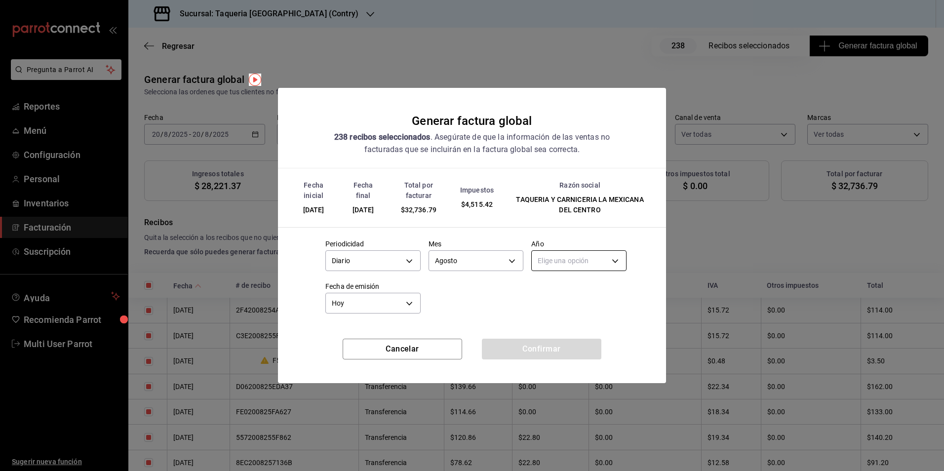
click at [569, 264] on body "Pregunta a Parrot AI Reportes Menú Configuración Personal Inventarios Facturaci…" at bounding box center [472, 235] width 944 height 471
click at [549, 288] on li "2025" at bounding box center [578, 291] width 94 height 16
click at [576, 347] on button "Confirmar" at bounding box center [541, 349] width 119 height 21
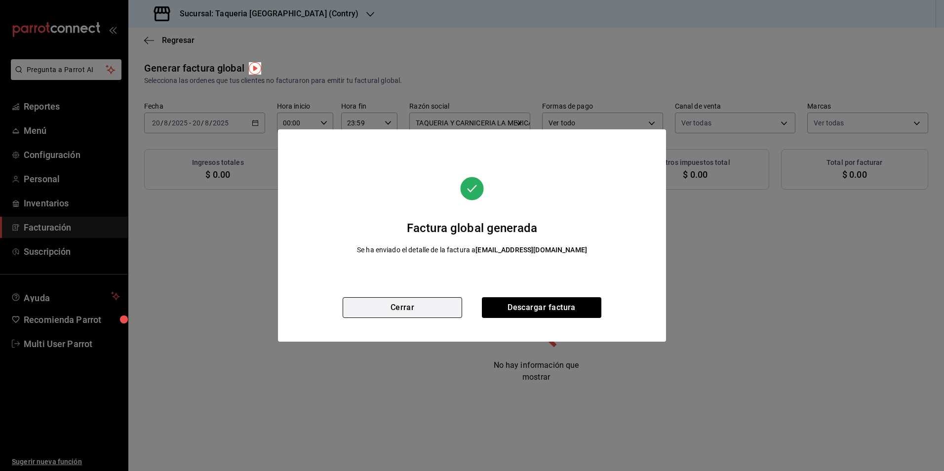
click at [402, 306] on button "Cerrar" at bounding box center [401, 307] width 119 height 21
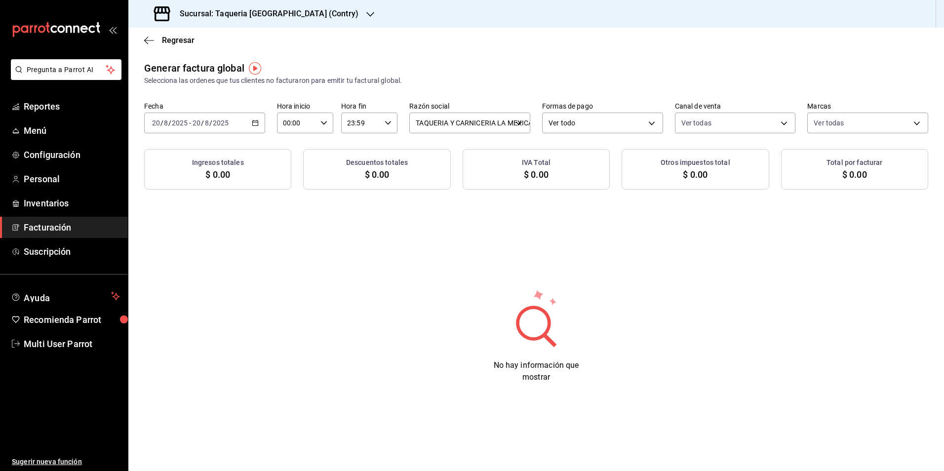
click at [241, 128] on div "2025-08-20 20 / 8 / 2025 - 2025-08-20 20 / 8 / 2025" at bounding box center [204, 123] width 121 height 21
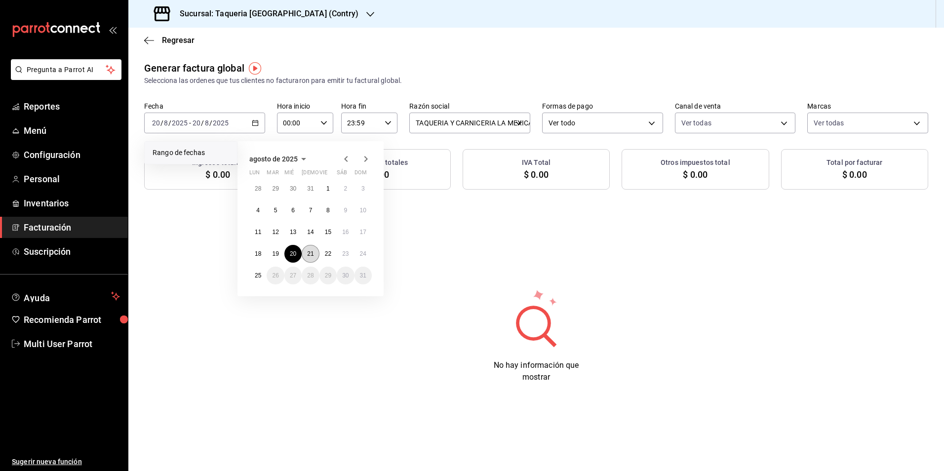
click at [304, 253] on button "21" at bounding box center [310, 254] width 17 height 18
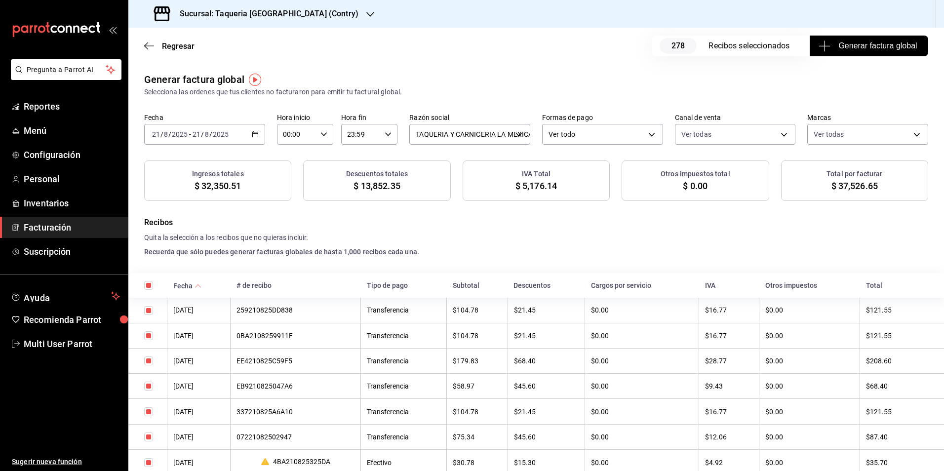
click at [853, 57] on div "Regresar 278 Recibos seleccionados Generar factura global" at bounding box center [535, 46] width 815 height 37
click at [850, 52] on button "Generar factura global" at bounding box center [868, 46] width 118 height 21
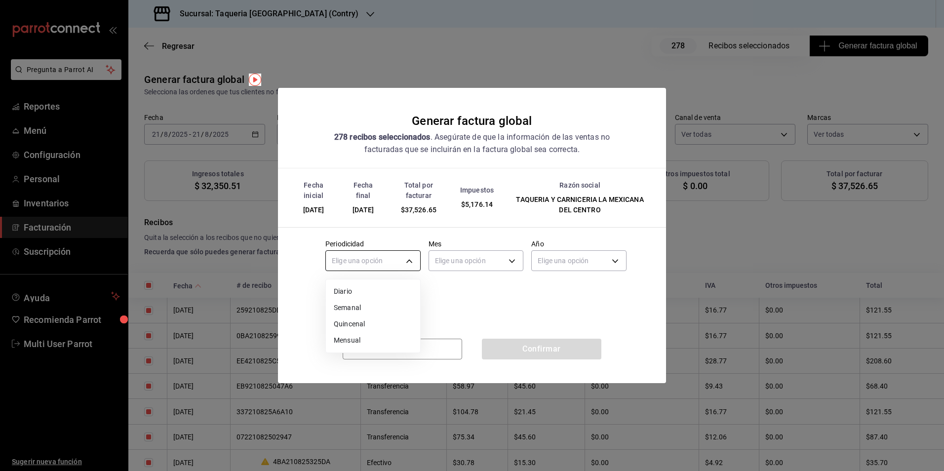
click at [390, 263] on body "Pregunta a Parrot AI Reportes Menú Configuración Personal Inventarios Facturaci…" at bounding box center [472, 235] width 944 height 471
click at [375, 292] on li "Diario" at bounding box center [373, 291] width 94 height 16
click at [483, 258] on body "Pregunta a Parrot AI Reportes Menú Configuración Personal Inventarios Facturaci…" at bounding box center [472, 235] width 944 height 471
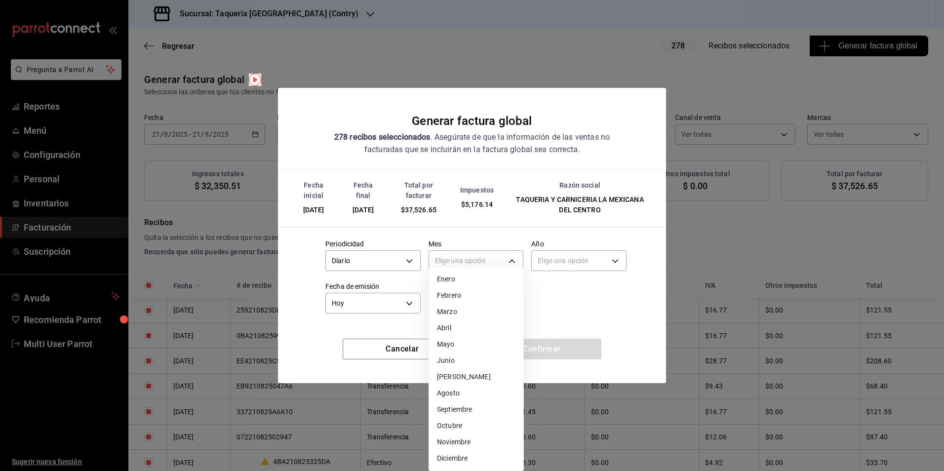
click at [464, 396] on li "Agosto" at bounding box center [476, 393] width 94 height 16
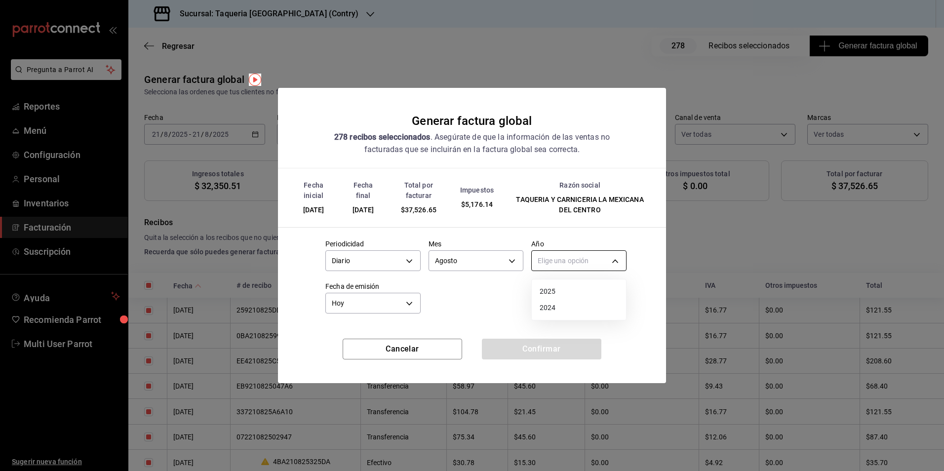
click at [571, 257] on body "Pregunta a Parrot AI Reportes Menú Configuración Personal Inventarios Facturaci…" at bounding box center [472, 235] width 944 height 471
click at [562, 290] on li "2025" at bounding box center [578, 291] width 94 height 16
click at [542, 346] on button "Confirmar" at bounding box center [541, 349] width 119 height 21
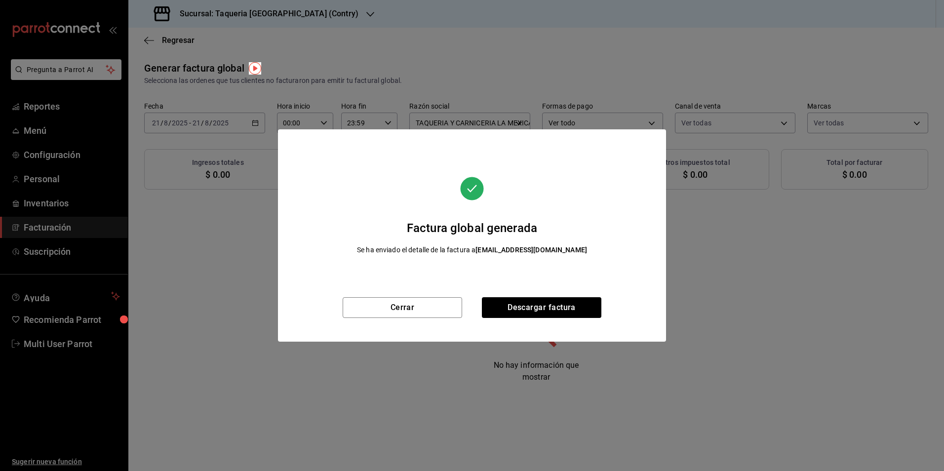
click at [410, 296] on div "Factura global generada Se ha enviado el detalle de la factura a sinfacturar.me…" at bounding box center [472, 213] width 388 height 168
click at [417, 302] on button "Cerrar" at bounding box center [401, 307] width 119 height 21
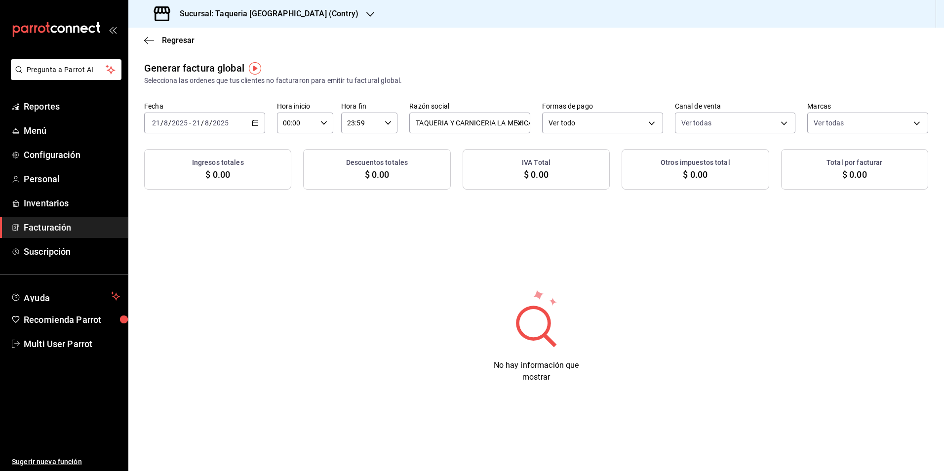
click at [221, 119] on input "2025" at bounding box center [220, 123] width 17 height 8
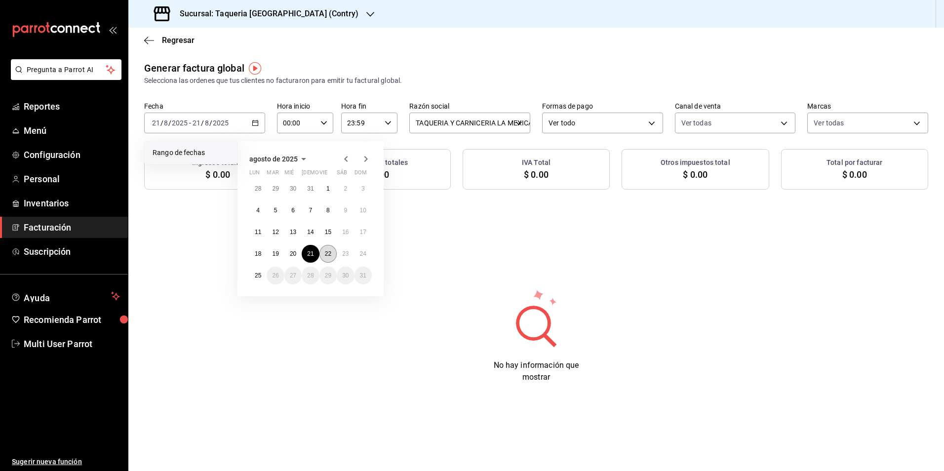
click at [328, 259] on button "22" at bounding box center [327, 254] width 17 height 18
click at [327, 258] on button "22" at bounding box center [327, 254] width 17 height 18
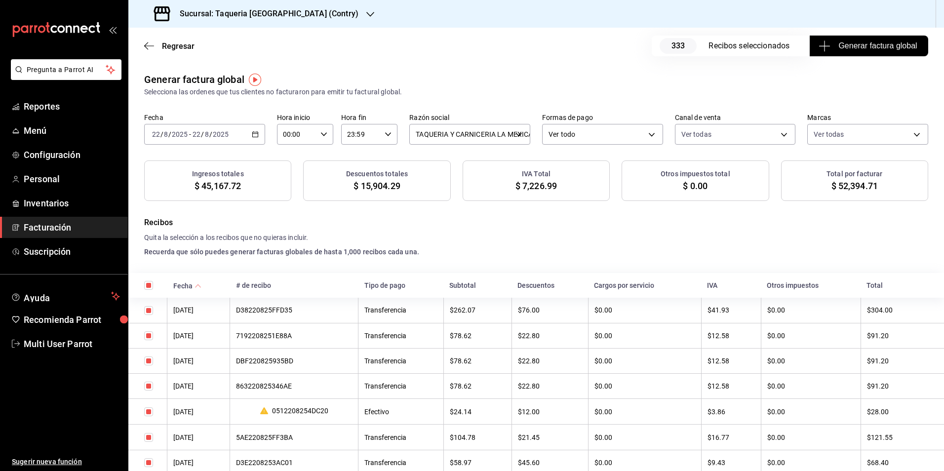
click at [835, 51] on span "Generar factura global" at bounding box center [868, 46] width 96 height 12
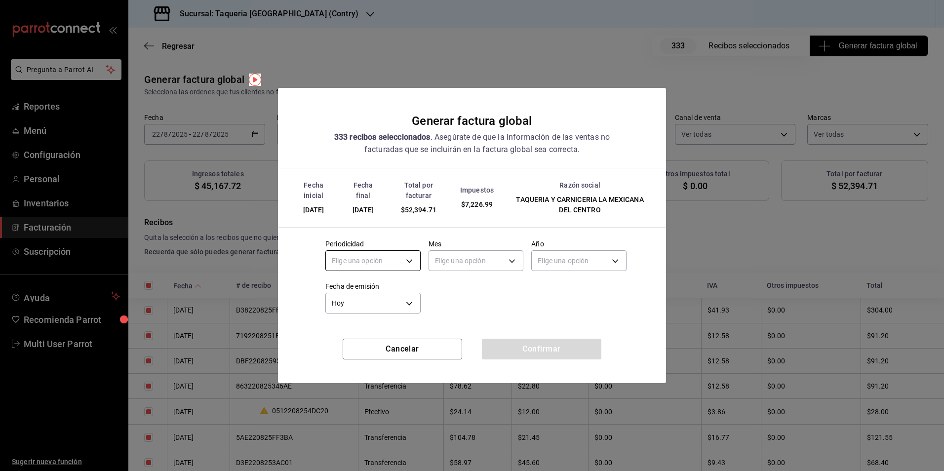
click at [381, 260] on body "Pregunta a Parrot AI Reportes Menú Configuración Personal Inventarios Facturaci…" at bounding box center [472, 235] width 944 height 471
click at [372, 288] on li "Diario" at bounding box center [373, 291] width 94 height 16
click at [474, 263] on body "Pregunta a Parrot AI Reportes Menú Configuración Personal Inventarios Facturaci…" at bounding box center [472, 235] width 944 height 471
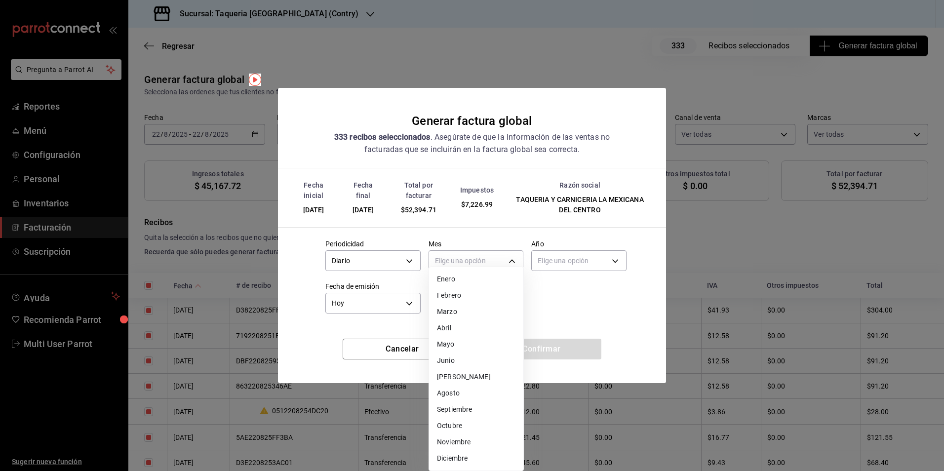
click at [450, 394] on li "Agosto" at bounding box center [476, 393] width 94 height 16
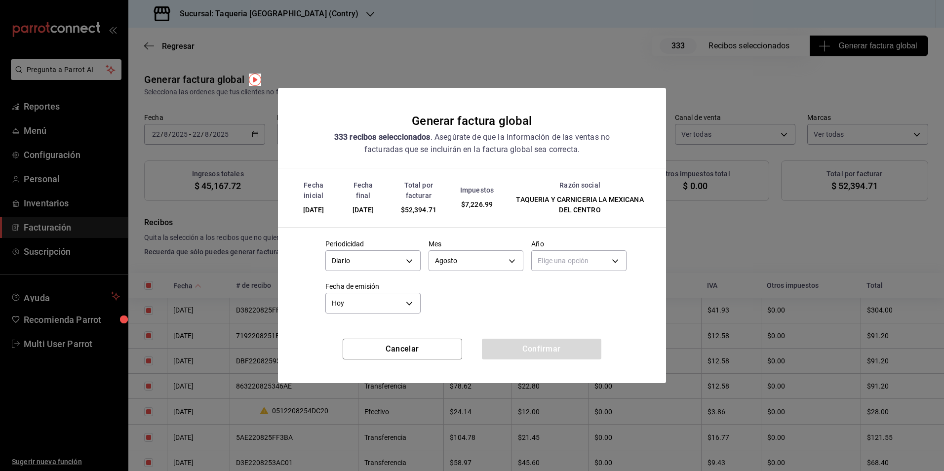
click at [564, 256] on body "Pregunta a Parrot AI Reportes Menú Configuración Personal Inventarios Facturaci…" at bounding box center [472, 235] width 944 height 471
click at [546, 290] on li "2025" at bounding box center [578, 291] width 94 height 16
click at [545, 340] on button "Confirmar" at bounding box center [541, 349] width 119 height 21
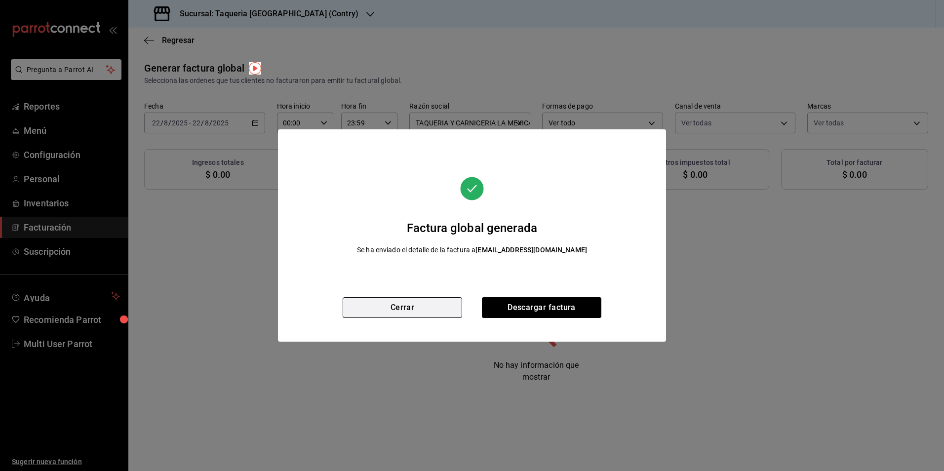
click at [455, 305] on button "Cerrar" at bounding box center [401, 307] width 119 height 21
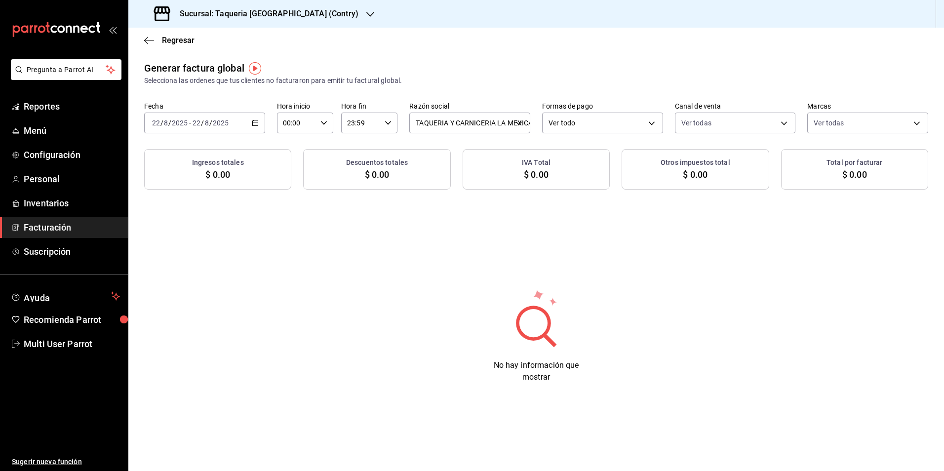
click at [220, 124] on input "2025" at bounding box center [220, 123] width 17 height 8
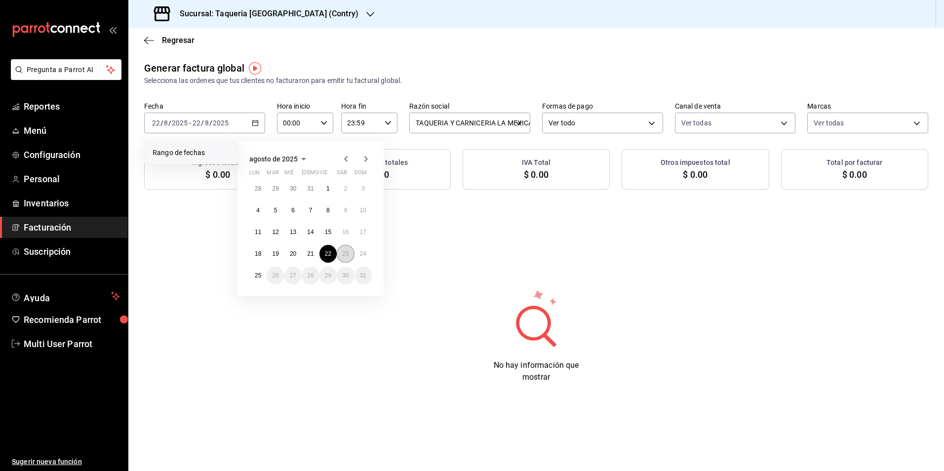
click at [342, 246] on button "23" at bounding box center [345, 254] width 17 height 18
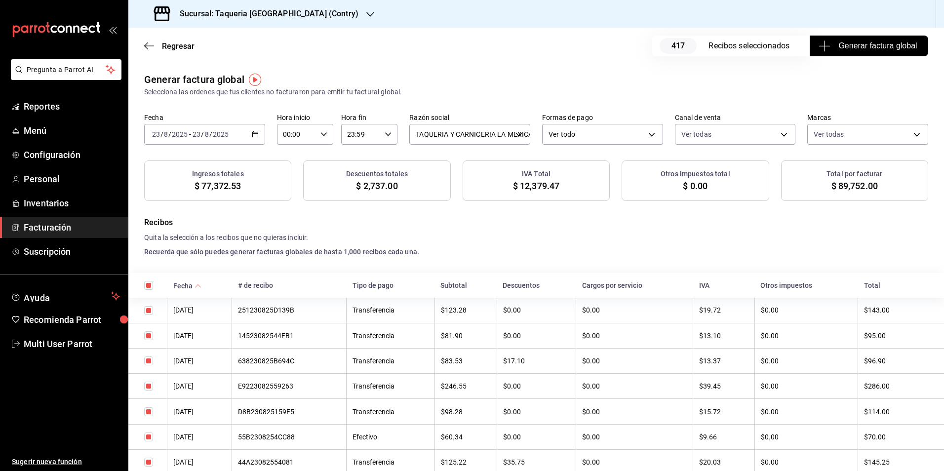
click at [261, 22] on div "Sucursal: Taqueria La Mexicana (Contry)" at bounding box center [257, 14] width 242 height 28
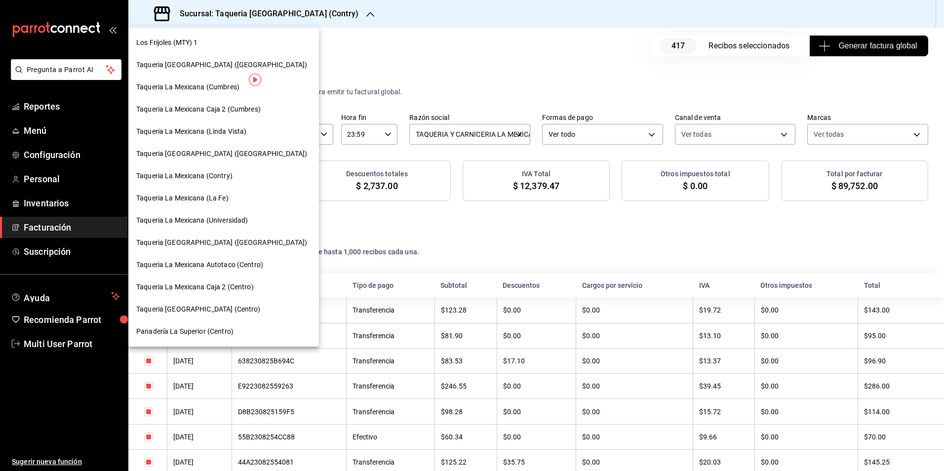
click at [232, 223] on span "Taqueria La Mexicana (Universidad)" at bounding box center [192, 220] width 112 height 10
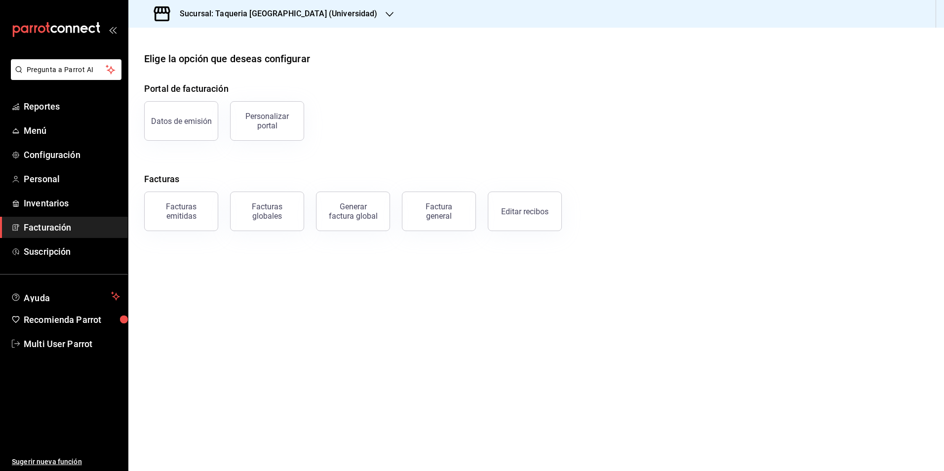
click at [562, 215] on div "Facturas emitidas Facturas globales Generar factura global Factura general Edit…" at bounding box center [530, 205] width 796 height 51
click at [547, 213] on button "Editar recibos" at bounding box center [525, 210] width 74 height 39
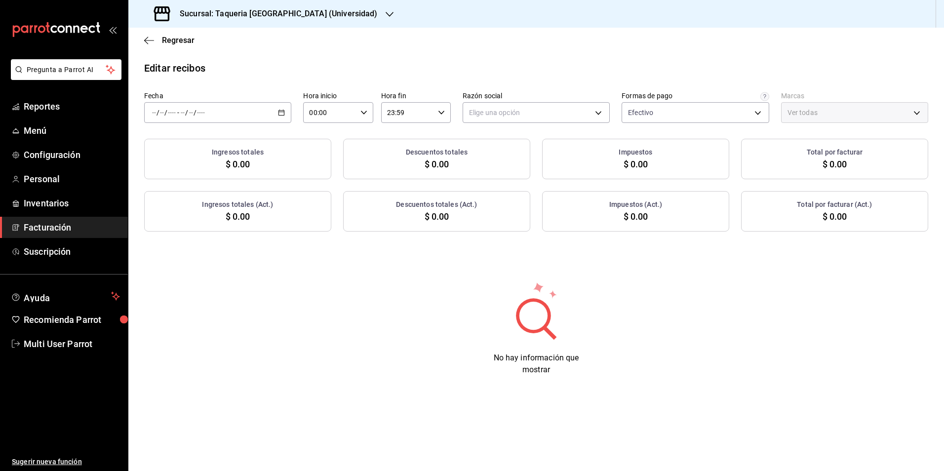
click at [231, 113] on div "/ / - / /" at bounding box center [217, 112] width 147 height 21
click at [205, 250] on span "Rango de fechas" at bounding box center [190, 253] width 76 height 10
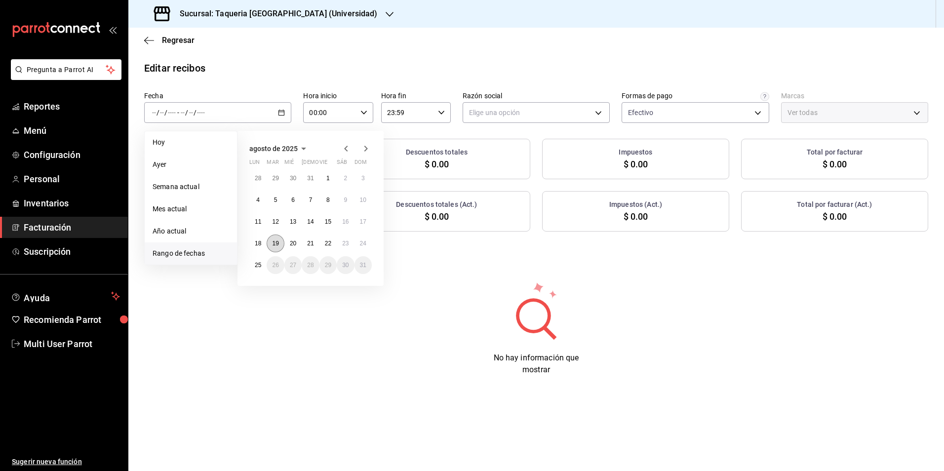
click at [275, 246] on abbr "19" at bounding box center [275, 243] width 6 height 7
click at [333, 246] on button "22" at bounding box center [327, 243] width 17 height 18
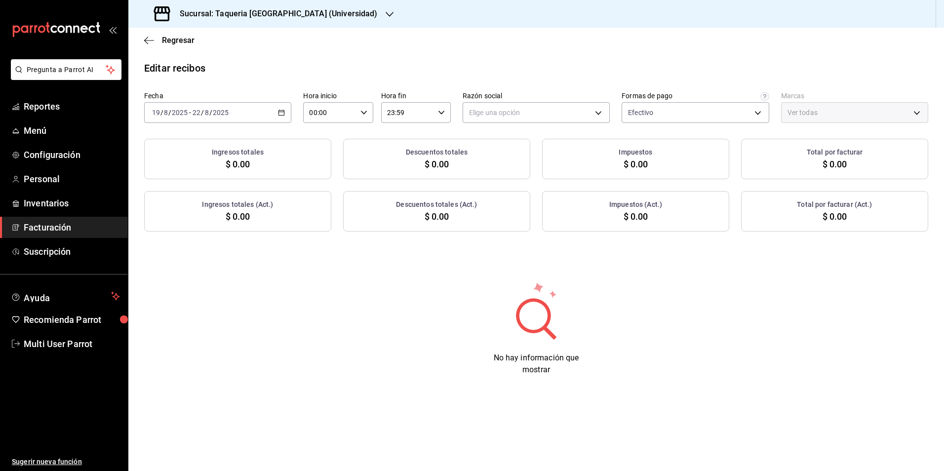
click at [540, 101] on div "Elige una opción" at bounding box center [535, 110] width 147 height 25
click at [537, 117] on body "Pregunta a Parrot AI Reportes Menú Configuración Personal Inventarios Facturaci…" at bounding box center [472, 235] width 944 height 471
click at [531, 163] on li "TAQUERIA Y CARNICERIA LA MEXICANA DEL CENTRO" at bounding box center [552, 162] width 179 height 18
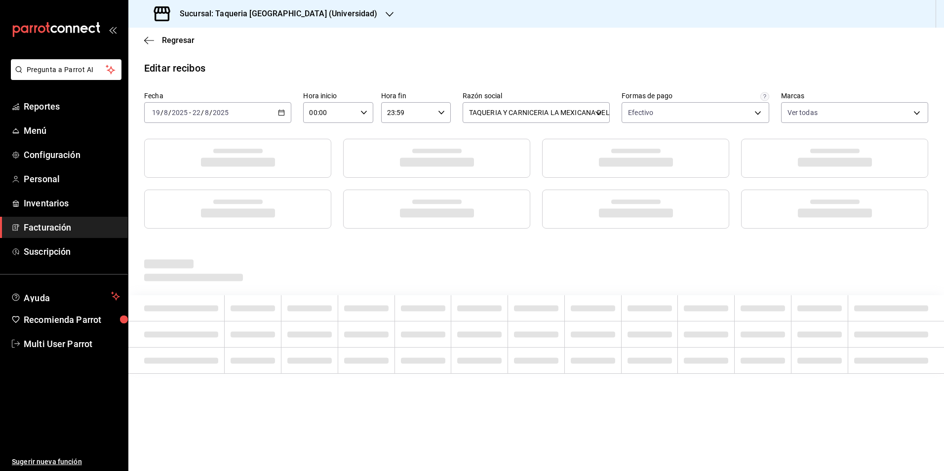
click at [530, 76] on div "Editar recibos Fecha 2025-08-19 19 / 8 / 2025 - 2025-08-22 22 / 8 / 2025 Hora i…" at bounding box center [535, 237] width 815 height 352
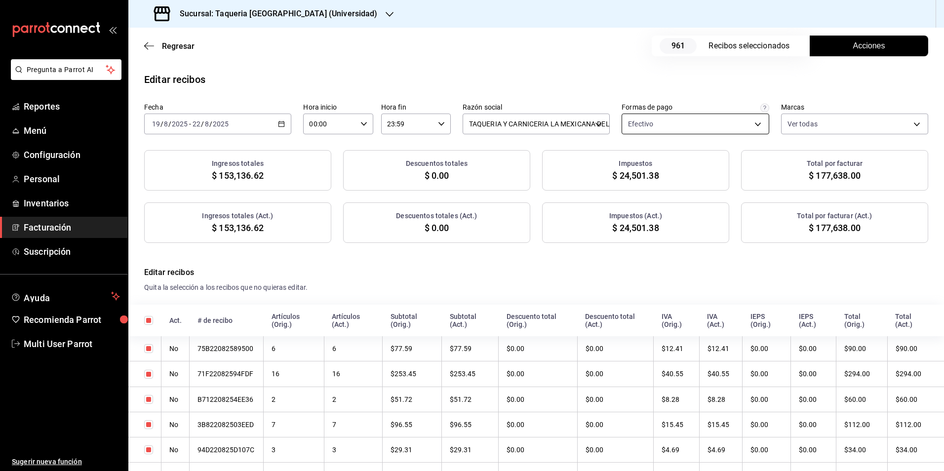
click at [692, 127] on body "Pregunta a Parrot AI Reportes Menú Configuración Personal Inventarios Facturaci…" at bounding box center [472, 235] width 944 height 471
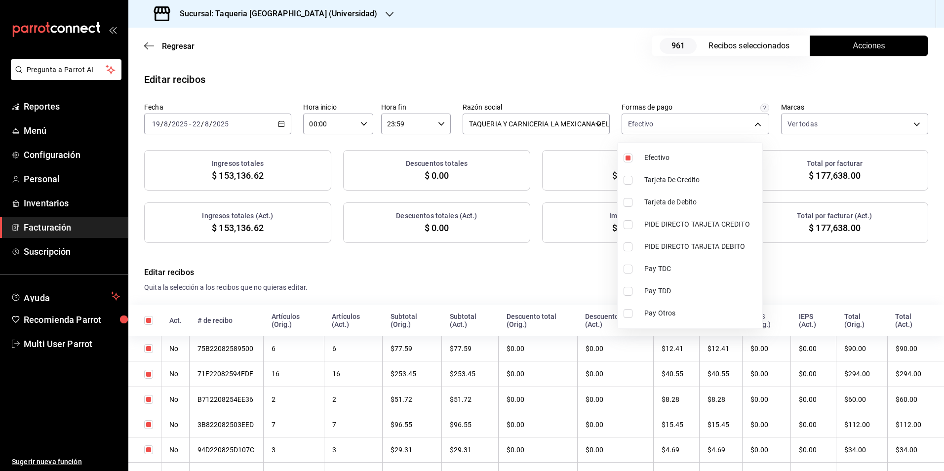
click at [658, 155] on span "Efectivo" at bounding box center [701, 157] width 114 height 10
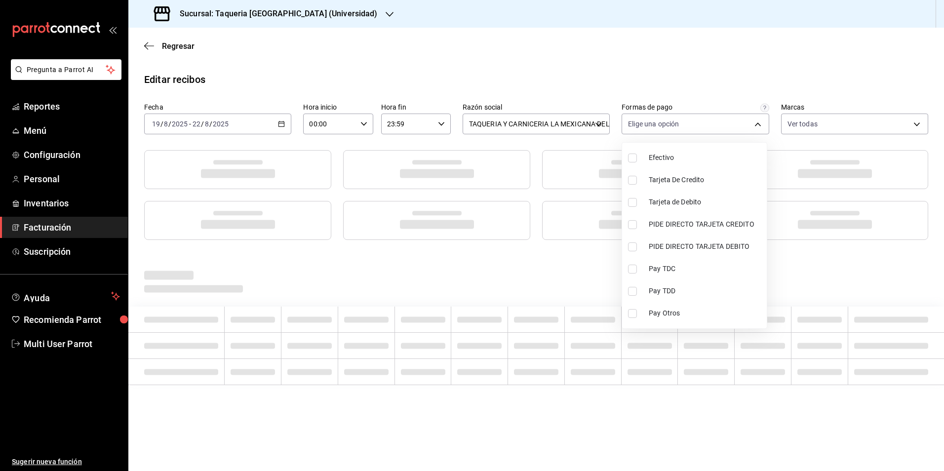
click at [580, 69] on div at bounding box center [472, 235] width 944 height 471
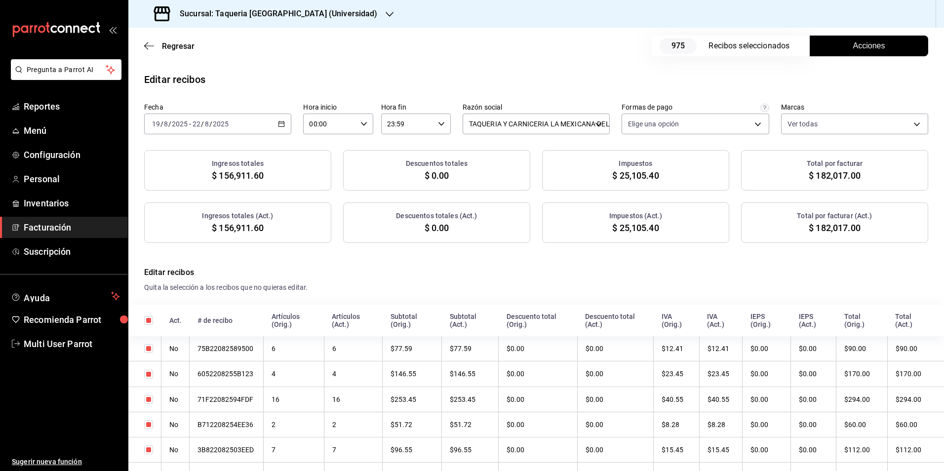
click at [829, 46] on button "Acciones" at bounding box center [868, 46] width 118 height 21
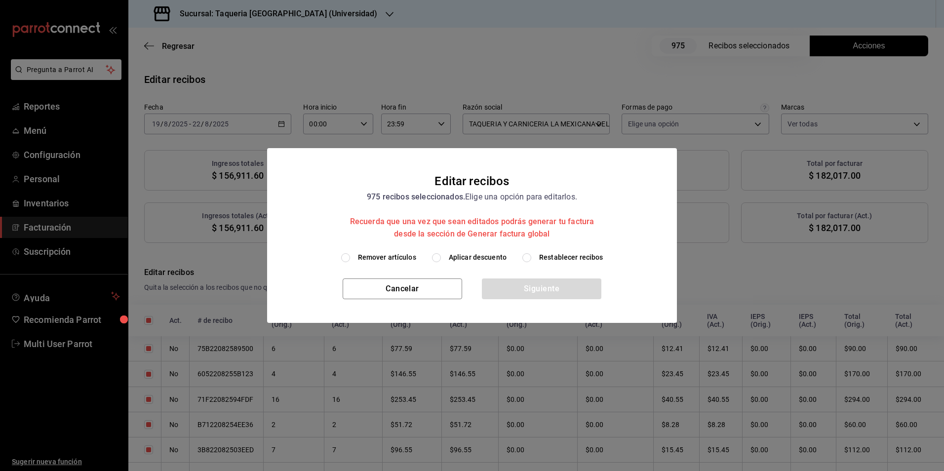
click at [487, 250] on h2 "Editar recibos 975 recibos seleccionados. Elige una opción para editarlos. Recu…" at bounding box center [472, 200] width 410 height 104
click at [482, 260] on span "Aplicar descuento" at bounding box center [478, 257] width 58 height 10
click at [441, 260] on input "Aplicar descuento" at bounding box center [436, 257] width 9 height 9
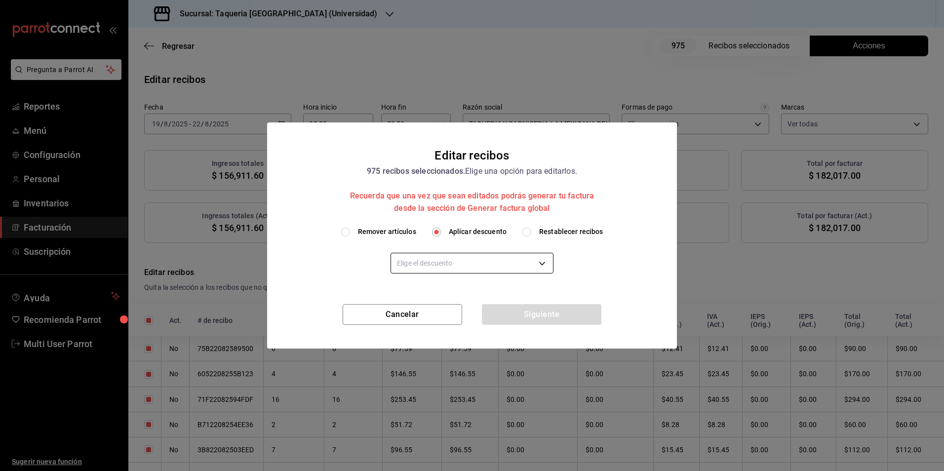
click at [481, 261] on body "Pregunta a Parrot AI Reportes Menú Configuración Personal Inventarios Facturaci…" at bounding box center [472, 235] width 944 height 471
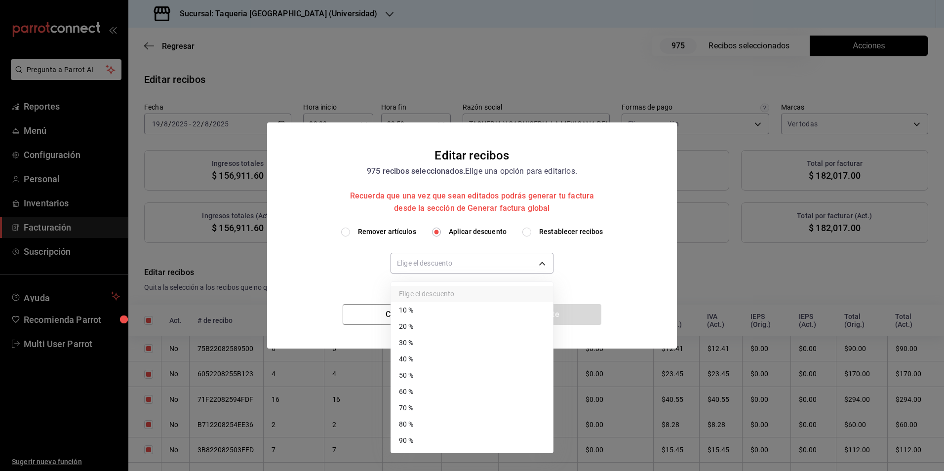
click at [433, 347] on li "30 %" at bounding box center [472, 343] width 162 height 16
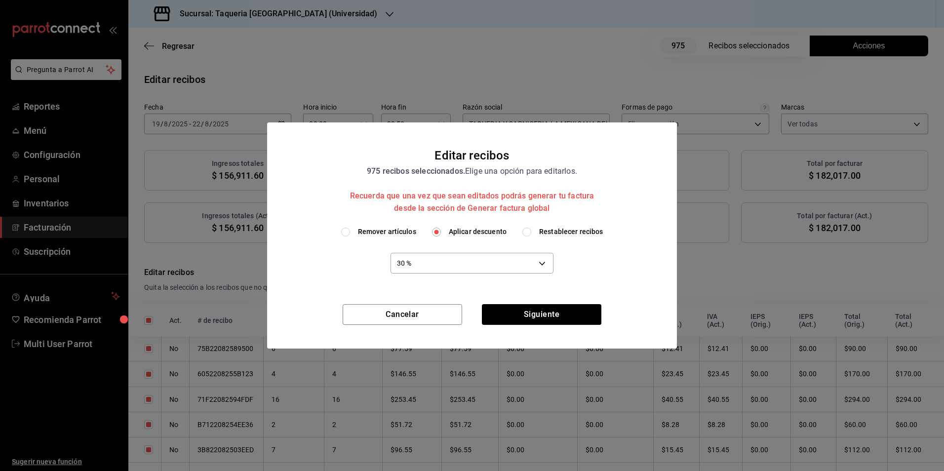
click at [520, 303] on div "Remover artículos Aplicar descuento Restablecer recibos 30 % 30" at bounding box center [472, 265] width 410 height 77
click at [541, 312] on button "Siguiente" at bounding box center [541, 314] width 119 height 21
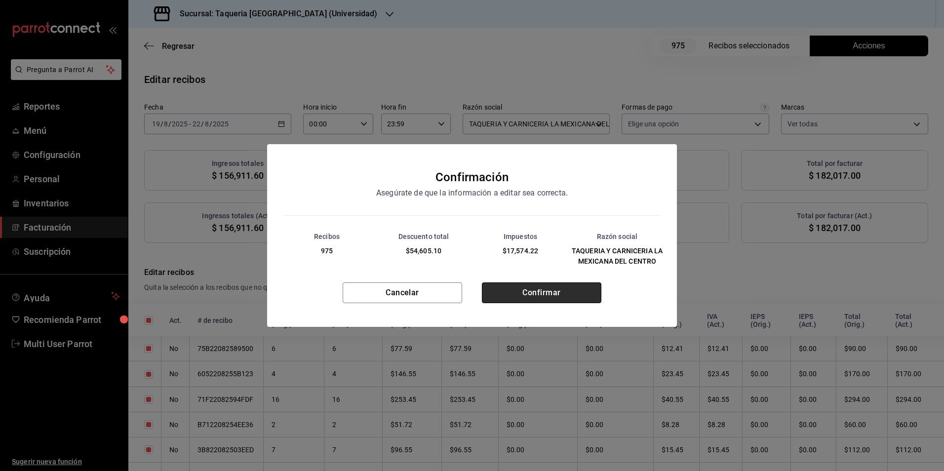
click at [543, 287] on button "Confirmar" at bounding box center [541, 292] width 119 height 21
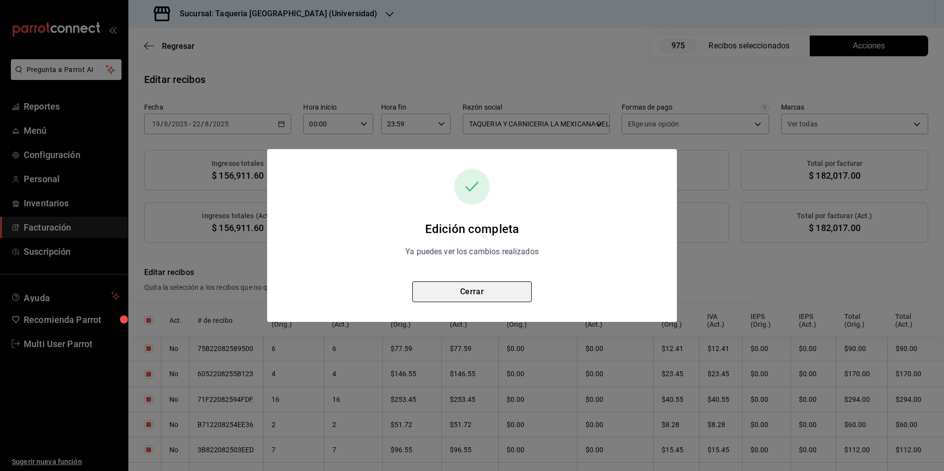
click at [444, 289] on button "Cerrar" at bounding box center [471, 291] width 119 height 21
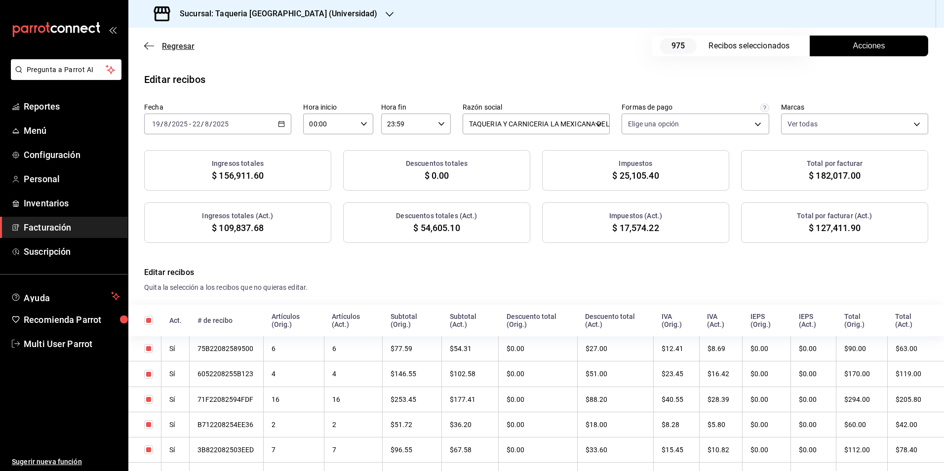
click at [169, 48] on span "Regresar" at bounding box center [178, 45] width 33 height 9
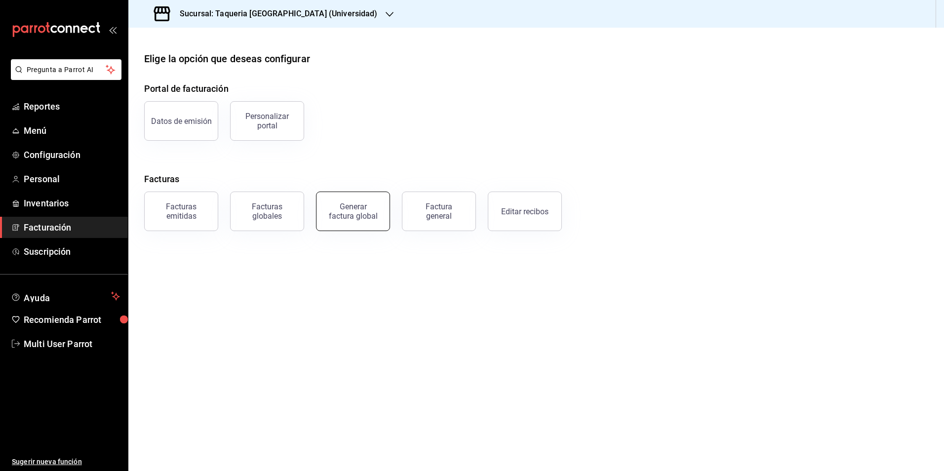
click at [362, 224] on button "Generar factura global" at bounding box center [353, 210] width 74 height 39
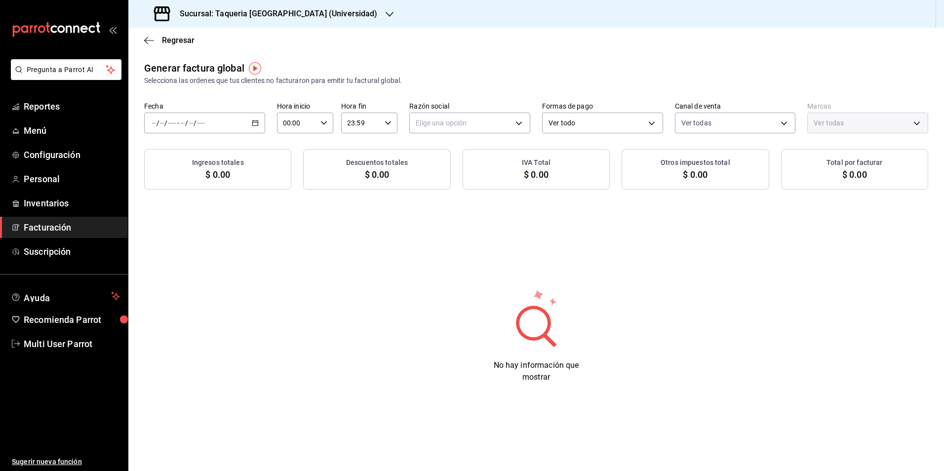
click at [237, 130] on div "/ / - / /" at bounding box center [204, 123] width 121 height 21
click at [210, 137] on div "Generar factura global Selecciona las ordenes que tus clientes no facturaron pa…" at bounding box center [535, 125] width 815 height 129
click at [218, 116] on div "/ / - / /" at bounding box center [204, 123] width 121 height 21
click at [210, 152] on span "Rango de fechas" at bounding box center [190, 153] width 76 height 10
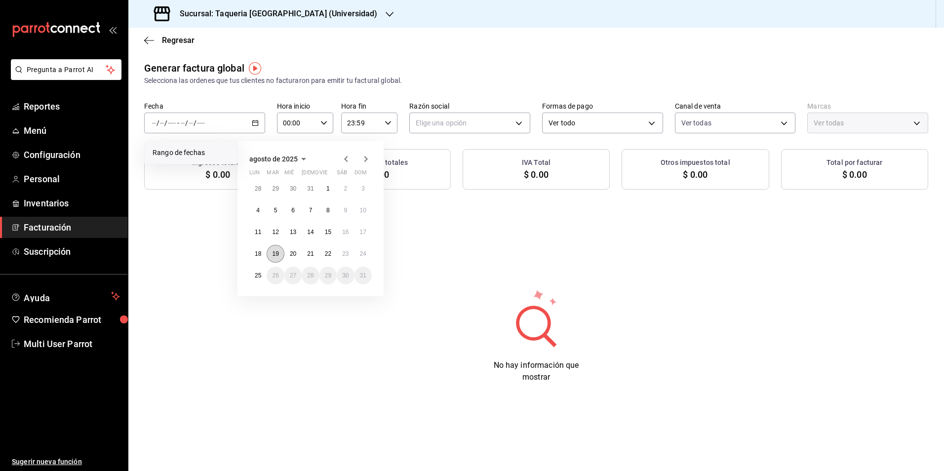
click at [280, 256] on button "19" at bounding box center [274, 254] width 17 height 18
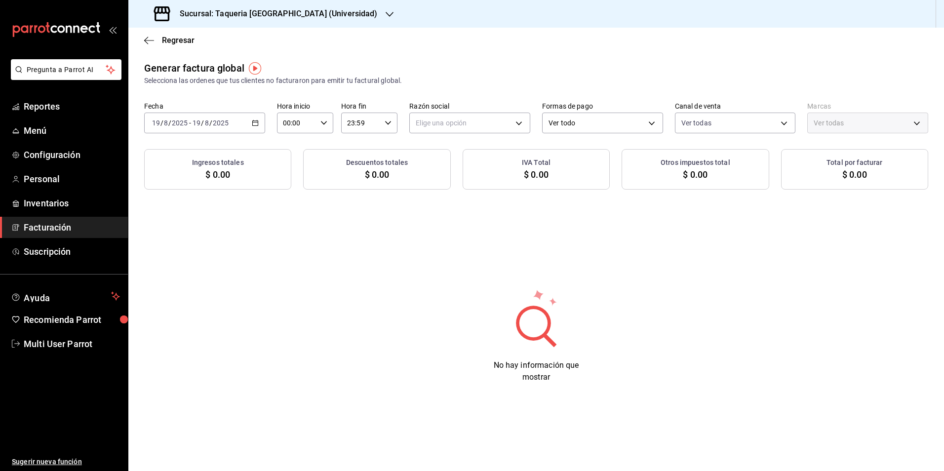
click at [475, 104] on label "Razón social" at bounding box center [469, 106] width 121 height 7
click at [475, 114] on body "Pregunta a Parrot AI Reportes Menú Configuración Personal Inventarios Facturaci…" at bounding box center [472, 235] width 944 height 471
click at [461, 168] on li "TAQUERIA Y CARNICERIA LA MEXICANA DEL CENTRO" at bounding box center [499, 173] width 179 height 18
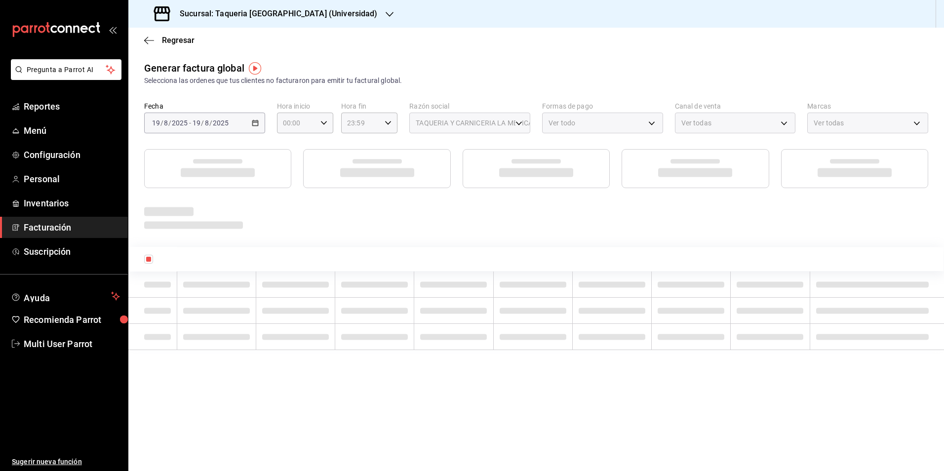
click at [486, 78] on div "Selecciona las ordenes que tus clientes no facturaron para emitir tu factural g…" at bounding box center [536, 81] width 784 height 10
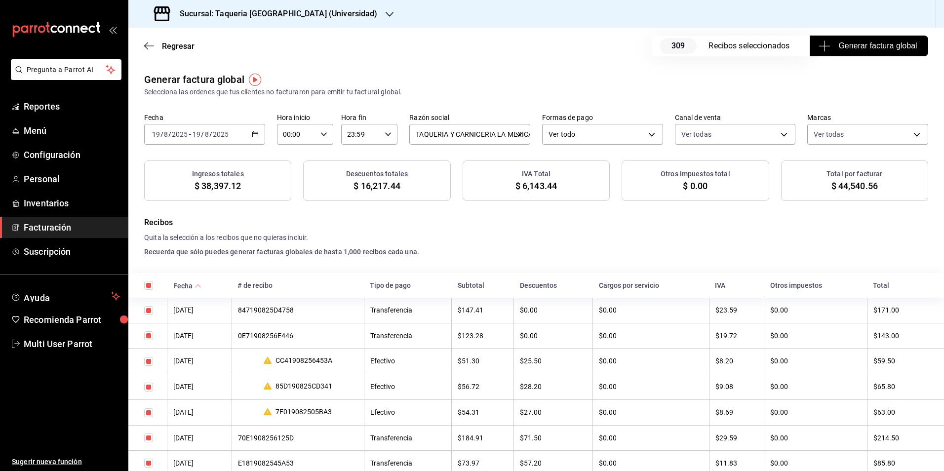
click at [904, 44] on span "Generar factura global" at bounding box center [868, 46] width 96 height 12
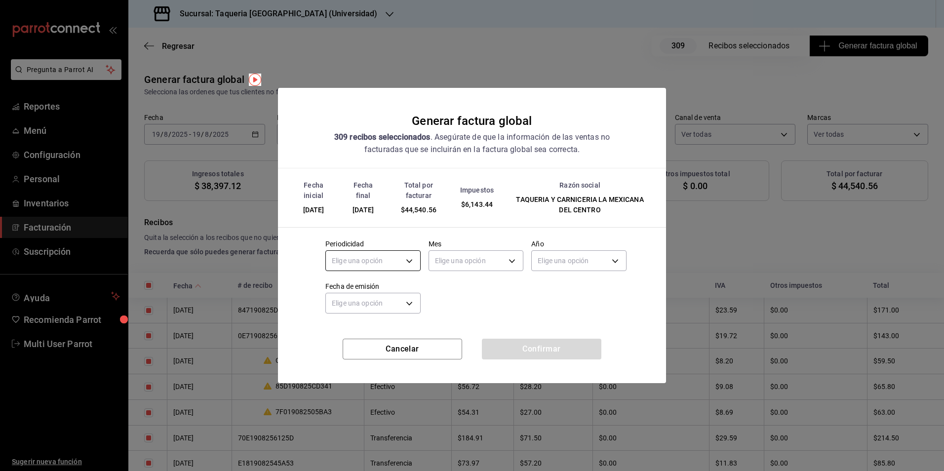
click at [378, 269] on body "Pregunta a Parrot AI Reportes Menú Configuración Personal Inventarios Facturaci…" at bounding box center [472, 235] width 944 height 471
click at [373, 283] on li "Diario" at bounding box center [373, 291] width 94 height 16
click at [486, 261] on body "Pregunta a Parrot AI Reportes Menú Configuración Personal Inventarios Facturaci…" at bounding box center [472, 235] width 944 height 471
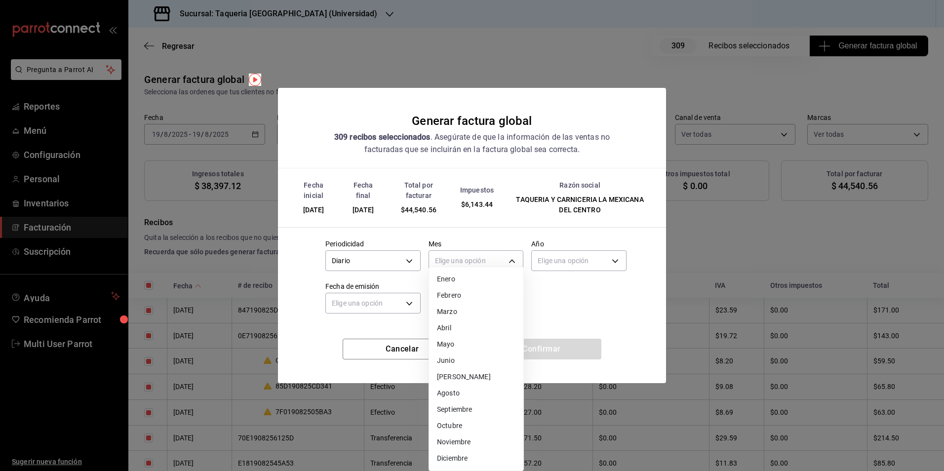
click at [466, 395] on li "Agosto" at bounding box center [476, 393] width 94 height 16
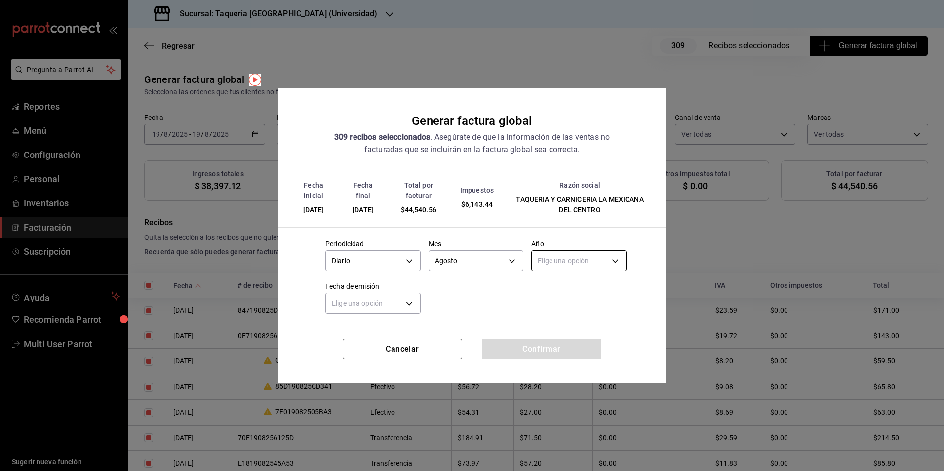
click at [589, 267] on body "Pregunta a Parrot AI Reportes Menú Configuración Personal Inventarios Facturaci…" at bounding box center [472, 235] width 944 height 471
click at [569, 293] on li "2025" at bounding box center [578, 291] width 94 height 16
click at [365, 284] on label "Fecha de emisión" at bounding box center [372, 285] width 95 height 7
click at [366, 302] on body "Pregunta a Parrot AI Reportes Menú Configuración Personal Inventarios Facturaci…" at bounding box center [472, 235] width 944 height 471
click at [345, 330] on li "Hoy" at bounding box center [373, 334] width 94 height 16
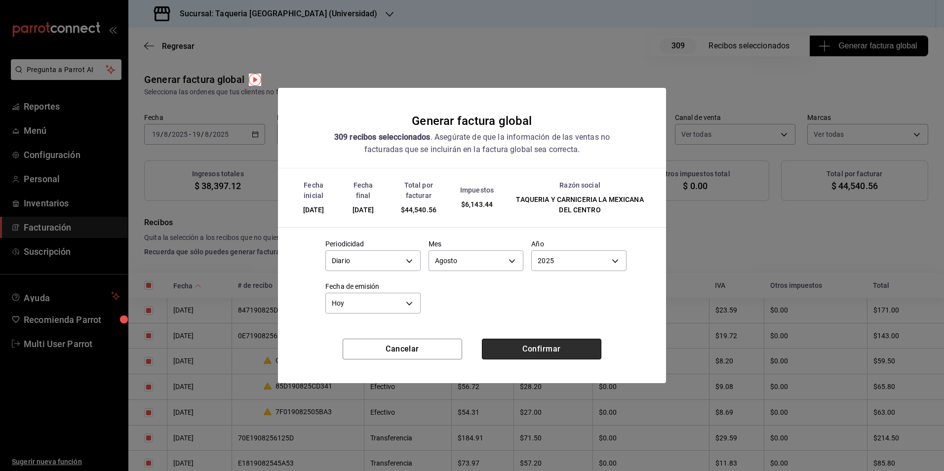
click at [536, 349] on button "Confirmar" at bounding box center [541, 349] width 119 height 21
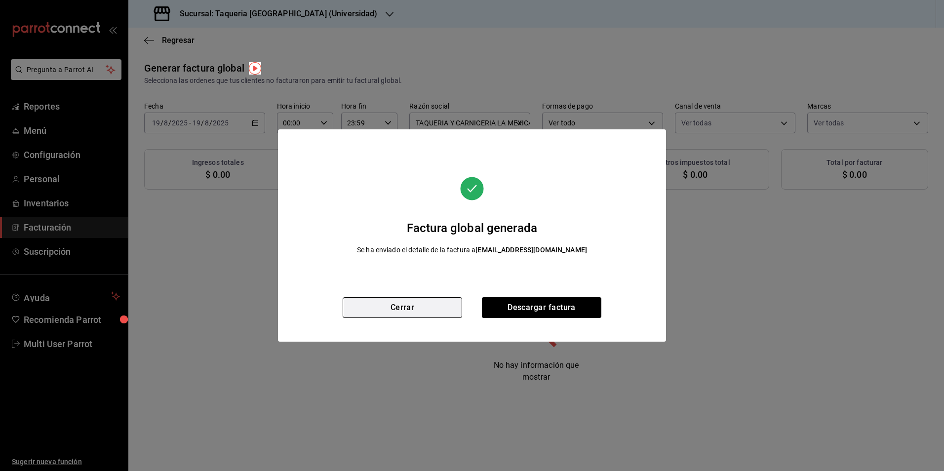
click at [423, 305] on button "Cerrar" at bounding box center [401, 307] width 119 height 21
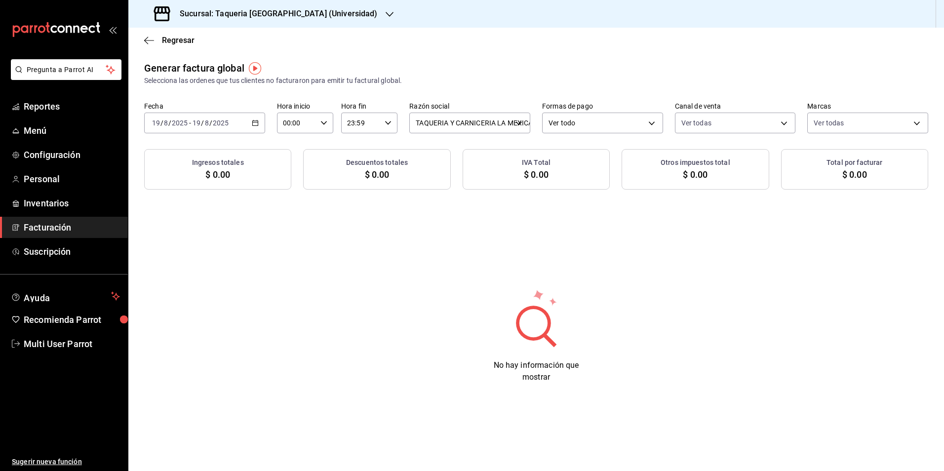
click at [264, 122] on div "2025-08-19 19 / 8 / 2025 - 2025-08-19 19 / 8 / 2025" at bounding box center [204, 123] width 121 height 21
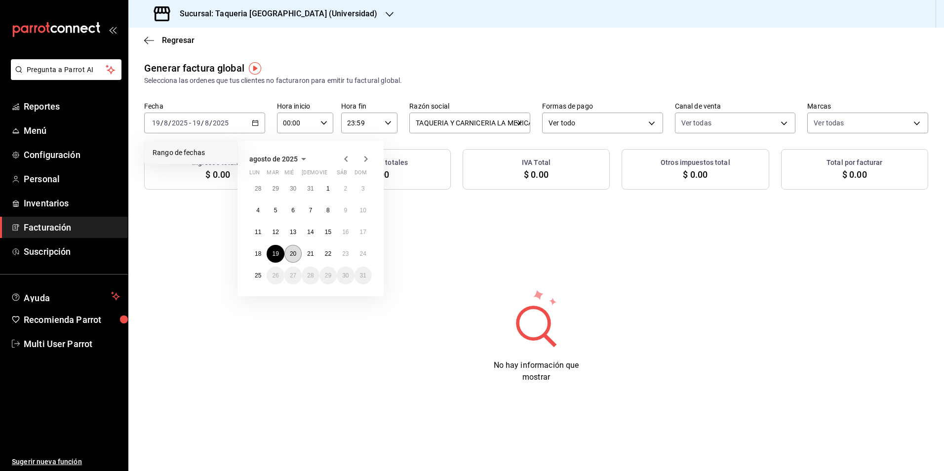
click at [300, 253] on button "20" at bounding box center [292, 254] width 17 height 18
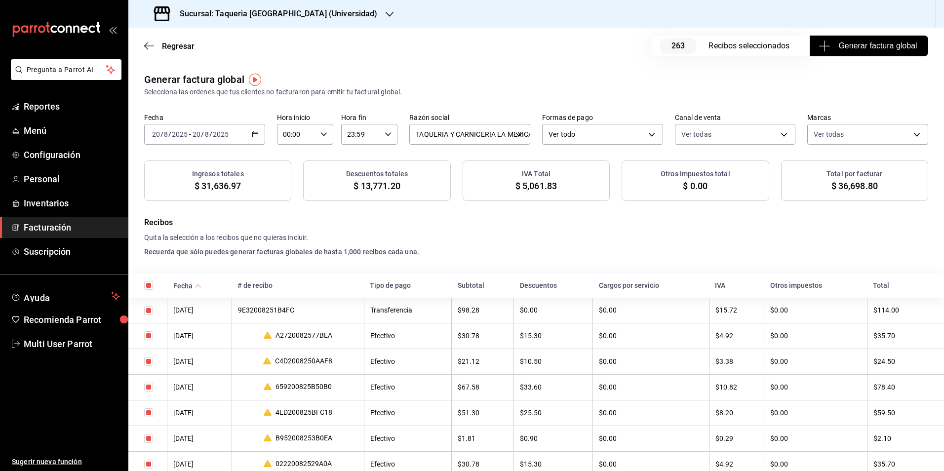
click at [870, 49] on span "Generar factura global" at bounding box center [868, 46] width 96 height 12
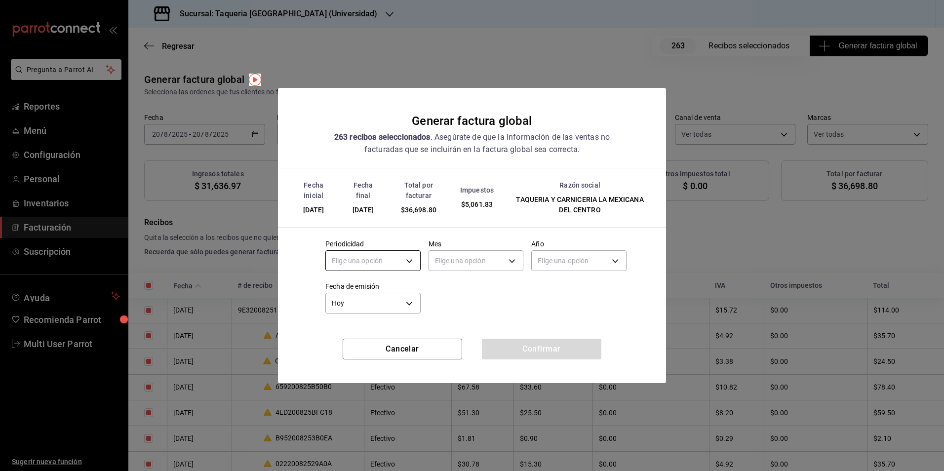
click at [368, 265] on body "Pregunta a Parrot AI Reportes Menú Configuración Personal Inventarios Facturaci…" at bounding box center [472, 235] width 944 height 471
click at [365, 288] on li "Diario" at bounding box center [373, 291] width 94 height 16
click at [495, 266] on body "Pregunta a Parrot AI Reportes Menú Configuración Personal Inventarios Facturaci…" at bounding box center [472, 235] width 944 height 471
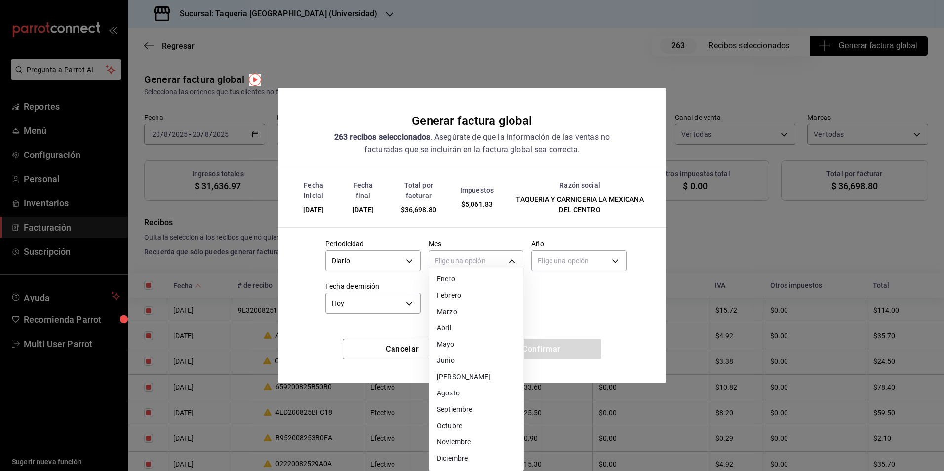
click at [470, 389] on li "Agosto" at bounding box center [476, 393] width 94 height 16
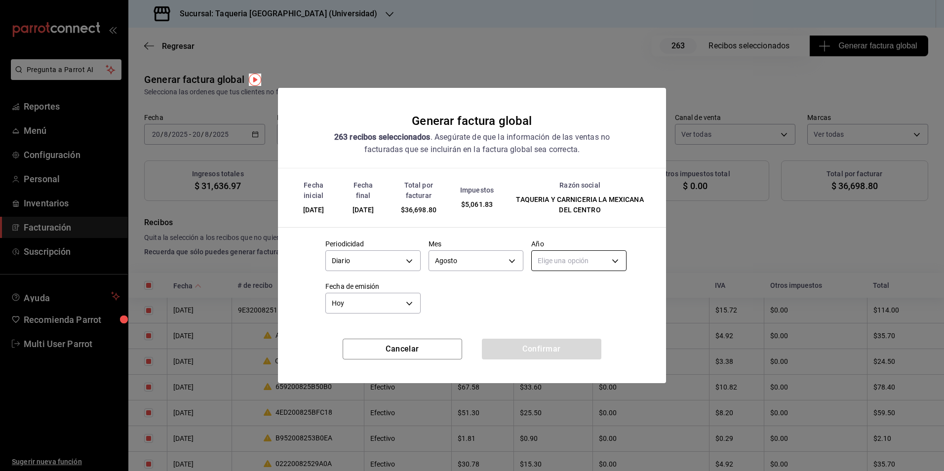
click at [568, 265] on body "Pregunta a Parrot AI Reportes Menú Configuración Personal Inventarios Facturaci…" at bounding box center [472, 235] width 944 height 471
click at [559, 292] on li "2025" at bounding box center [578, 291] width 94 height 16
click at [553, 346] on button "Confirmar" at bounding box center [541, 349] width 119 height 21
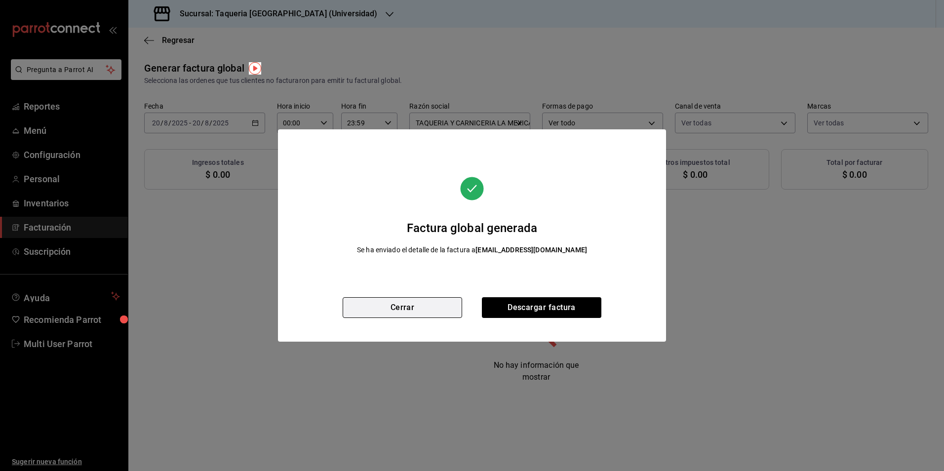
click at [406, 313] on button "Cerrar" at bounding box center [401, 307] width 119 height 21
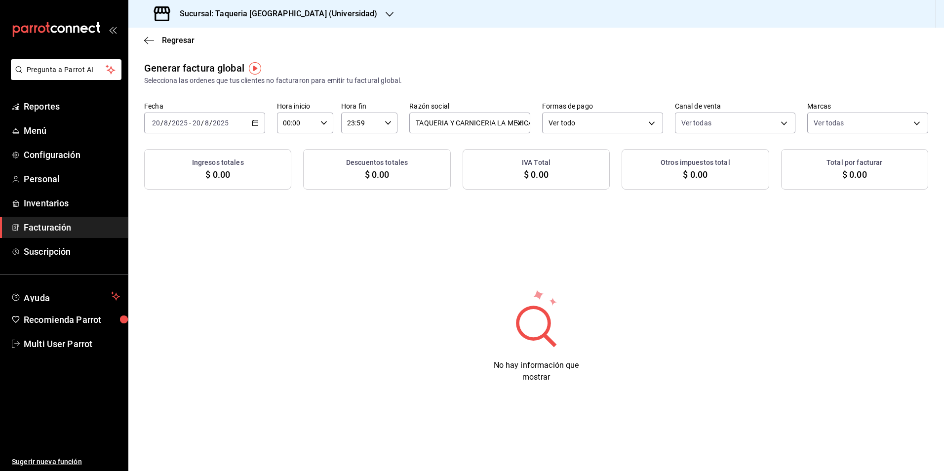
click at [218, 121] on input "2025" at bounding box center [220, 123] width 17 height 8
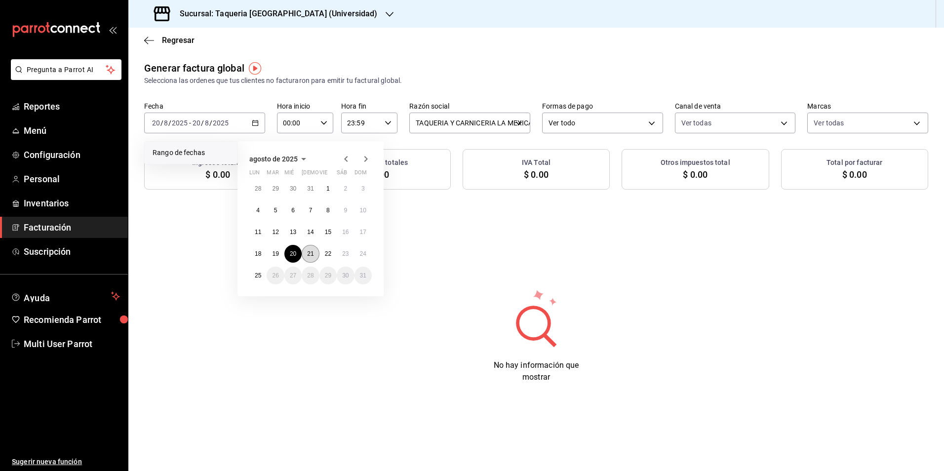
click at [313, 262] on button "21" at bounding box center [310, 254] width 17 height 18
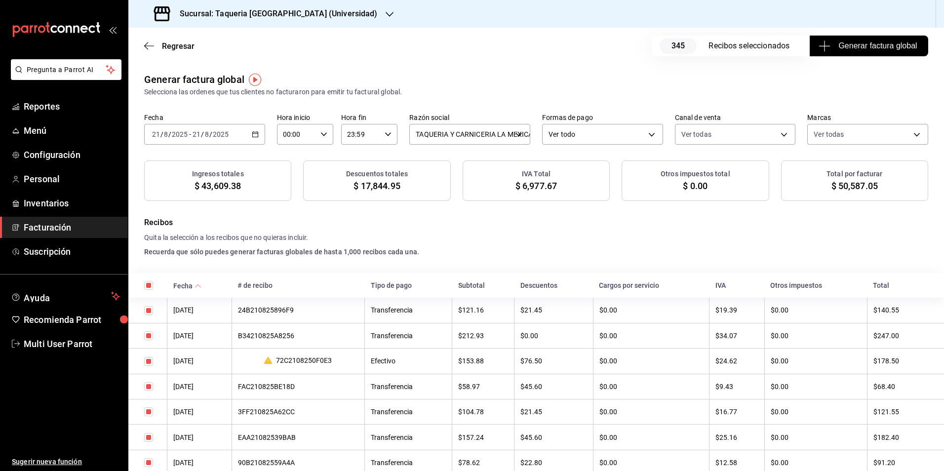
click at [869, 48] on span "Generar factura global" at bounding box center [868, 46] width 96 height 12
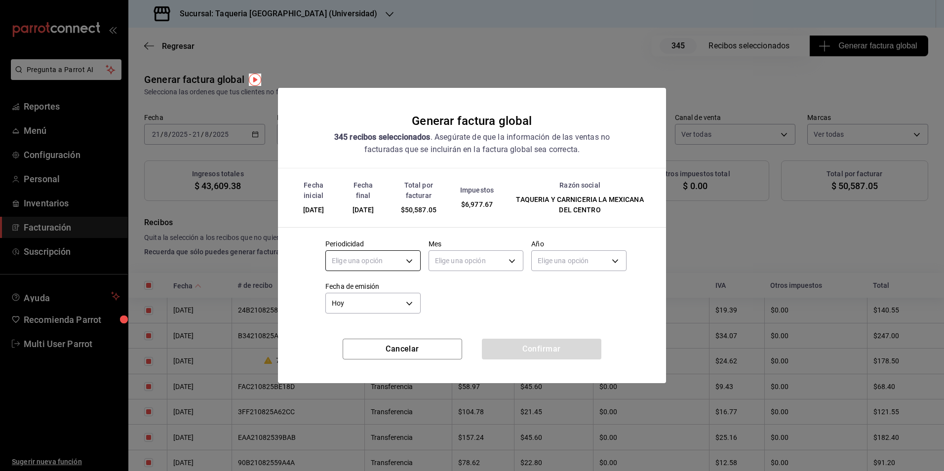
click at [384, 266] on body "Pregunta a Parrot AI Reportes Menú Configuración Personal Inventarios Facturaci…" at bounding box center [472, 235] width 944 height 471
click at [375, 286] on li "Diario" at bounding box center [373, 291] width 94 height 16
type input "DAILY"
click at [485, 256] on body "Pregunta a Parrot AI Reportes Menú Configuración Personal Inventarios Facturaci…" at bounding box center [472, 235] width 944 height 471
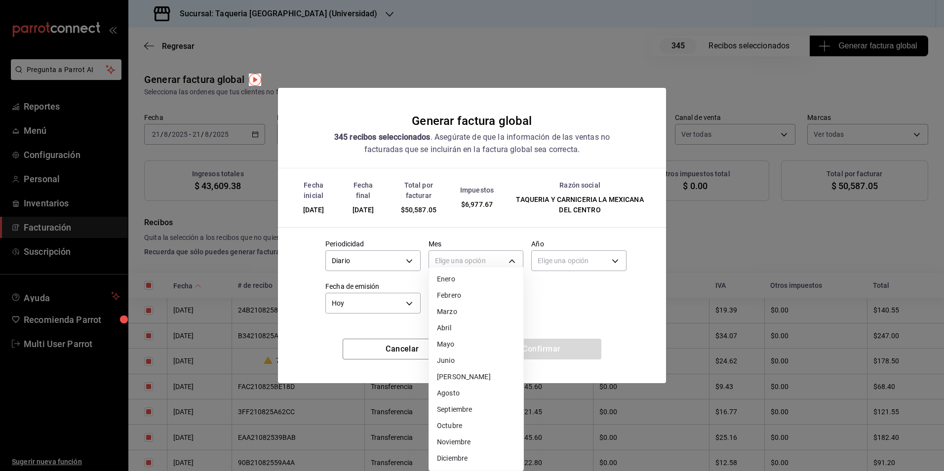
click at [472, 393] on li "Agosto" at bounding box center [476, 393] width 94 height 16
type input "8"
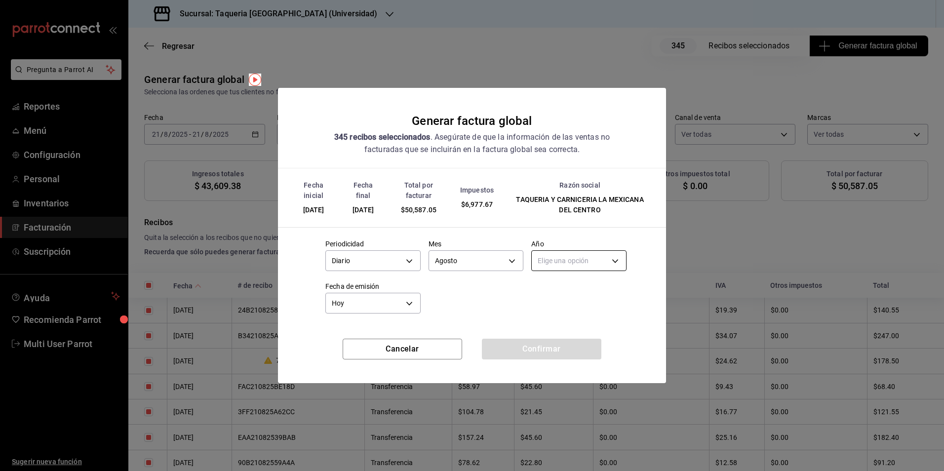
click at [587, 261] on body "Pregunta a Parrot AI Reportes Menú Configuración Personal Inventarios Facturaci…" at bounding box center [472, 235] width 944 height 471
click at [569, 286] on li "2025" at bounding box center [578, 291] width 94 height 16
type input "2025"
click at [543, 344] on button "Confirmar" at bounding box center [541, 349] width 119 height 21
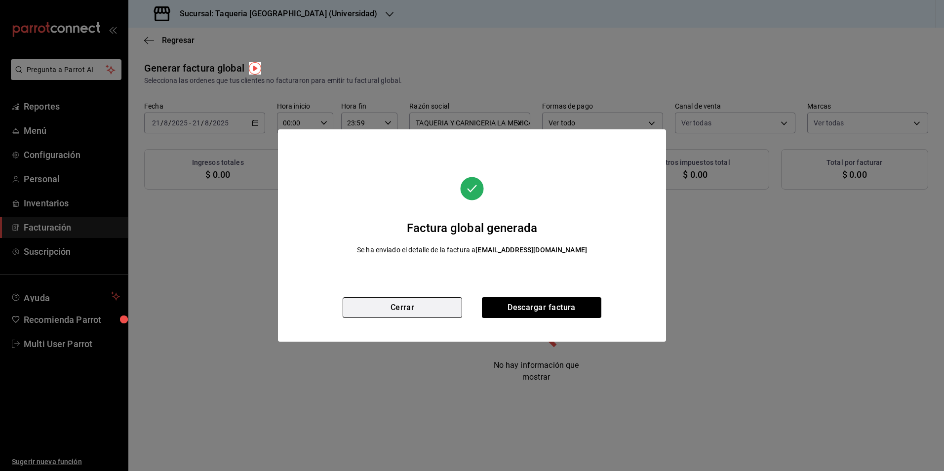
click at [443, 307] on button "Cerrar" at bounding box center [401, 307] width 119 height 21
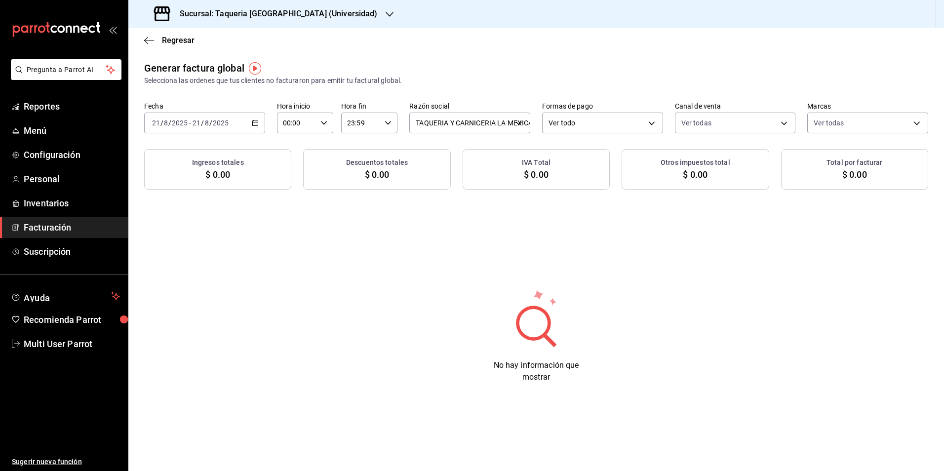
click at [257, 126] on div "2025-08-21 21 / 8 / 2025 - 2025-08-21 21 / 8 / 2025" at bounding box center [204, 123] width 121 height 21
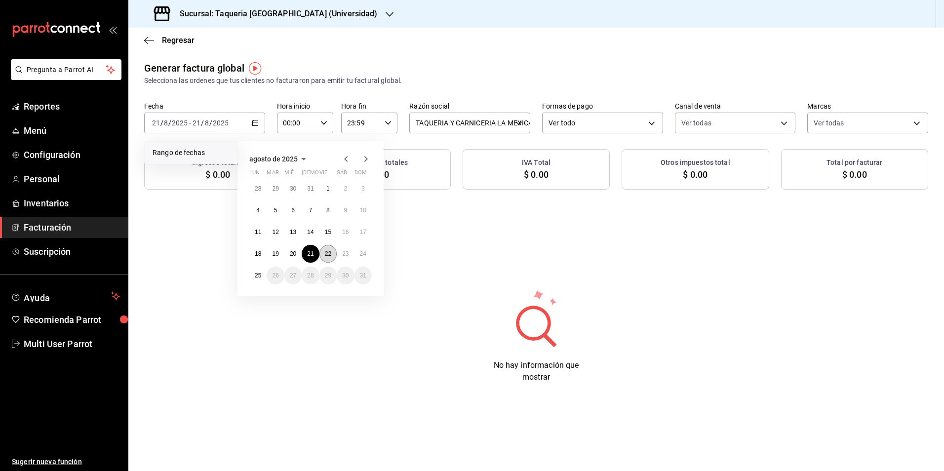
click at [332, 258] on button "22" at bounding box center [327, 254] width 17 height 18
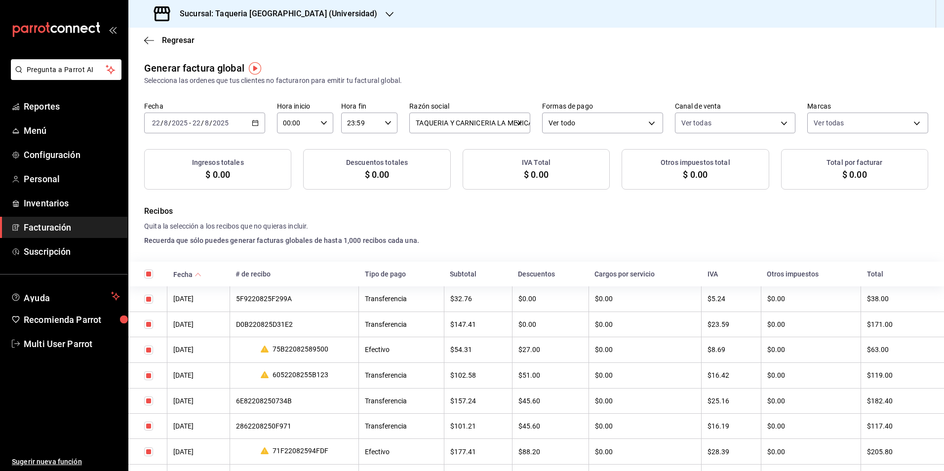
checkbox input "true"
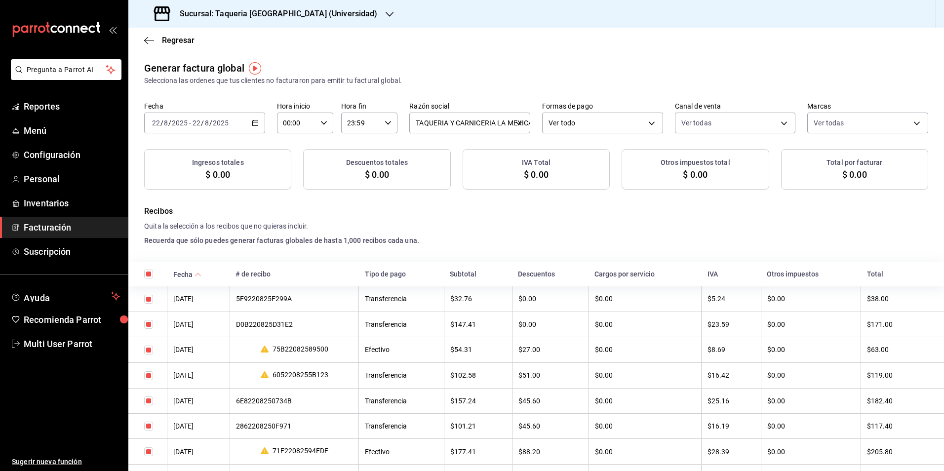
checkbox input "true"
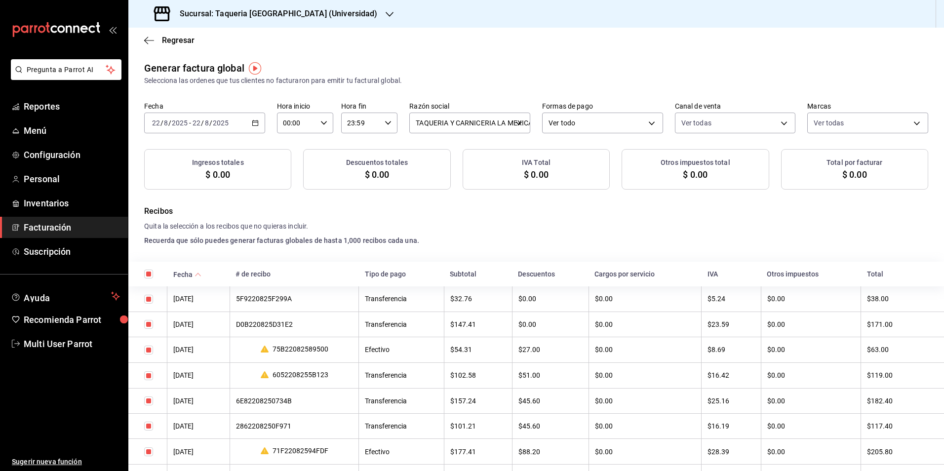
checkbox input "true"
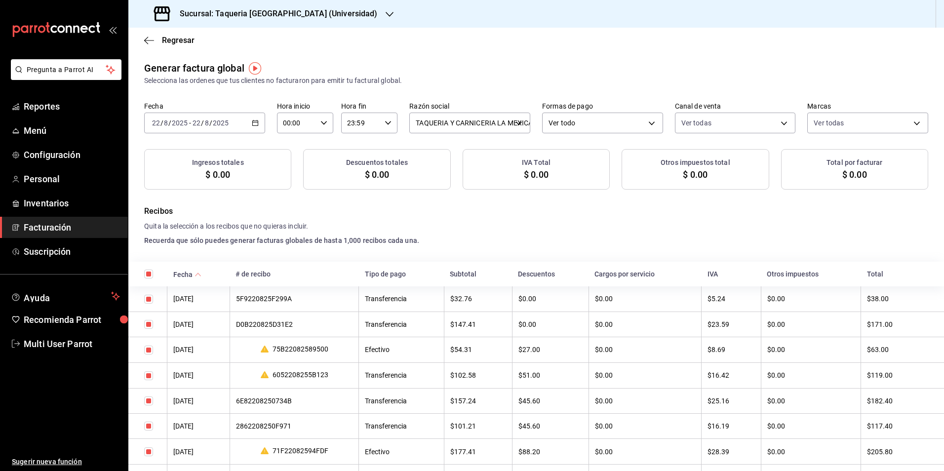
checkbox input "true"
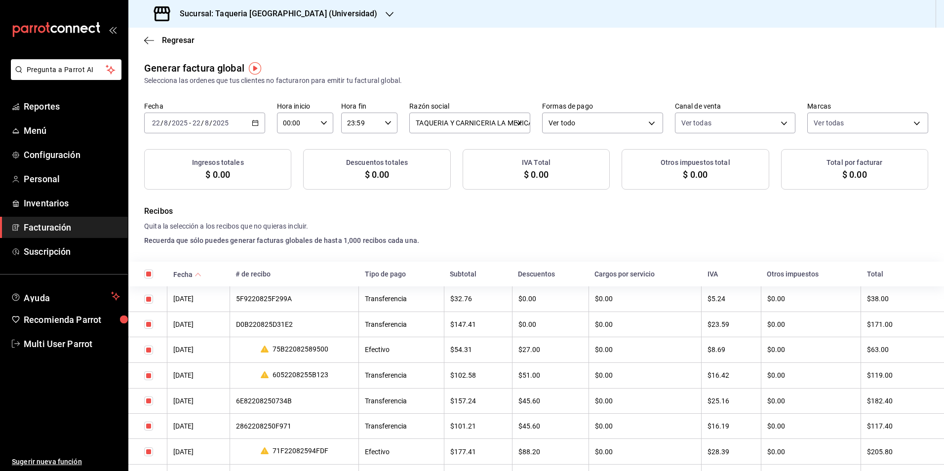
checkbox input "true"
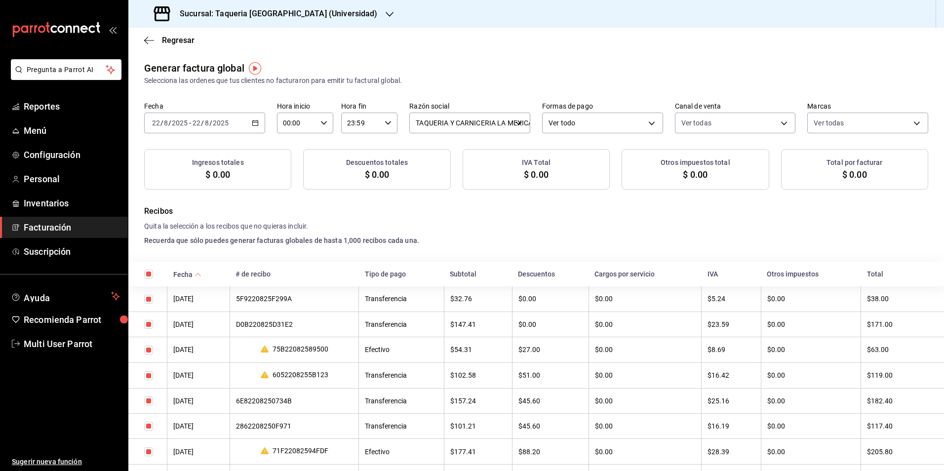
checkbox input "true"
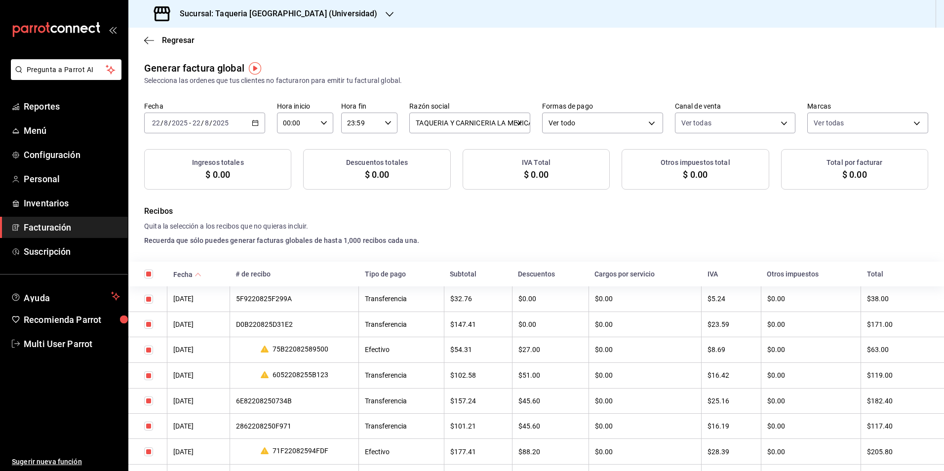
checkbox input "true"
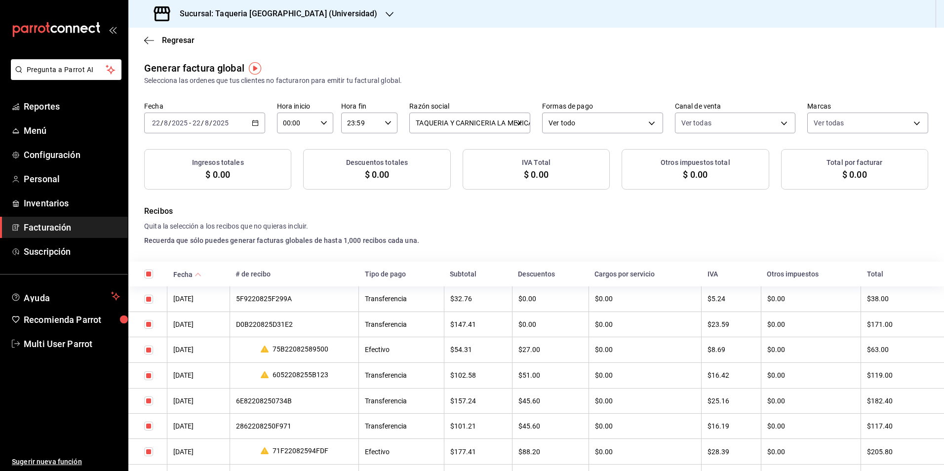
checkbox input "true"
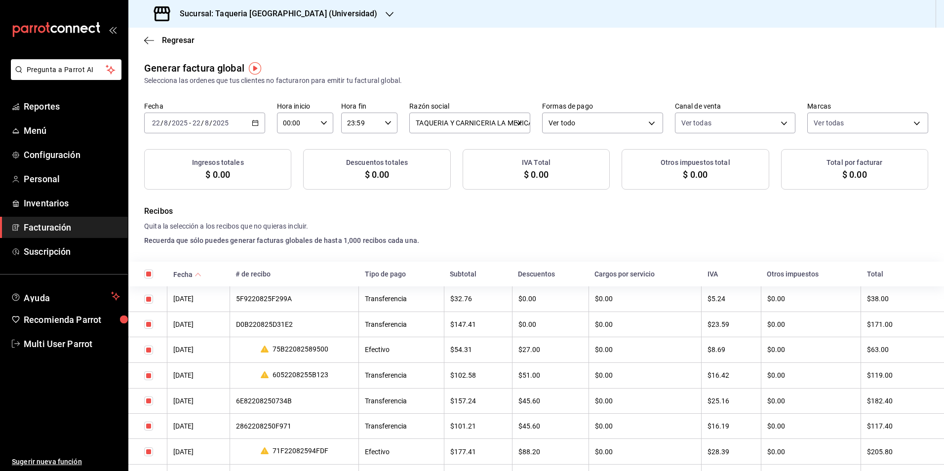
checkbox input "true"
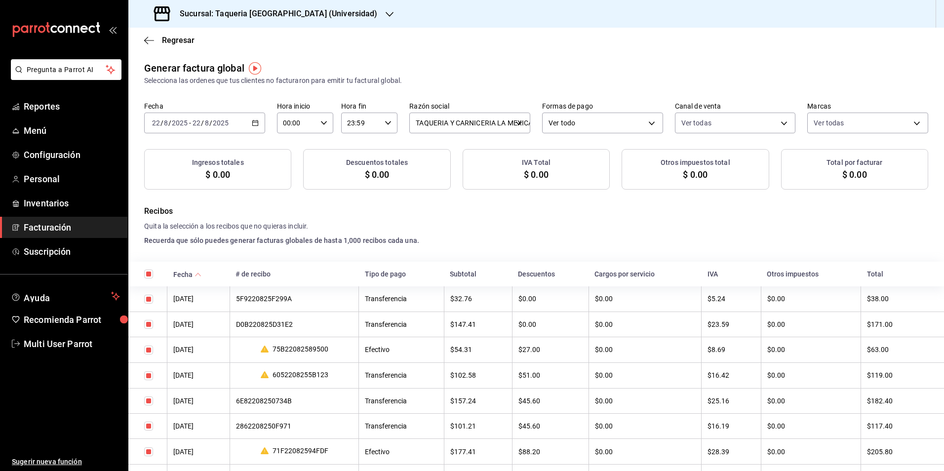
checkbox input "true"
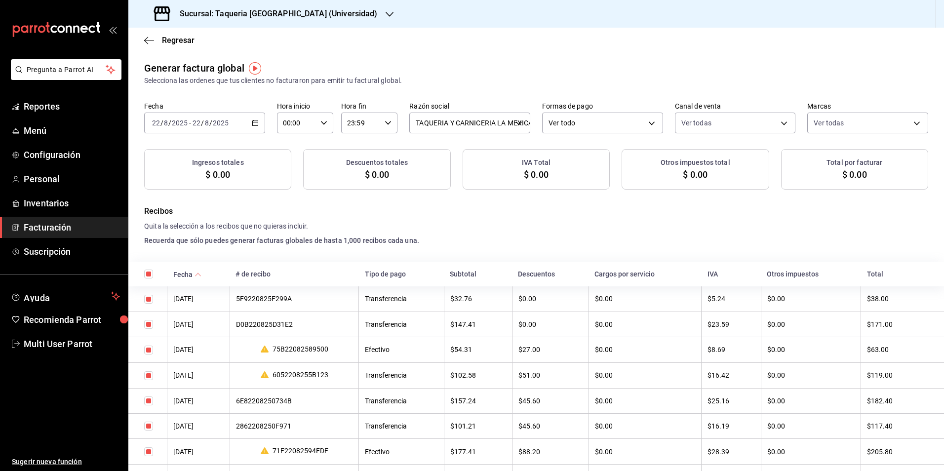
checkbox input "true"
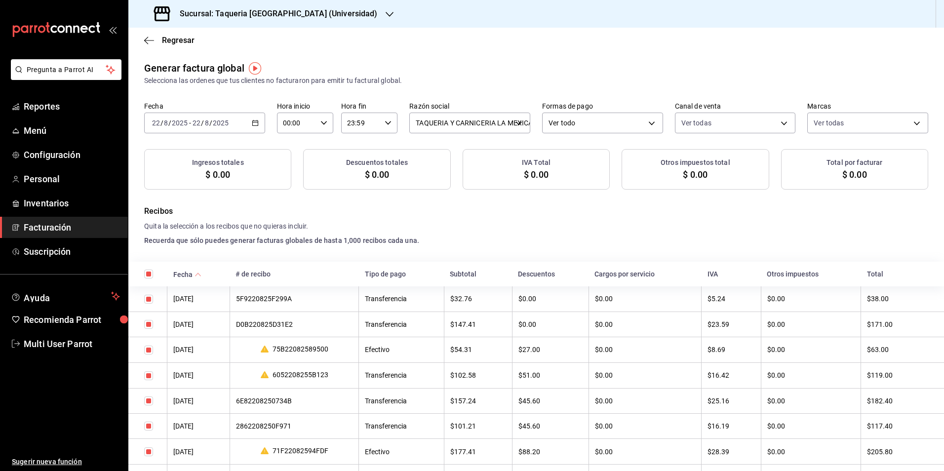
checkbox input "true"
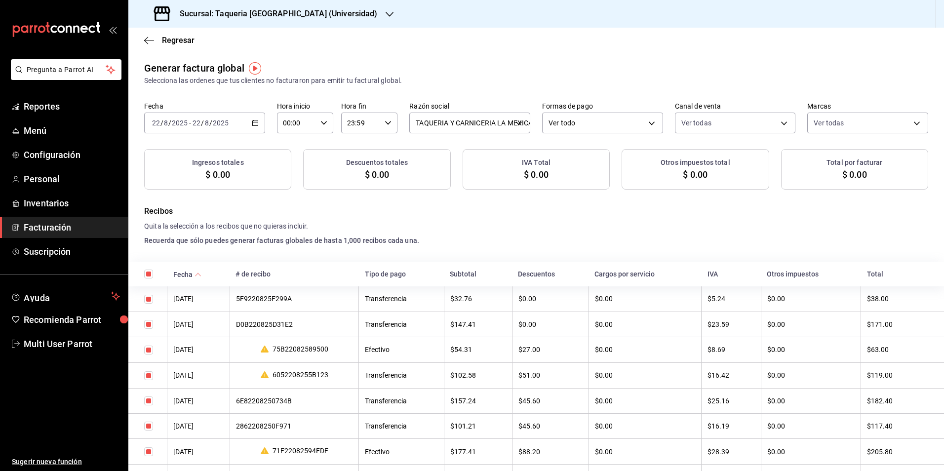
checkbox input "true"
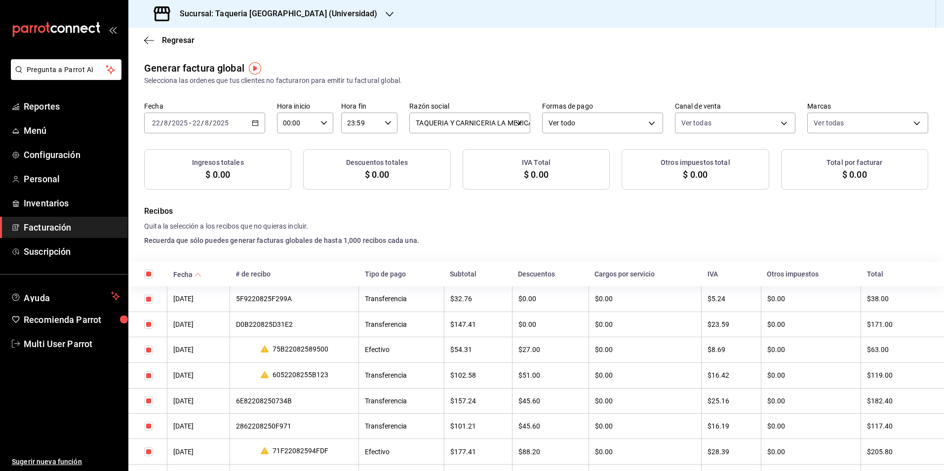
checkbox input "true"
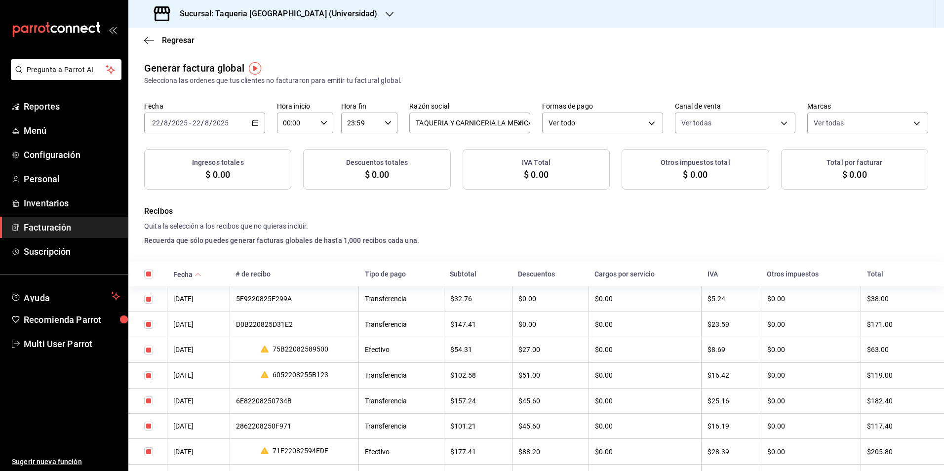
checkbox input "true"
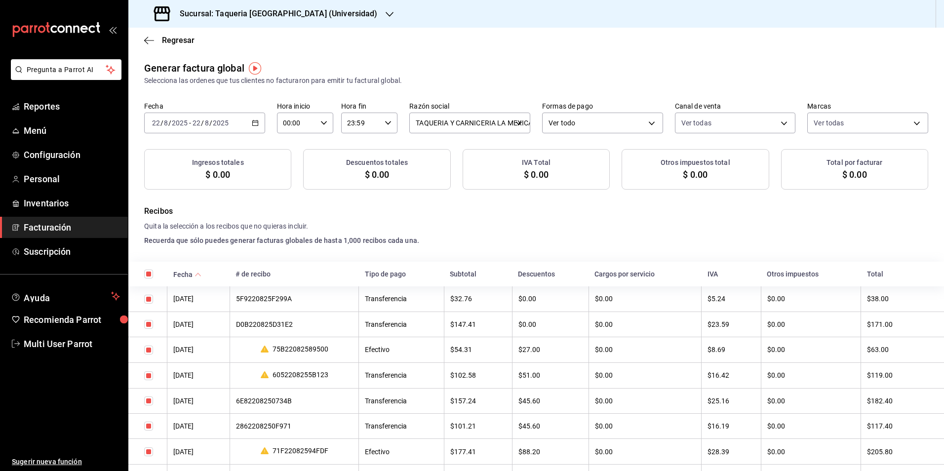
checkbox input "true"
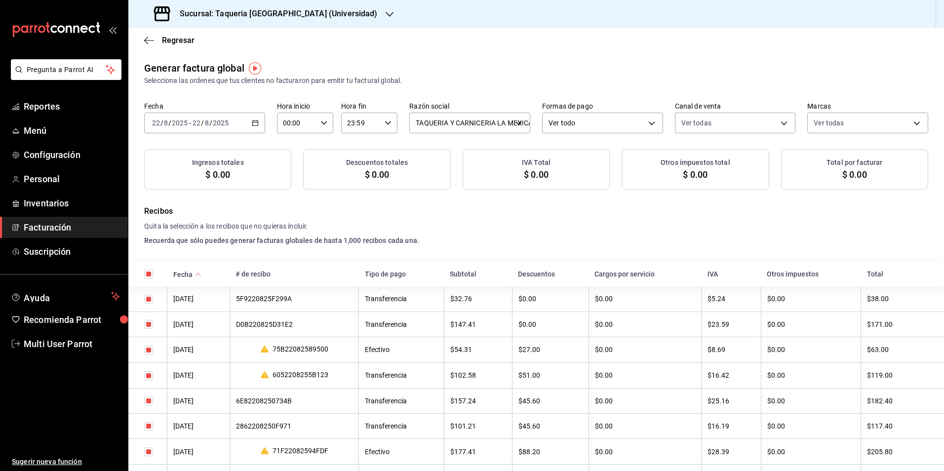
checkbox input "true"
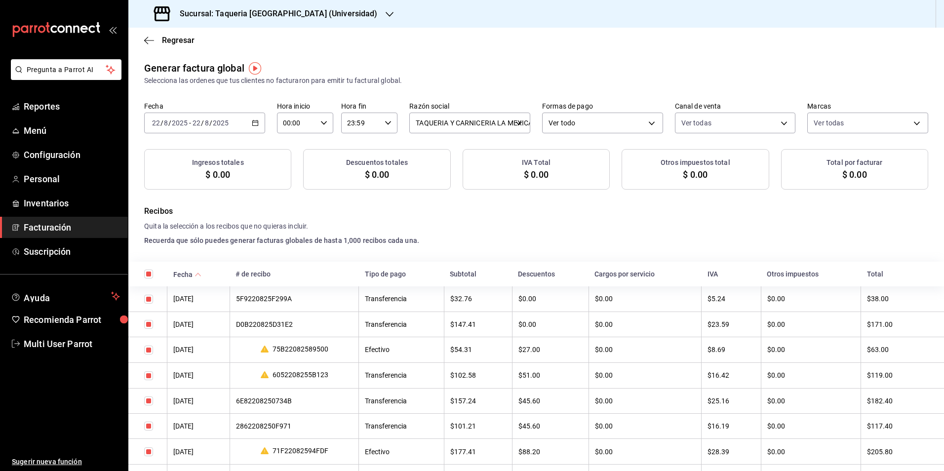
checkbox input "true"
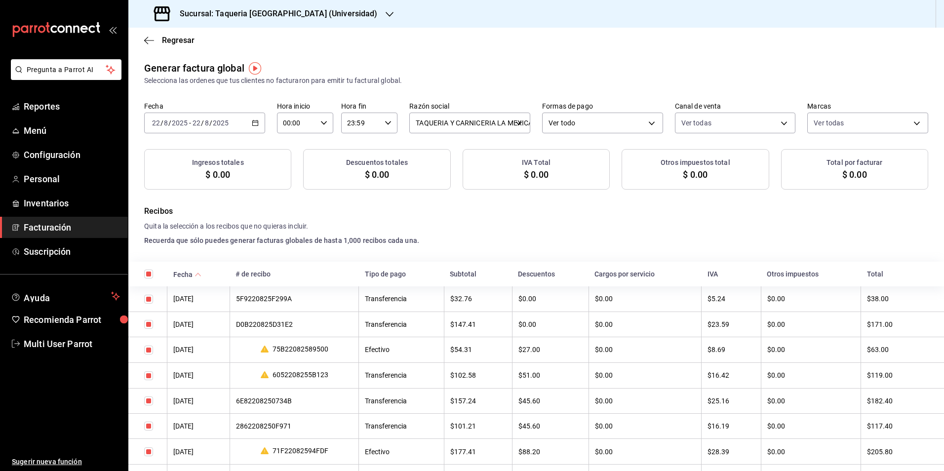
checkbox input "true"
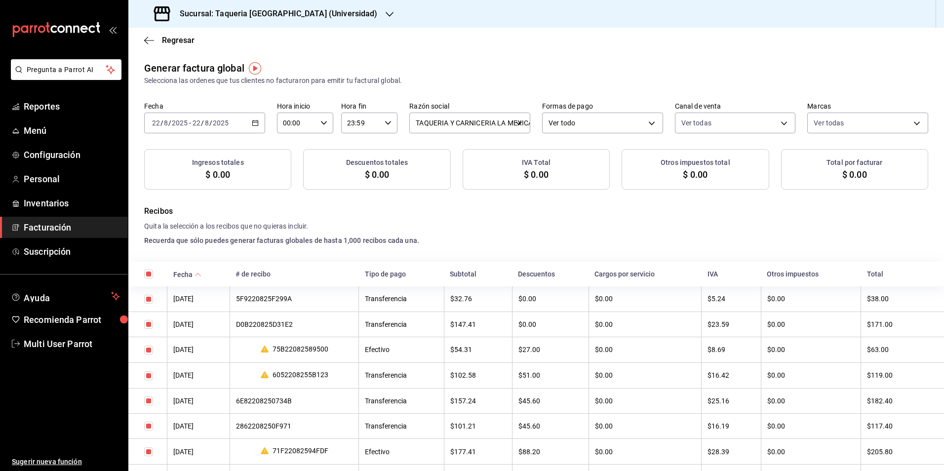
checkbox input "true"
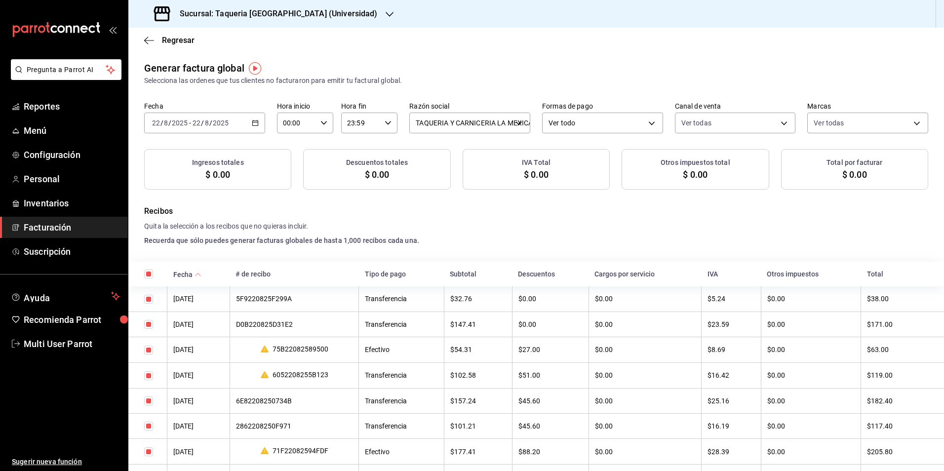
checkbox input "true"
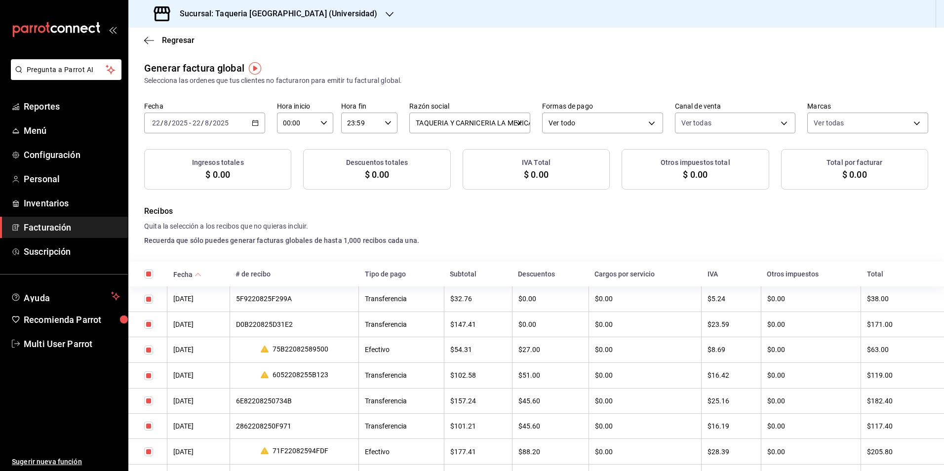
checkbox input "true"
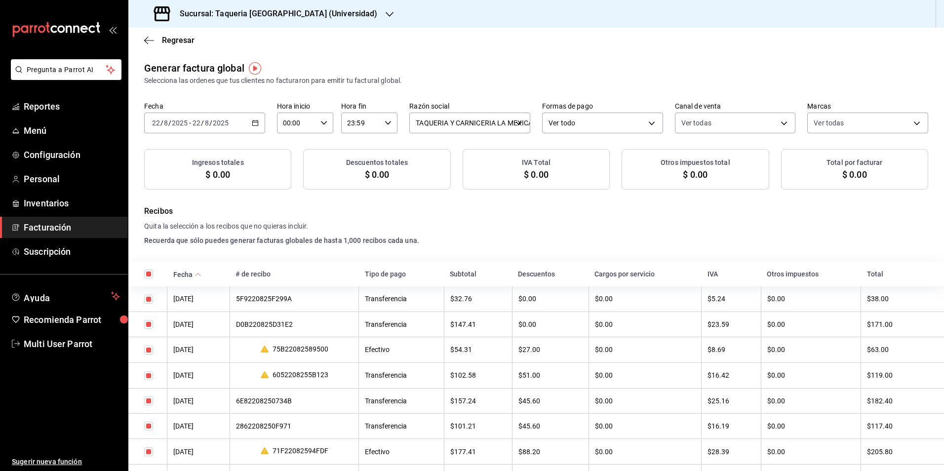
checkbox input "true"
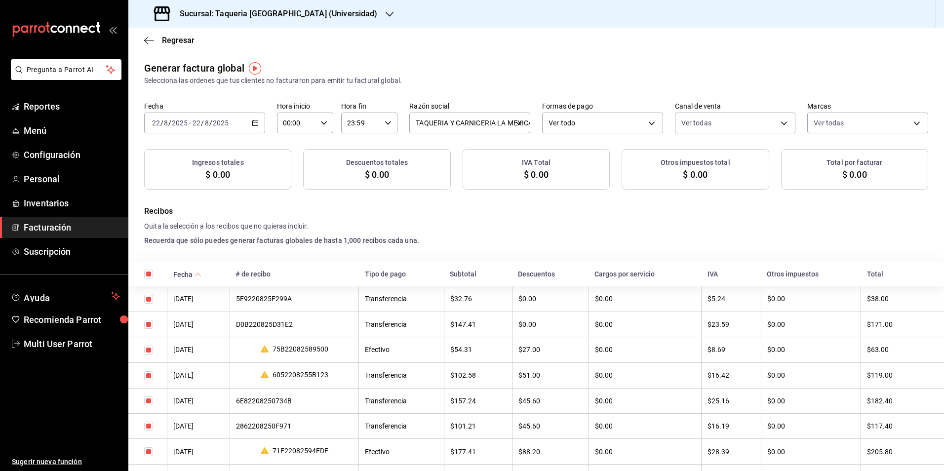
checkbox input "true"
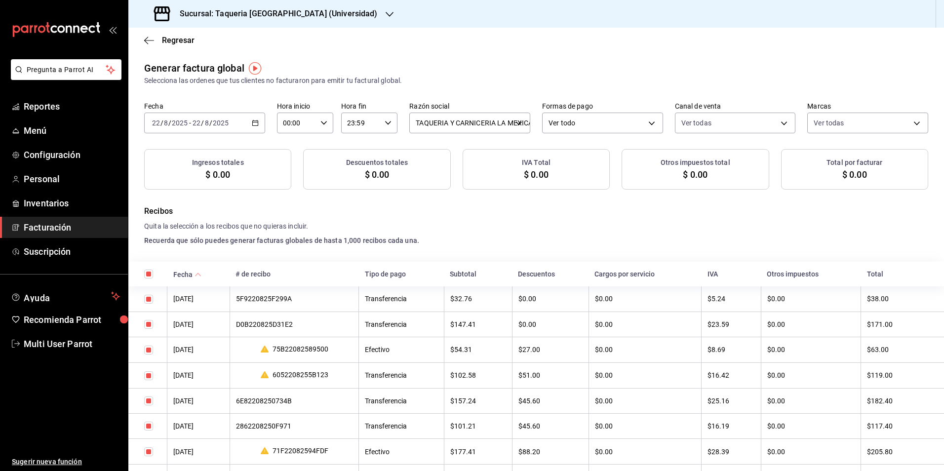
checkbox input "true"
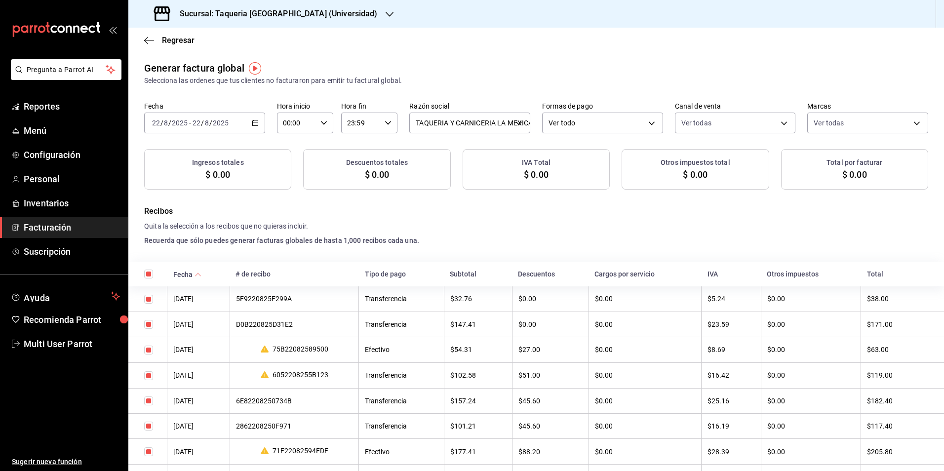
checkbox input "true"
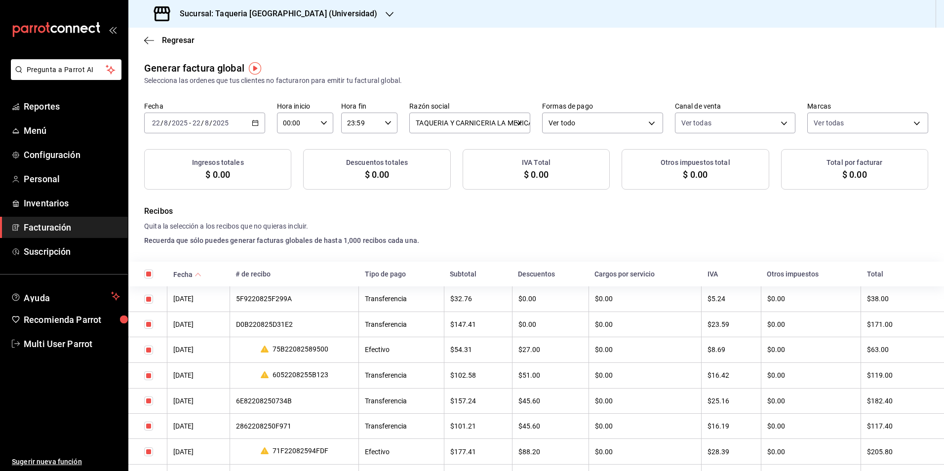
checkbox input "true"
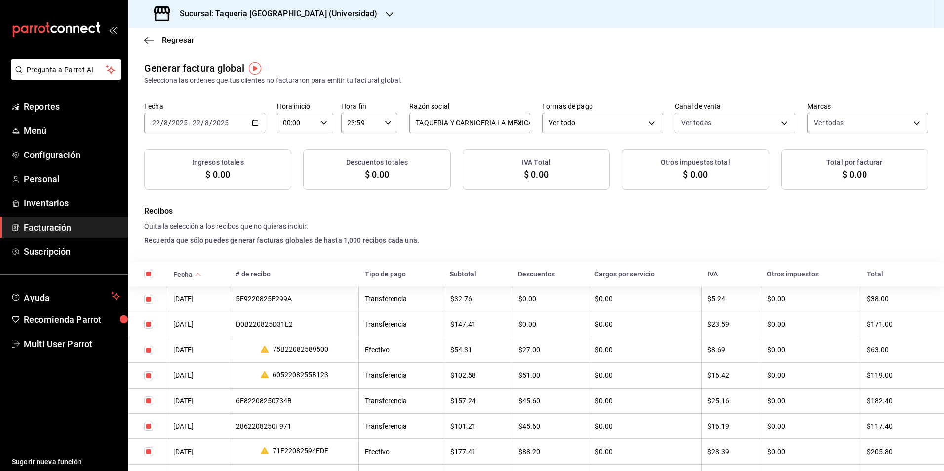
checkbox input "true"
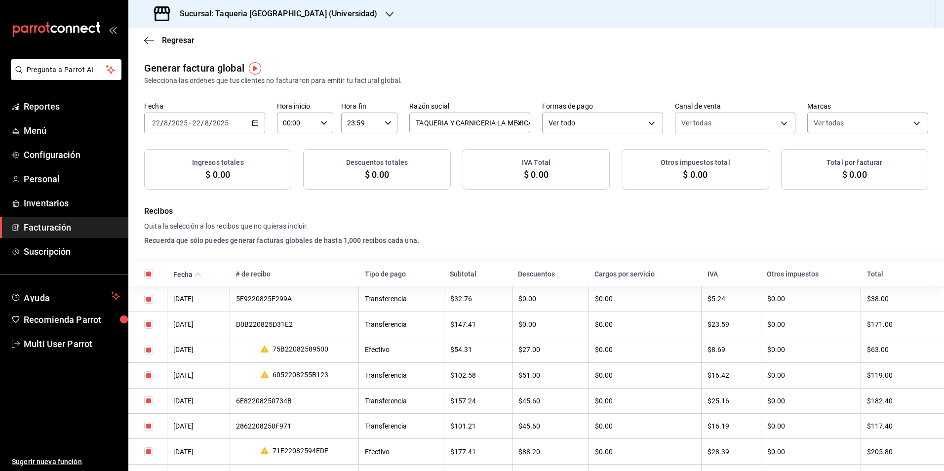
checkbox input "true"
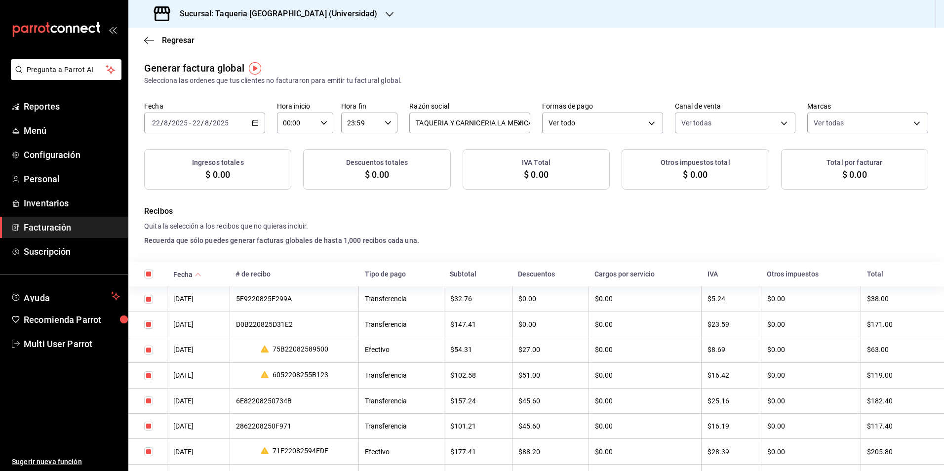
checkbox input "true"
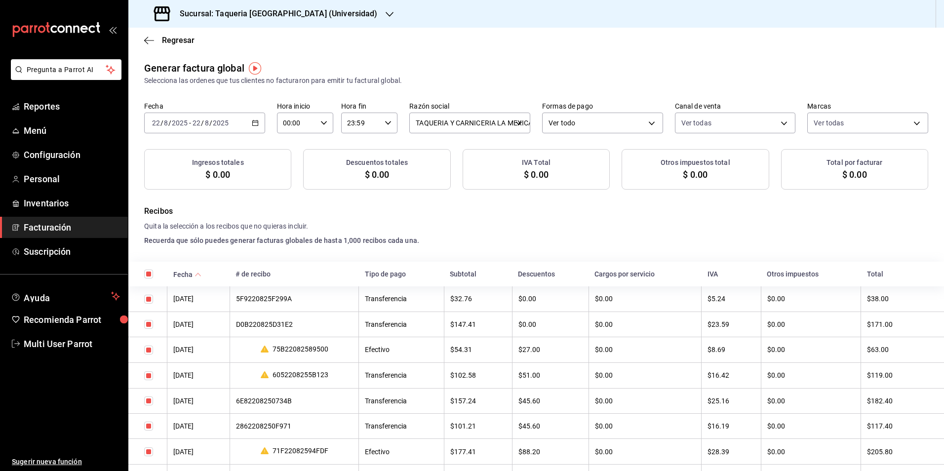
checkbox input "true"
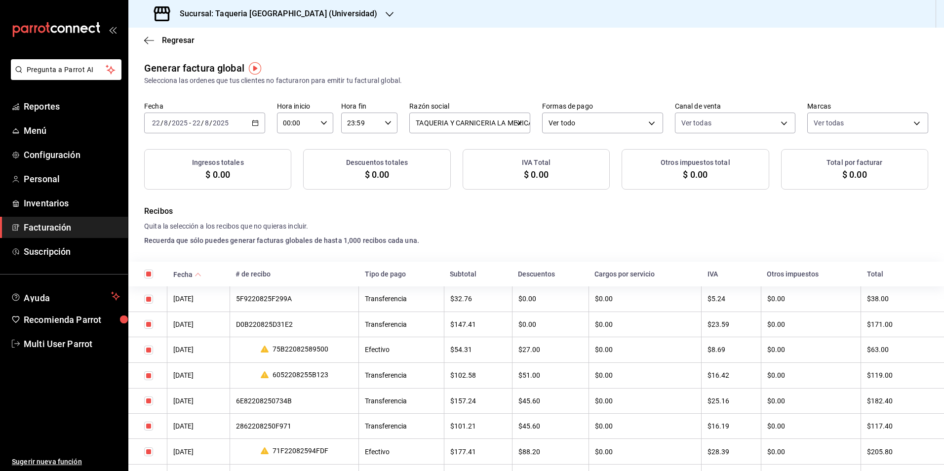
checkbox input "true"
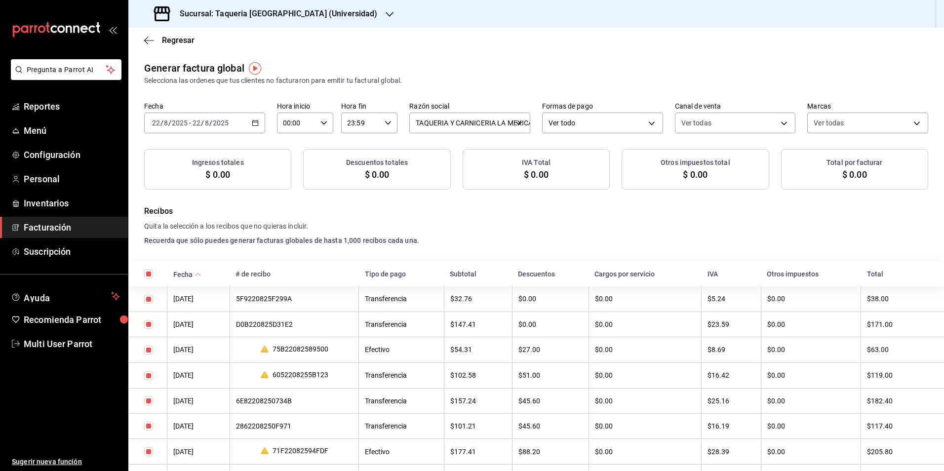
checkbox input "true"
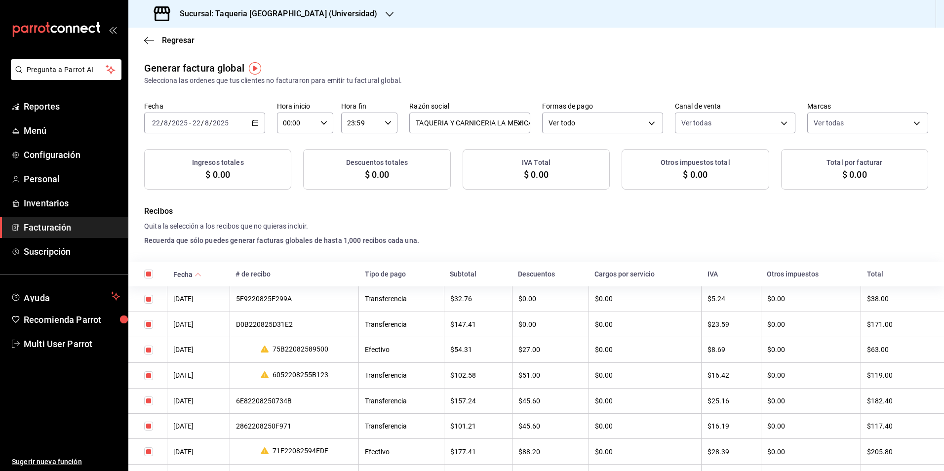
checkbox input "true"
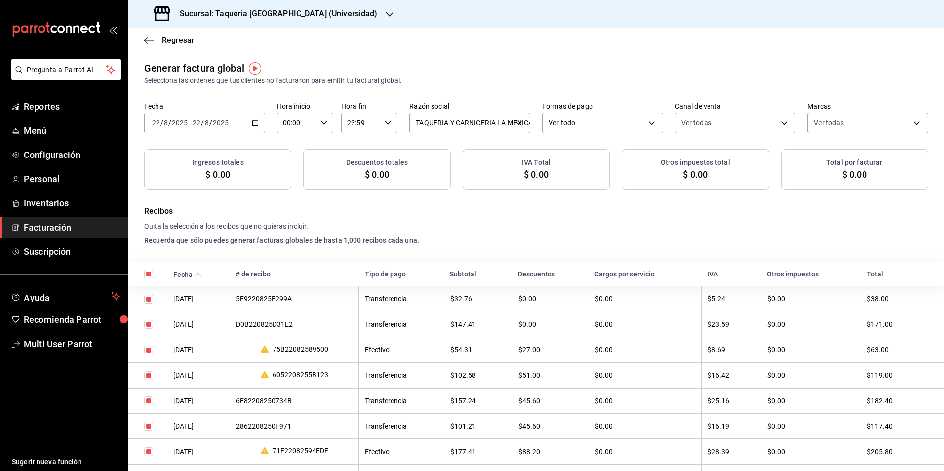
checkbox input "true"
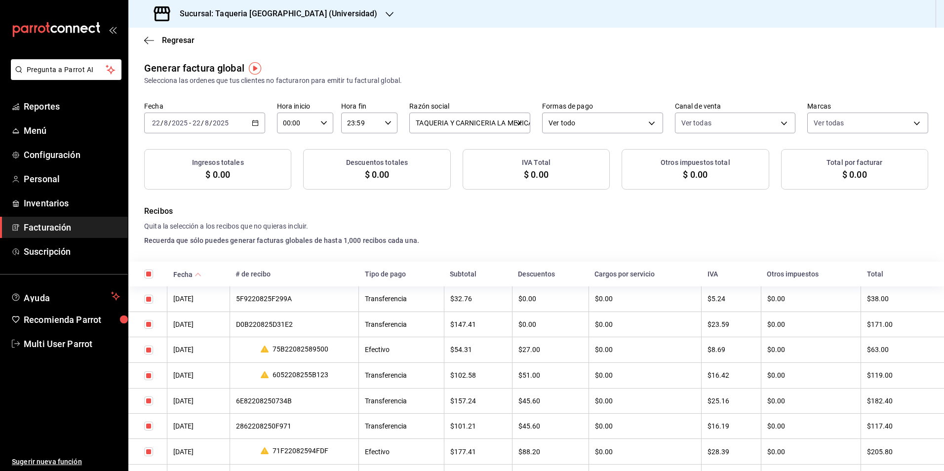
checkbox input "true"
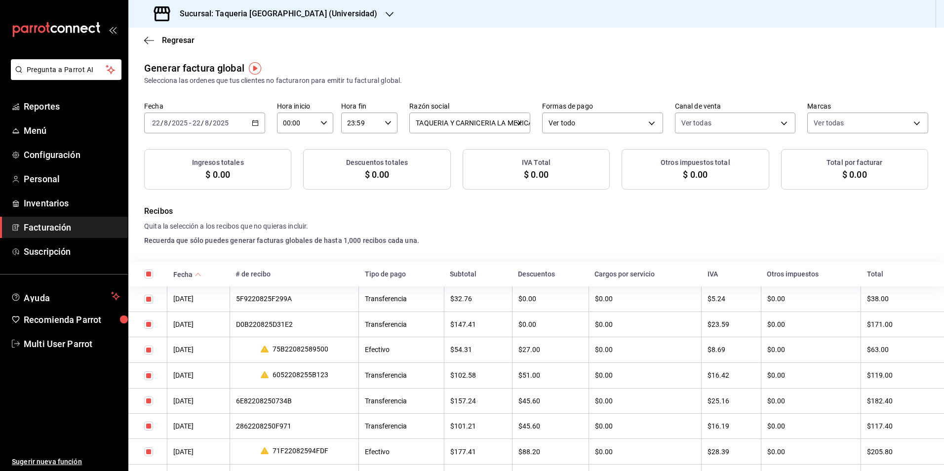
checkbox input "true"
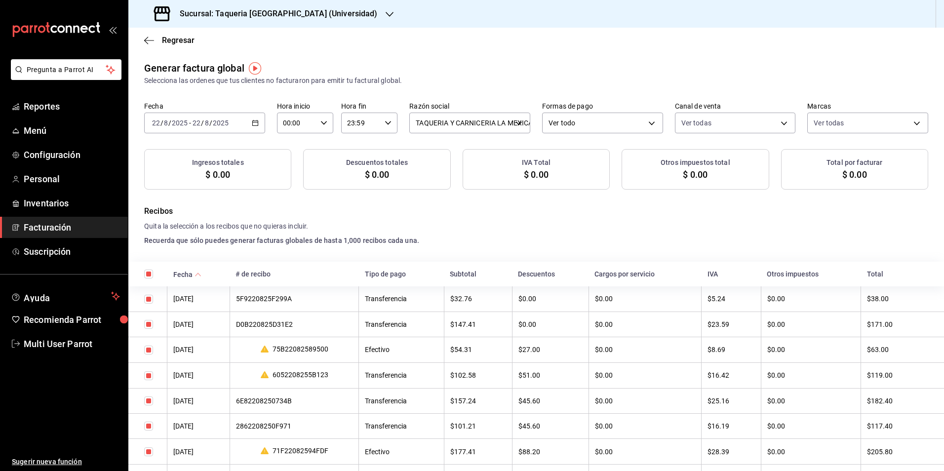
checkbox input "true"
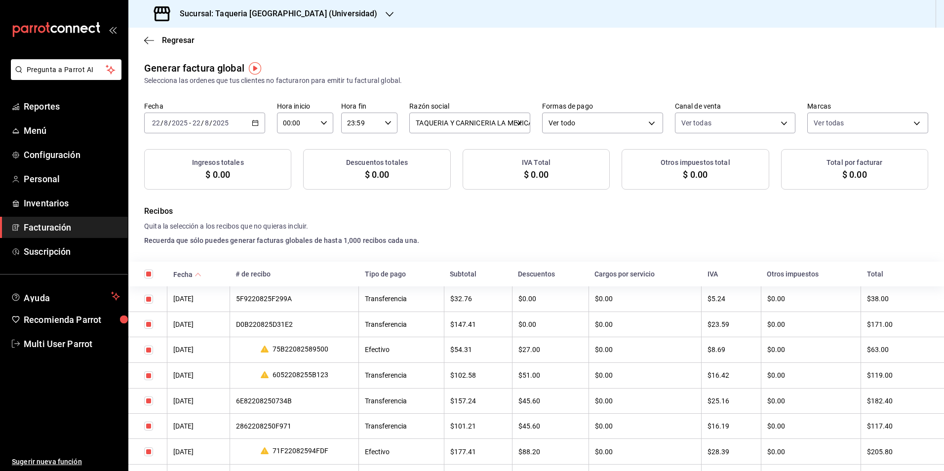
checkbox input "true"
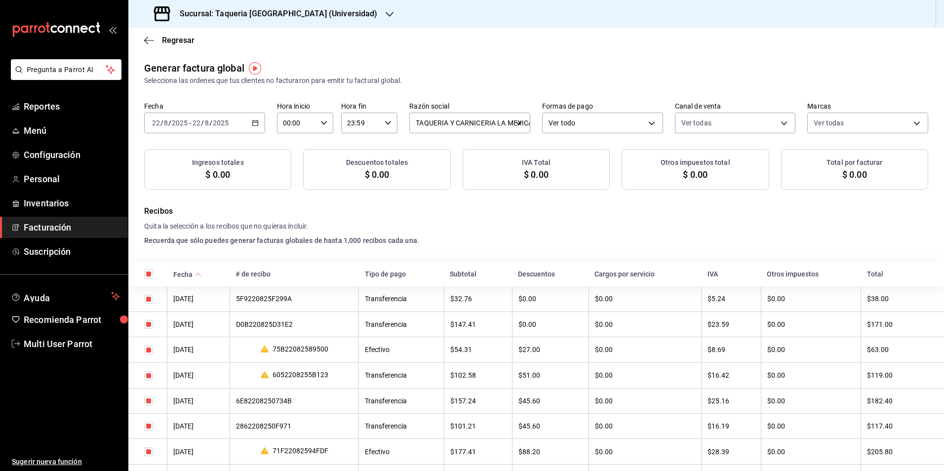
checkbox input "true"
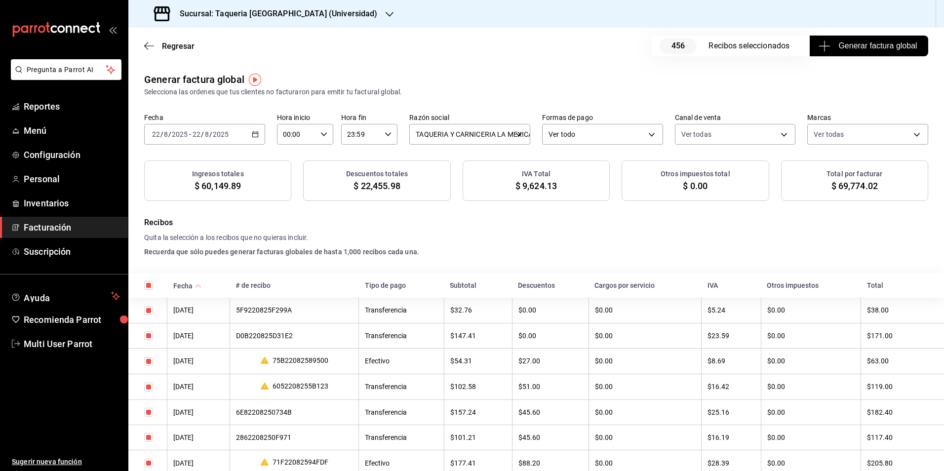
click at [830, 46] on span "Generar factura global" at bounding box center [868, 46] width 96 height 12
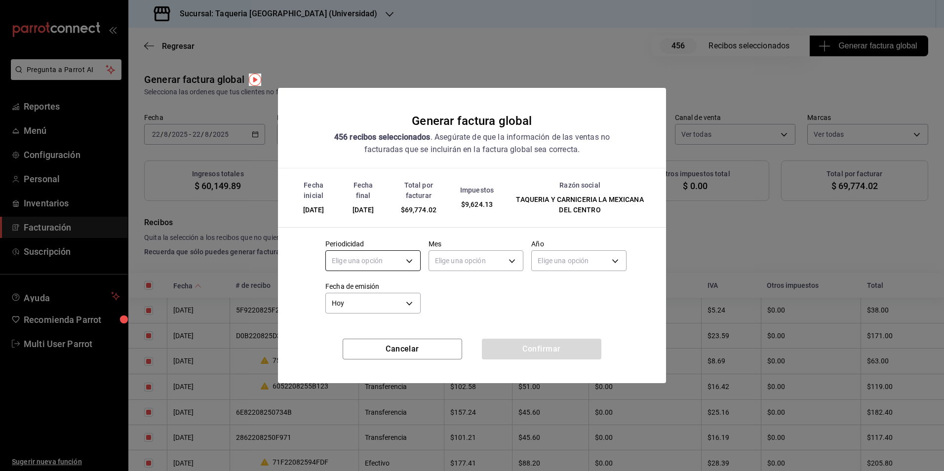
click at [365, 266] on body "Pregunta a Parrot AI Reportes Menú Configuración Personal Inventarios Facturaci…" at bounding box center [472, 235] width 944 height 471
click at [356, 289] on li "Diario" at bounding box center [373, 291] width 94 height 16
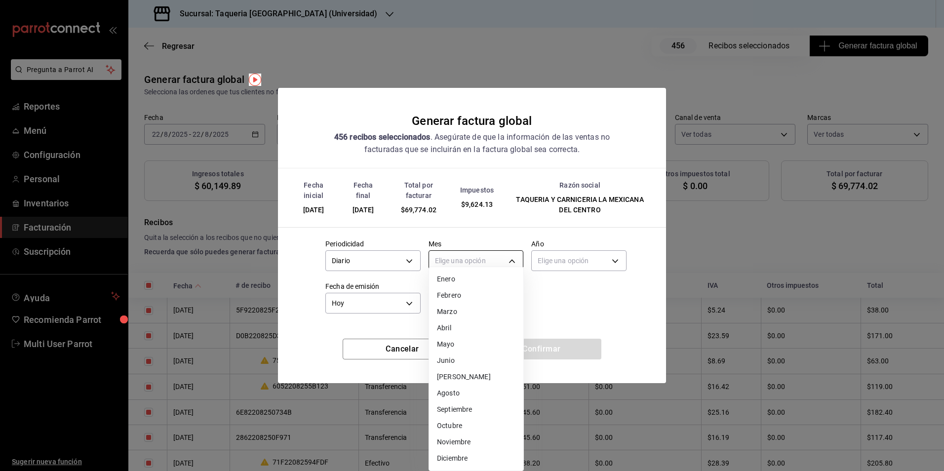
click at [523, 257] on body "Pregunta a Parrot AI Reportes Menú Configuración Personal Inventarios Facturaci…" at bounding box center [472, 235] width 944 height 471
click at [466, 389] on li "Agosto" at bounding box center [476, 393] width 94 height 16
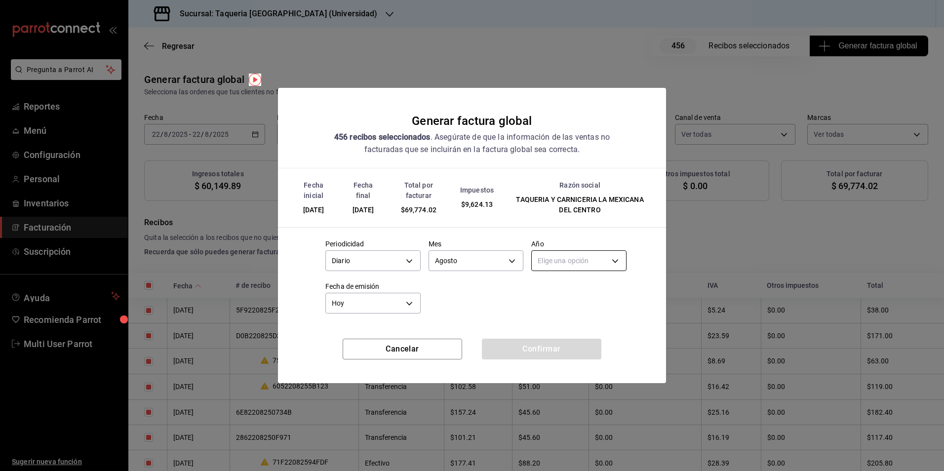
click at [591, 256] on body "Pregunta a Parrot AI Reportes Menú Configuración Personal Inventarios Facturaci…" at bounding box center [472, 235] width 944 height 471
click at [565, 308] on li "2024" at bounding box center [578, 308] width 94 height 16
click at [560, 261] on body "Pregunta a Parrot AI Reportes Menú Configuración Personal Inventarios Facturaci…" at bounding box center [472, 235] width 944 height 471
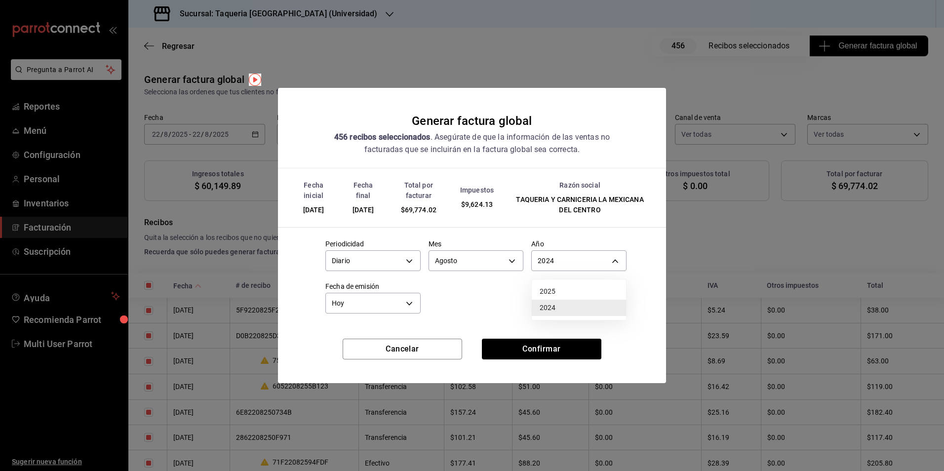
click at [549, 291] on li "2025" at bounding box center [578, 291] width 94 height 16
click at [573, 361] on div "Cancelar Confirmar" at bounding box center [472, 361] width 388 height 44
click at [568, 350] on button "Confirmar" at bounding box center [541, 349] width 119 height 21
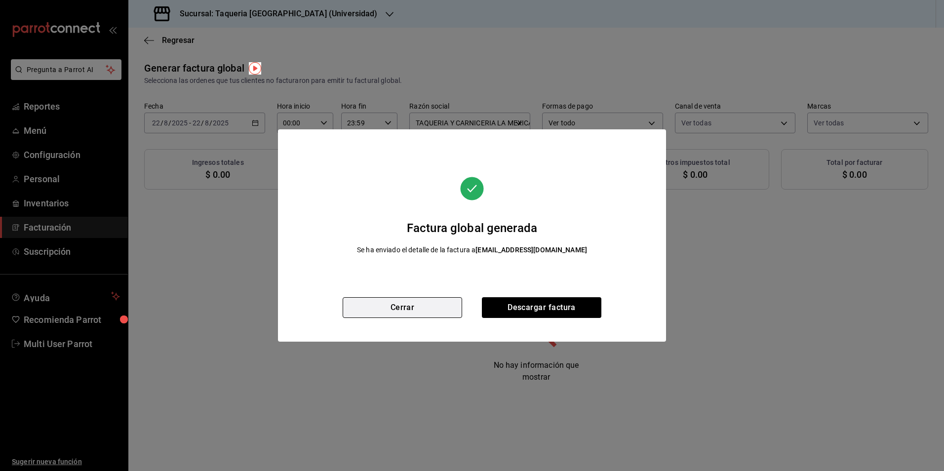
click at [442, 306] on button "Cerrar" at bounding box center [401, 307] width 119 height 21
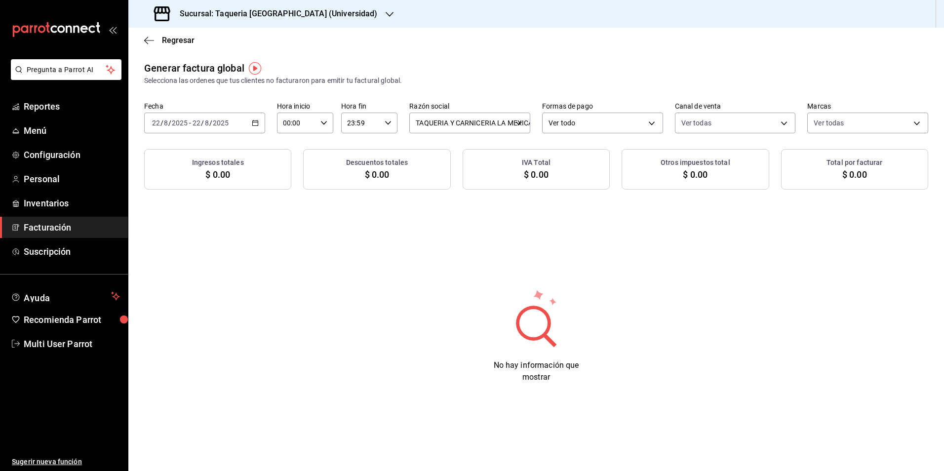
click at [304, 24] on div "Sucursal: Taqueria La Mexicana (Universidad)" at bounding box center [266, 14] width 261 height 28
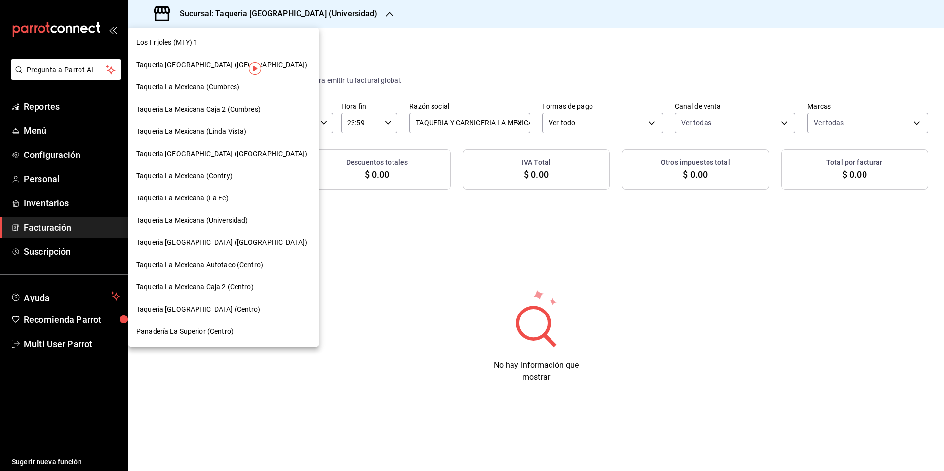
click at [235, 247] on span "Taqueria La Mexicana (Chapultepec)" at bounding box center [221, 242] width 171 height 10
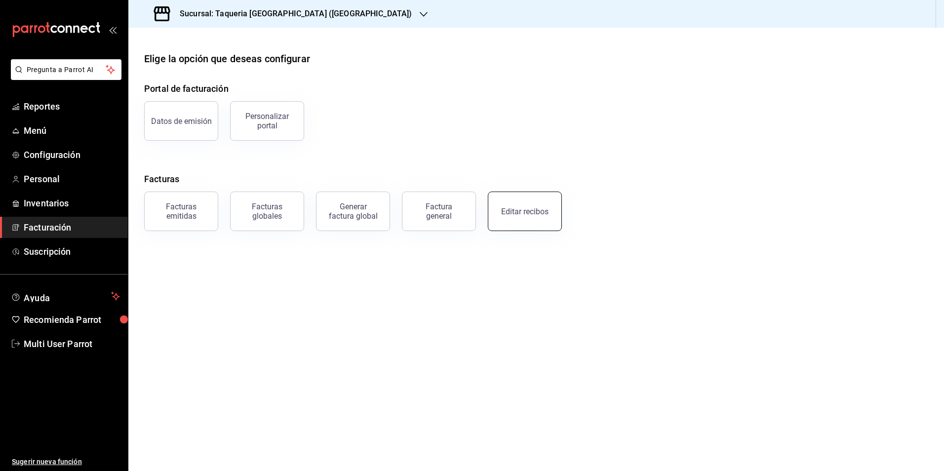
click at [532, 212] on div "Editar recibos" at bounding box center [524, 211] width 47 height 9
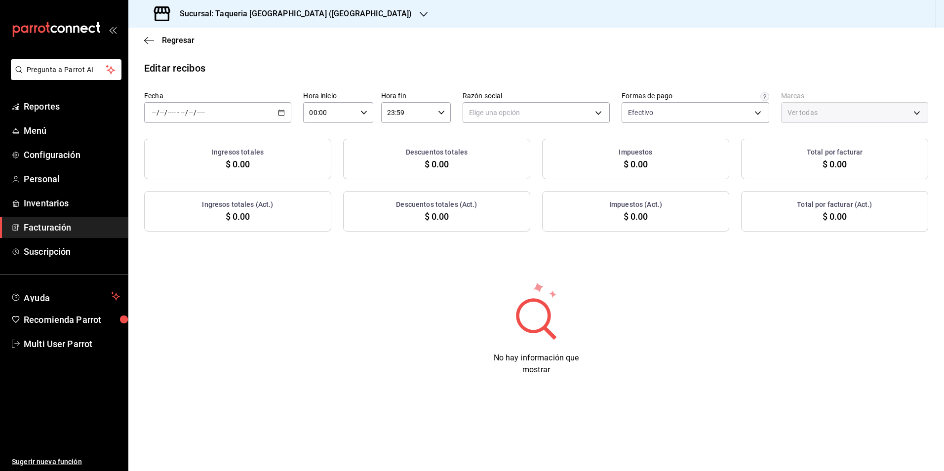
click at [250, 96] on label "Fecha" at bounding box center [217, 95] width 147 height 7
click at [257, 116] on div "/ / - / /" at bounding box center [217, 112] width 147 height 21
click at [191, 258] on span "Rango de fechas" at bounding box center [190, 253] width 76 height 10
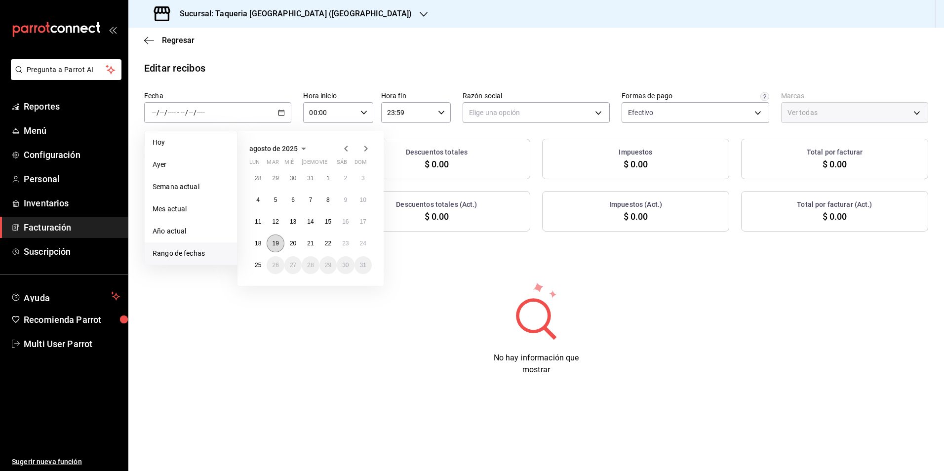
click at [276, 244] on abbr "19" at bounding box center [275, 243] width 6 height 7
click at [331, 243] on abbr "22" at bounding box center [328, 243] width 6 height 7
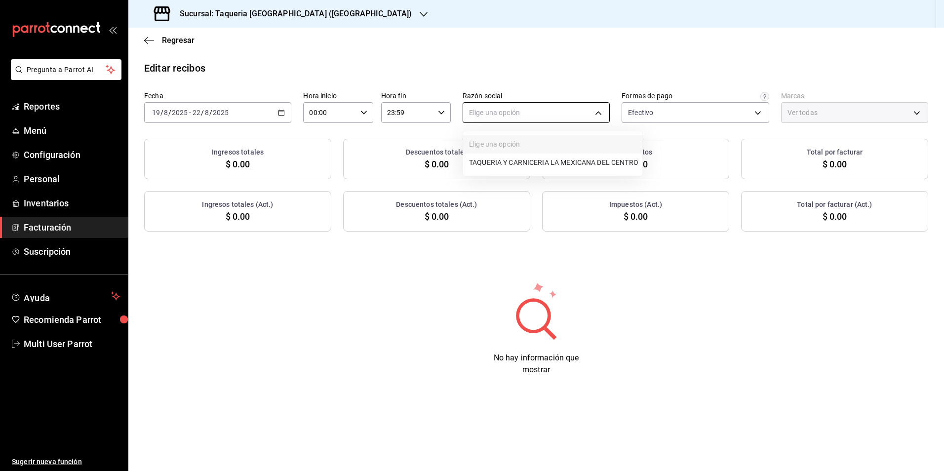
click at [496, 110] on body "Pregunta a Parrot AI Reportes Menú Configuración Personal Inventarios Facturaci…" at bounding box center [472, 235] width 944 height 471
click at [498, 161] on li "TAQUERIA Y CARNICERIA LA MEXICANA DEL CENTRO" at bounding box center [552, 162] width 179 height 18
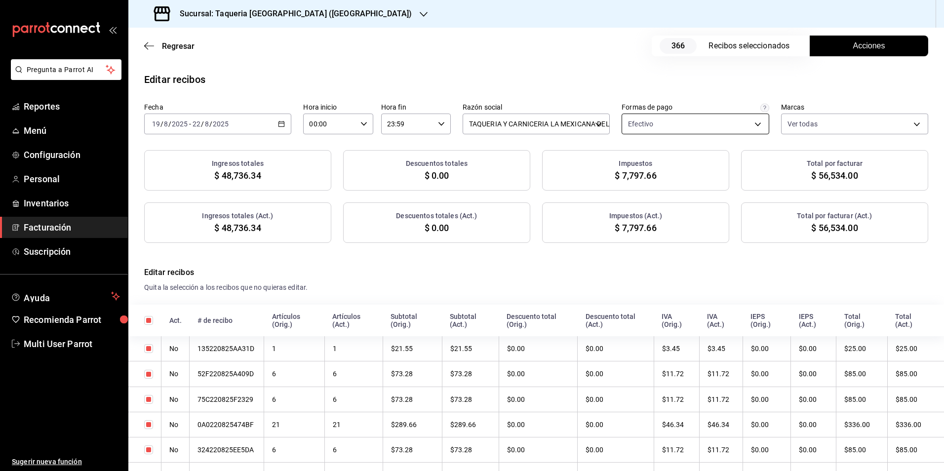
click at [657, 129] on body "Pregunta a Parrot AI Reportes Menú Configuración Personal Inventarios Facturaci…" at bounding box center [472, 235] width 944 height 471
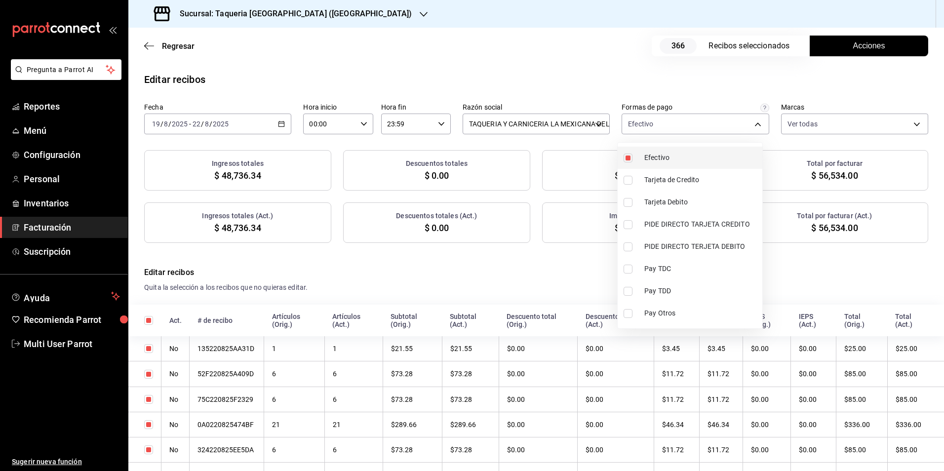
click at [646, 157] on span "Efectivo" at bounding box center [701, 157] width 114 height 10
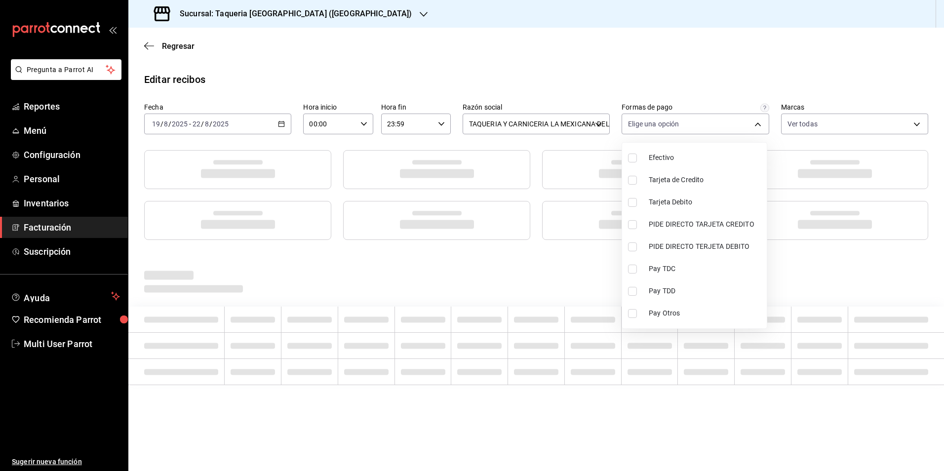
click at [444, 63] on div at bounding box center [472, 235] width 944 height 471
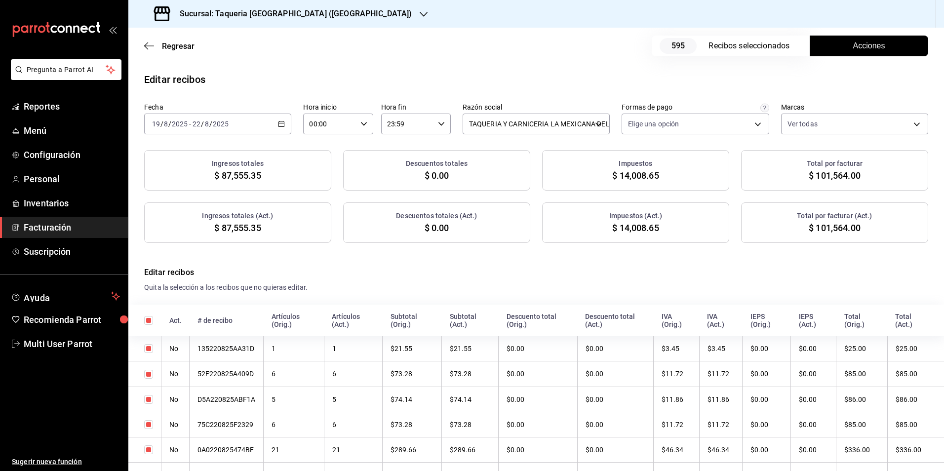
click at [828, 44] on button "Acciones" at bounding box center [868, 46] width 118 height 21
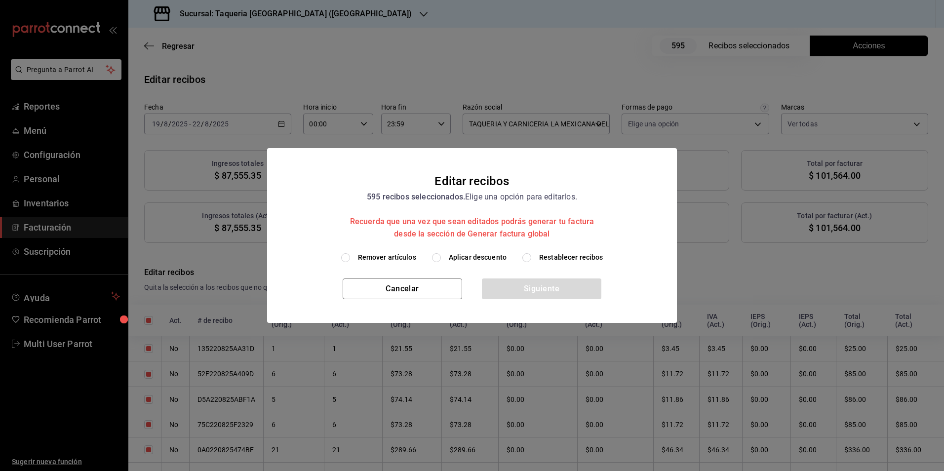
click at [447, 255] on label "Aplicar descuento" at bounding box center [469, 257] width 75 height 10
click at [441, 255] on input "Aplicar descuento" at bounding box center [436, 257] width 9 height 9
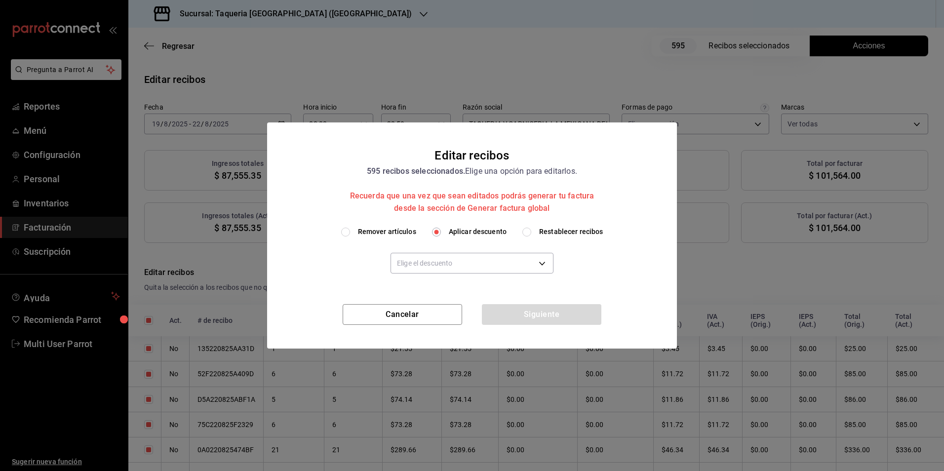
click at [452, 274] on div "Elige el descuento" at bounding box center [471, 262] width 163 height 26
click at [452, 267] on body "Pregunta a Parrot AI Reportes Menú Configuración Personal Inventarios Facturaci…" at bounding box center [472, 235] width 944 height 471
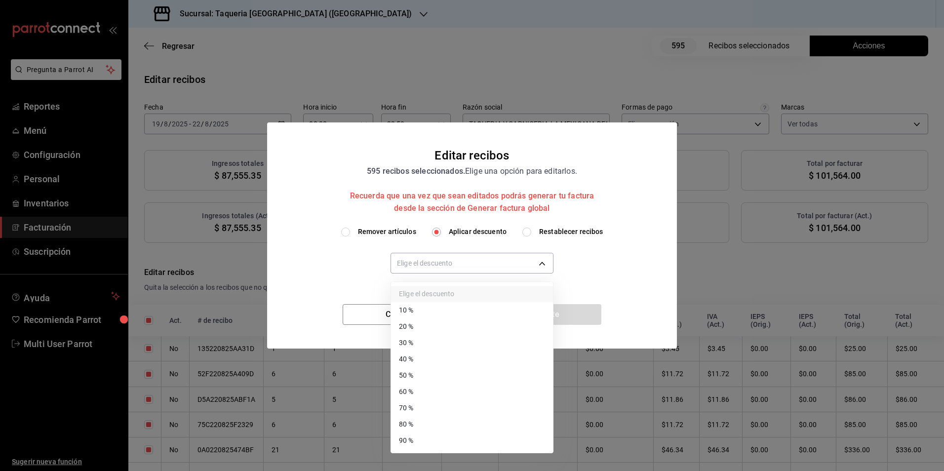
click at [429, 342] on li "30 %" at bounding box center [472, 343] width 162 height 16
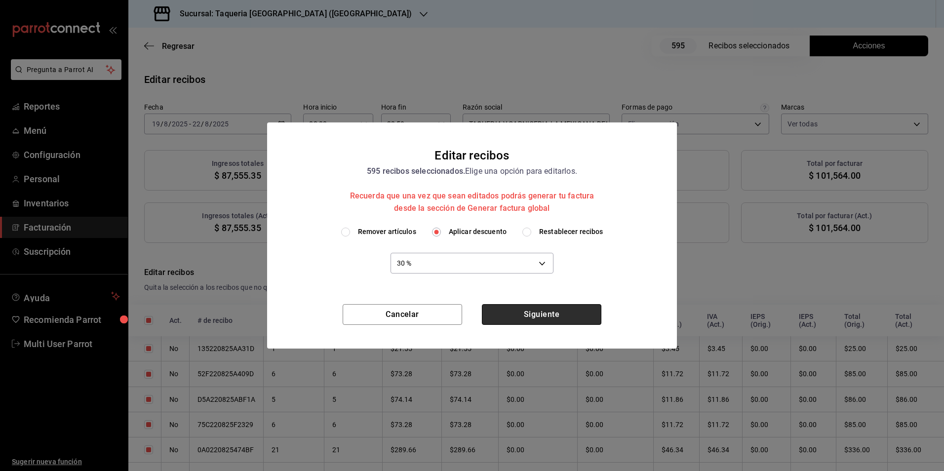
click at [579, 310] on button "Siguiente" at bounding box center [541, 314] width 119 height 21
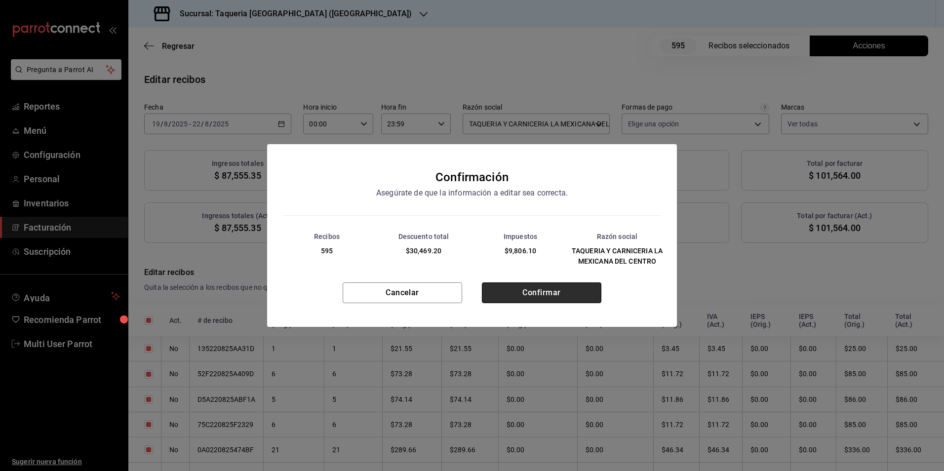
click at [534, 297] on button "Confirmar" at bounding box center [541, 292] width 119 height 21
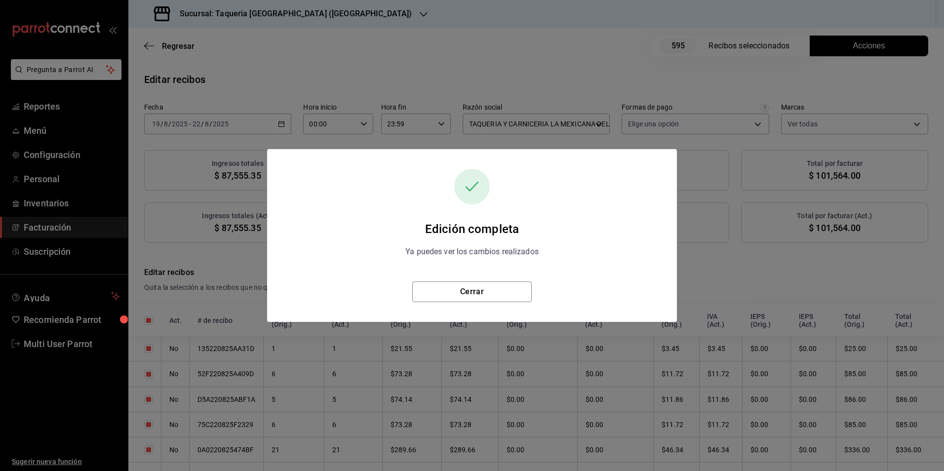
click at [501, 306] on div "Edición completa Ya puedes ver los cambios realizados Cerrar" at bounding box center [472, 235] width 410 height 173
click at [498, 301] on button "Cerrar" at bounding box center [471, 291] width 119 height 21
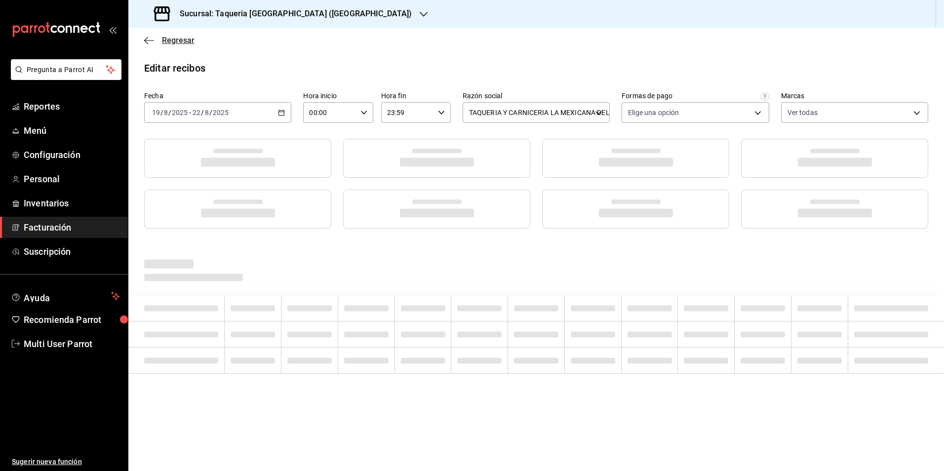
click at [183, 38] on span "Regresar" at bounding box center [178, 40] width 33 height 9
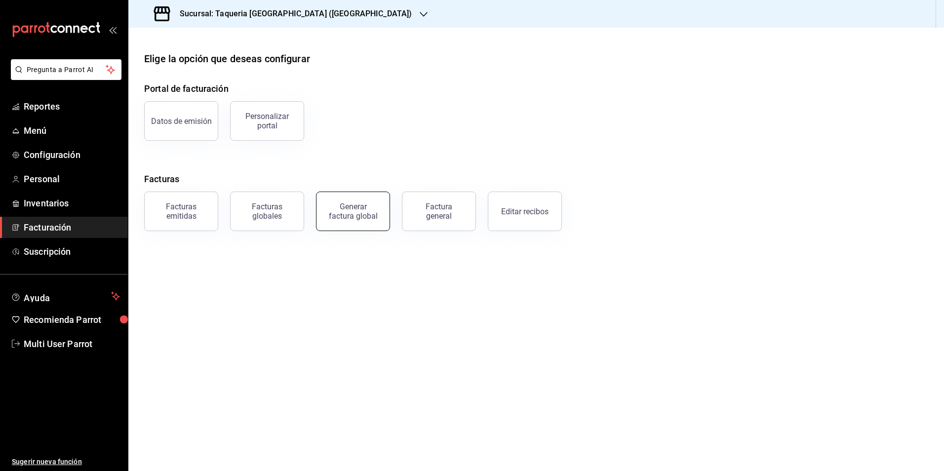
click at [366, 222] on button "Generar factura global" at bounding box center [353, 210] width 74 height 39
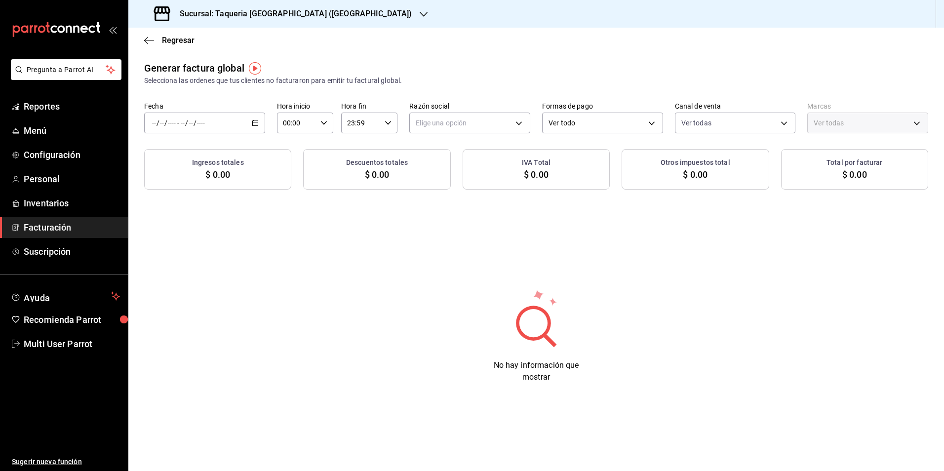
click at [204, 125] on input "number" at bounding box center [200, 123] width 9 height 8
click at [212, 157] on span "Rango de fechas" at bounding box center [190, 153] width 76 height 10
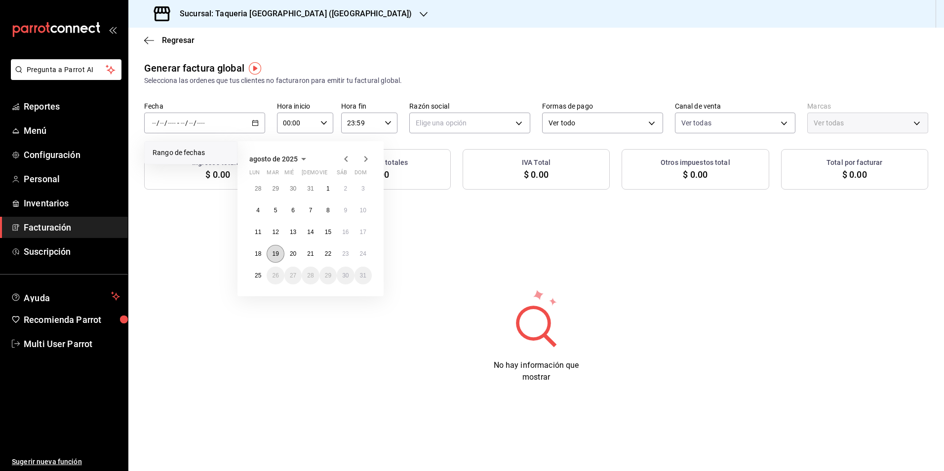
click at [281, 254] on button "19" at bounding box center [274, 254] width 17 height 18
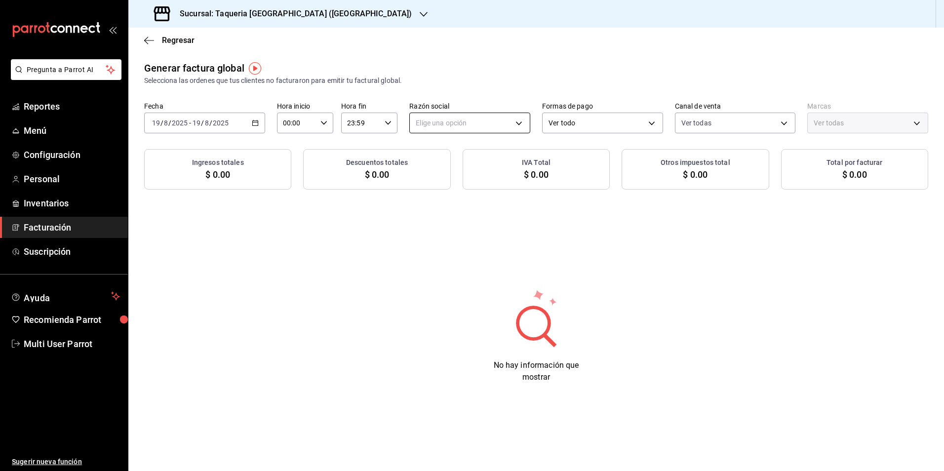
click at [468, 118] on body "Pregunta a Parrot AI Reportes Menú Configuración Personal Inventarios Facturaci…" at bounding box center [472, 235] width 944 height 471
click at [464, 151] on ul "Elige una opción TAQUERIA Y CARNICERIA LA MEXICANA DEL CENTRO" at bounding box center [499, 164] width 179 height 44
click at [468, 167] on li "TAQUERIA Y CARNICERIA LA MEXICANA DEL CENTRO" at bounding box center [499, 173] width 179 height 18
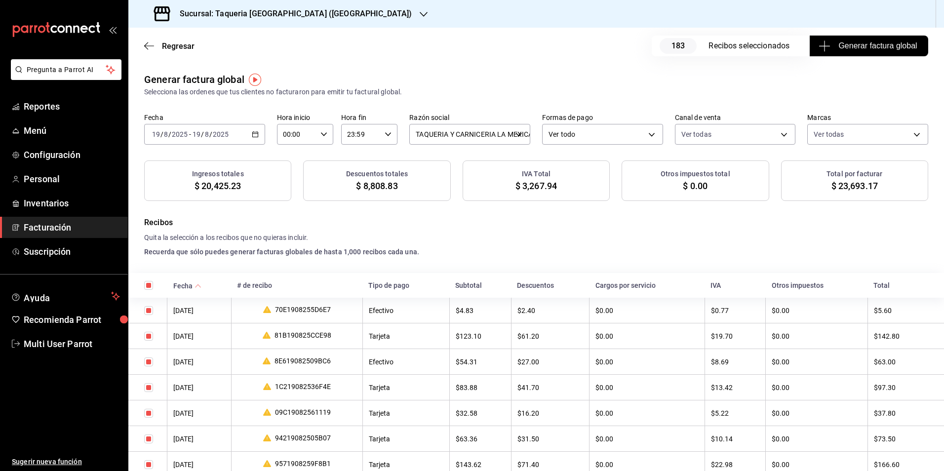
click at [881, 30] on div "Regresar 183 Recibos seleccionados Generar factura global" at bounding box center [535, 46] width 815 height 37
click at [882, 41] on span "Generar factura global" at bounding box center [868, 46] width 96 height 12
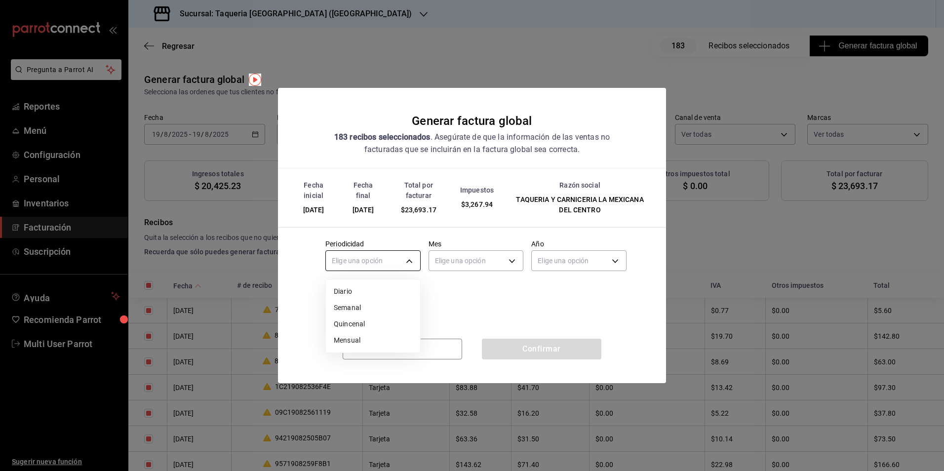
click at [352, 261] on body "Pregunta a Parrot AI Reportes Menú Configuración Personal Inventarios Facturaci…" at bounding box center [472, 235] width 944 height 471
click at [365, 290] on li "Diario" at bounding box center [373, 291] width 94 height 16
click at [509, 253] on body "Pregunta a Parrot AI Reportes Menú Configuración Personal Inventarios Facturaci…" at bounding box center [472, 235] width 944 height 471
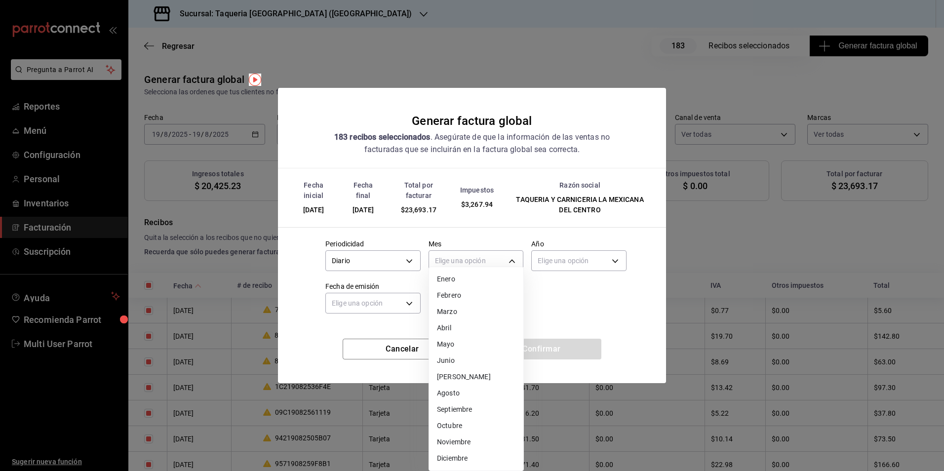
click at [466, 391] on li "Agosto" at bounding box center [476, 393] width 94 height 16
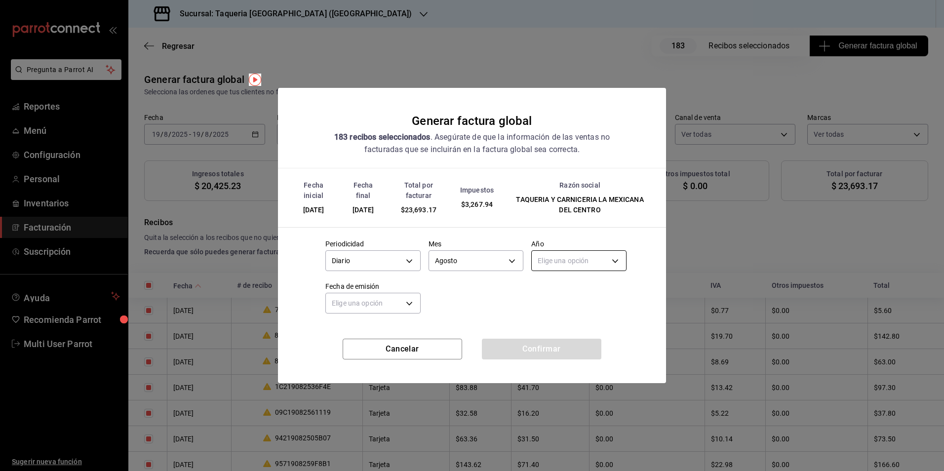
click at [573, 262] on body "Pregunta a Parrot AI Reportes Menú Configuración Personal Inventarios Facturaci…" at bounding box center [472, 235] width 944 height 471
click at [564, 283] on ul "Elige una opción 2025 2024" at bounding box center [578, 299] width 94 height 40
click at [564, 291] on li "2025" at bounding box center [578, 291] width 94 height 16
click at [389, 303] on body "Pregunta a Parrot AI Reportes Menú Configuración Personal Inventarios Facturaci…" at bounding box center [472, 235] width 944 height 471
click at [369, 338] on li "Hoy" at bounding box center [373, 334] width 94 height 16
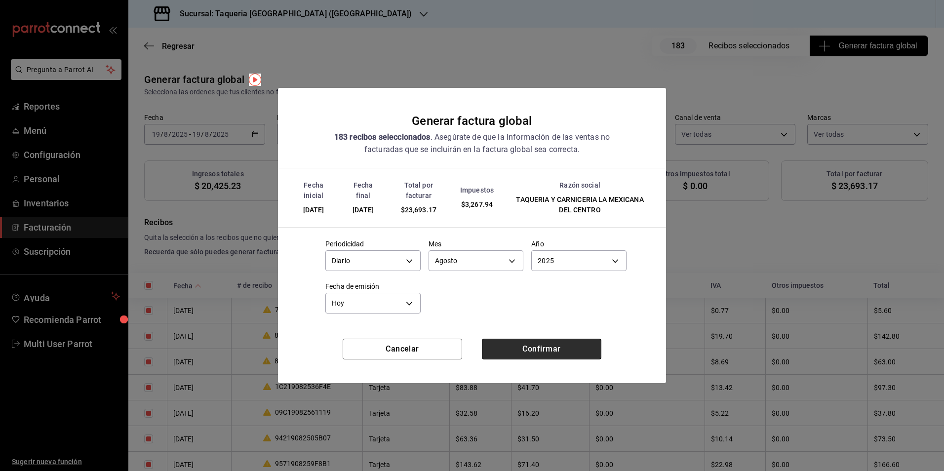
click at [548, 358] on button "Confirmar" at bounding box center [541, 349] width 119 height 21
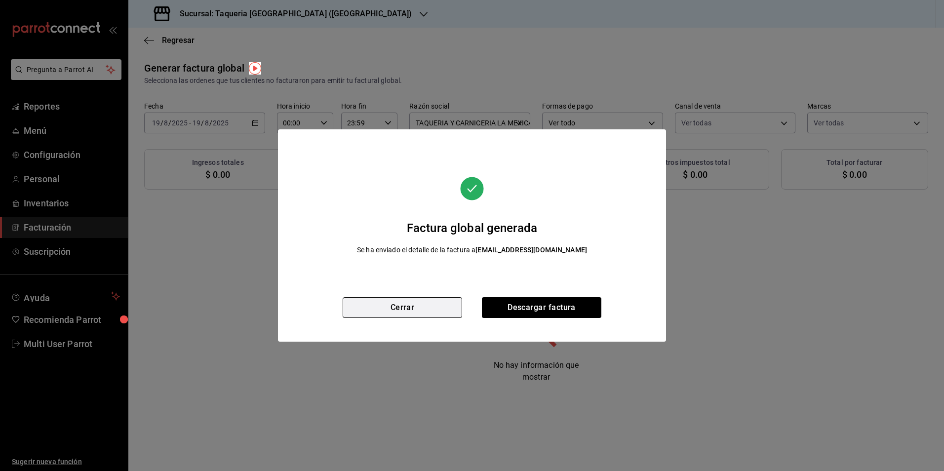
click at [395, 312] on button "Cerrar" at bounding box center [401, 307] width 119 height 21
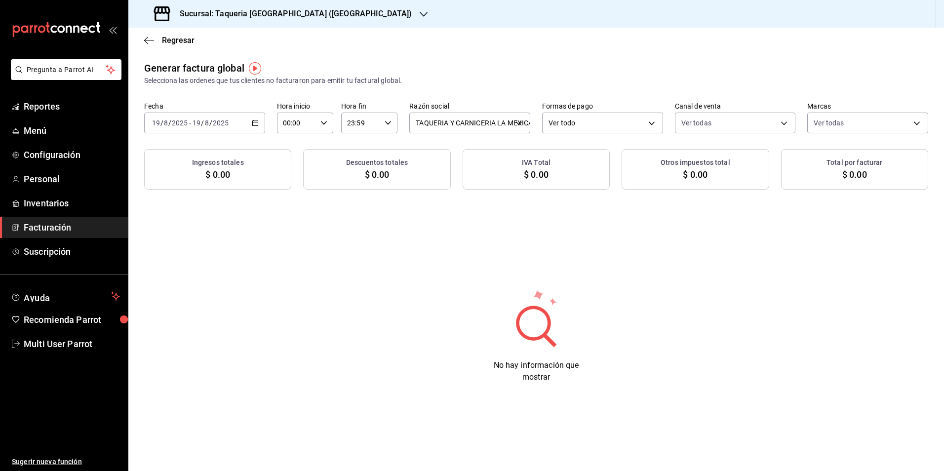
click at [259, 122] on div "2025-08-19 19 / 8 / 2025 - 2025-08-19 19 / 8 / 2025" at bounding box center [204, 123] width 121 height 21
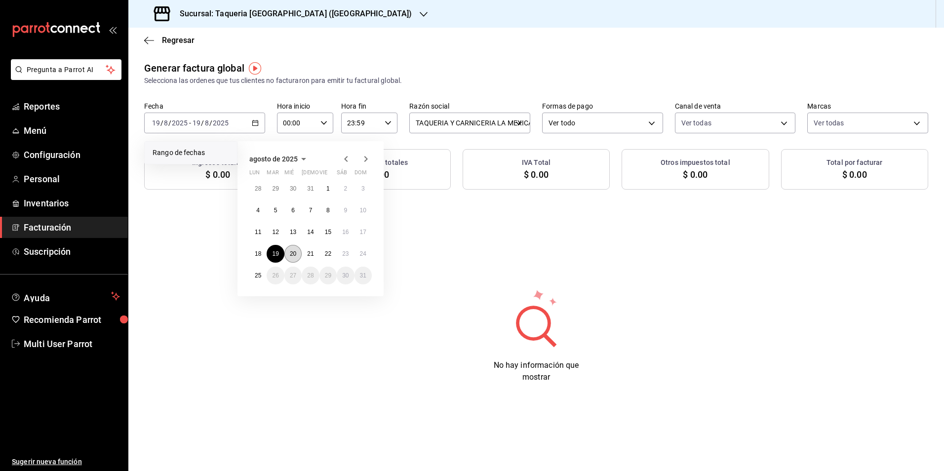
click at [294, 258] on button "20" at bounding box center [292, 254] width 17 height 18
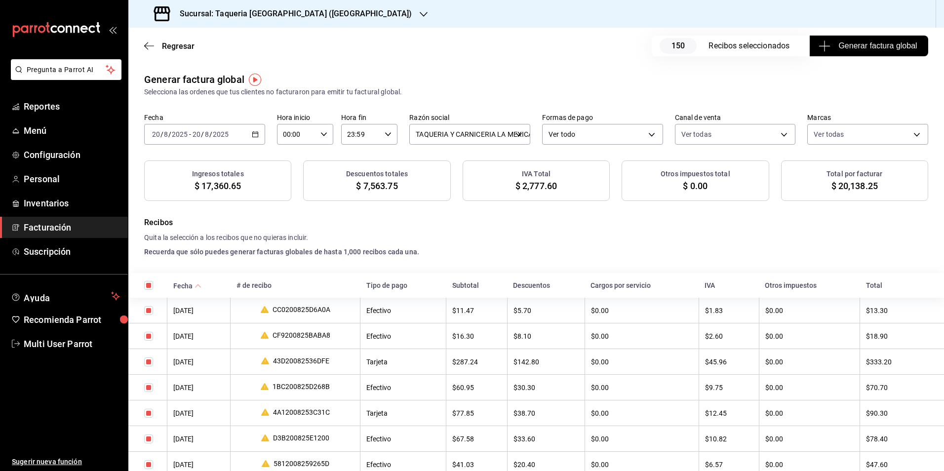
click at [839, 46] on span "Generar factura global" at bounding box center [868, 46] width 96 height 12
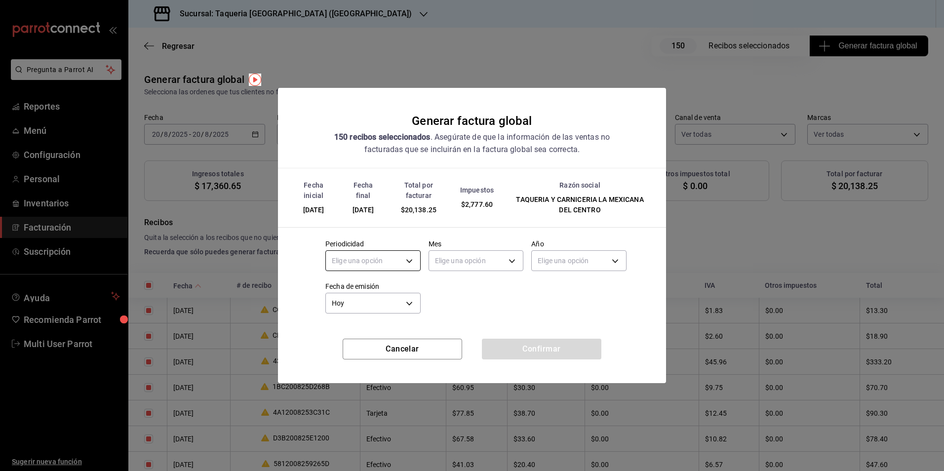
click at [354, 270] on body "Pregunta a Parrot AI Reportes Menú Configuración Personal Inventarios Facturaci…" at bounding box center [472, 235] width 944 height 471
click at [354, 283] on li "Diario" at bounding box center [373, 291] width 94 height 16
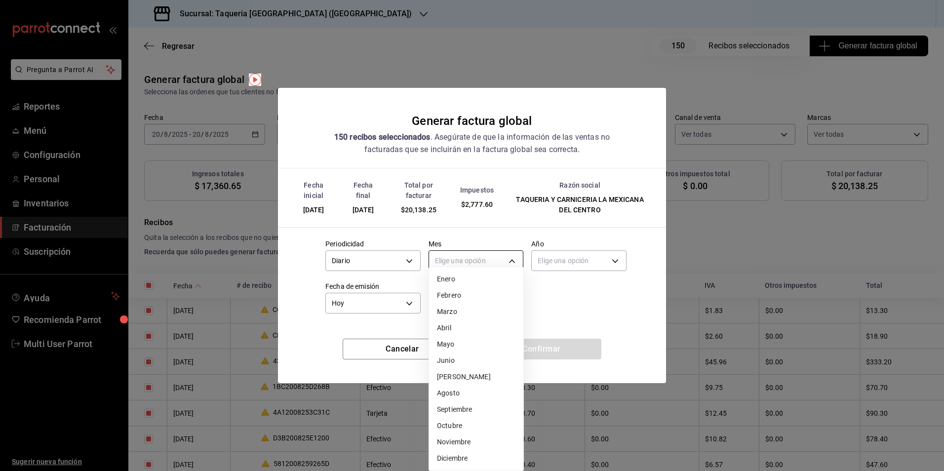
click at [469, 256] on body "Pregunta a Parrot AI Reportes Menú Configuración Personal Inventarios Facturaci…" at bounding box center [472, 235] width 944 height 471
click at [462, 394] on li "Agosto" at bounding box center [476, 393] width 94 height 16
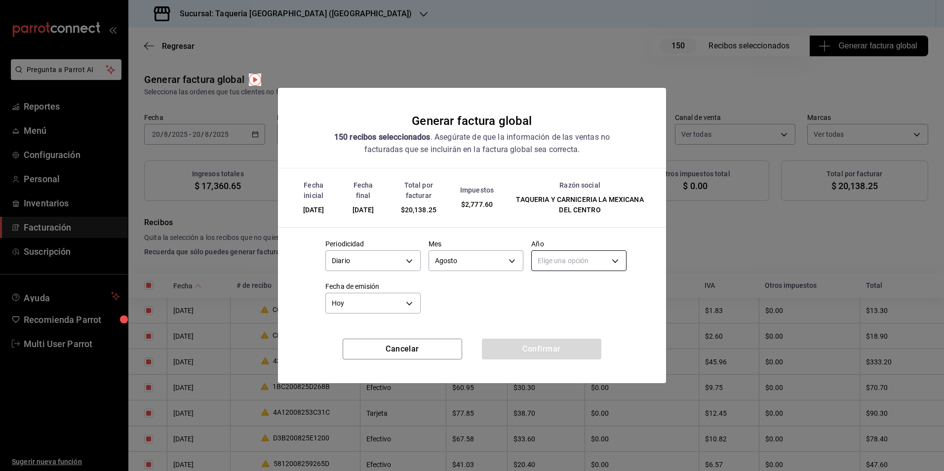
click at [587, 260] on body "Pregunta a Parrot AI Reportes Menú Configuración Personal Inventarios Facturaci…" at bounding box center [472, 235] width 944 height 471
click at [575, 285] on li "2025" at bounding box center [578, 291] width 94 height 16
click at [580, 348] on button "Confirmar" at bounding box center [541, 349] width 119 height 21
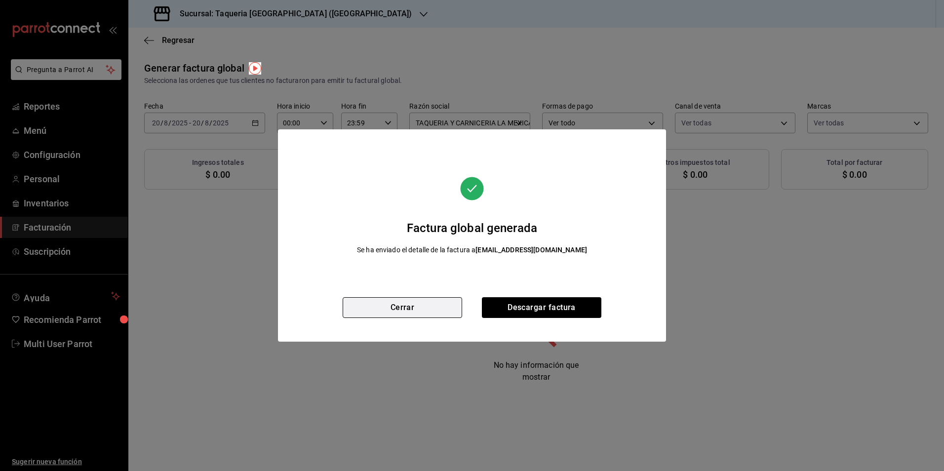
click at [428, 313] on button "Cerrar" at bounding box center [401, 307] width 119 height 21
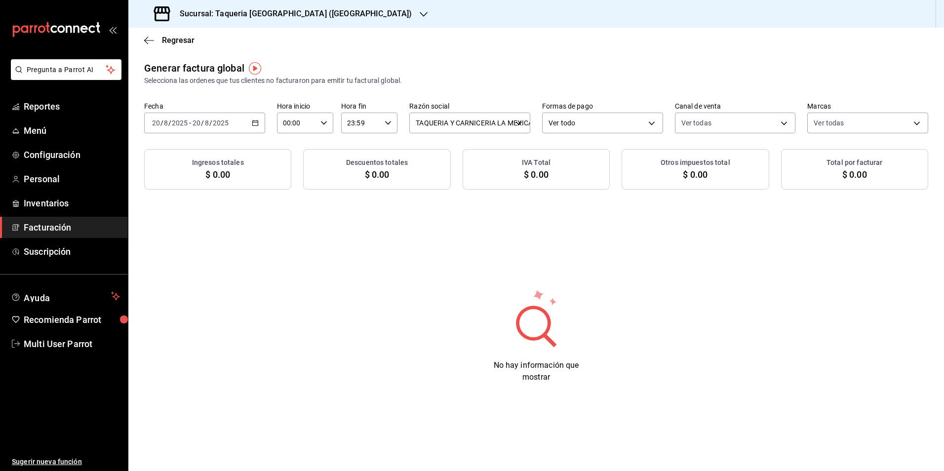
click at [209, 122] on span "/" at bounding box center [210, 123] width 3 height 8
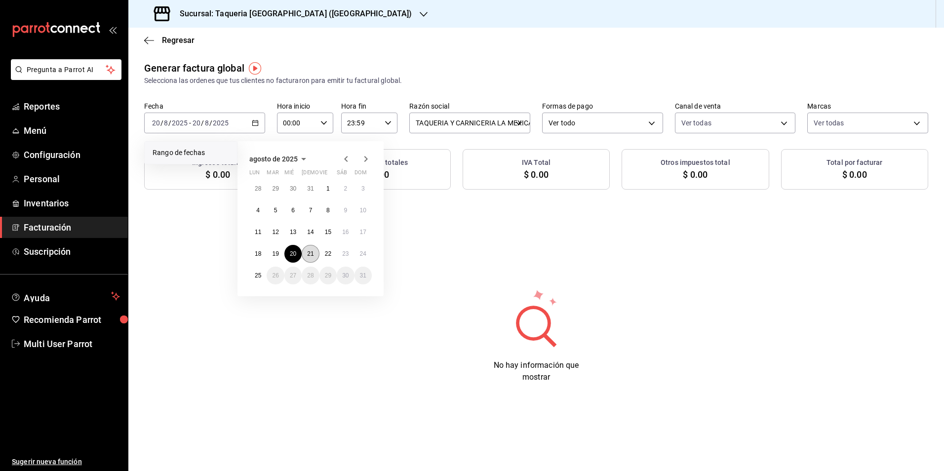
click at [315, 256] on button "21" at bounding box center [310, 254] width 17 height 18
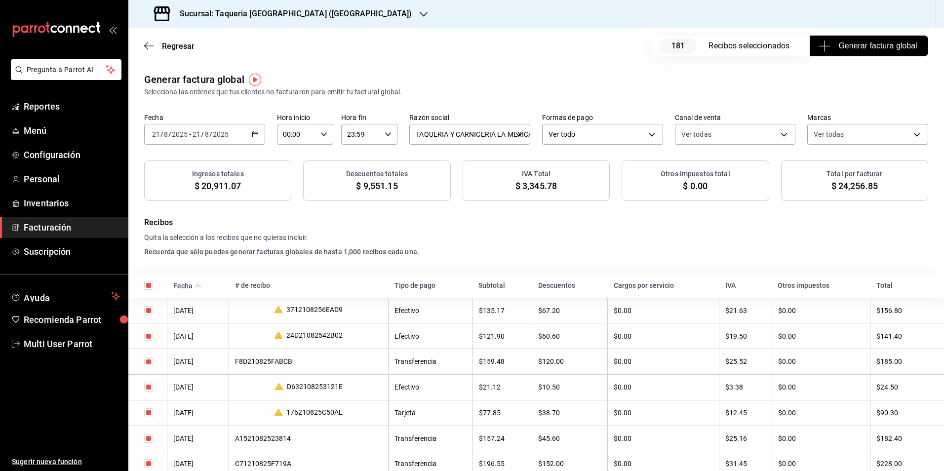
click at [823, 44] on span "Generar factura global" at bounding box center [868, 46] width 96 height 12
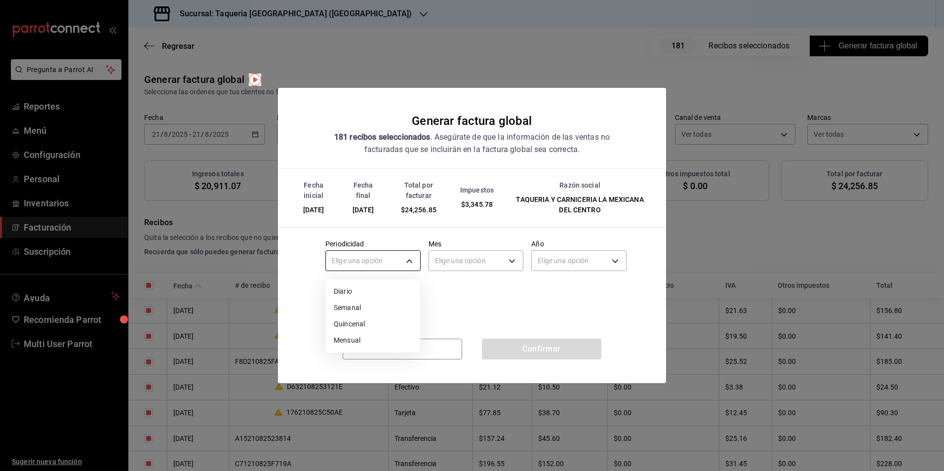
click at [377, 257] on body "Pregunta a Parrot AI Reportes Menú Configuración Personal Inventarios Facturaci…" at bounding box center [472, 235] width 944 height 471
click at [375, 291] on li "Diario" at bounding box center [373, 291] width 94 height 16
click at [490, 261] on body "Pregunta a Parrot AI Reportes Menú Configuración Personal Inventarios Facturaci…" at bounding box center [472, 235] width 944 height 471
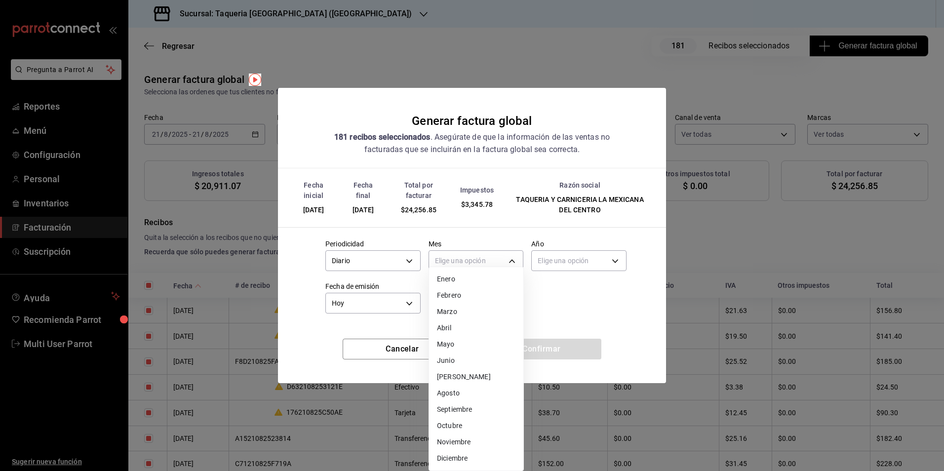
click at [468, 386] on li "Agosto" at bounding box center [476, 393] width 94 height 16
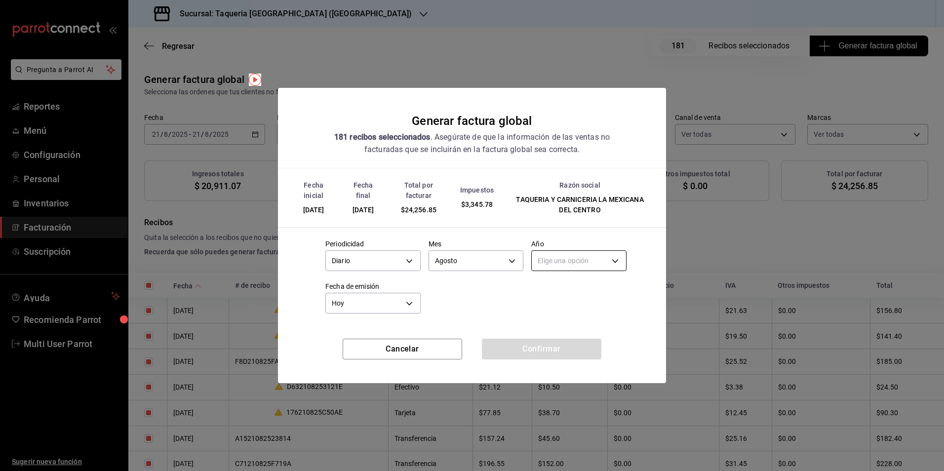
click at [582, 267] on body "Pregunta a Parrot AI Reportes Menú Configuración Personal Inventarios Facturaci…" at bounding box center [472, 235] width 944 height 471
click at [562, 290] on li "2025" at bounding box center [578, 291] width 94 height 16
click at [537, 343] on button "Confirmar" at bounding box center [541, 349] width 119 height 21
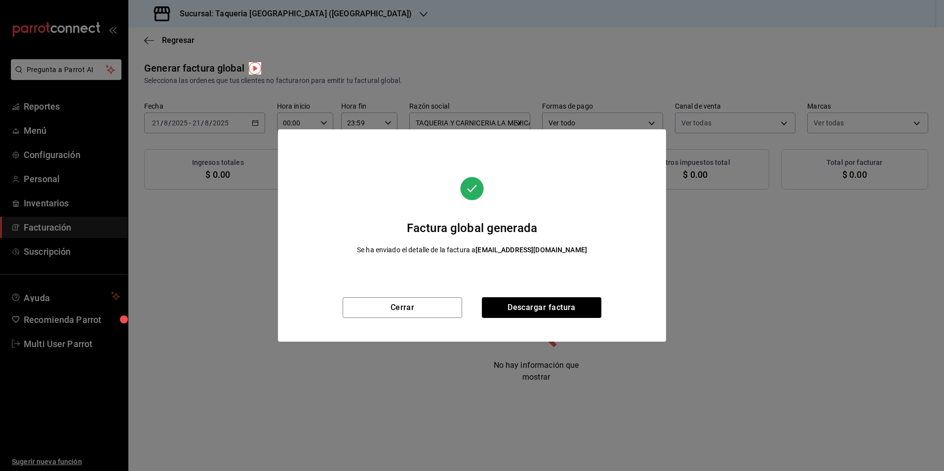
click at [448, 294] on div "Factura global generada Se ha enviado el detalle de la factura a sinfacturar.me…" at bounding box center [472, 213] width 388 height 168
click at [438, 307] on button "Cerrar" at bounding box center [401, 307] width 119 height 21
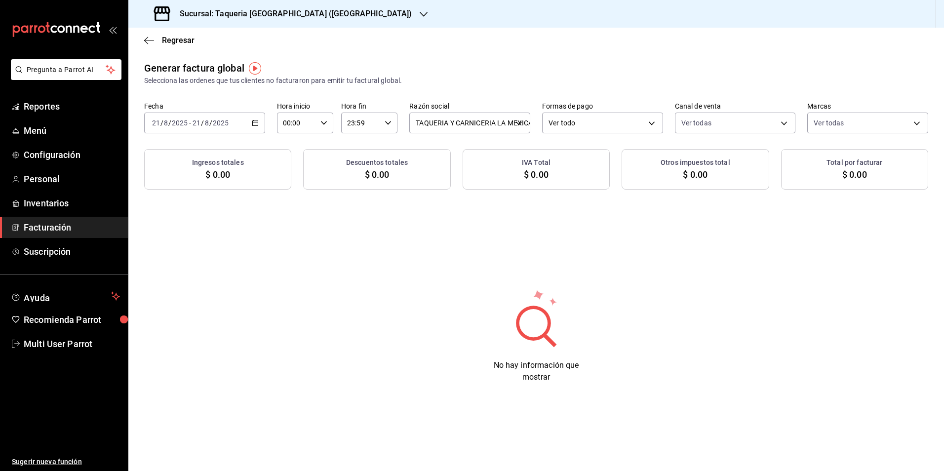
click at [257, 116] on div "2025-08-21 21 / 8 / 2025 - 2025-08-21 21 / 8 / 2025" at bounding box center [204, 123] width 121 height 21
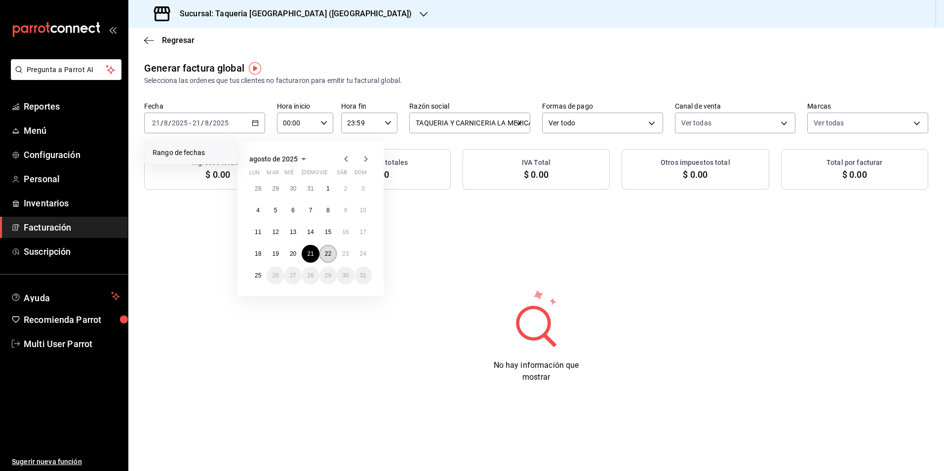
click at [332, 258] on button "22" at bounding box center [327, 254] width 17 height 18
click at [332, 257] on button "22" at bounding box center [327, 254] width 17 height 18
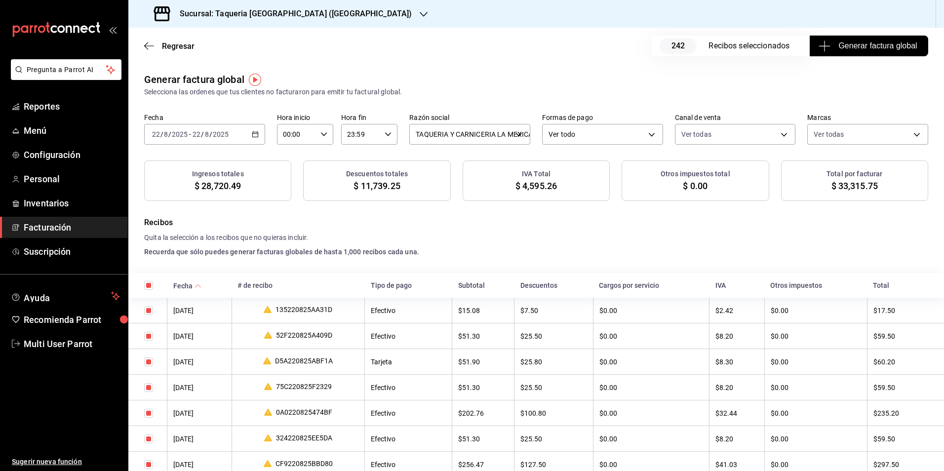
click at [878, 48] on span "Generar factura global" at bounding box center [868, 46] width 96 height 12
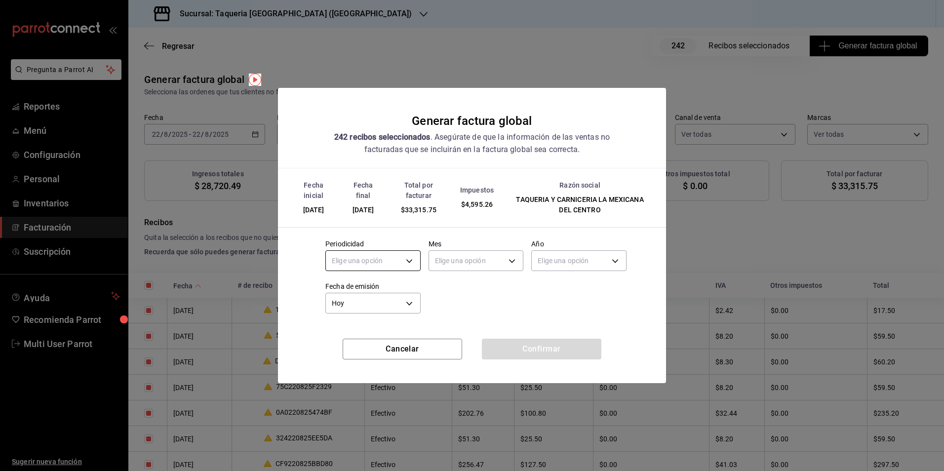
click at [393, 266] on body "Pregunta a Parrot AI Reportes Menú Configuración Personal Inventarios Facturaci…" at bounding box center [472, 235] width 944 height 471
click at [358, 291] on li "Diario" at bounding box center [373, 291] width 94 height 16
click at [468, 262] on body "Pregunta a Parrot AI Reportes Menú Configuración Personal Inventarios Facturaci…" at bounding box center [472, 235] width 944 height 471
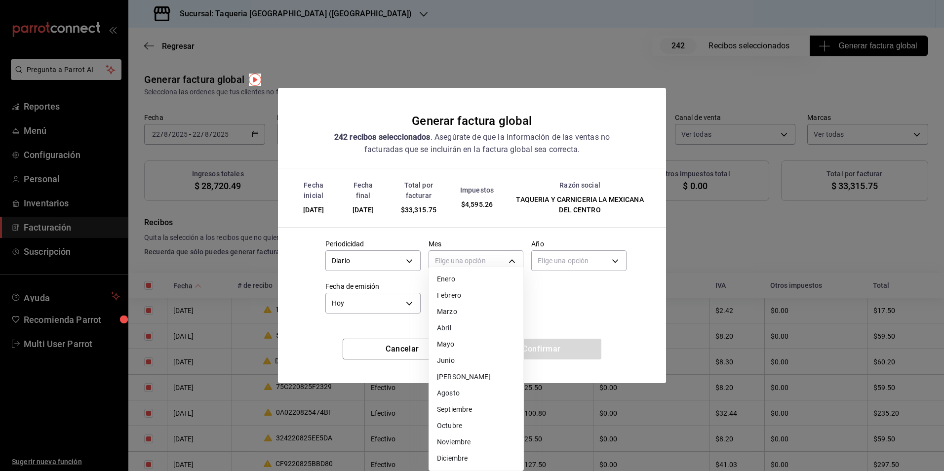
click at [460, 387] on li "Agosto" at bounding box center [476, 393] width 94 height 16
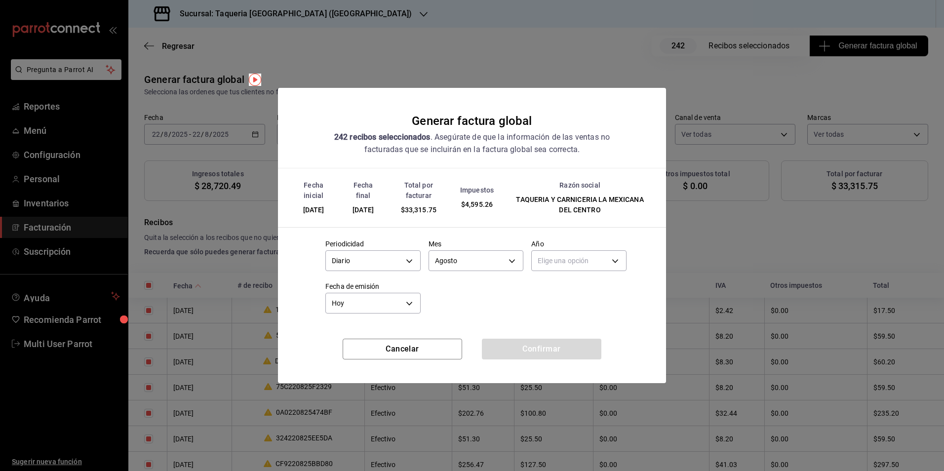
click at [592, 273] on div "Año Elige una opción" at bounding box center [578, 256] width 95 height 35
click at [591, 267] on body "Pregunta a Parrot AI Reportes Menú Configuración Personal Inventarios Facturaci…" at bounding box center [472, 235] width 944 height 471
click at [575, 292] on li "2025" at bounding box center [578, 291] width 94 height 16
click at [526, 348] on button "Confirmar" at bounding box center [541, 349] width 119 height 21
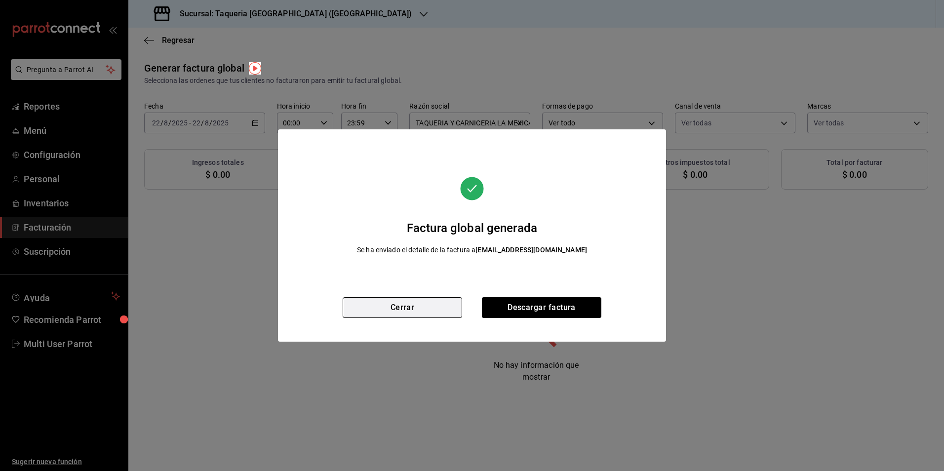
click at [445, 304] on button "Cerrar" at bounding box center [401, 307] width 119 height 21
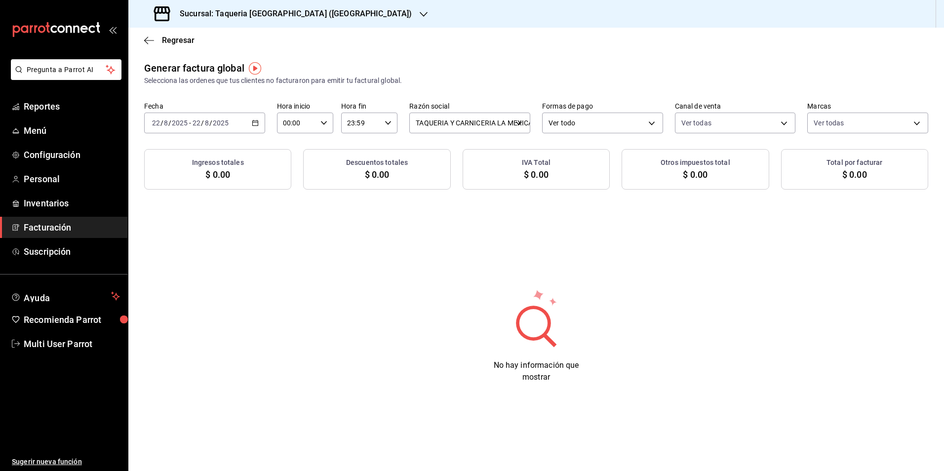
click at [282, 13] on h3 "Sucursal: Taqueria La Mexicana (Chapultepec)" at bounding box center [292, 14] width 240 height 12
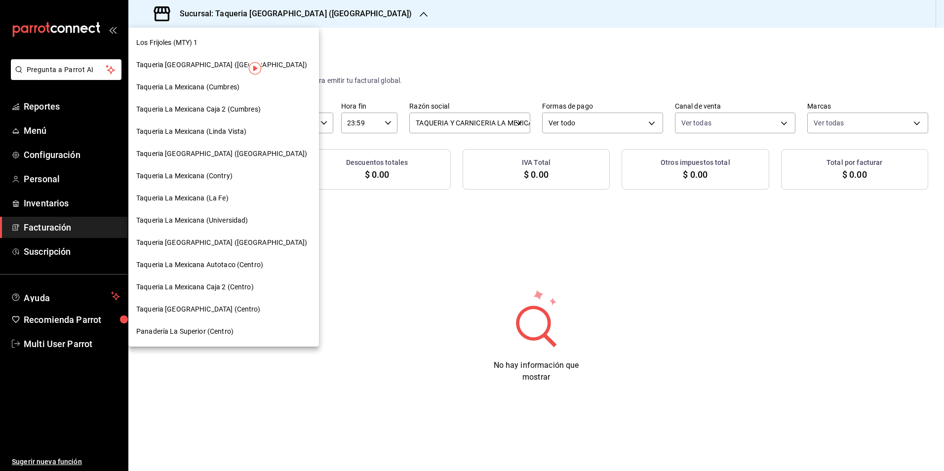
click at [221, 332] on span "Panadería La Superior (Centro)" at bounding box center [184, 331] width 97 height 10
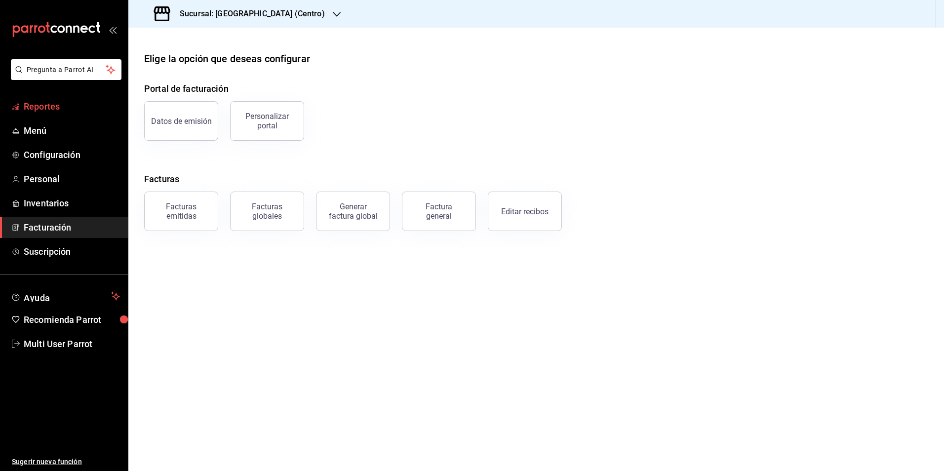
click at [55, 108] on span "Reportes" at bounding box center [72, 106] width 96 height 13
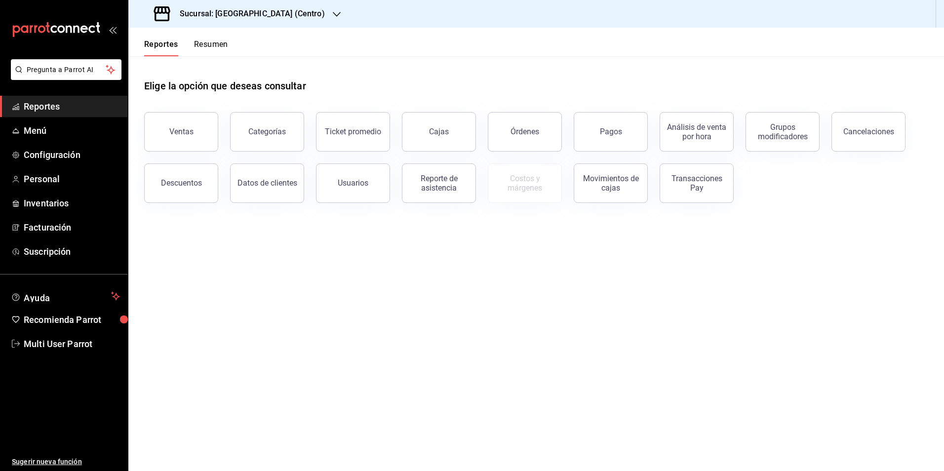
click at [270, 18] on h3 "Sucursal: [GEOGRAPHIC_DATA] (Centro)" at bounding box center [248, 14] width 153 height 12
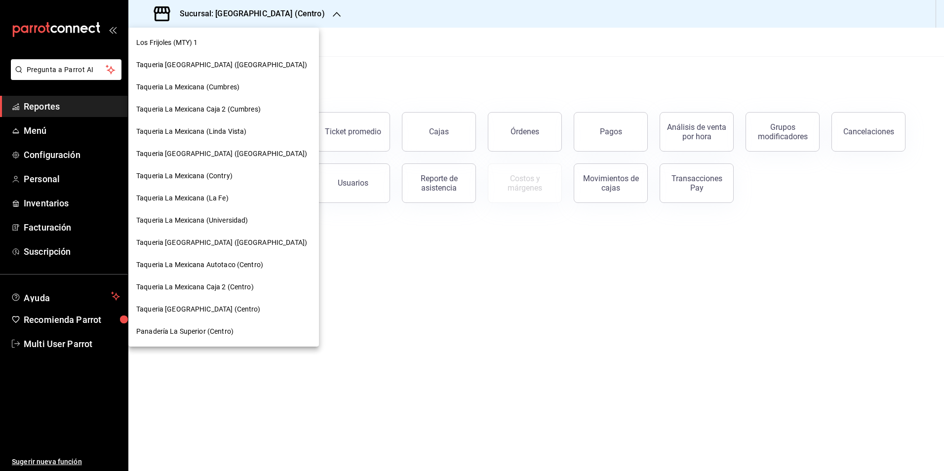
click at [88, 136] on div at bounding box center [472, 235] width 944 height 471
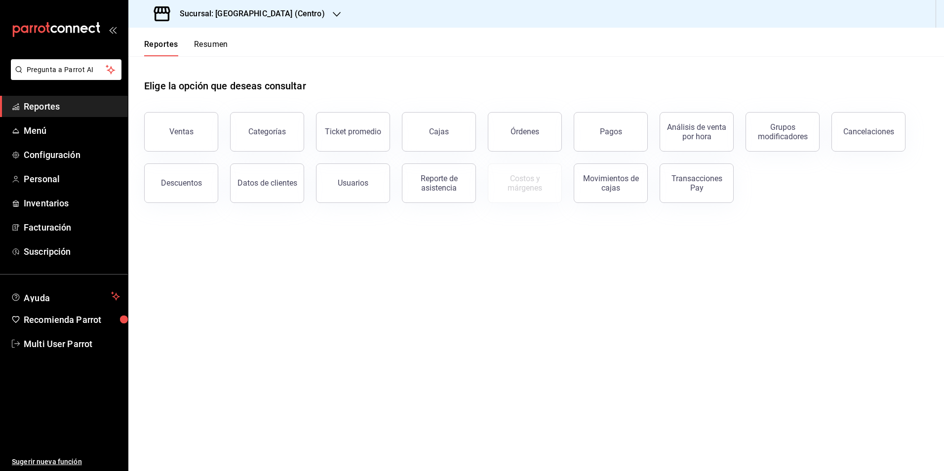
click at [59, 109] on span "Reportes" at bounding box center [72, 106] width 96 height 13
click at [61, 105] on span "Reportes" at bounding box center [72, 106] width 96 height 13
click at [610, 135] on div "Pagos" at bounding box center [611, 131] width 22 height 9
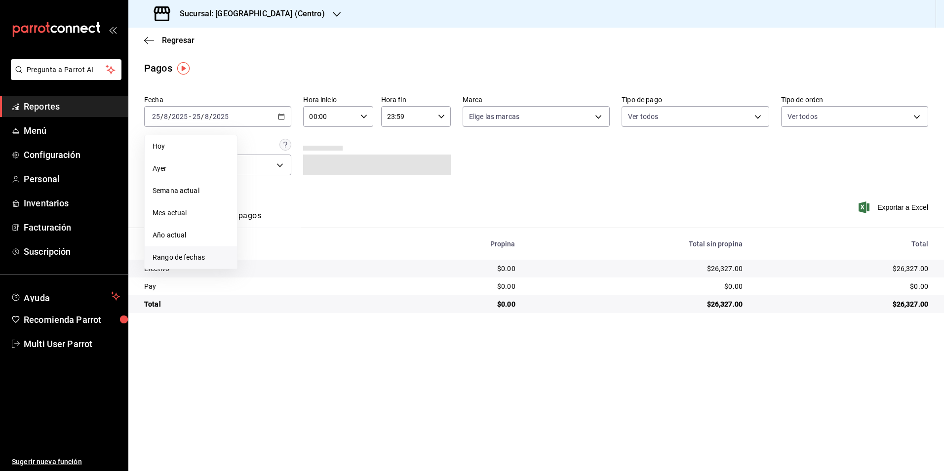
click at [201, 257] on span "Rango de fechas" at bounding box center [190, 257] width 76 height 10
click at [268, 243] on button "19" at bounding box center [274, 247] width 17 height 18
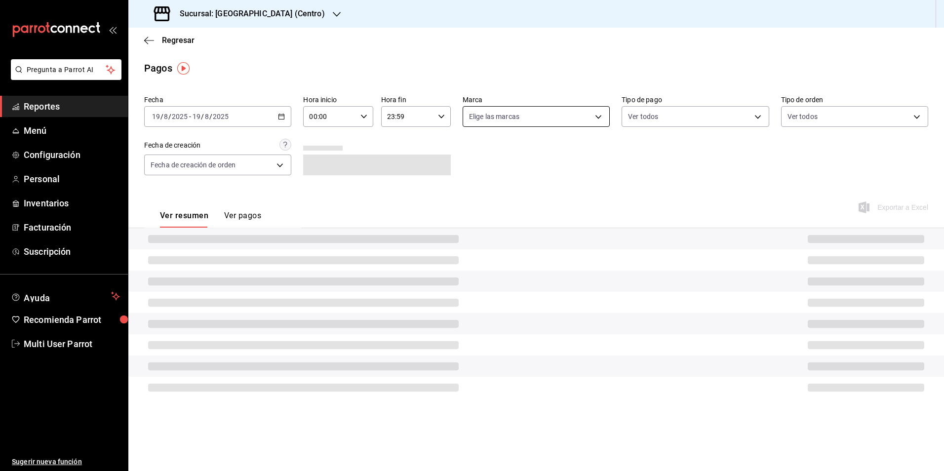
click at [531, 111] on body "Pregunta a Parrot AI Reportes Menú Configuración Personal Inventarios Facturaci…" at bounding box center [472, 235] width 944 height 471
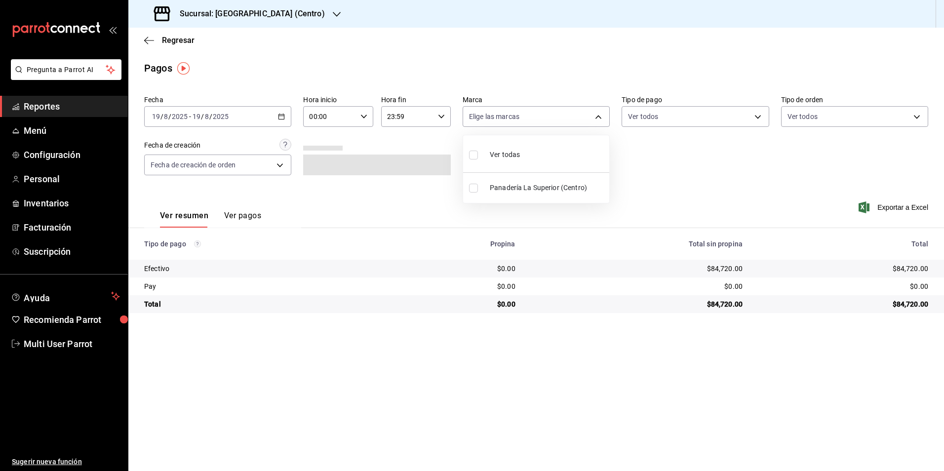
click at [518, 156] on span "Ver todas" at bounding box center [505, 155] width 30 height 10
type input "26b6acd8-9ba2-494d-9fd7-db134c124b78"
checkbox input "true"
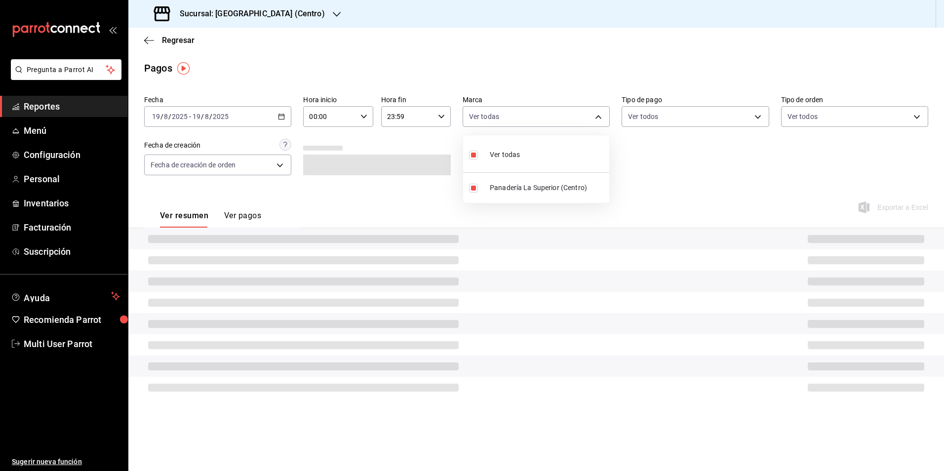
click at [532, 40] on div at bounding box center [472, 235] width 944 height 471
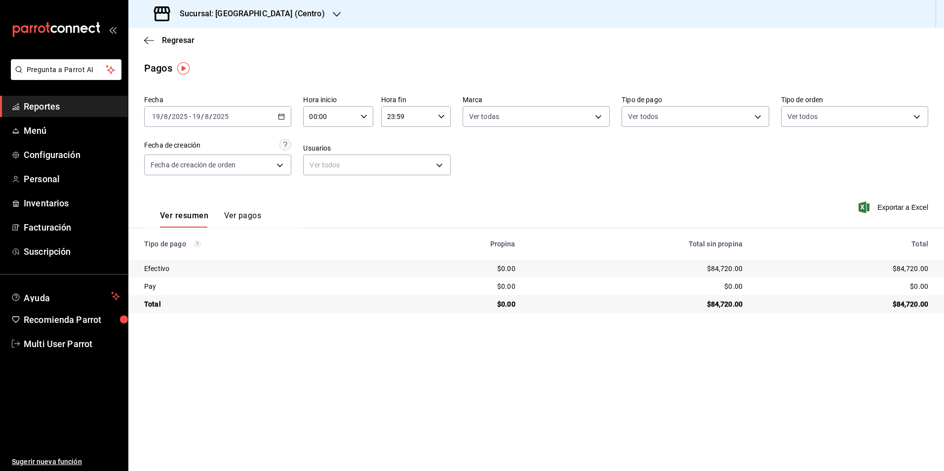
click at [266, 122] on div "[DATE] [DATE] - [DATE] [DATE]" at bounding box center [217, 116] width 147 height 21
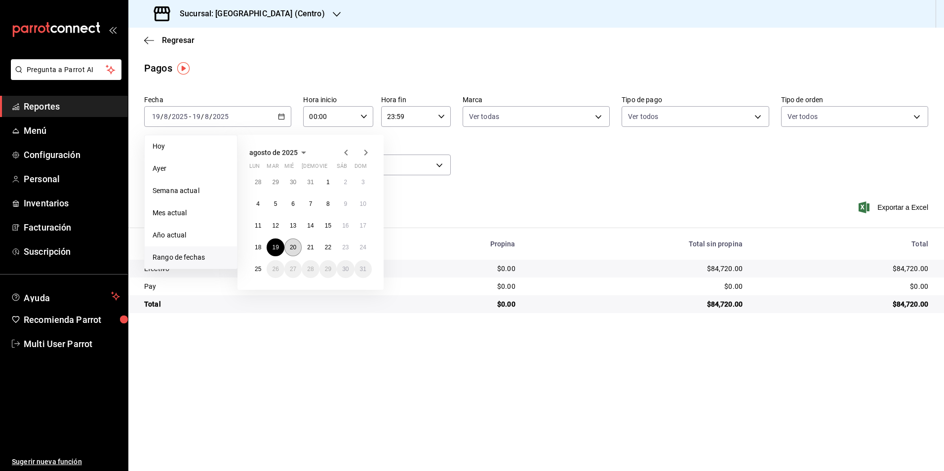
click at [290, 249] on abbr "20" at bounding box center [293, 247] width 6 height 7
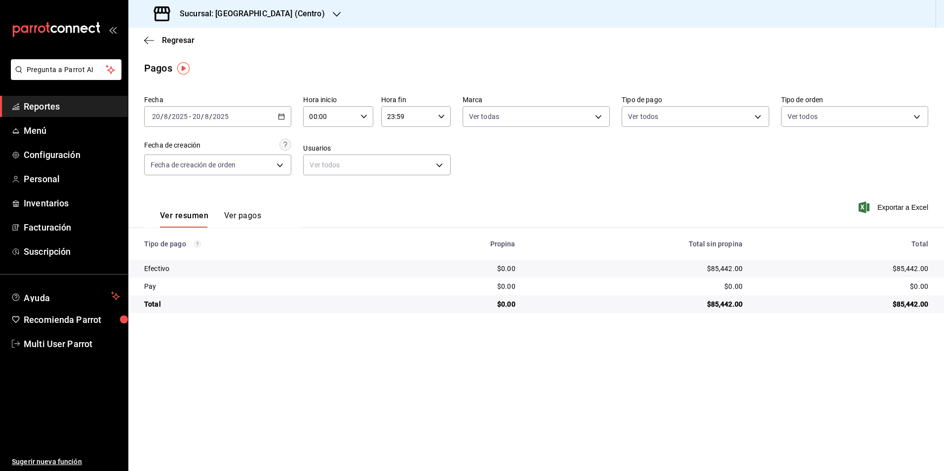
click at [226, 116] on input "2025" at bounding box center [220, 117] width 17 height 8
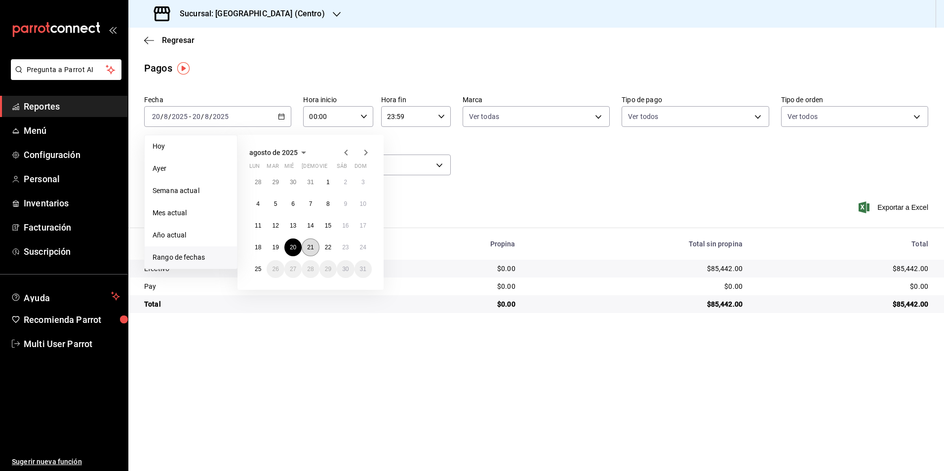
click at [315, 252] on button "21" at bounding box center [310, 247] width 17 height 18
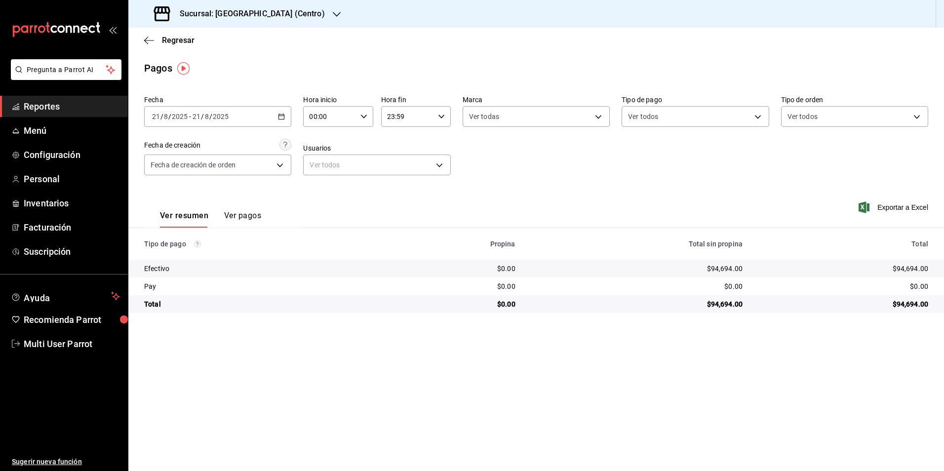
click at [205, 107] on div "[DATE] [DATE] - [DATE] [DATE]" at bounding box center [217, 116] width 147 height 21
click at [275, 124] on div "[DATE] [DATE] - [DATE] [DATE]" at bounding box center [217, 116] width 147 height 21
click at [427, 29] on div "Regresar" at bounding box center [535, 40] width 815 height 25
click at [249, 120] on div "[DATE] [DATE] - [DATE] [DATE]" at bounding box center [217, 116] width 147 height 21
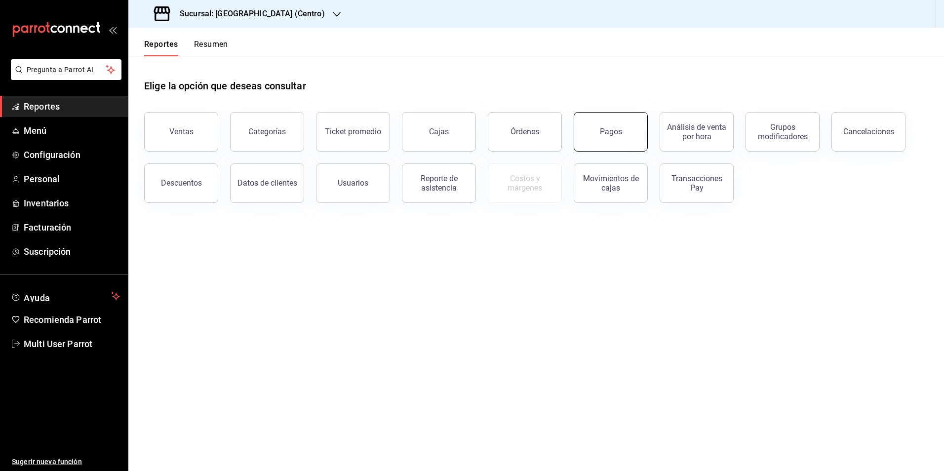
click at [630, 128] on button "Pagos" at bounding box center [610, 131] width 74 height 39
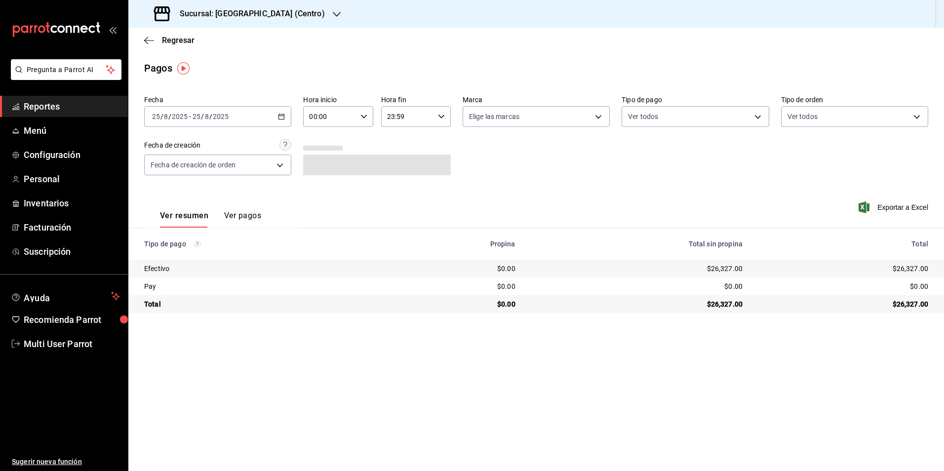
click at [226, 116] on input "2025" at bounding box center [220, 117] width 17 height 8
click at [198, 260] on span "Rango de fechas" at bounding box center [190, 257] width 76 height 10
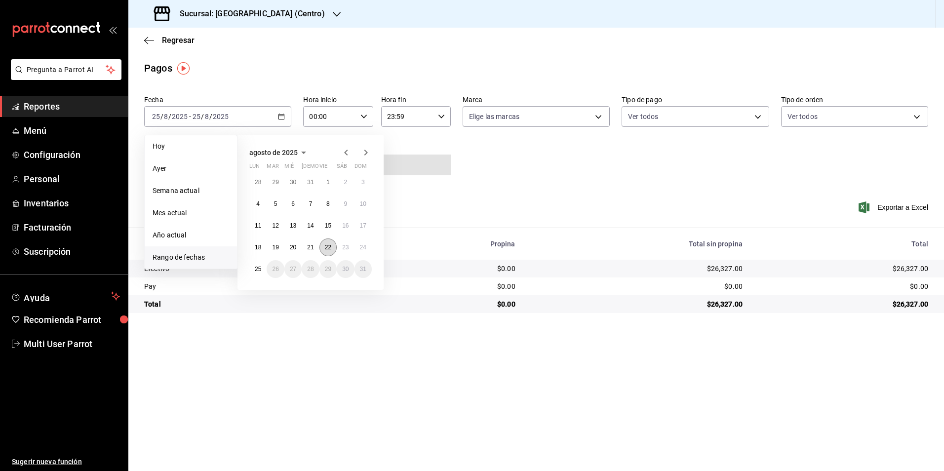
click at [329, 243] on button "22" at bounding box center [327, 247] width 17 height 18
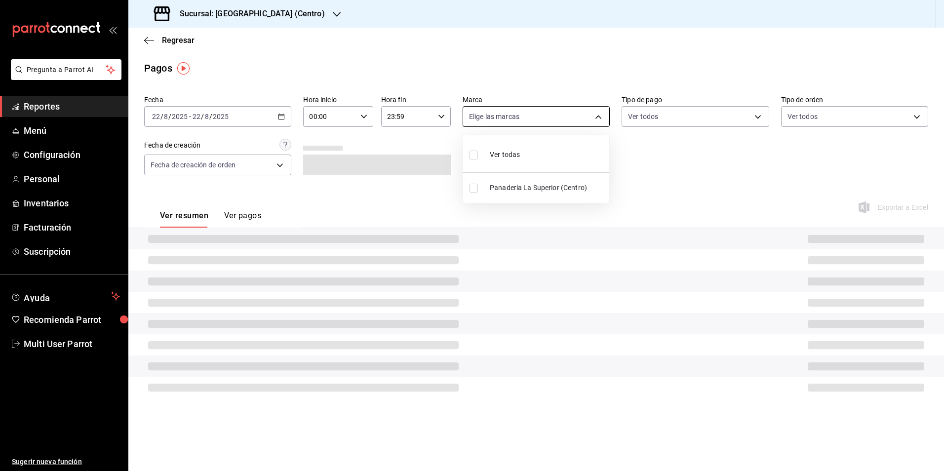
click at [546, 119] on body "Pregunta a Parrot AI Reportes Menú Configuración Personal Inventarios Facturaci…" at bounding box center [472, 235] width 944 height 471
click at [519, 161] on div "Ver todas" at bounding box center [494, 153] width 51 height 21
type input "26b6acd8-9ba2-494d-9fd7-db134c124b78"
checkbox input "true"
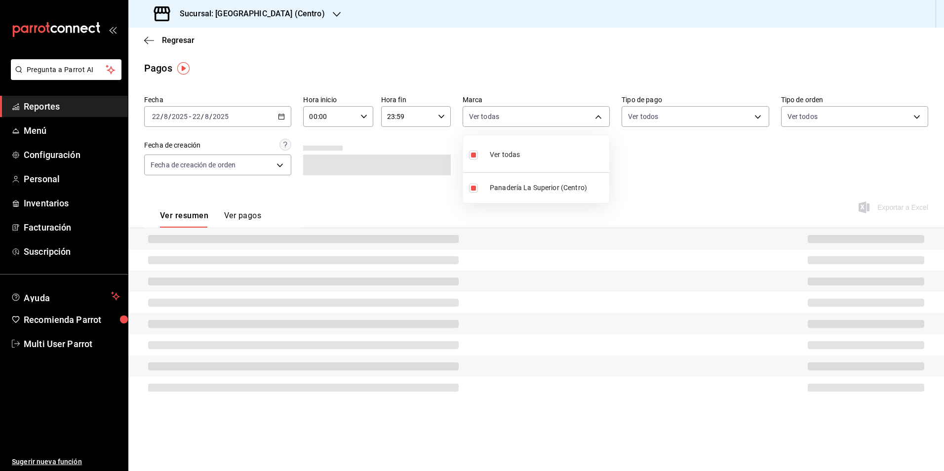
click at [588, 4] on div at bounding box center [472, 235] width 944 height 471
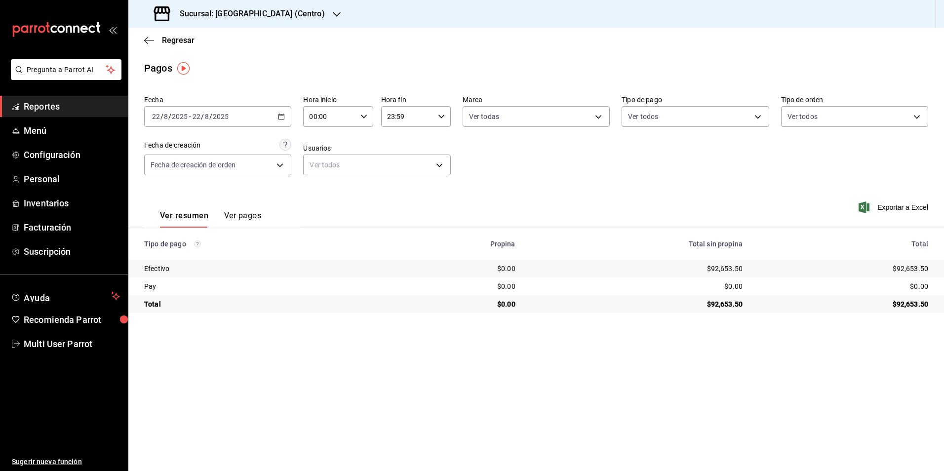
click at [247, 119] on div "[DATE] [DATE] - [DATE] [DATE]" at bounding box center [217, 116] width 147 height 21
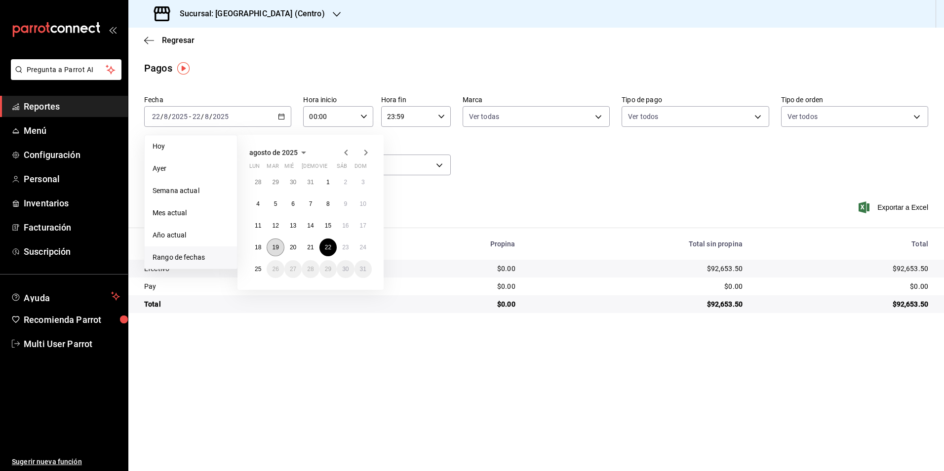
click at [276, 251] on button "19" at bounding box center [274, 247] width 17 height 18
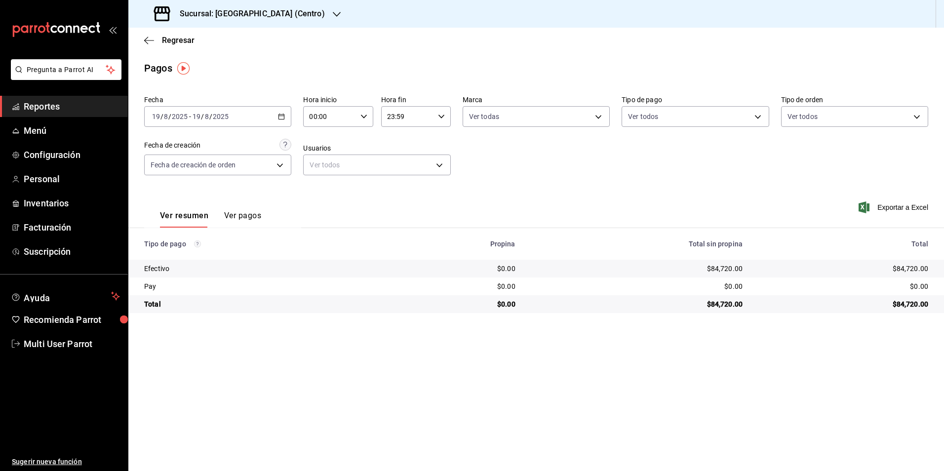
click at [873, 105] on div "Ver todos" at bounding box center [854, 114] width 147 height 25
click at [862, 124] on body "Pregunta a Parrot AI Reportes Menú Configuración Personal Inventarios Facturaci…" at bounding box center [472, 235] width 944 height 471
click at [841, 204] on li "CAFETERIA" at bounding box center [854, 210] width 146 height 22
type input "2ab941ca-4e7e-4a0d-98be-afa44e58141f"
checkbox input "true"
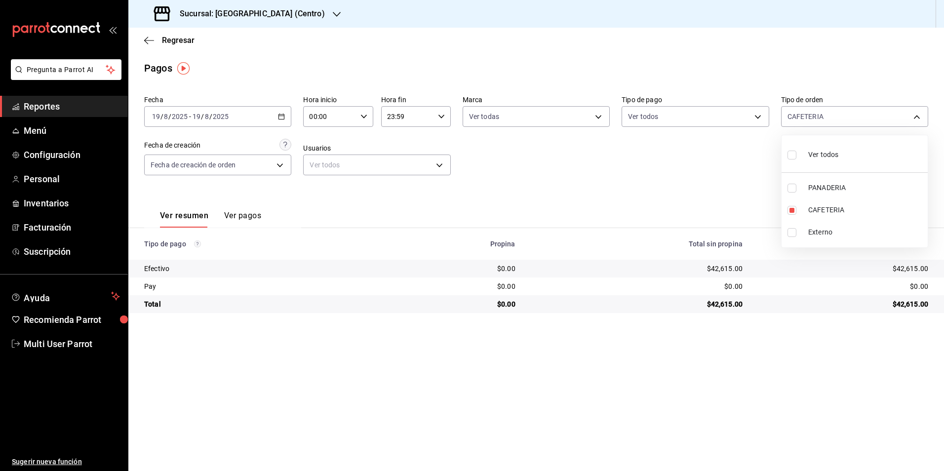
click at [210, 125] on div at bounding box center [472, 235] width 944 height 471
click at [235, 123] on div "[DATE] [DATE] - [DATE] [DATE]" at bounding box center [217, 116] width 147 height 21
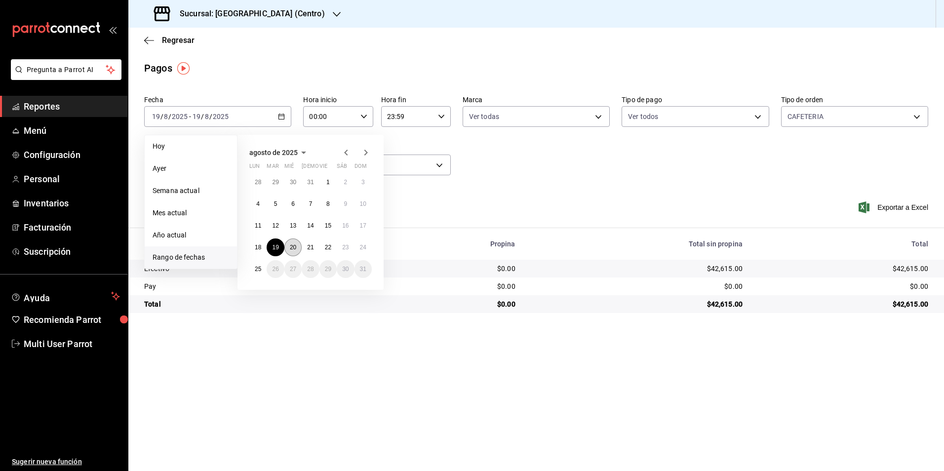
click at [296, 250] on abbr "20" at bounding box center [293, 247] width 6 height 7
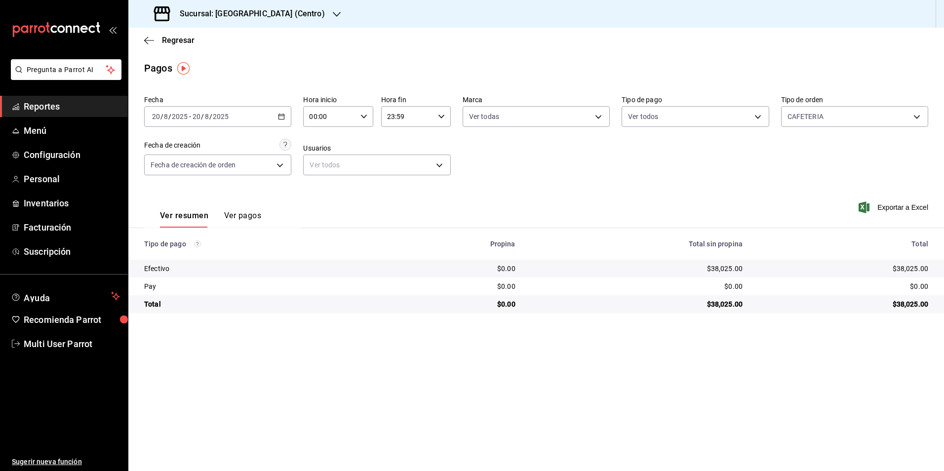
click at [236, 111] on div "[DATE] [DATE] - [DATE] [DATE]" at bounding box center [217, 116] width 147 height 21
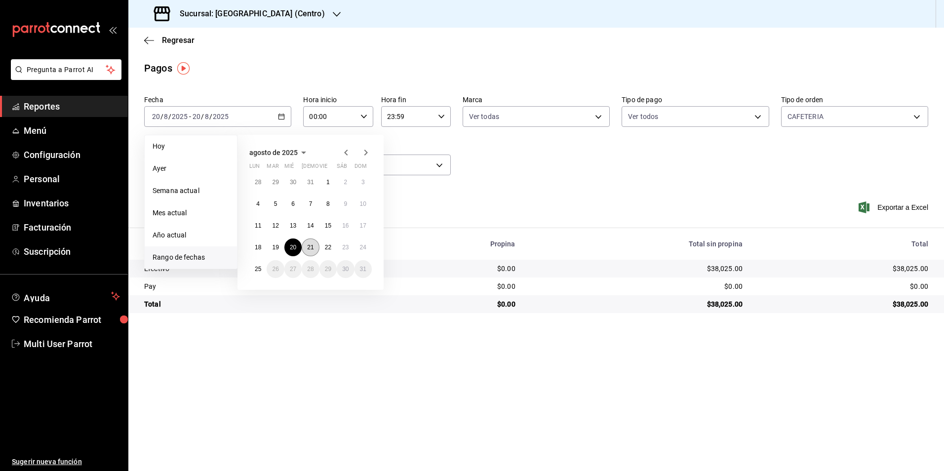
click at [310, 247] on abbr "21" at bounding box center [310, 247] width 6 height 7
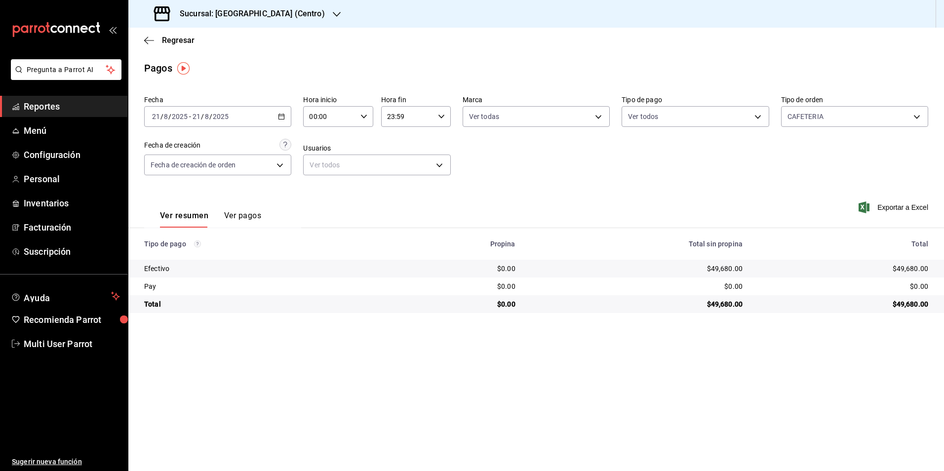
click at [227, 126] on div "[DATE] [DATE] - [DATE] [DATE]" at bounding box center [217, 116] width 147 height 21
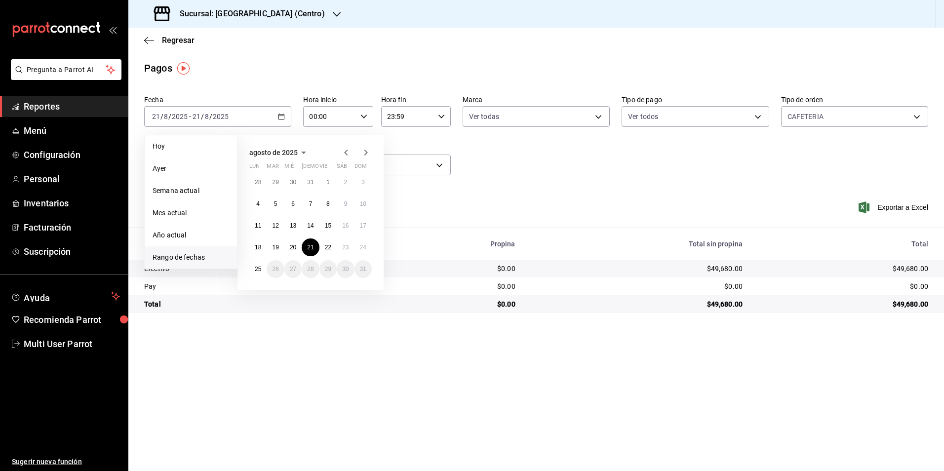
click at [229, 94] on div "Fecha [DATE] [DATE] - [DATE] [DATE] [DATE] [DATE] Semana actual Mes actual Año …" at bounding box center [536, 139] width 784 height 96
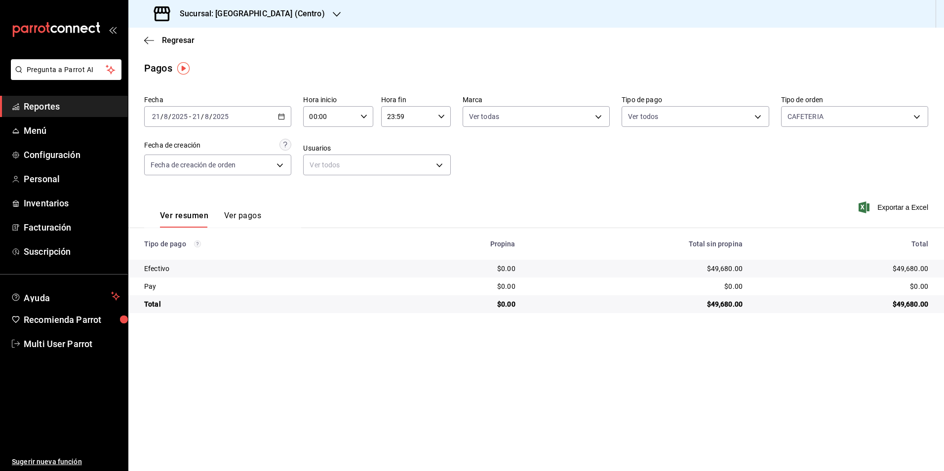
click at [236, 118] on div "[DATE] [DATE] - [DATE] [DATE]" at bounding box center [217, 116] width 147 height 21
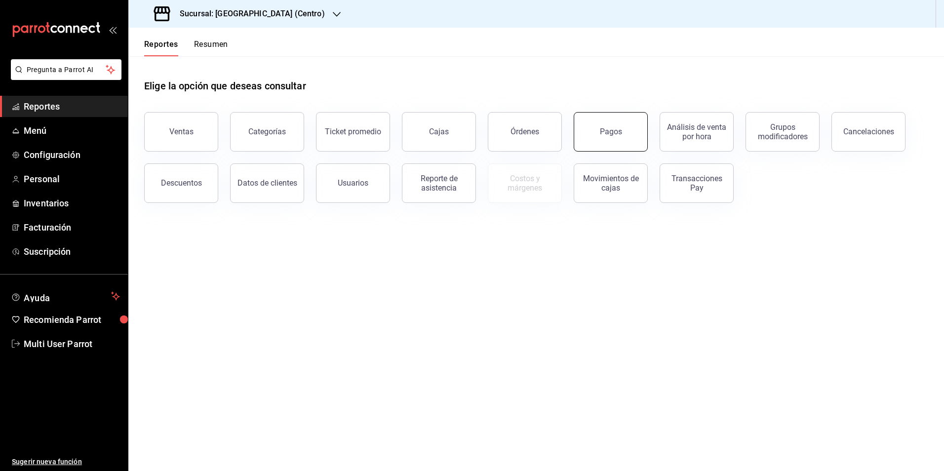
click at [608, 129] on div "Pagos" at bounding box center [611, 131] width 22 height 9
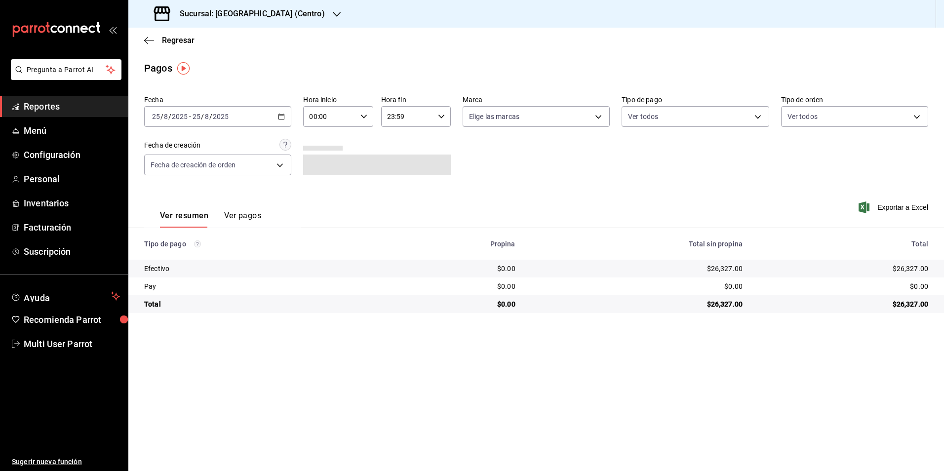
click at [215, 110] on div "[DATE] [DATE] - [DATE] [DATE]" at bounding box center [217, 116] width 147 height 21
click at [173, 255] on span "Rango de fechas" at bounding box center [190, 257] width 76 height 10
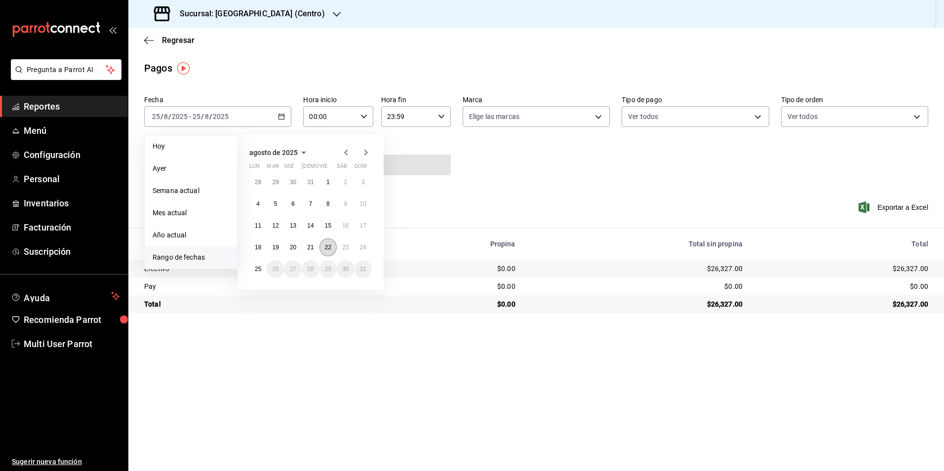
click at [334, 247] on button "22" at bounding box center [327, 247] width 17 height 18
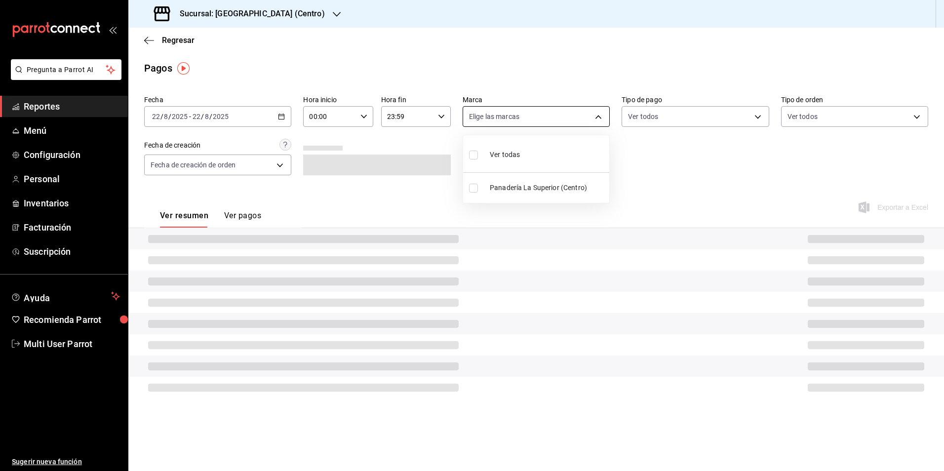
click at [564, 123] on body "Pregunta a Parrot AI Reportes Menú Configuración Personal Inventarios Facturaci…" at bounding box center [472, 235] width 944 height 471
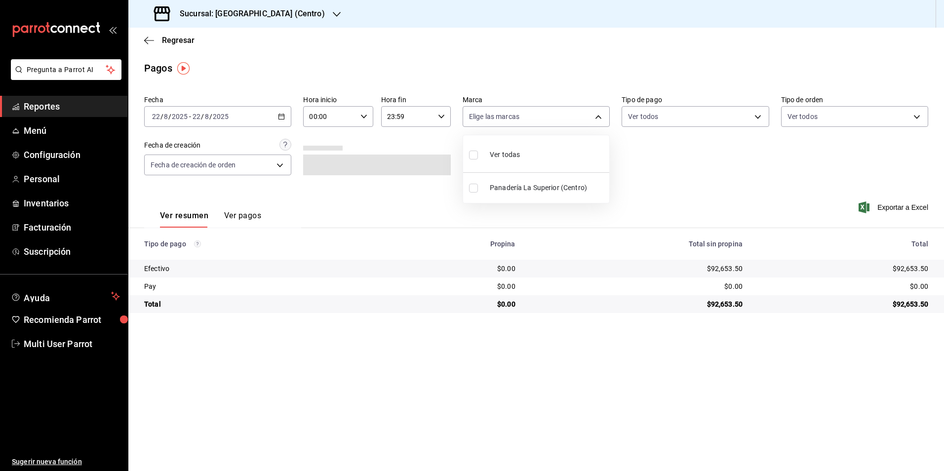
click at [550, 166] on li "Ver todas" at bounding box center [536, 153] width 146 height 29
type input "26b6acd8-9ba2-494d-9fd7-db134c124b78"
checkbox input "true"
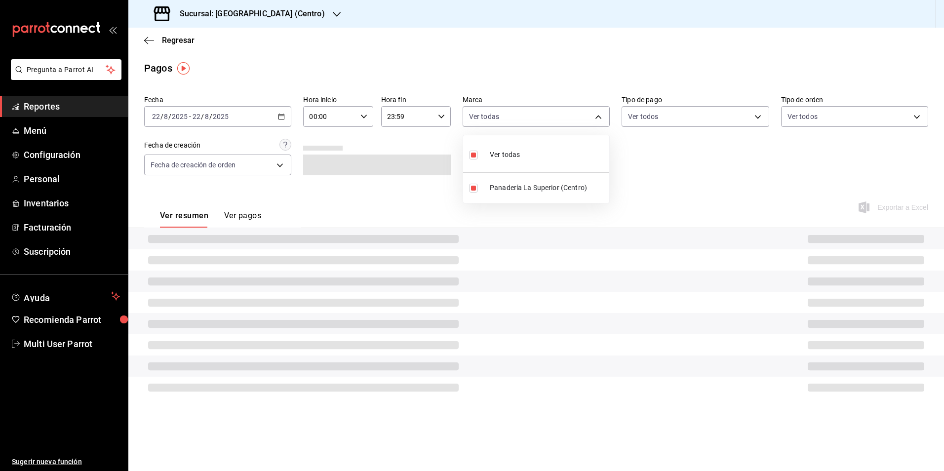
click at [679, 18] on div at bounding box center [472, 235] width 944 height 471
click at [839, 123] on body "Pregunta a Parrot AI Reportes Menú Configuración Personal Inventarios Facturaci…" at bounding box center [472, 235] width 944 height 471
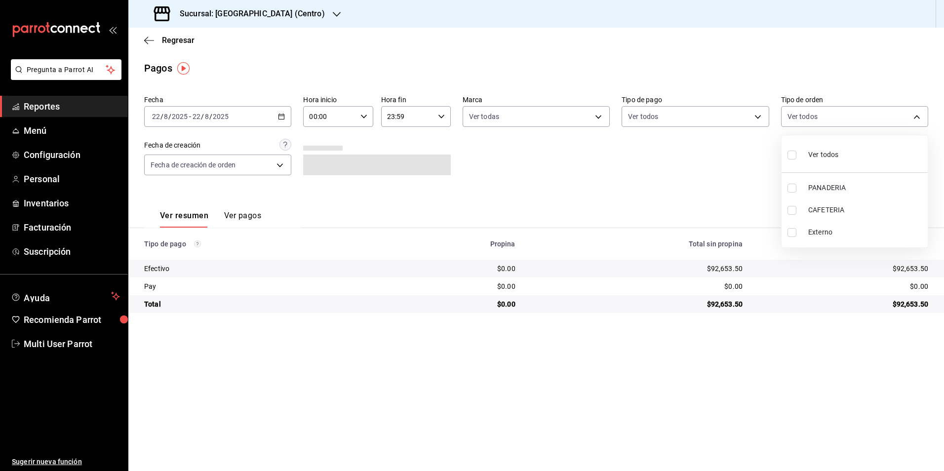
click at [803, 58] on div at bounding box center [472, 235] width 944 height 471
click at [840, 117] on body "Pregunta a Parrot AI Reportes Menú Configuración Personal Inventarios Facturaci…" at bounding box center [472, 235] width 944 height 471
click at [825, 203] on li "CAFETERIA" at bounding box center [854, 210] width 146 height 22
type input "2ab941ca-4e7e-4a0d-98be-afa44e58141f"
checkbox input "true"
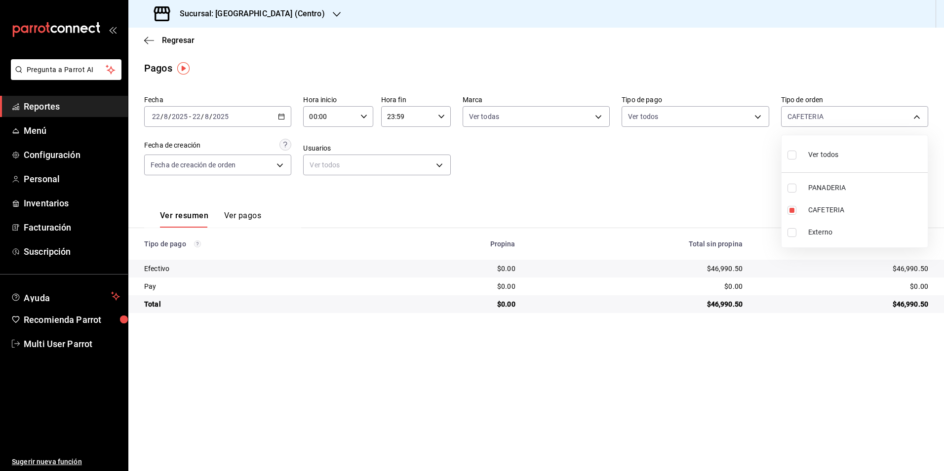
click at [604, 181] on div at bounding box center [472, 235] width 944 height 471
